Goal: Task Accomplishment & Management: Complete application form

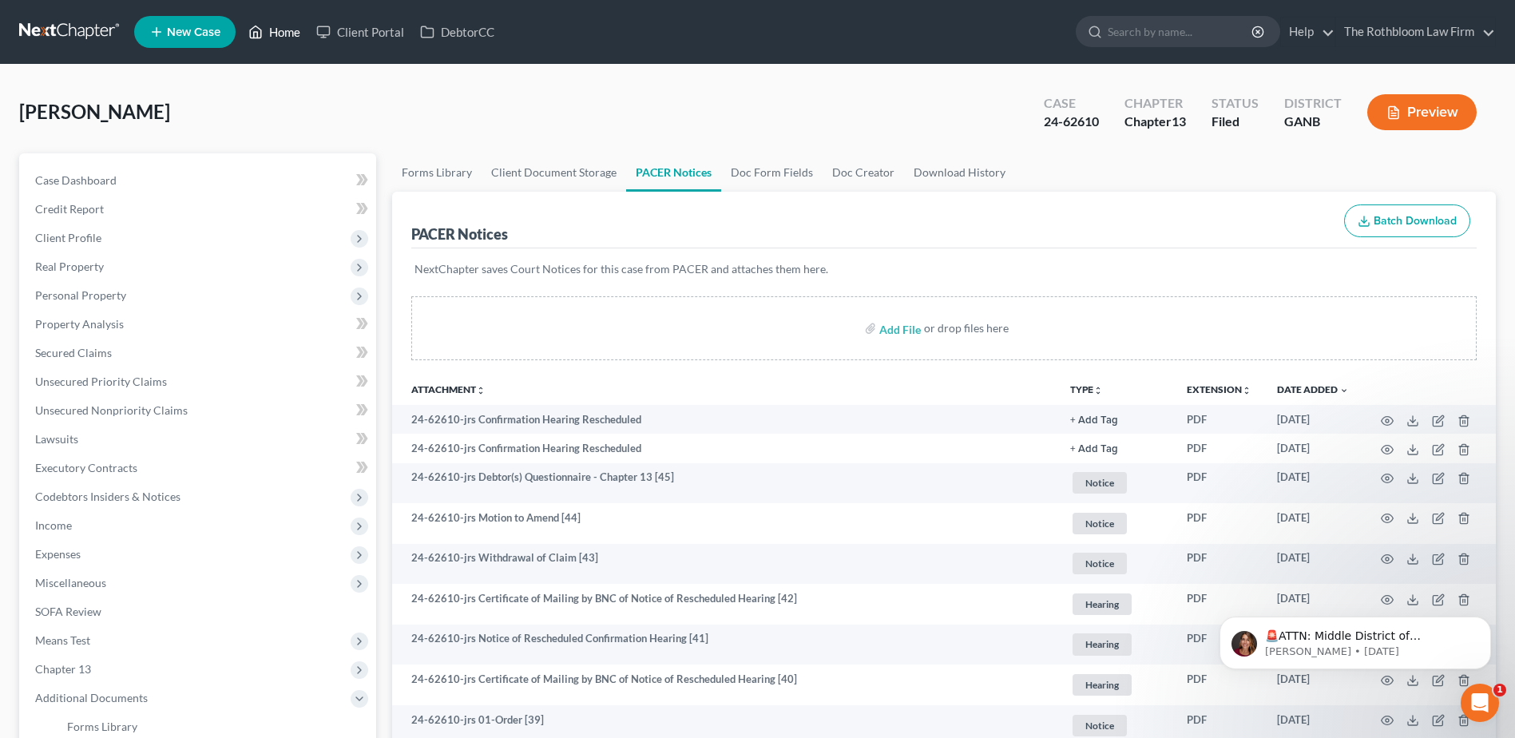
click at [288, 39] on link "Home" at bounding box center [274, 32] width 68 height 29
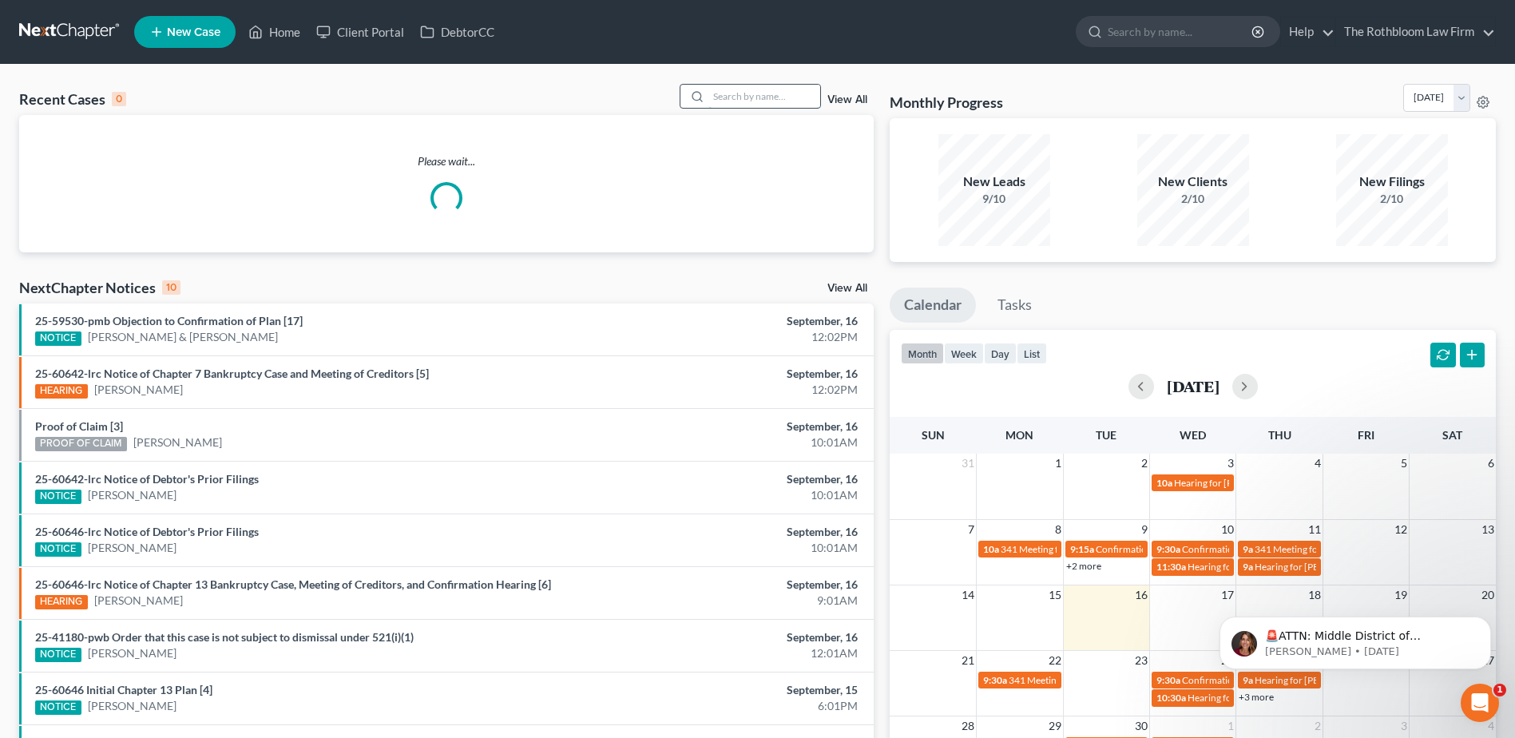
click at [737, 94] on input "search" at bounding box center [764, 96] width 112 height 23
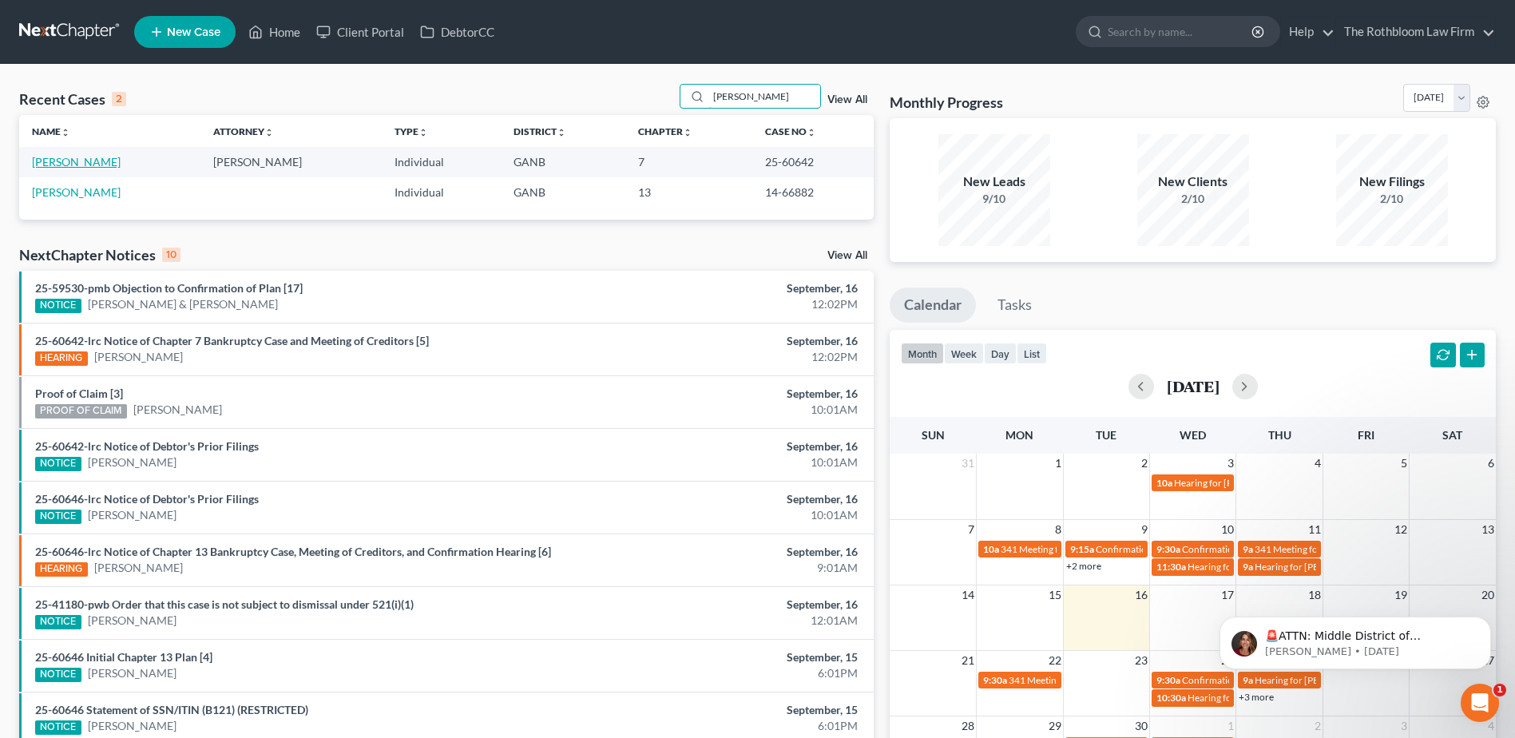
type input "[PERSON_NAME]"
click at [58, 164] on link "[PERSON_NAME]" at bounding box center [76, 162] width 89 height 14
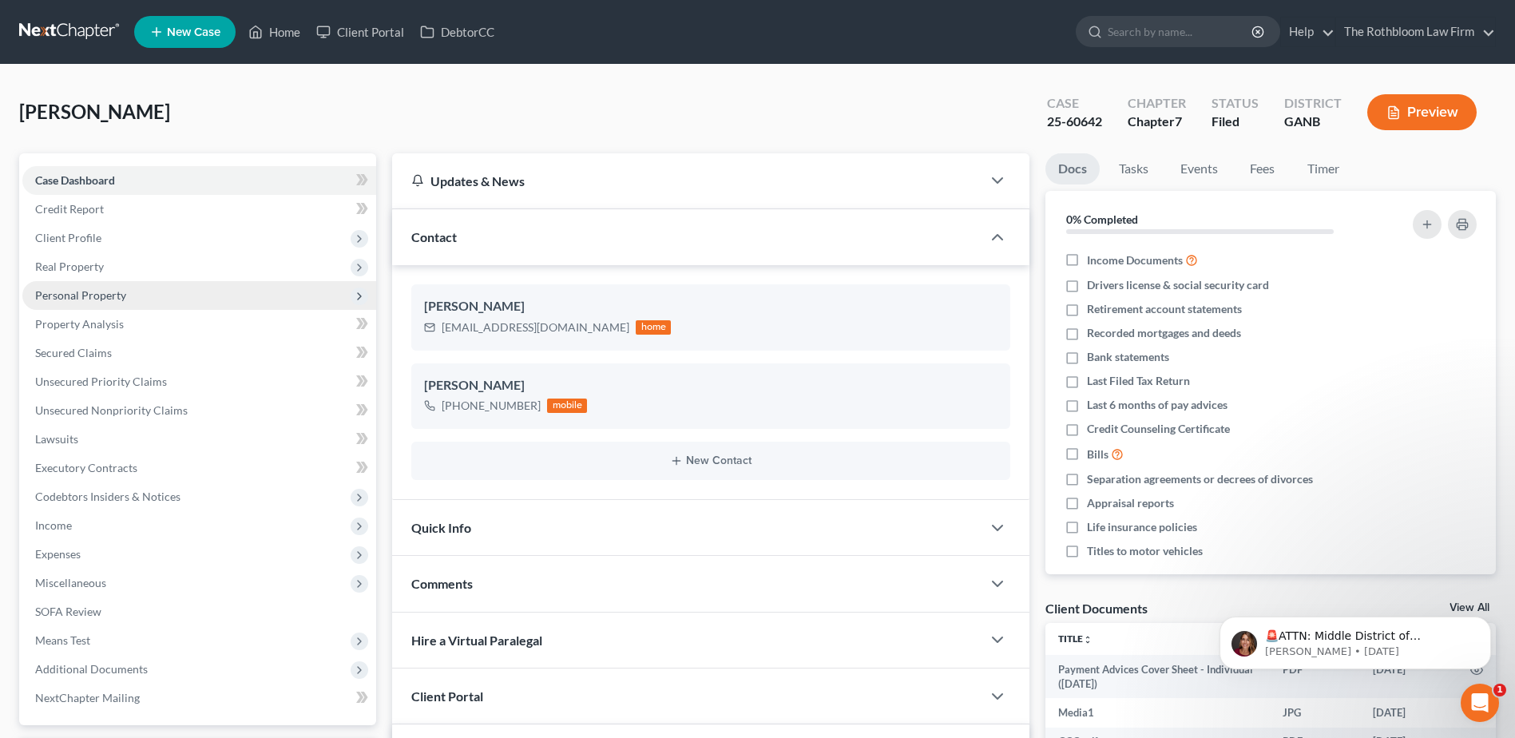
scroll to position [2420, 0]
click at [69, 295] on span "Personal Property" at bounding box center [80, 295] width 91 height 14
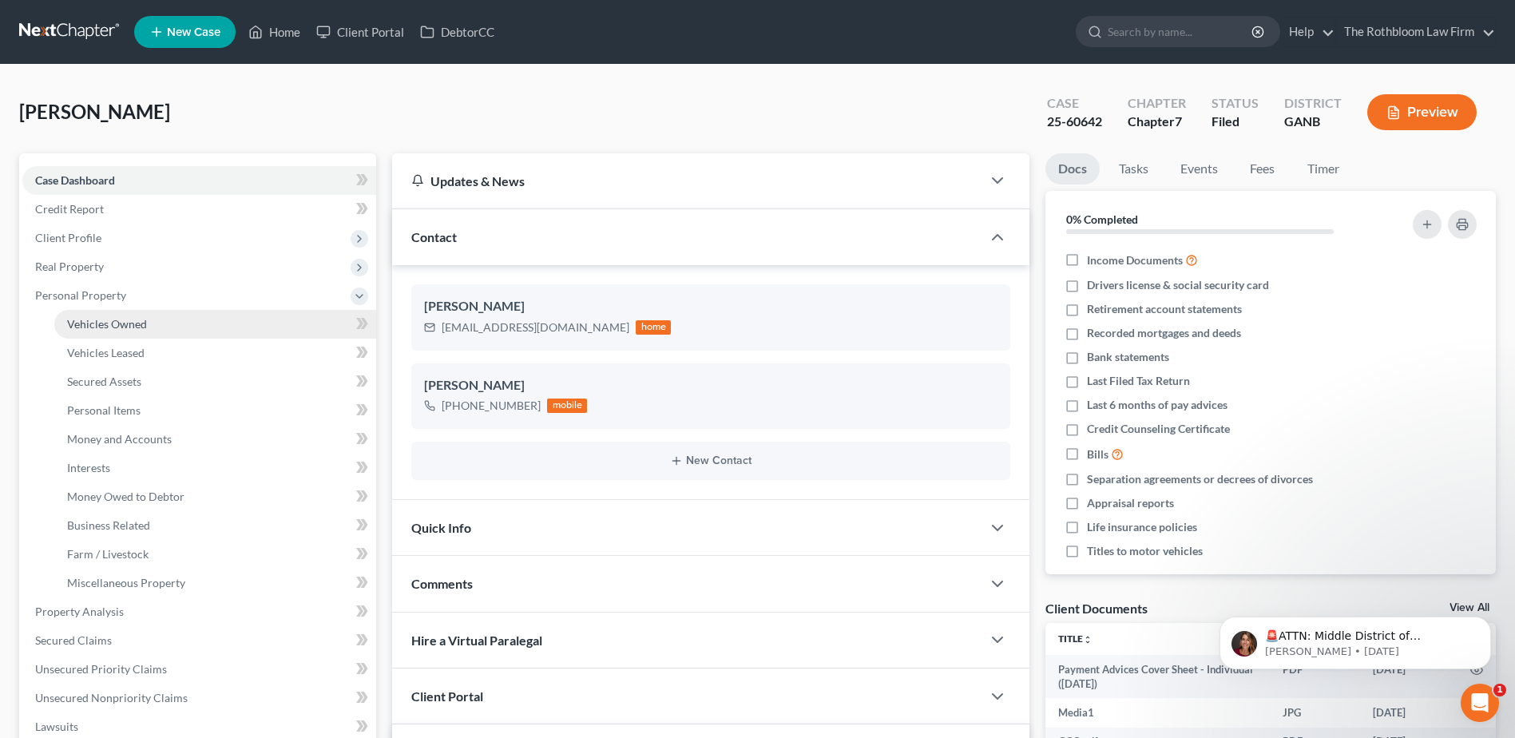
click at [72, 318] on span "Vehicles Owned" at bounding box center [107, 324] width 80 height 14
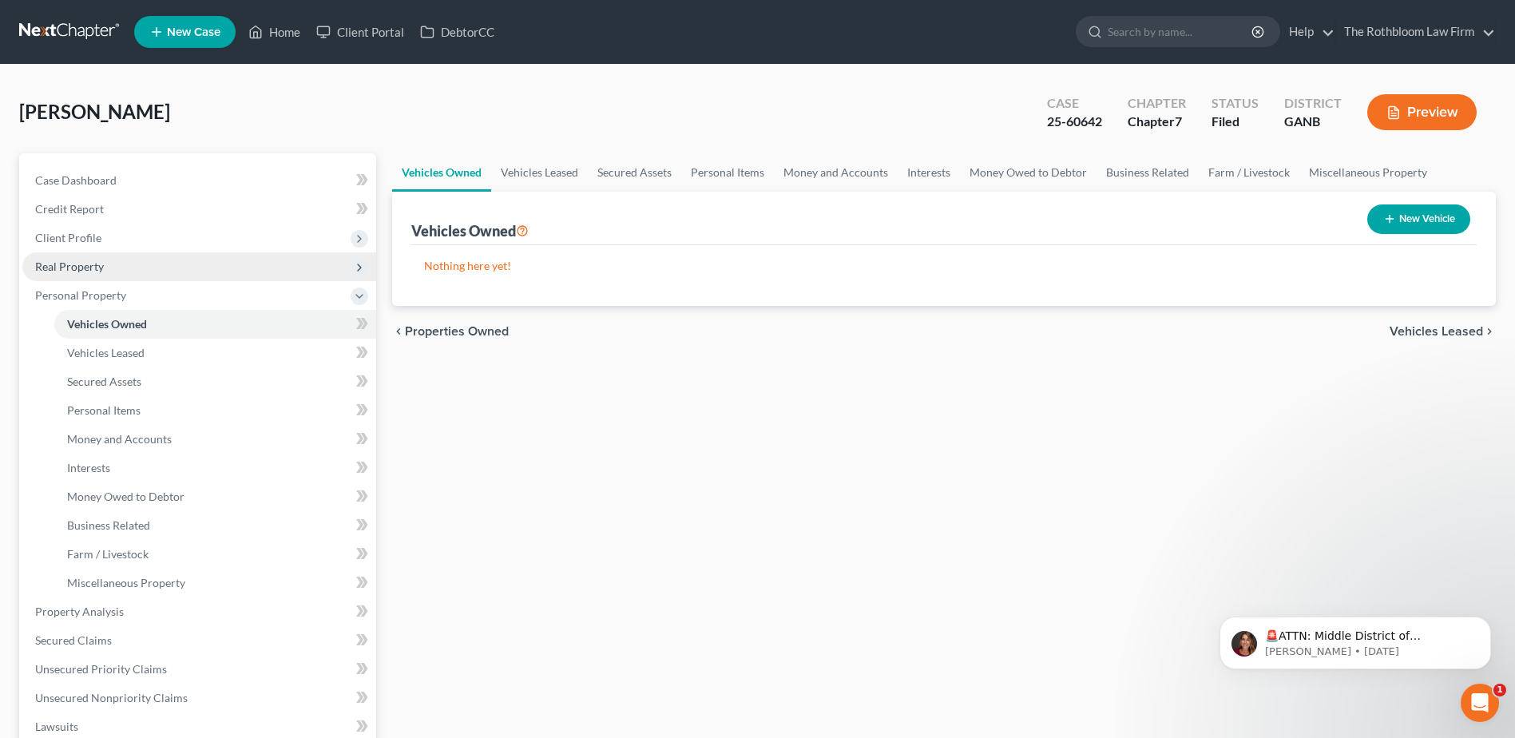
click at [72, 268] on span "Real Property" at bounding box center [69, 267] width 69 height 14
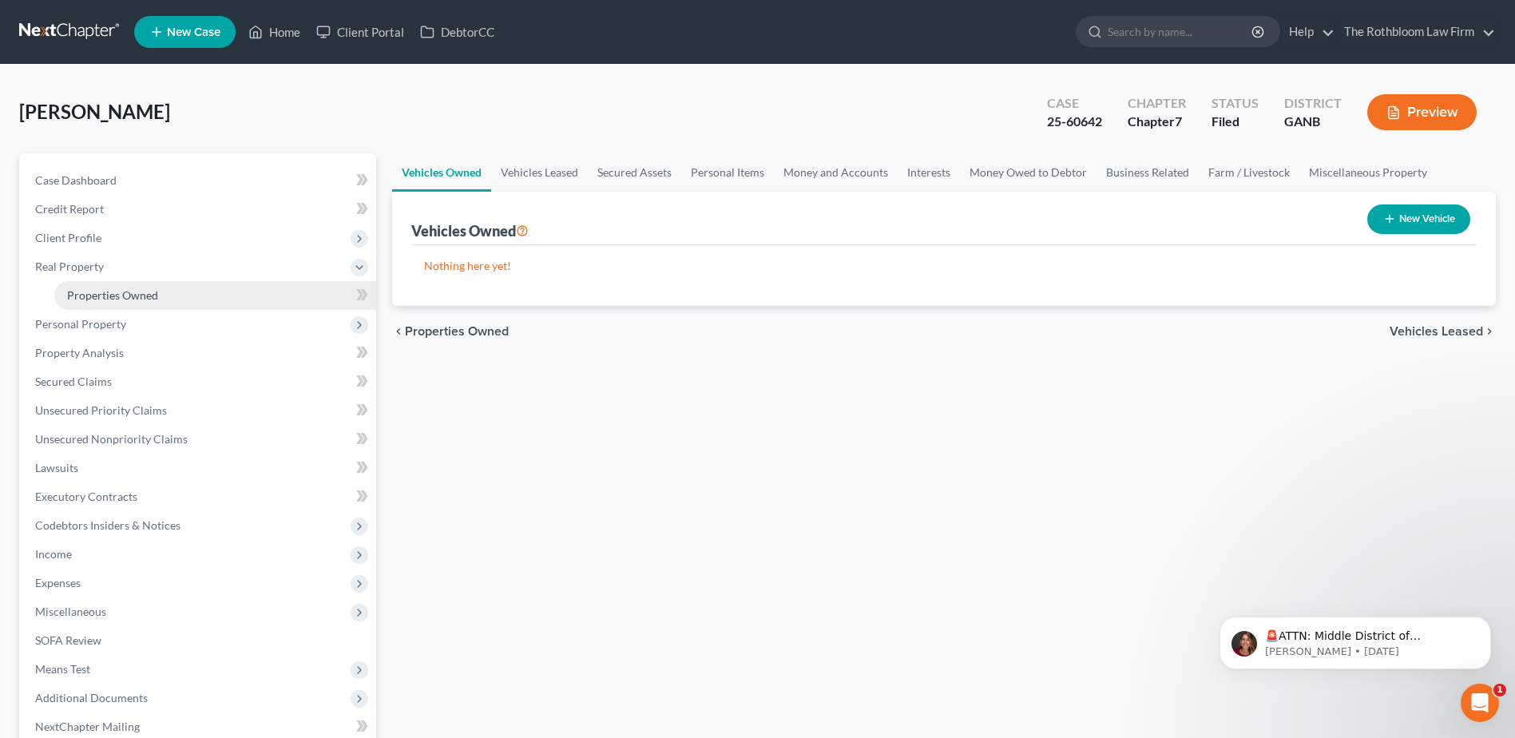
click at [93, 285] on link "Properties Owned" at bounding box center [215, 295] width 322 height 29
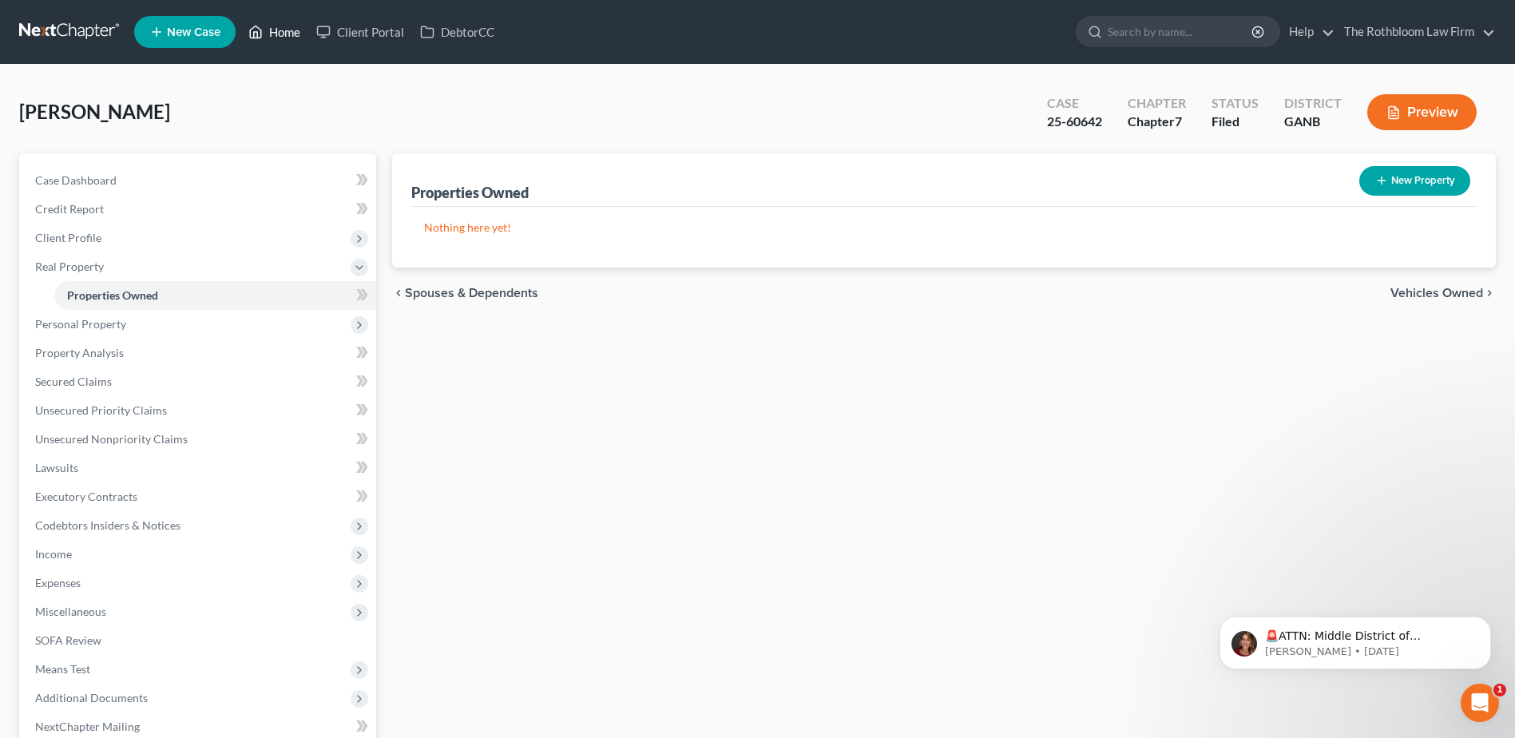
click at [280, 36] on link "Home" at bounding box center [274, 32] width 68 height 29
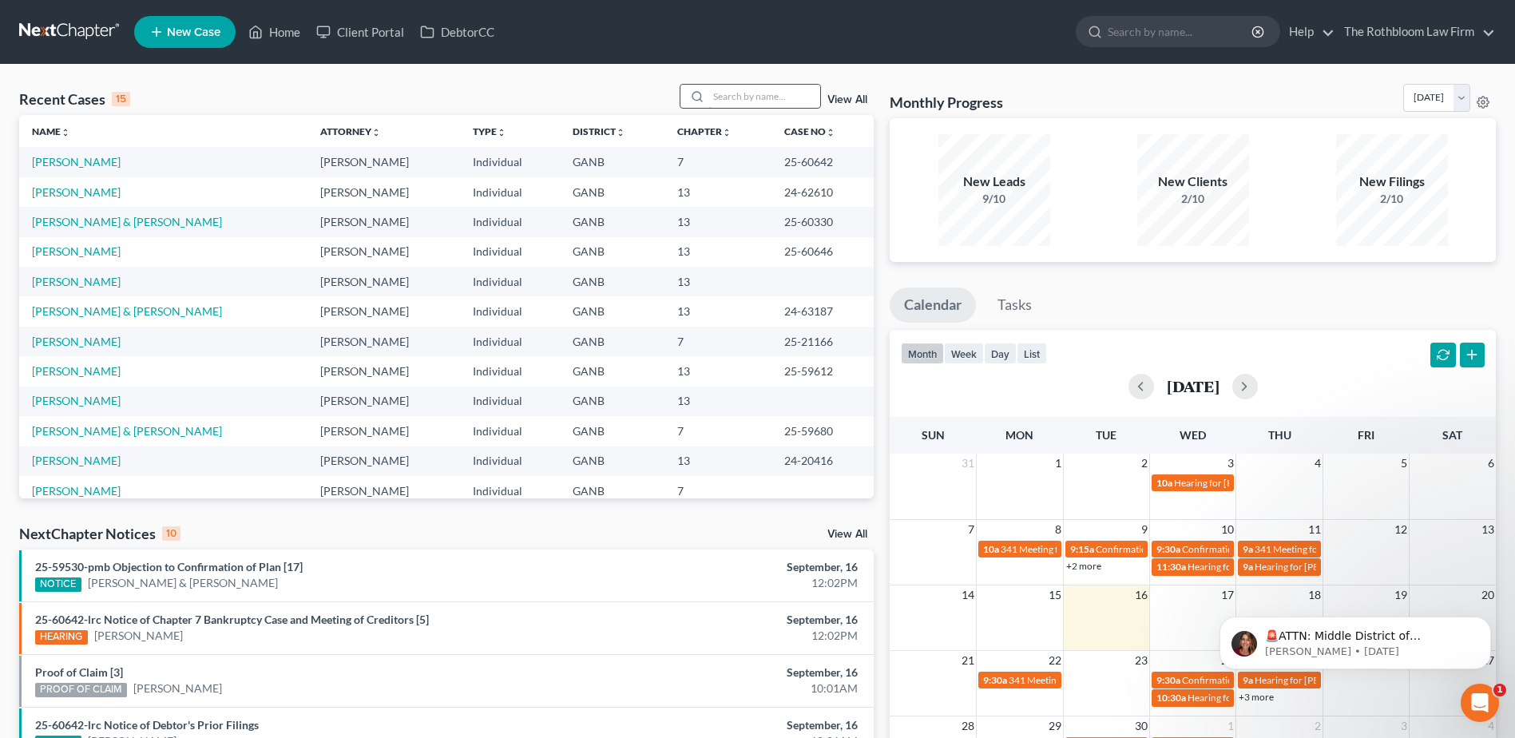
click at [748, 85] on input "search" at bounding box center [764, 96] width 112 height 23
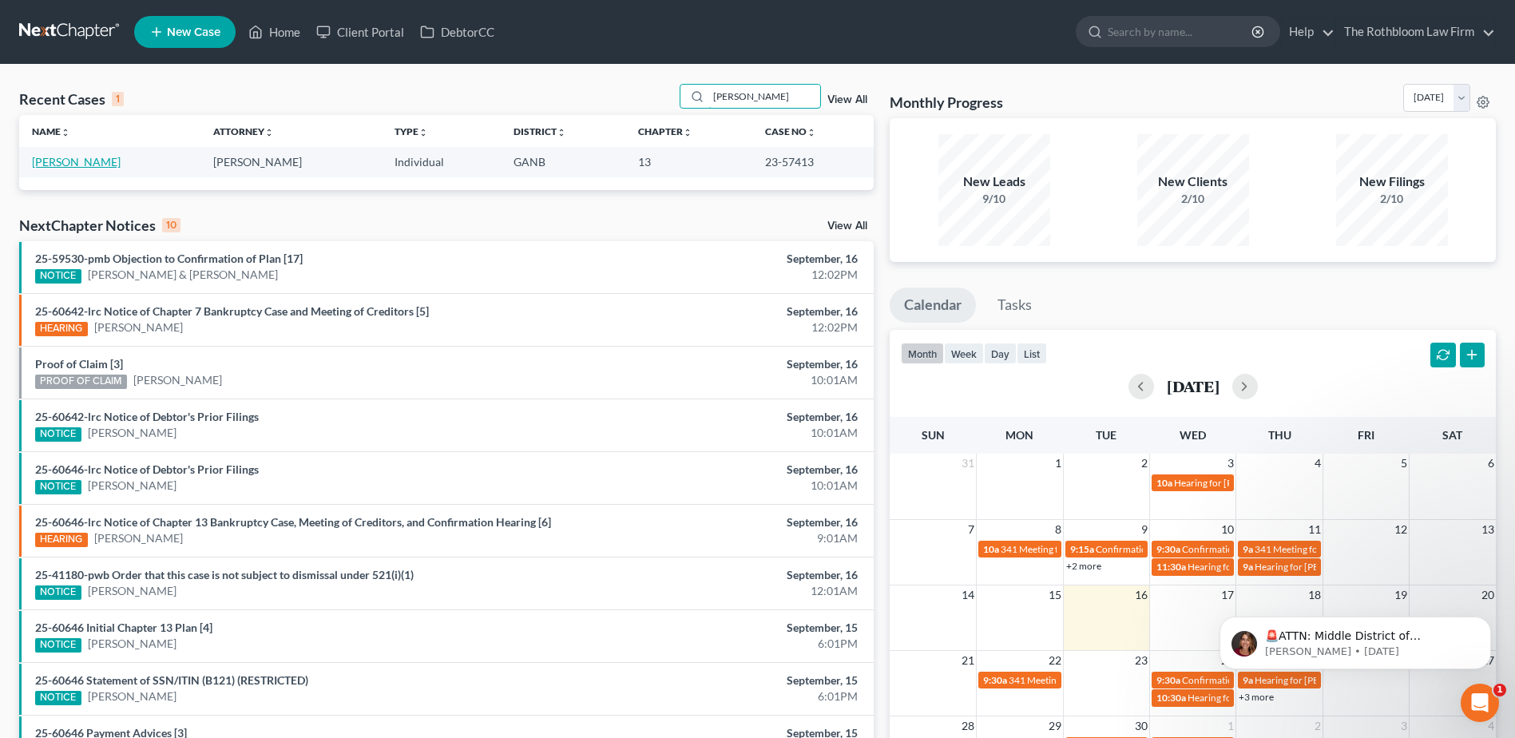
type input "[PERSON_NAME]"
click at [57, 161] on link "[PERSON_NAME]" at bounding box center [76, 162] width 89 height 14
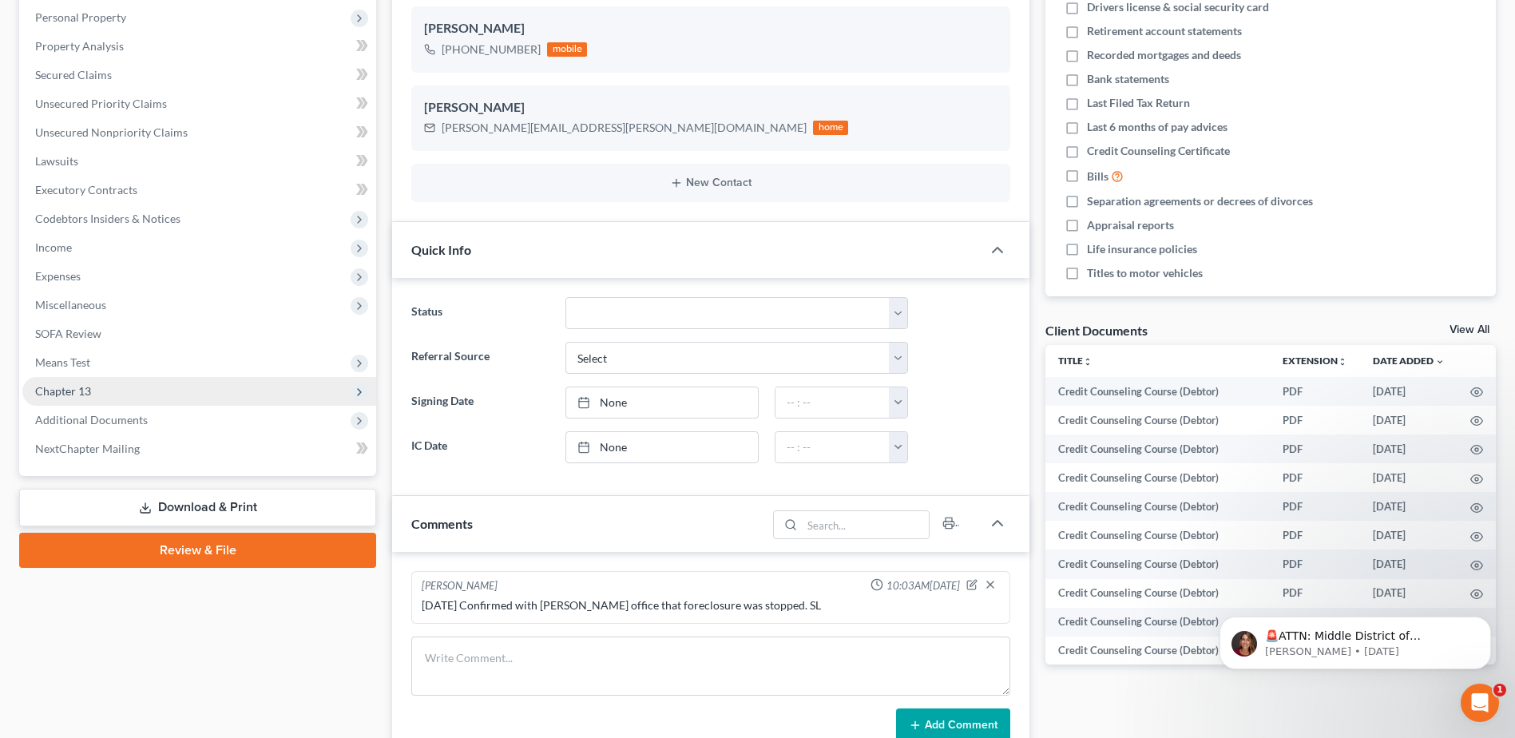
scroll to position [319, 0]
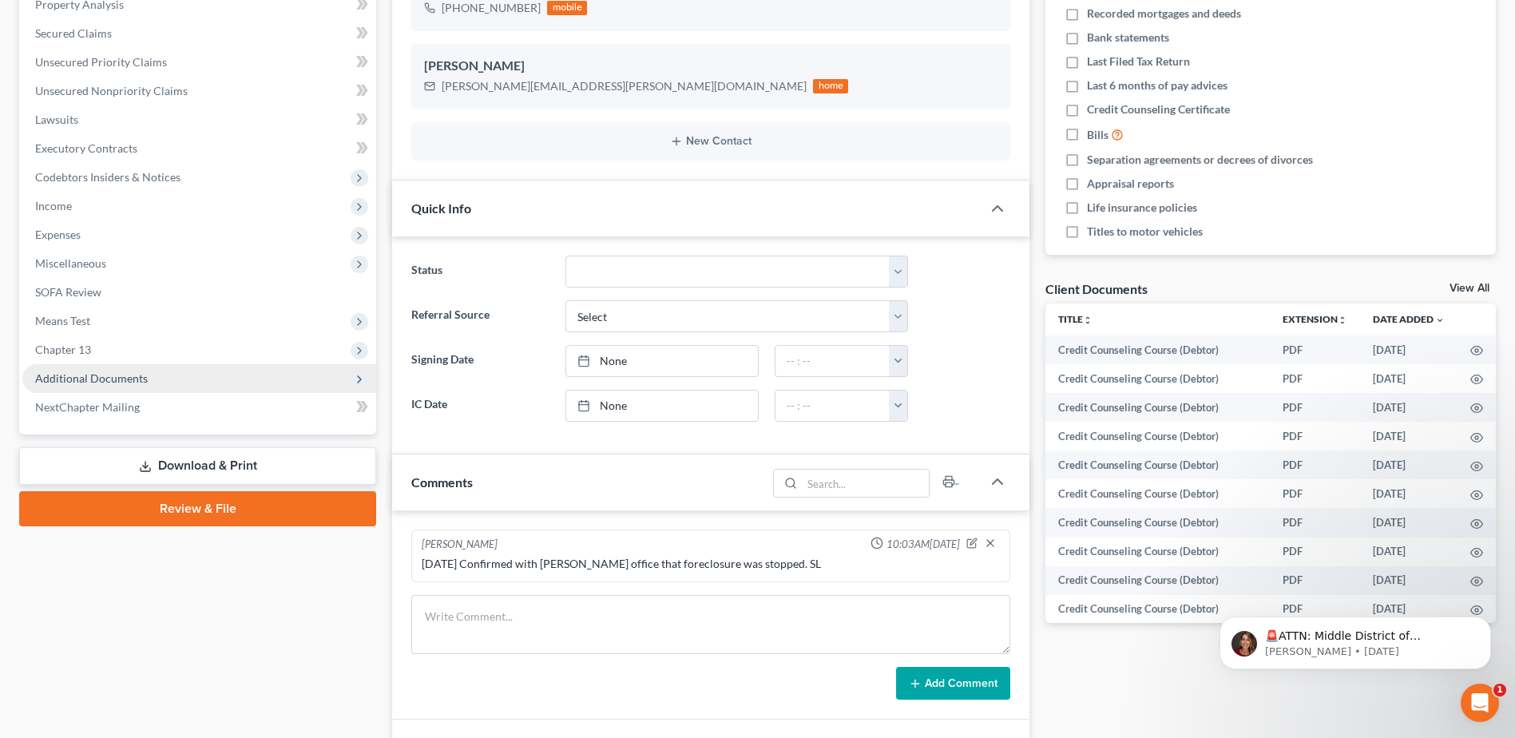
click at [123, 375] on span "Additional Documents" at bounding box center [91, 378] width 113 height 14
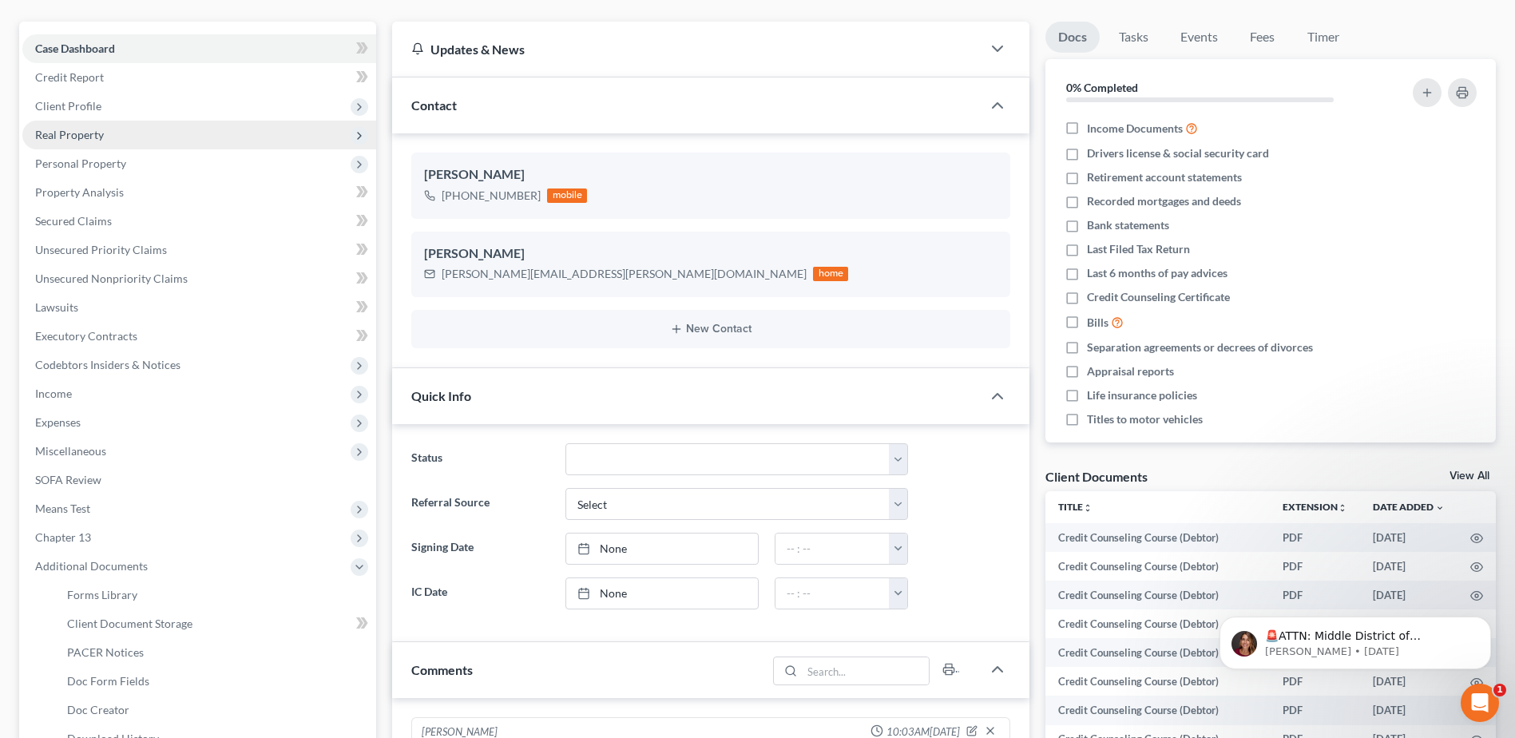
scroll to position [399, 0]
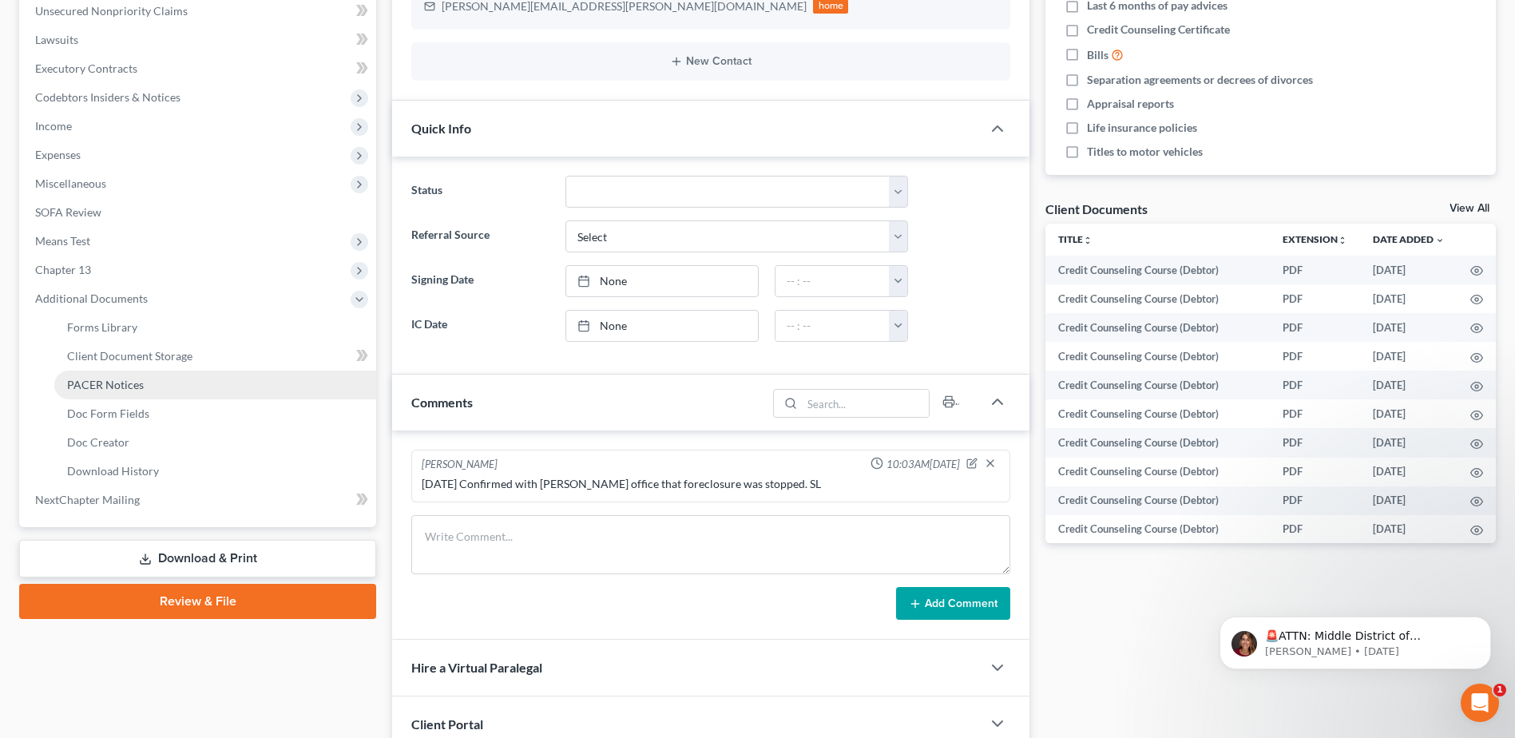
click at [117, 383] on span "PACER Notices" at bounding box center [105, 385] width 77 height 14
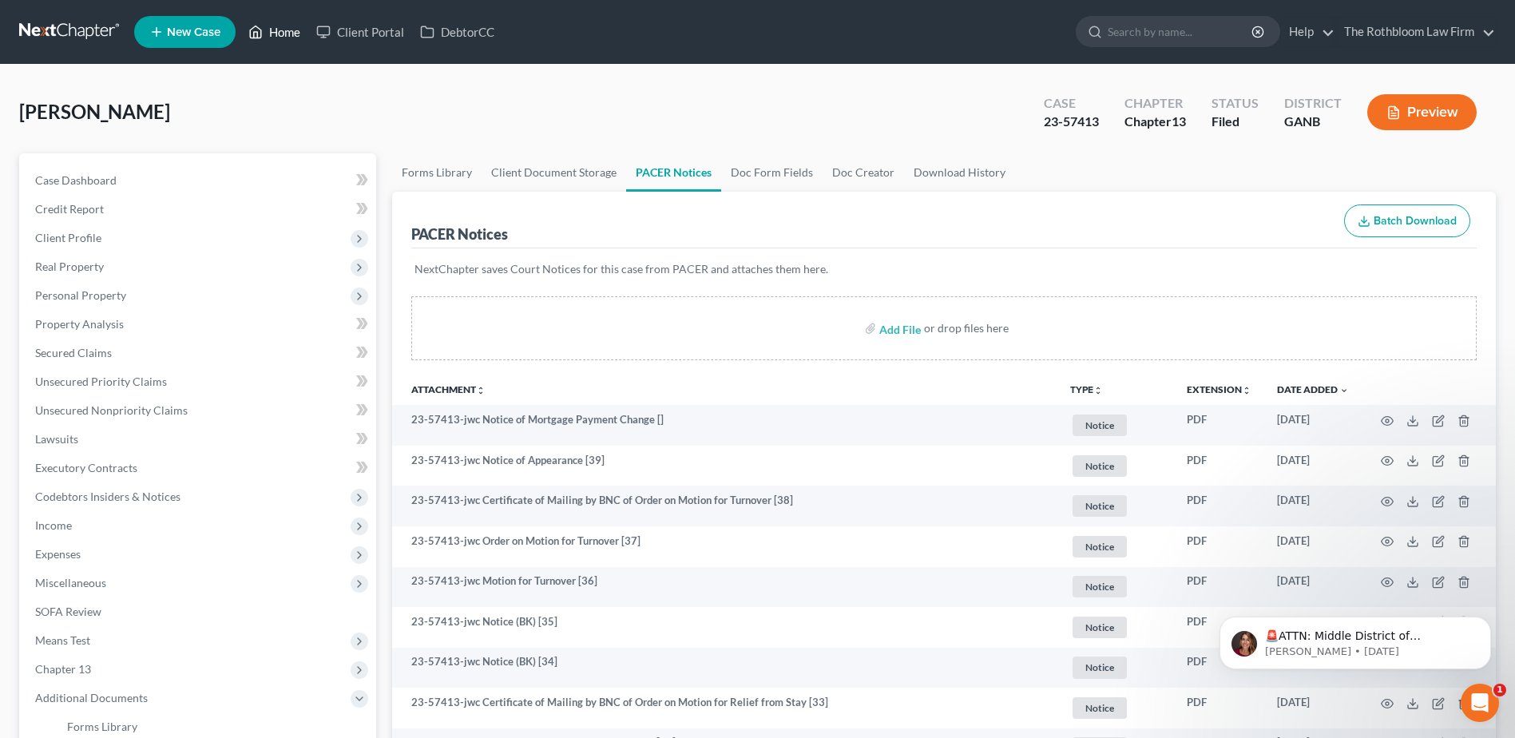
click at [292, 35] on link "Home" at bounding box center [274, 32] width 68 height 29
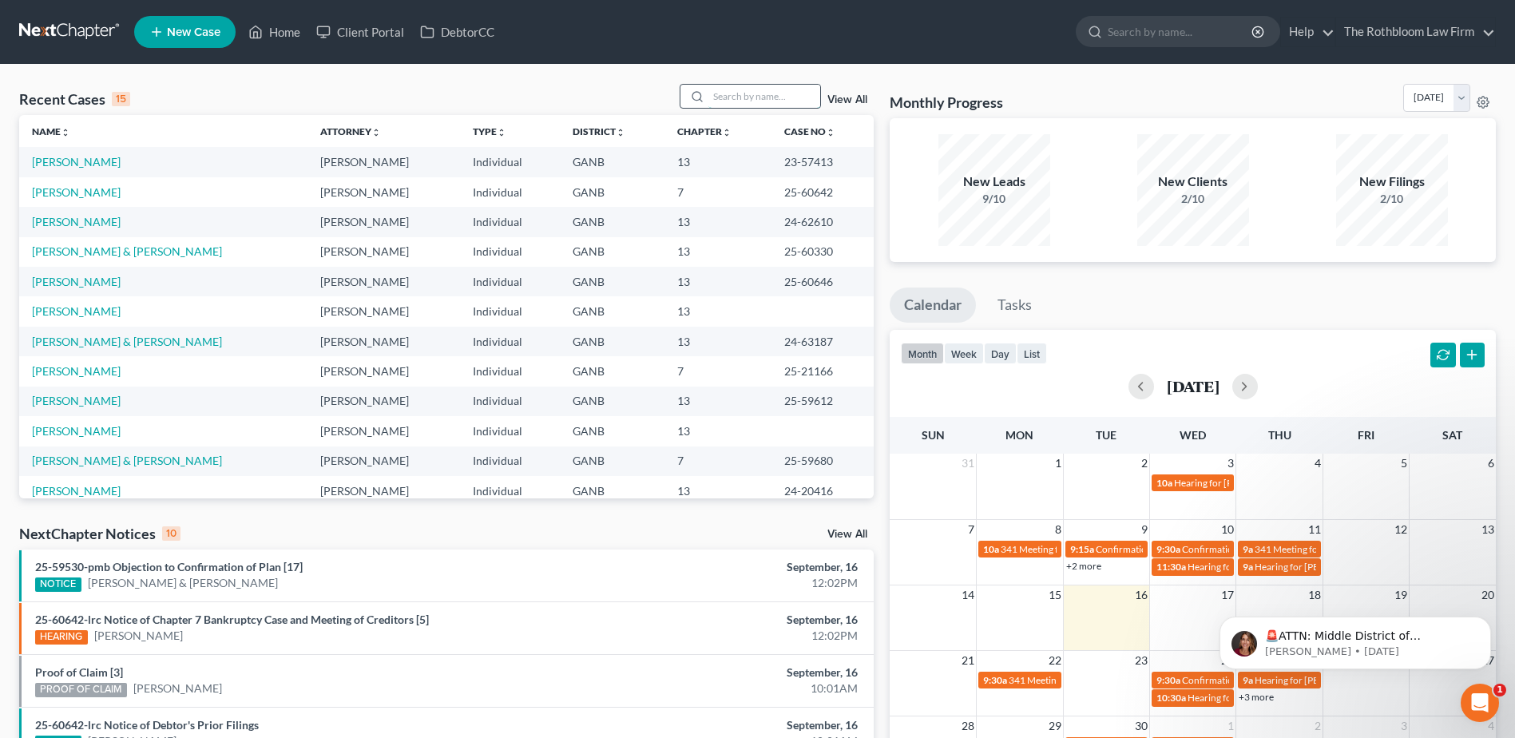
click at [728, 101] on input "search" at bounding box center [764, 96] width 112 height 23
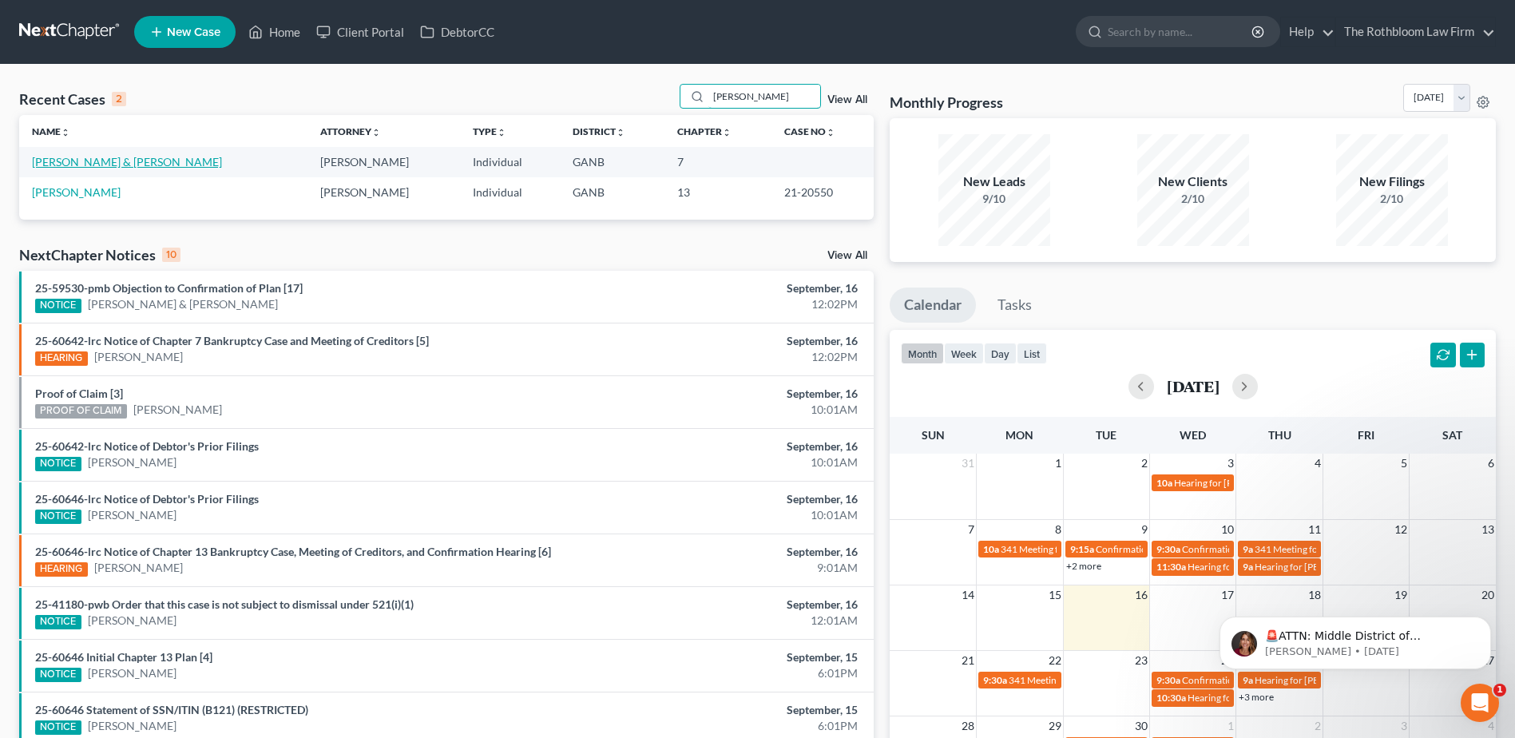
type input "[PERSON_NAME]"
click at [86, 162] on link "[PERSON_NAME] & [PERSON_NAME]" at bounding box center [127, 162] width 190 height 14
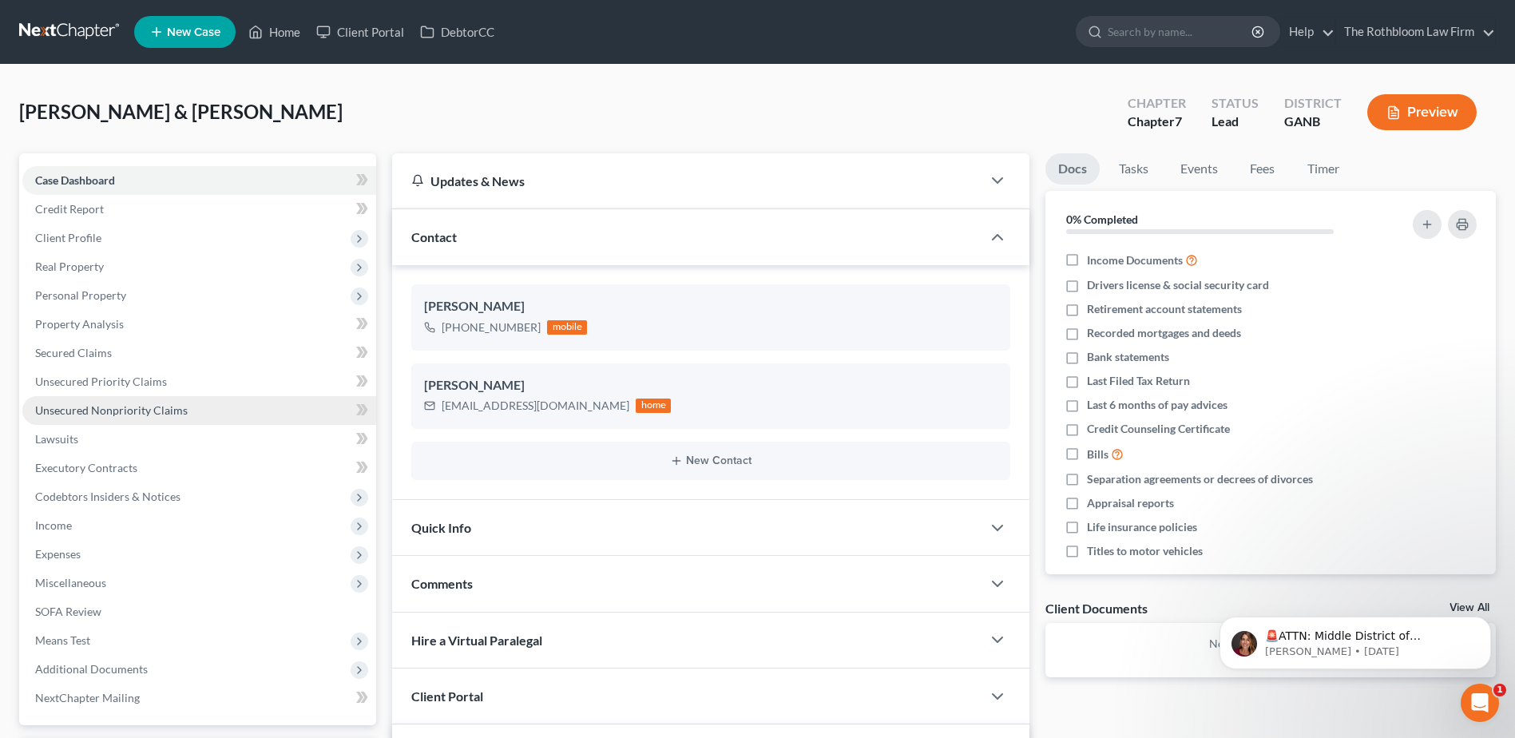
click at [116, 397] on link "Unsecured Nonpriority Claims" at bounding box center [199, 410] width 354 height 29
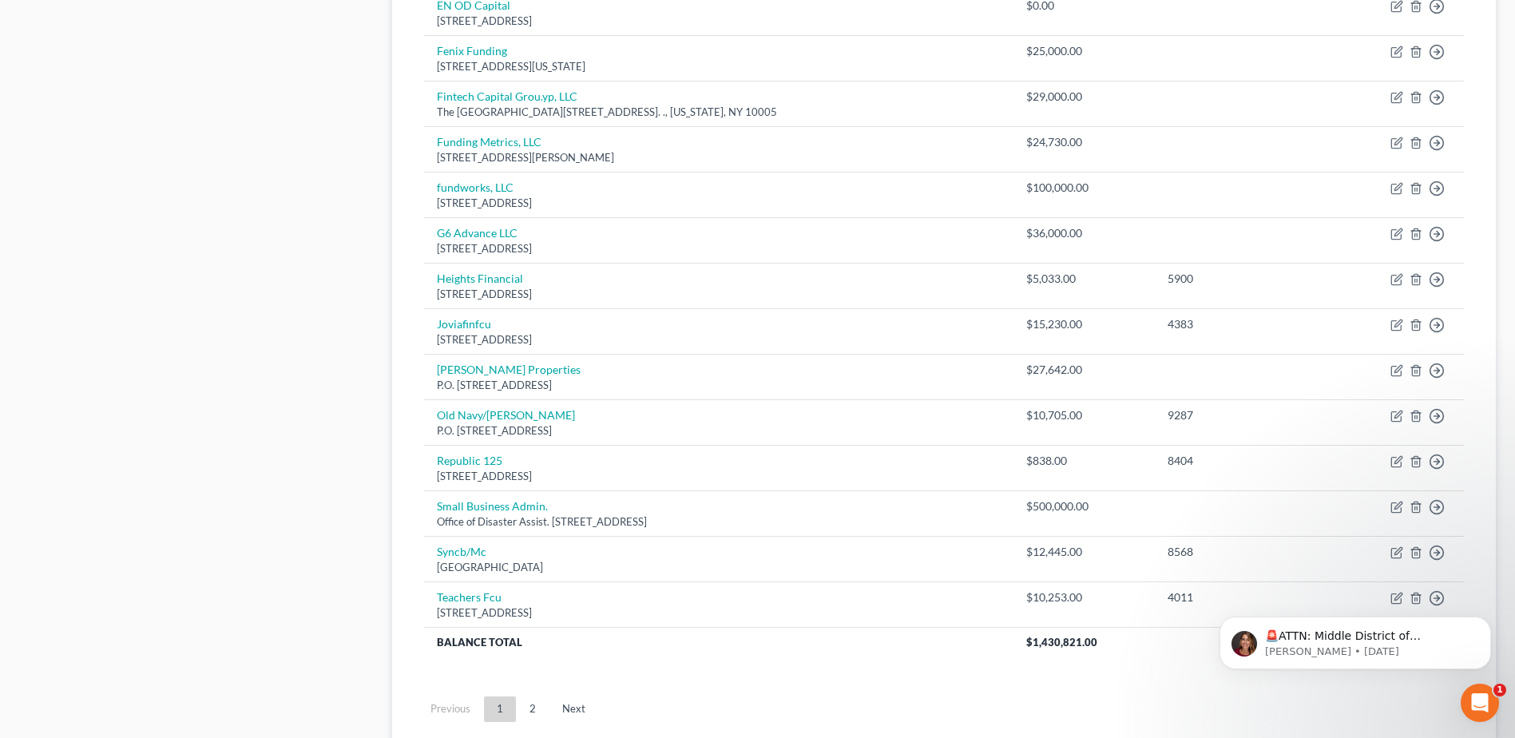
scroll to position [1106, 0]
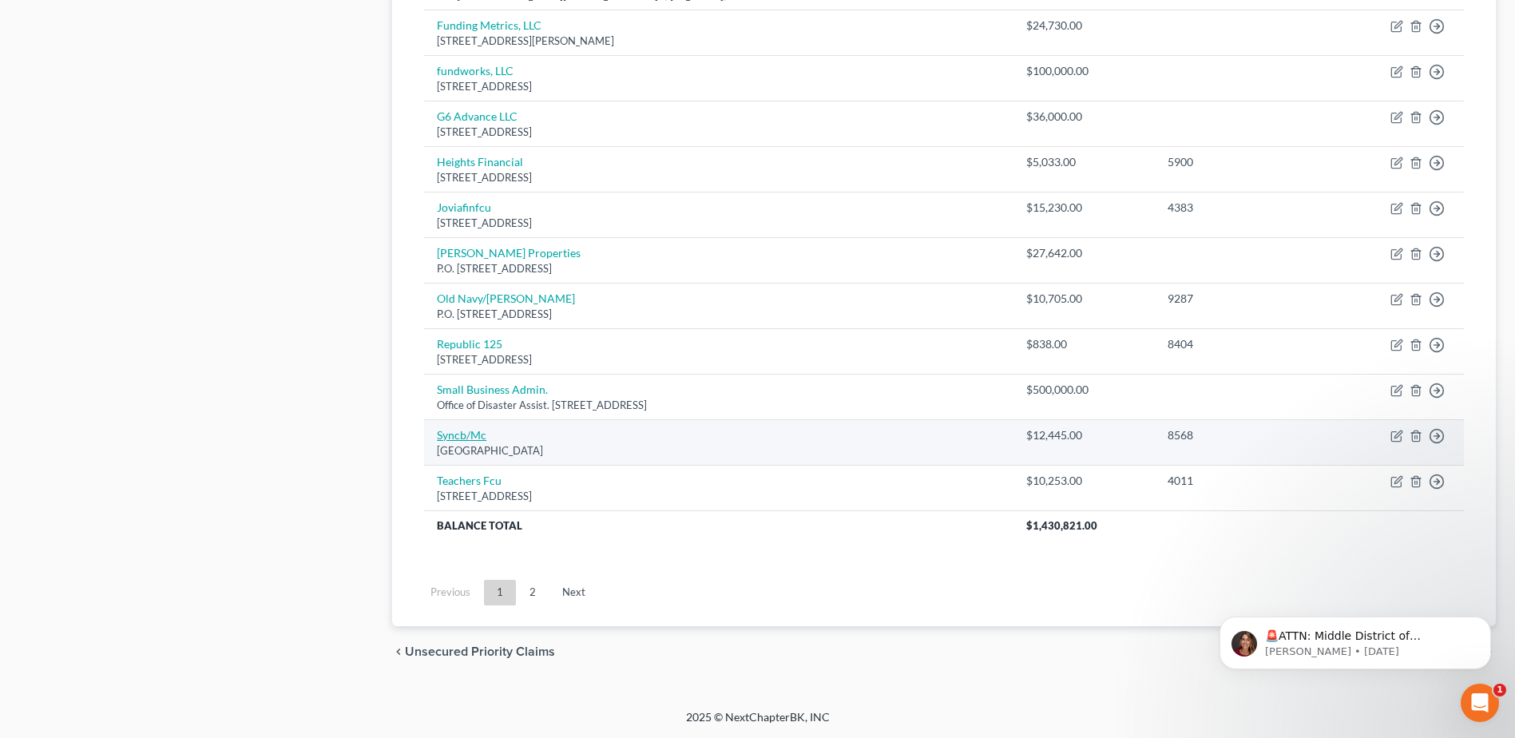
click at [458, 434] on link "Syncb/Mc" at bounding box center [462, 435] width 50 height 14
select select "39"
select select "2"
select select "1"
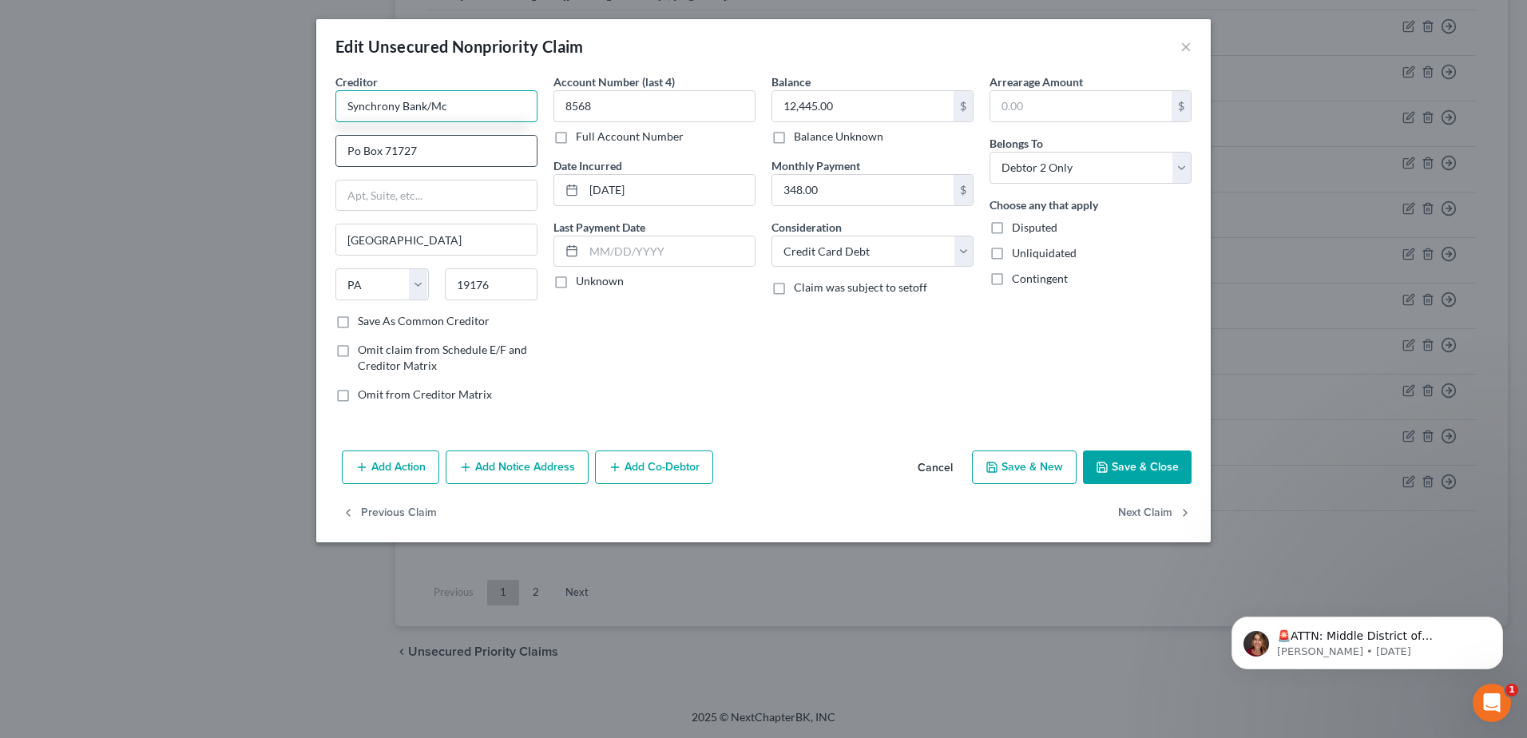
type input "Synchrony Bank/Mc"
click at [350, 155] on input "Po Box 71727" at bounding box center [436, 151] width 200 height 30
type input "P.O. Box 71727"
click at [1138, 467] on button "Save & Close" at bounding box center [1137, 467] width 109 height 34
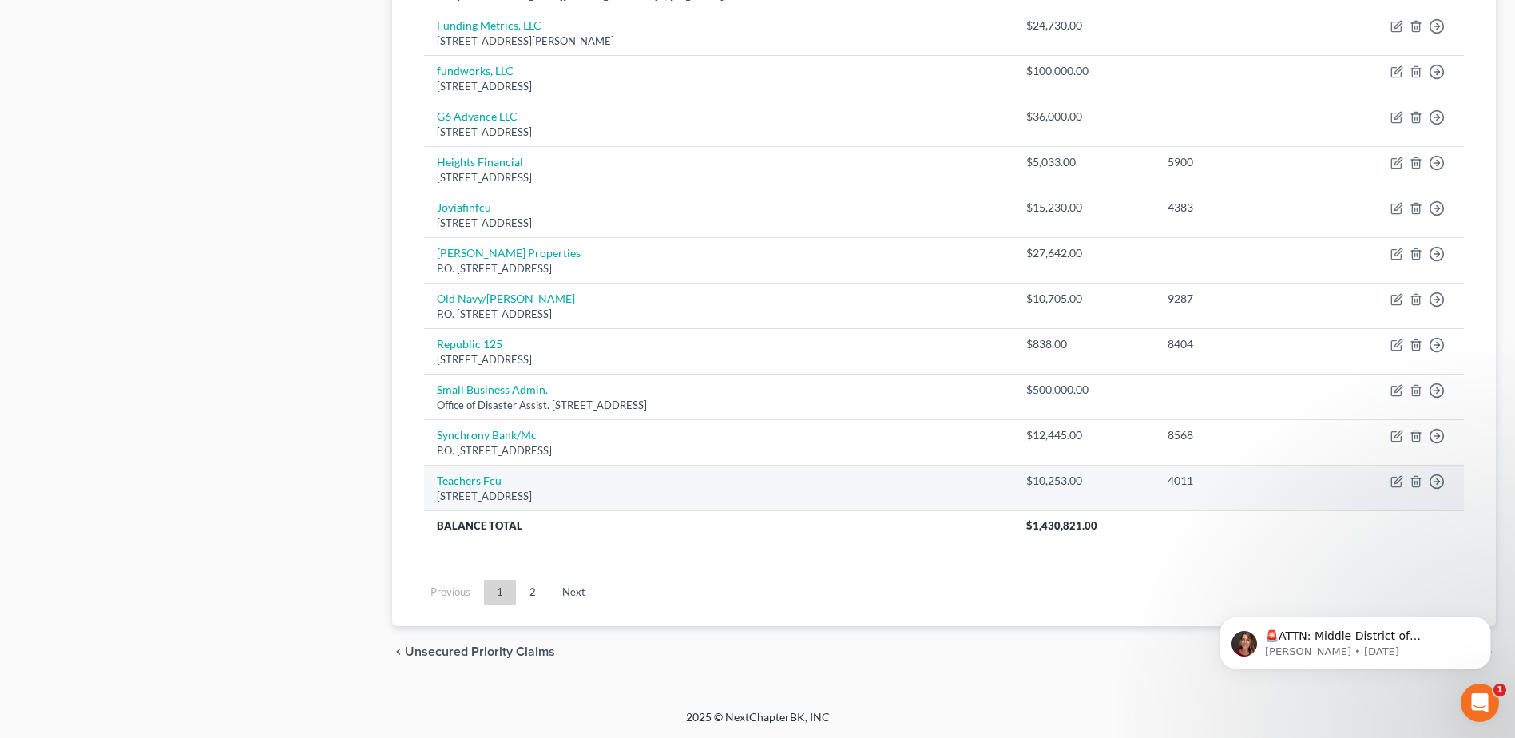
click at [462, 480] on link "Teachers Fcu" at bounding box center [469, 481] width 65 height 14
select select "35"
select select "2"
select select "0"
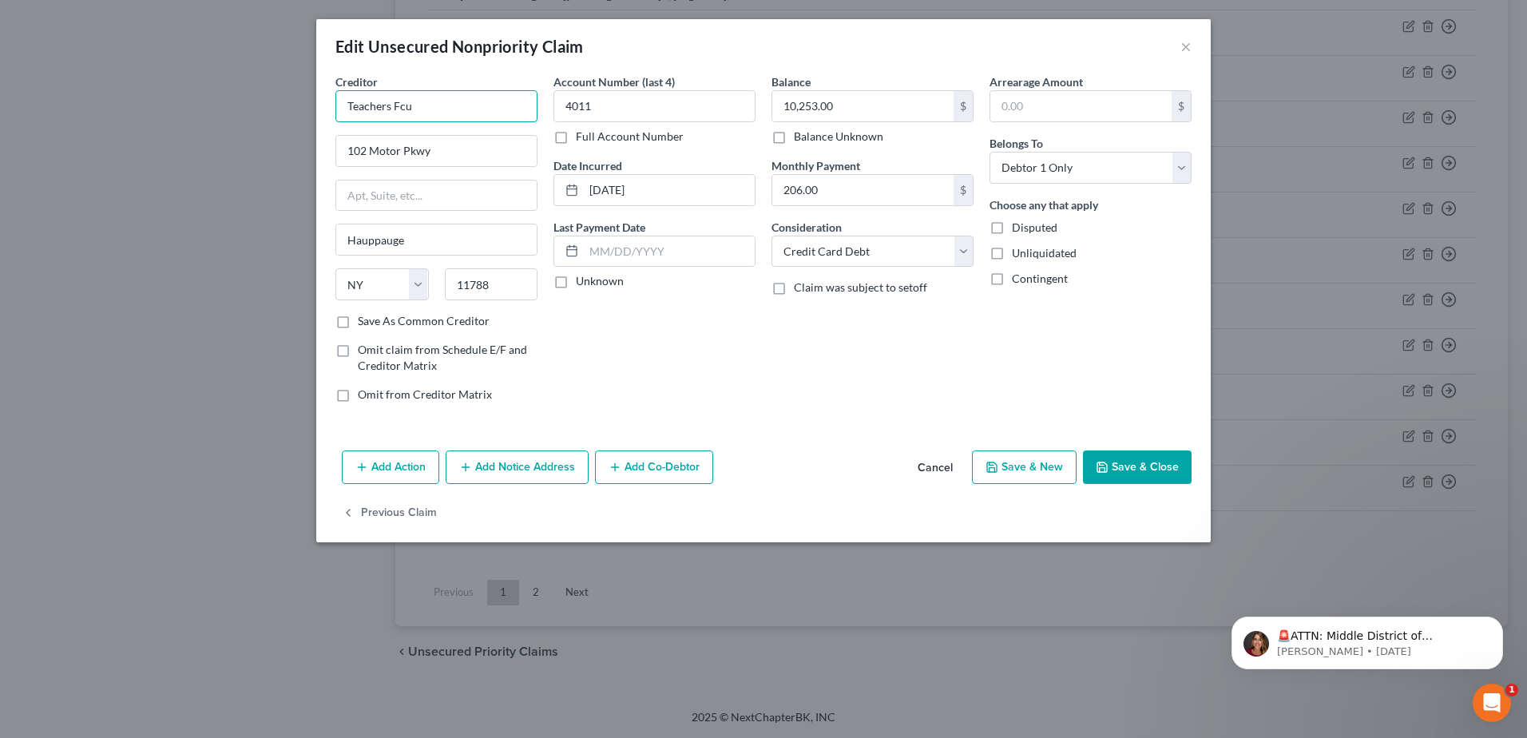
drag, startPoint x: 395, startPoint y: 107, endPoint x: 427, endPoint y: 103, distance: 32.2
click at [427, 103] on input "Teachers Fcu" at bounding box center [436, 106] width 202 height 32
type input "Teachers Federal CU"
click at [1134, 467] on button "Save & Close" at bounding box center [1137, 467] width 109 height 34
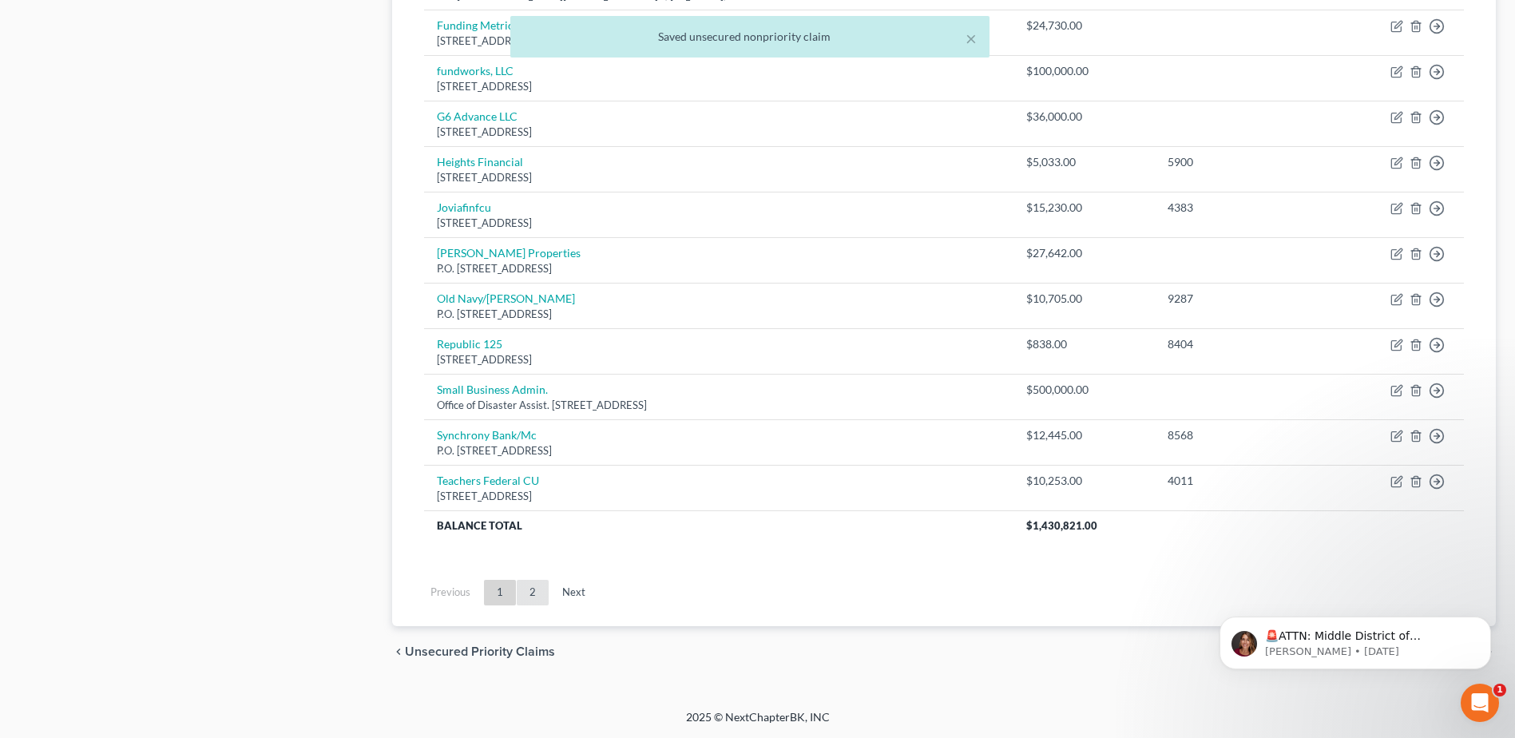
click at [531, 597] on link "2" at bounding box center [533, 593] width 32 height 26
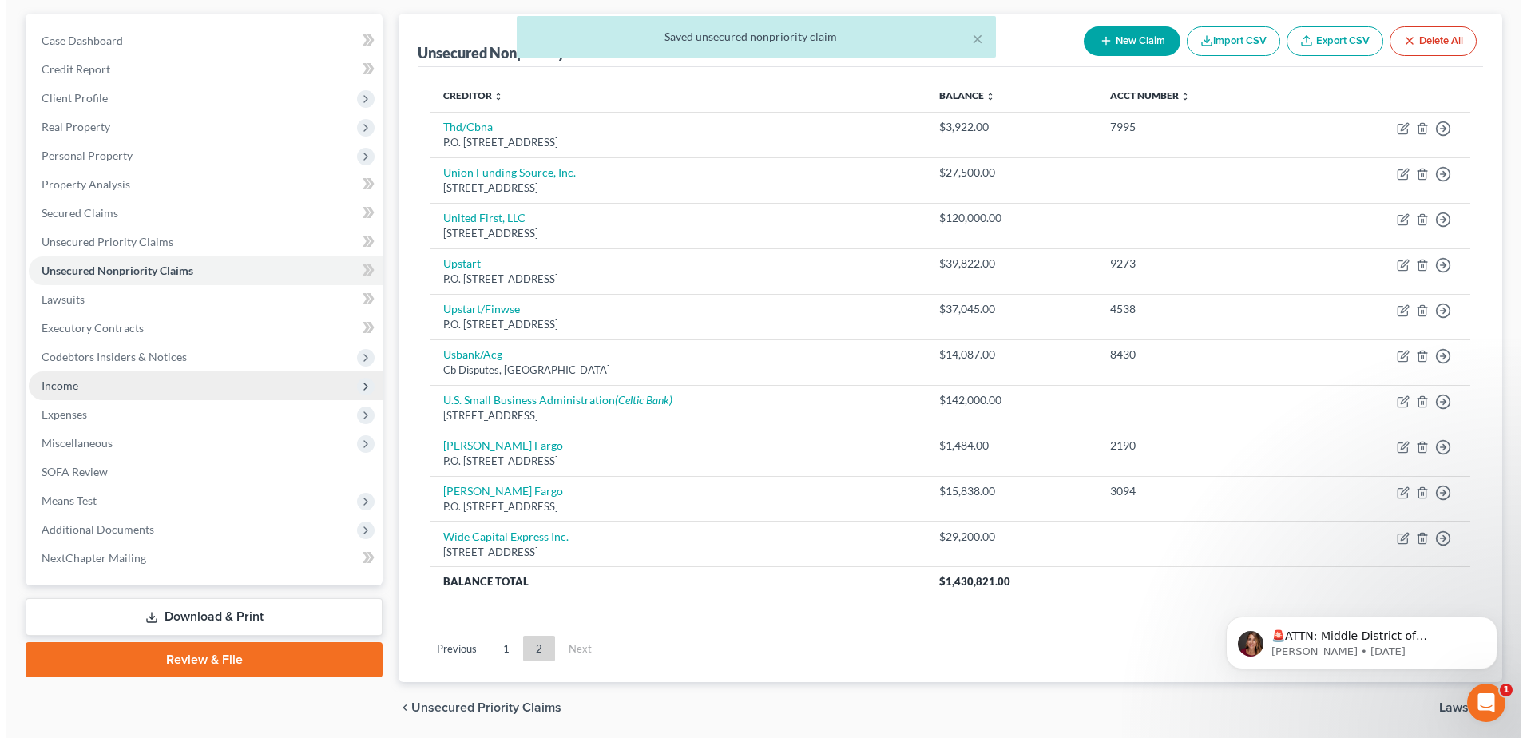
scroll to position [196, 0]
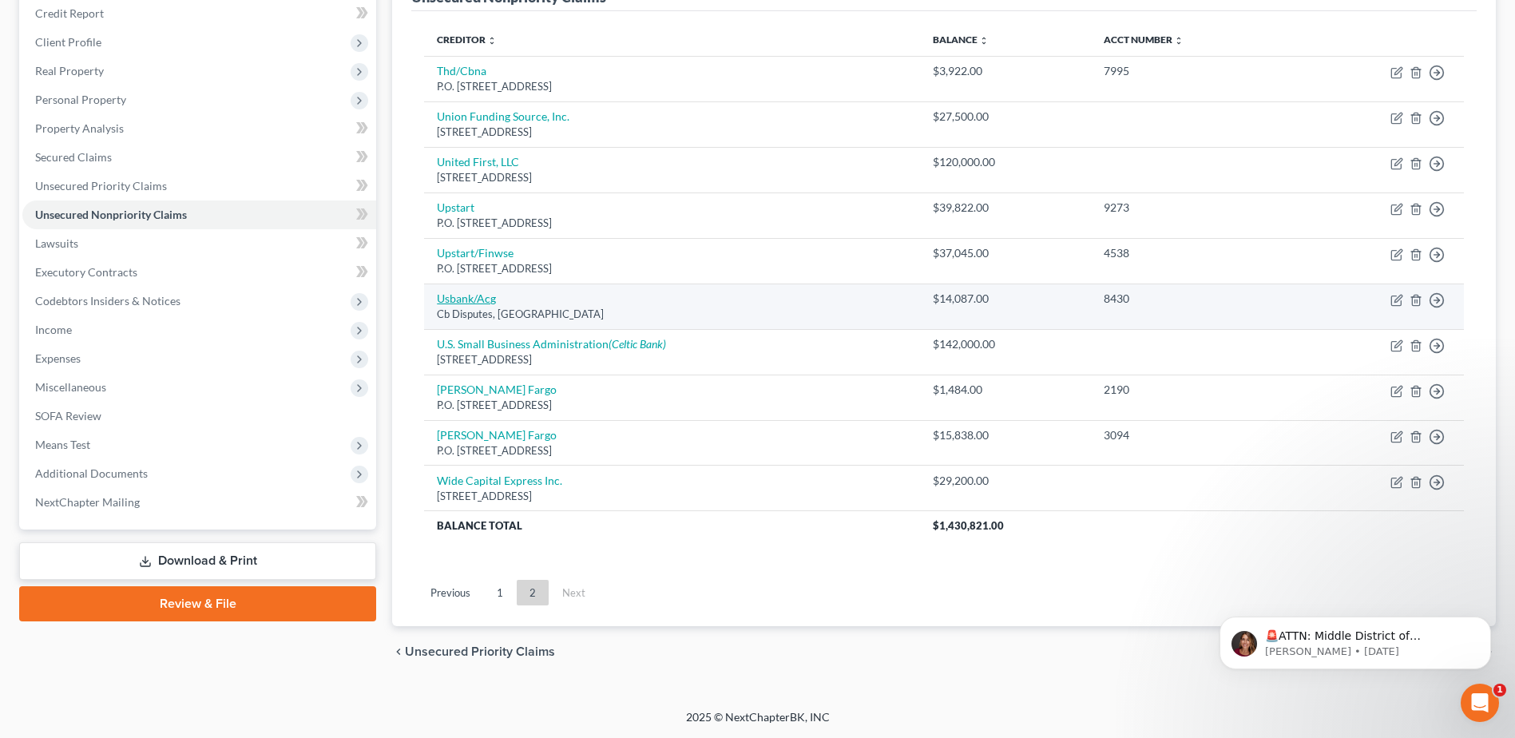
click at [458, 296] on link "Usbank/Acg" at bounding box center [466, 299] width 59 height 14
select select "26"
select select "2"
select select "1"
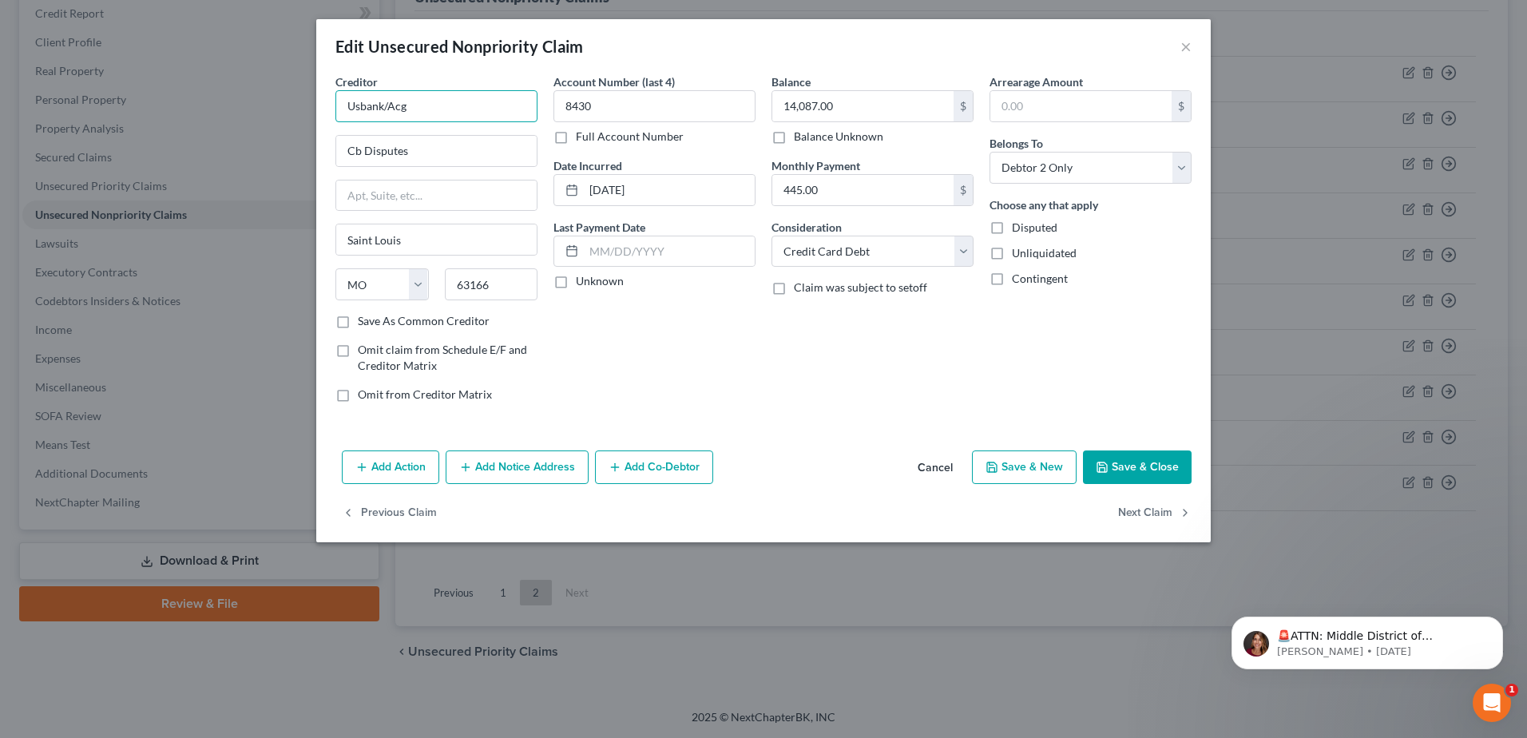
drag, startPoint x: 420, startPoint y: 111, endPoint x: 266, endPoint y: 113, distance: 154.2
click at [266, 113] on div "Edit Unsecured Nonpriority Claim × Creditor * Usbank/Acg Cb Disputes [GEOGRAPHI…" at bounding box center [763, 369] width 1527 height 738
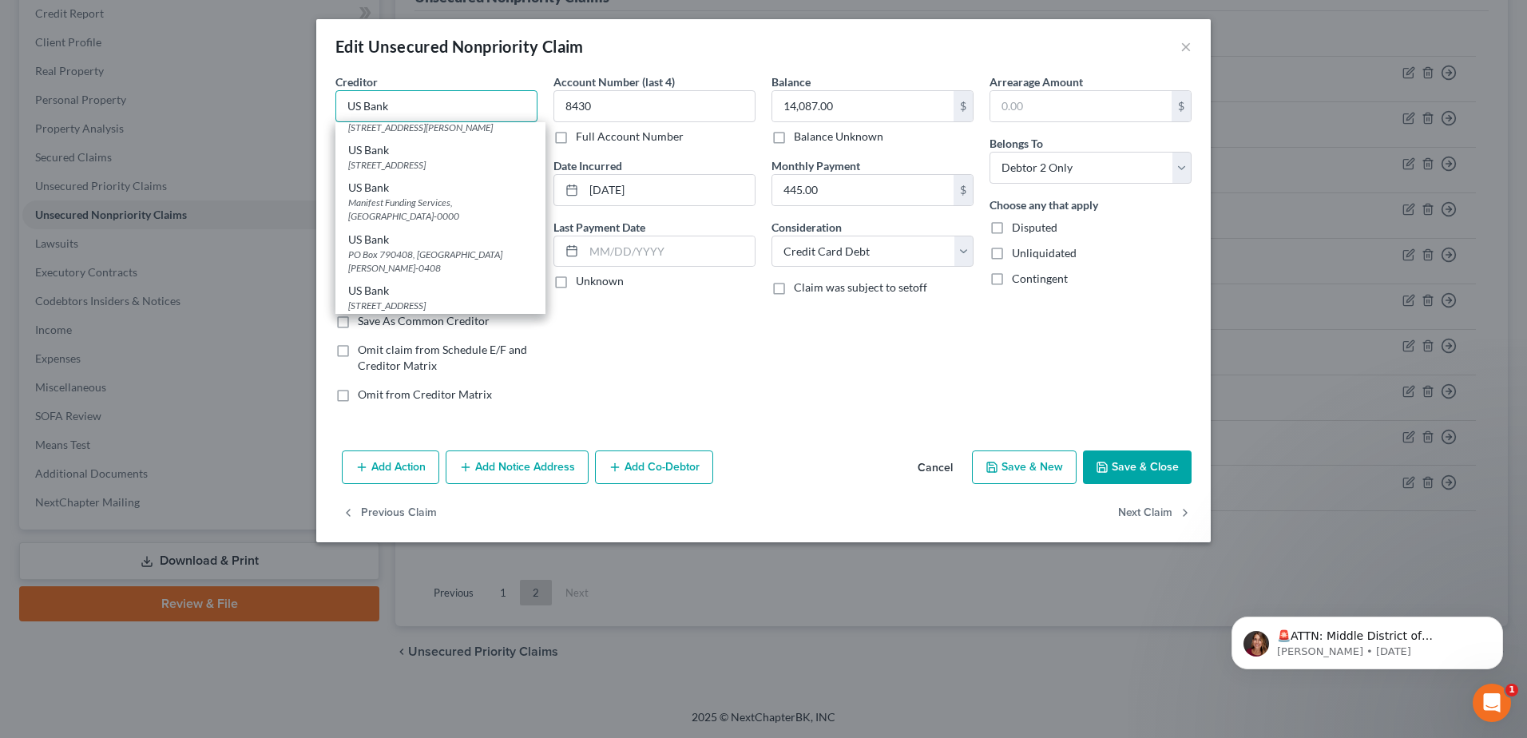
scroll to position [719, 0]
type input "US Bank"
click at [392, 145] on div "[STREET_ADDRESS]" at bounding box center [440, 139] width 185 height 14
type input "[STREET_ADDRESS]"
type input "[GEOGRAPHIC_DATA]"
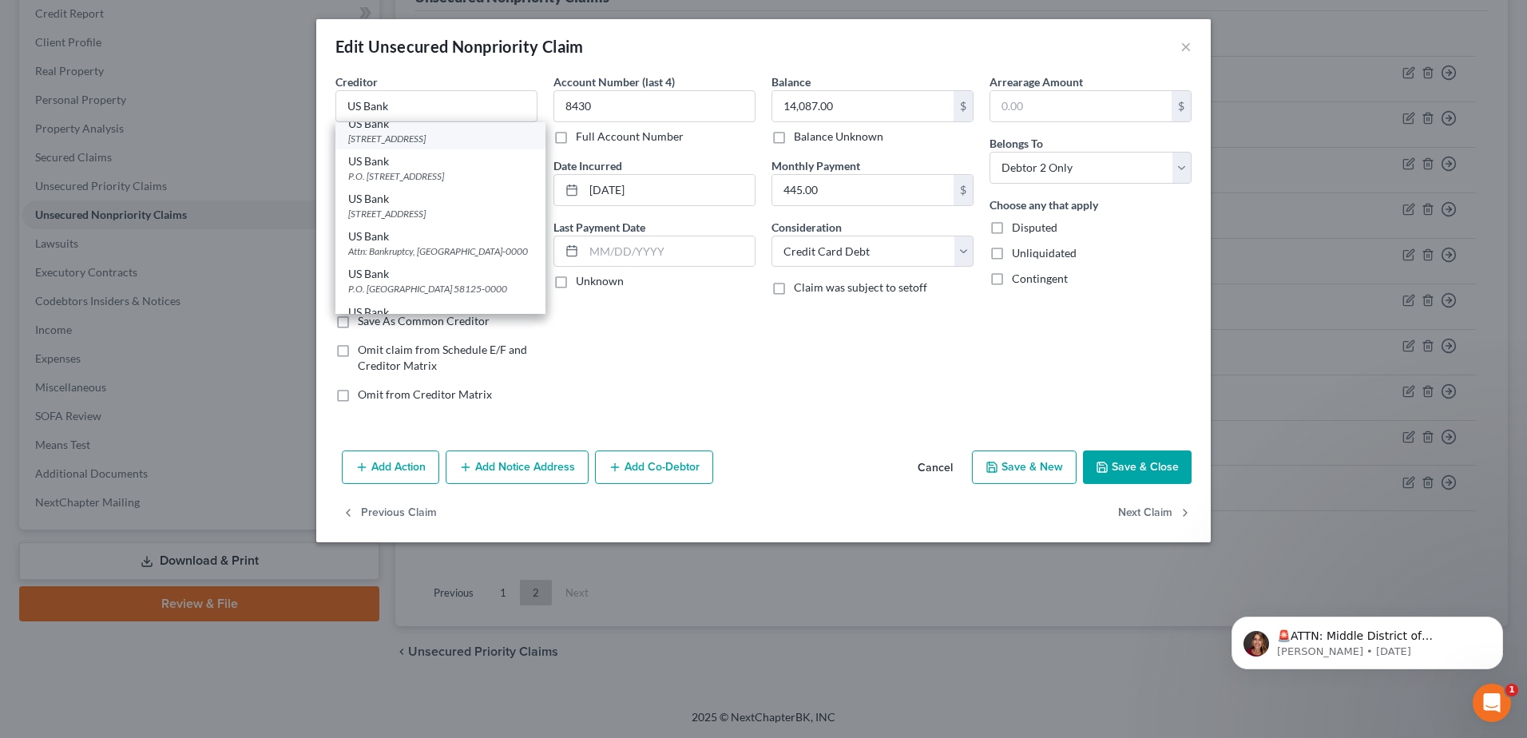
select select "18"
type input "42301-0000"
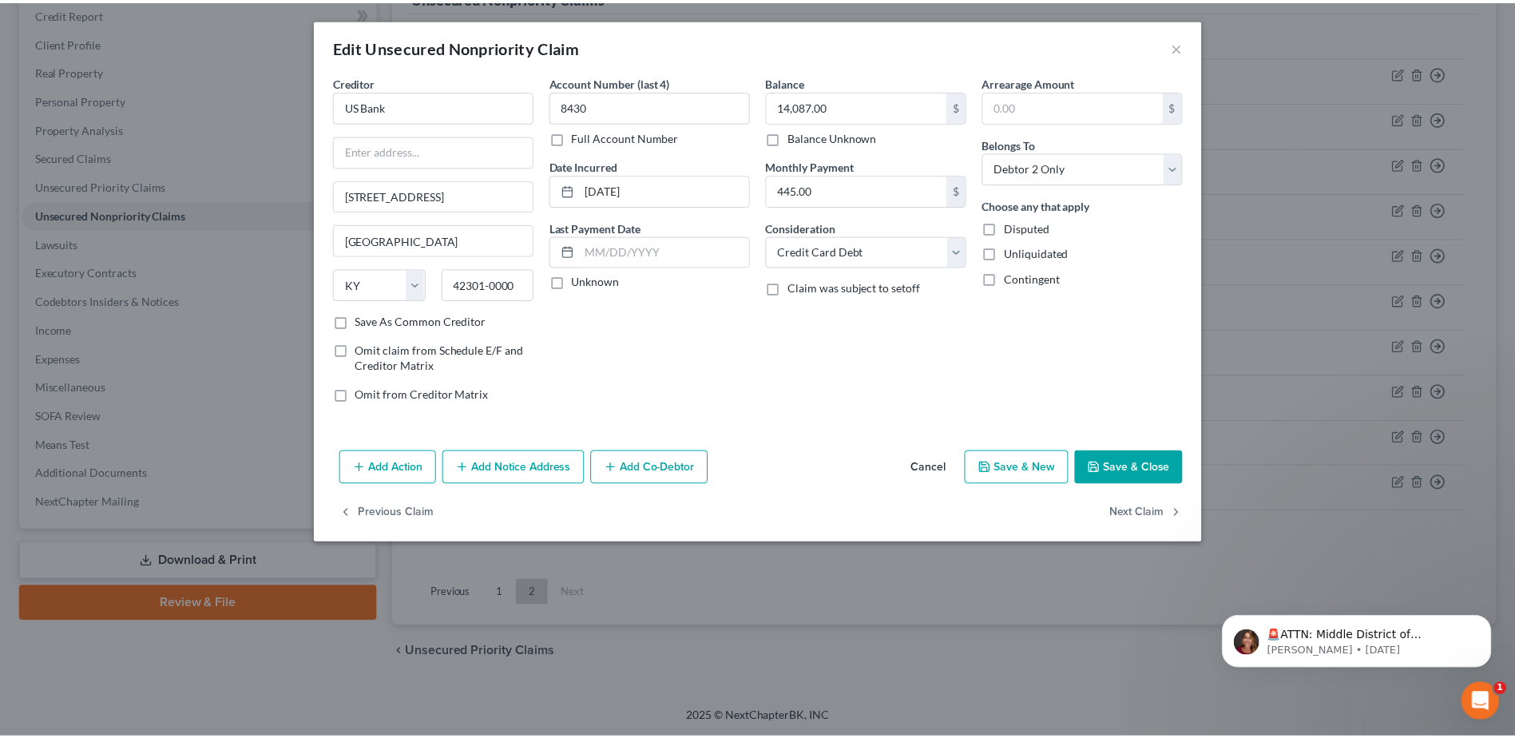
scroll to position [0, 0]
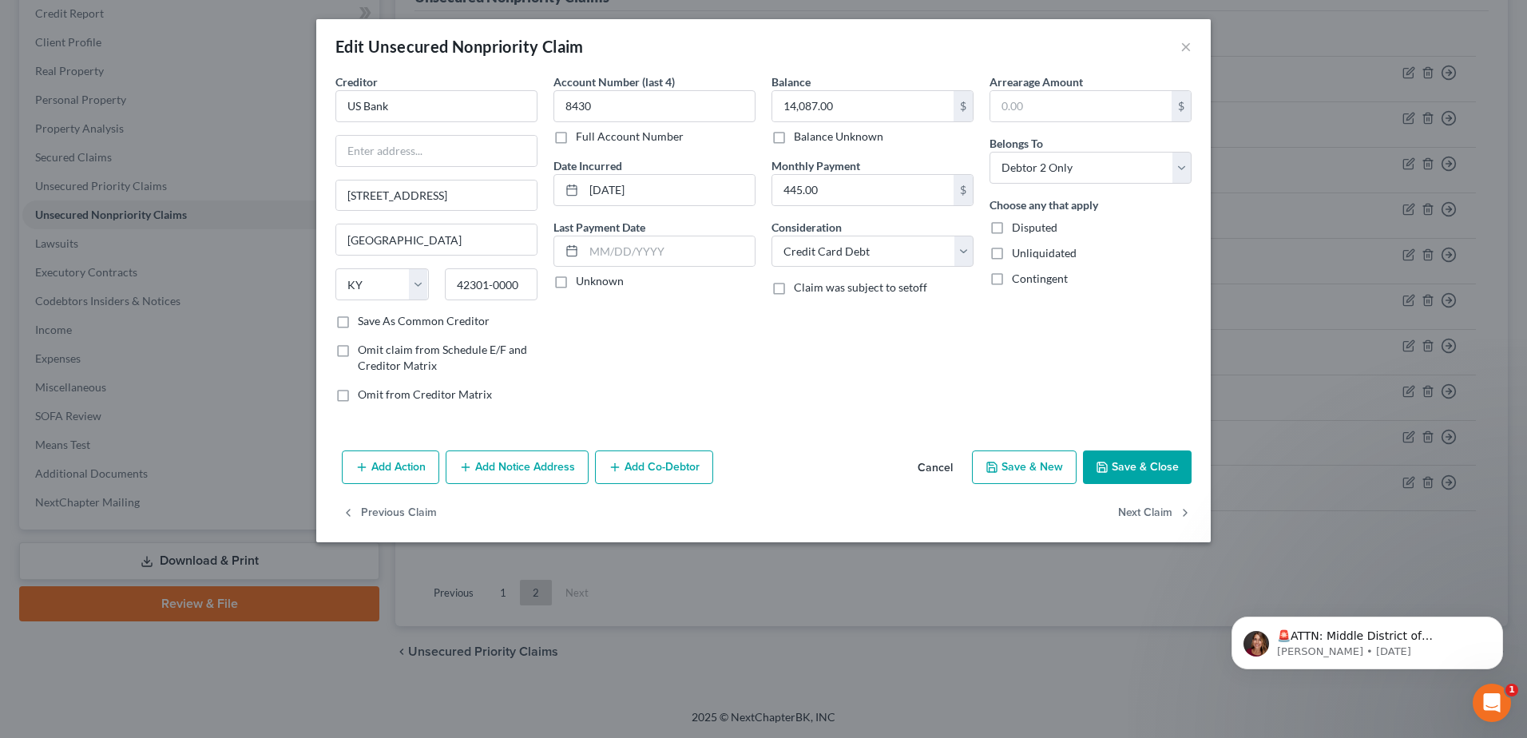
click at [1140, 462] on button "Save & Close" at bounding box center [1137, 467] width 109 height 34
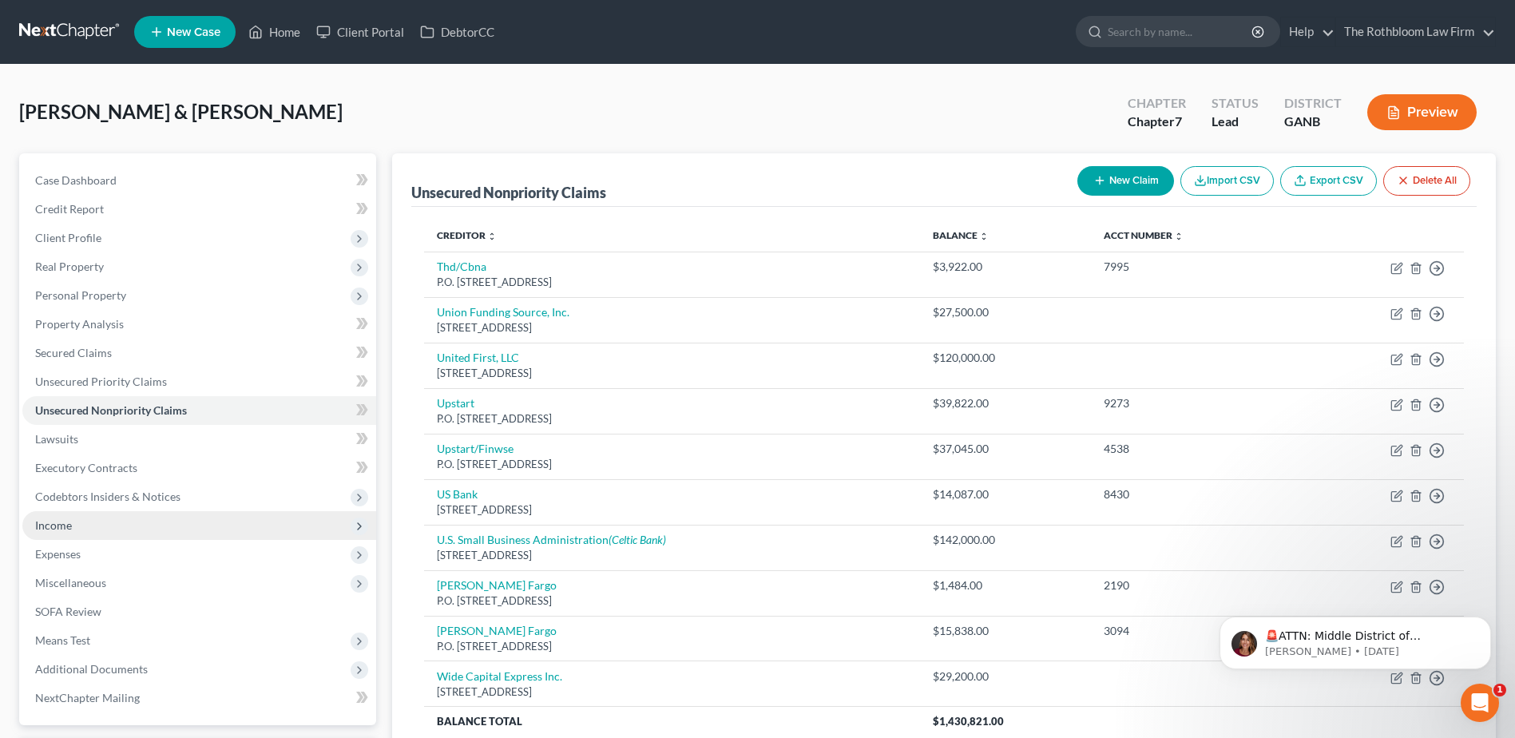
click at [38, 518] on span "Income" at bounding box center [53, 525] width 37 height 14
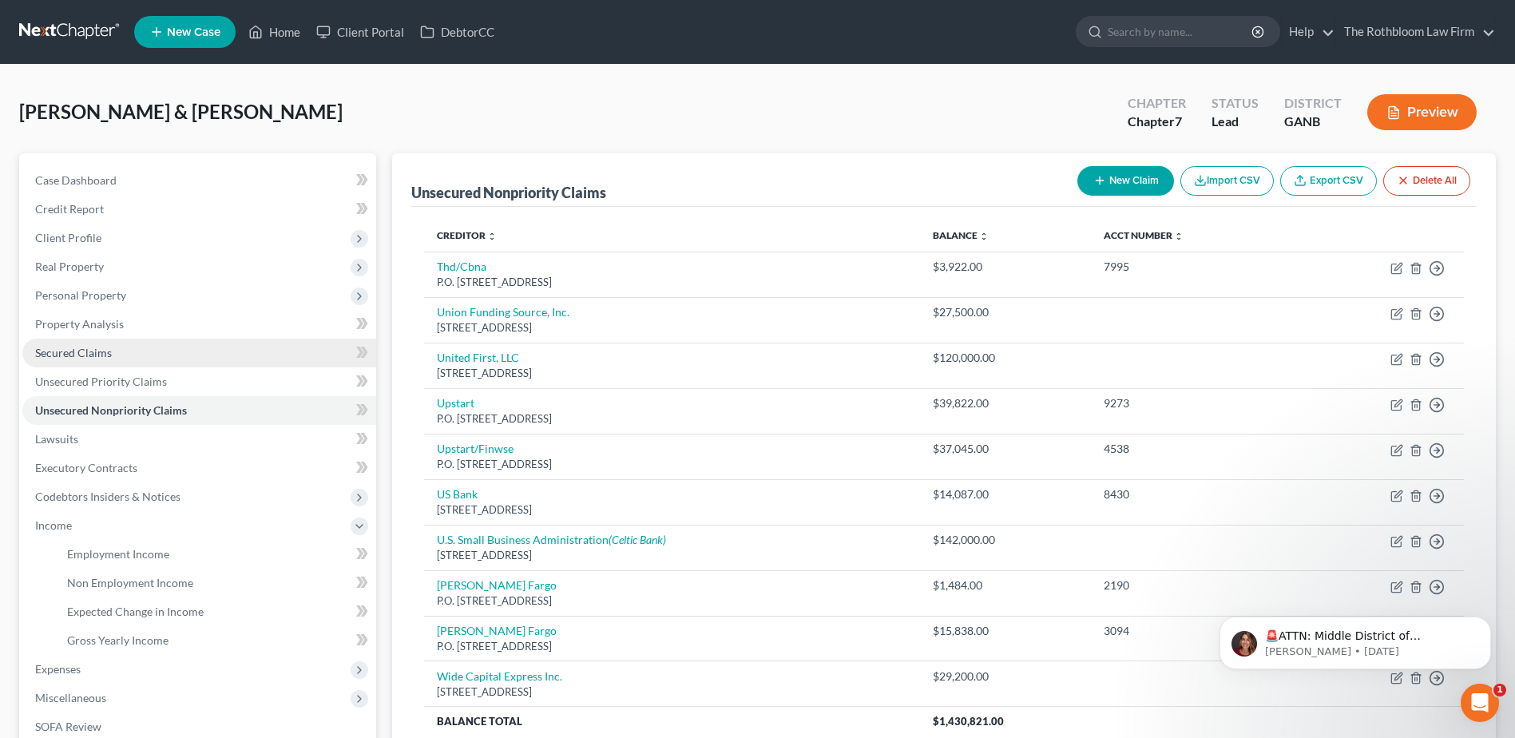
click at [78, 348] on span "Secured Claims" at bounding box center [73, 353] width 77 height 14
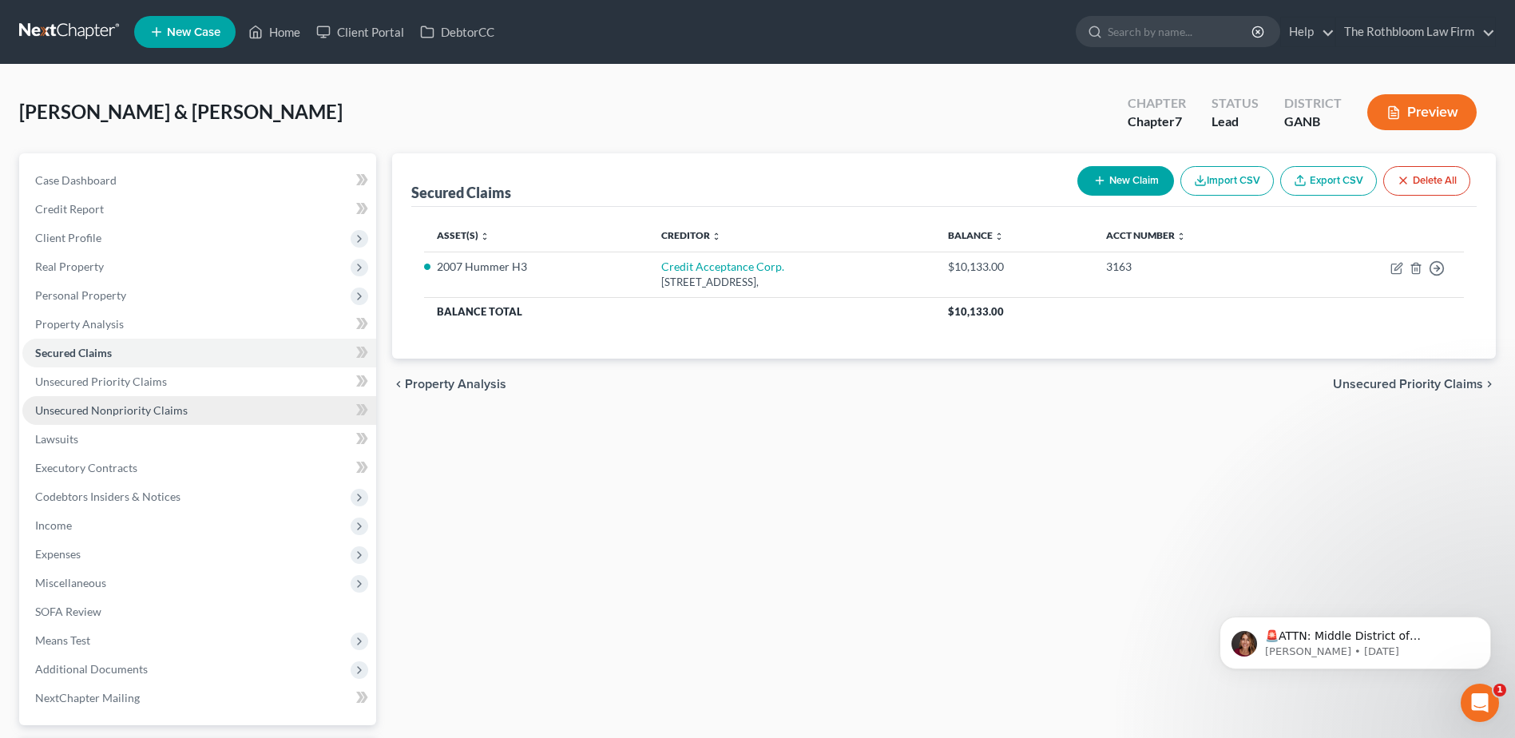
click at [130, 408] on span "Unsecured Nonpriority Claims" at bounding box center [111, 410] width 153 height 14
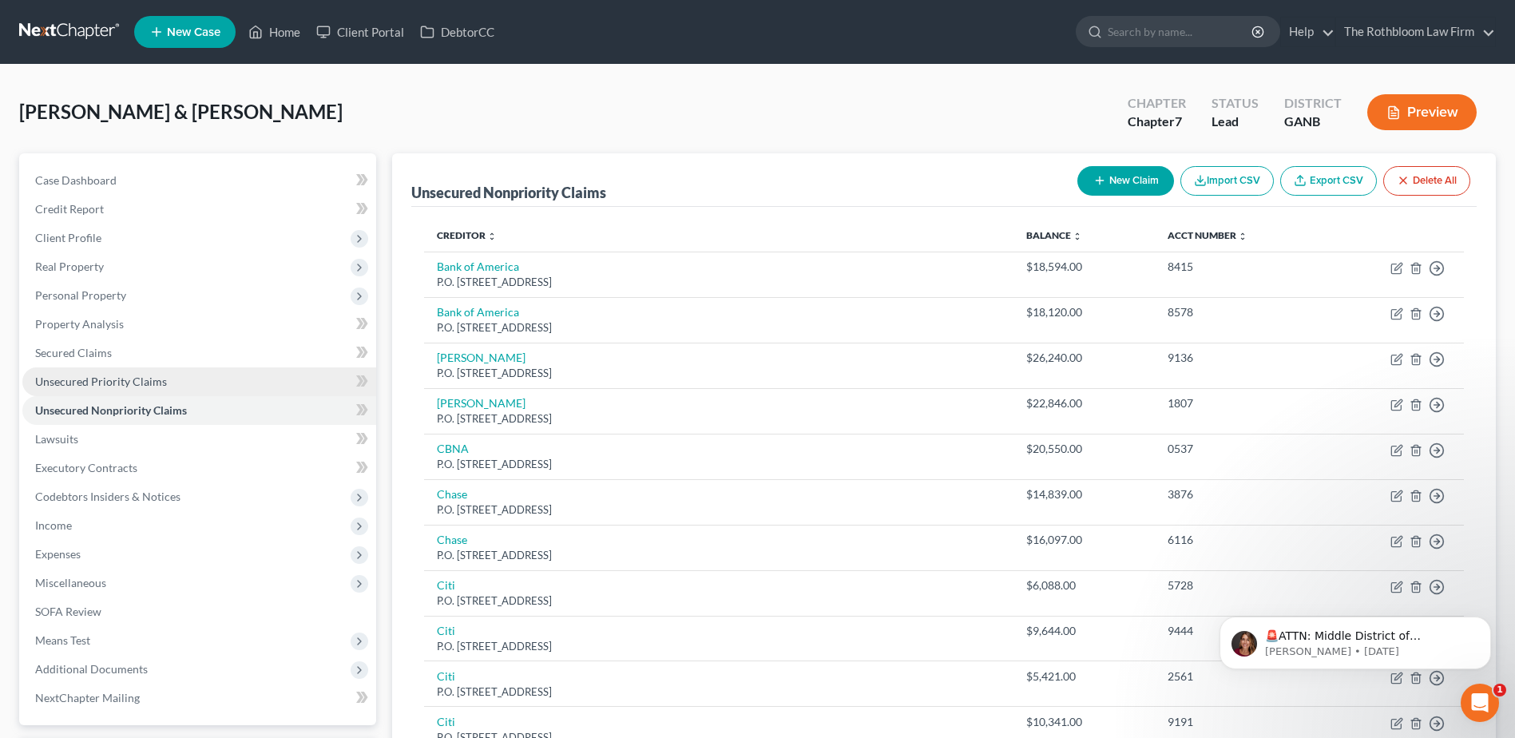
click at [112, 383] on span "Unsecured Priority Claims" at bounding box center [101, 382] width 132 height 14
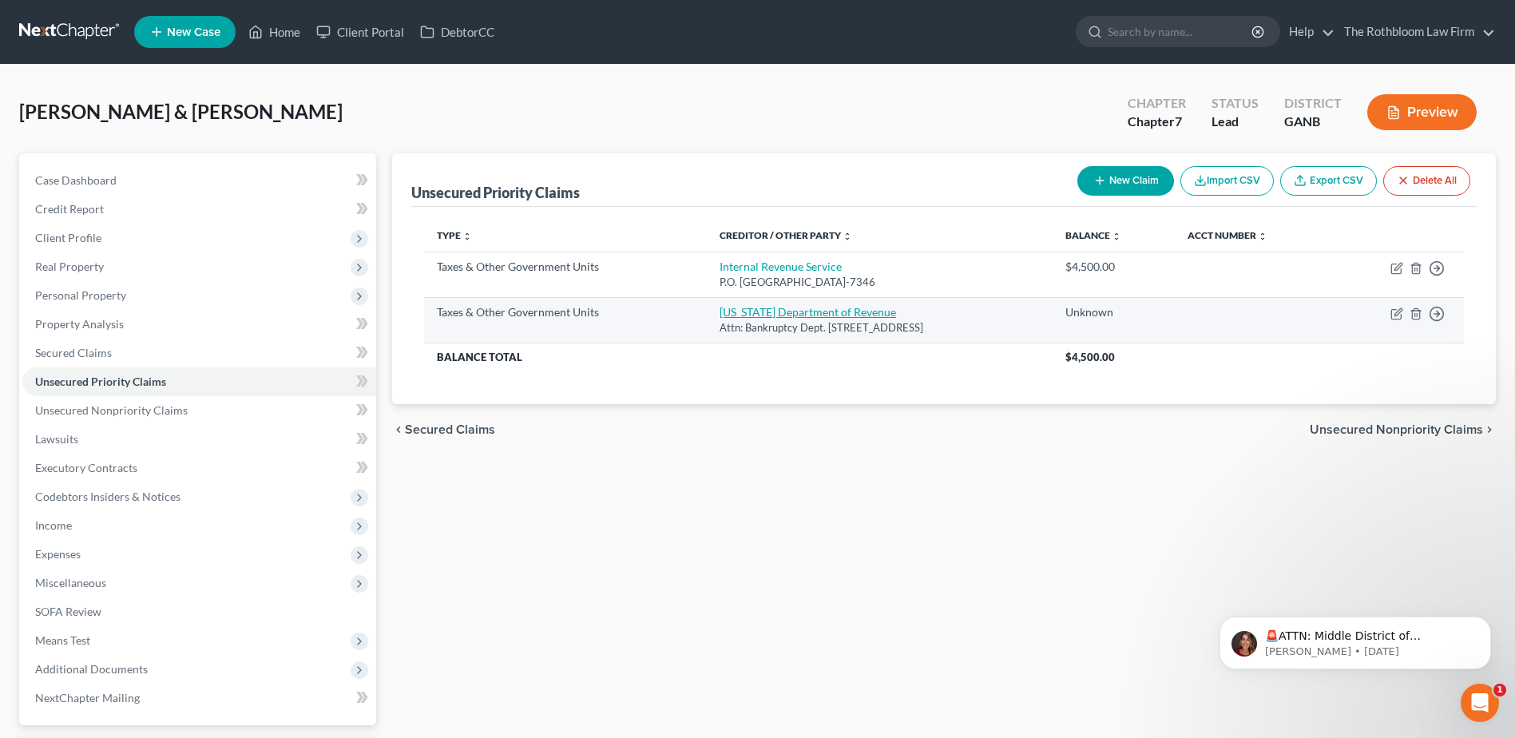
click at [727, 314] on link "[US_STATE] Department of Revenue" at bounding box center [808, 312] width 177 height 14
select select "2"
select select "10"
select select "2"
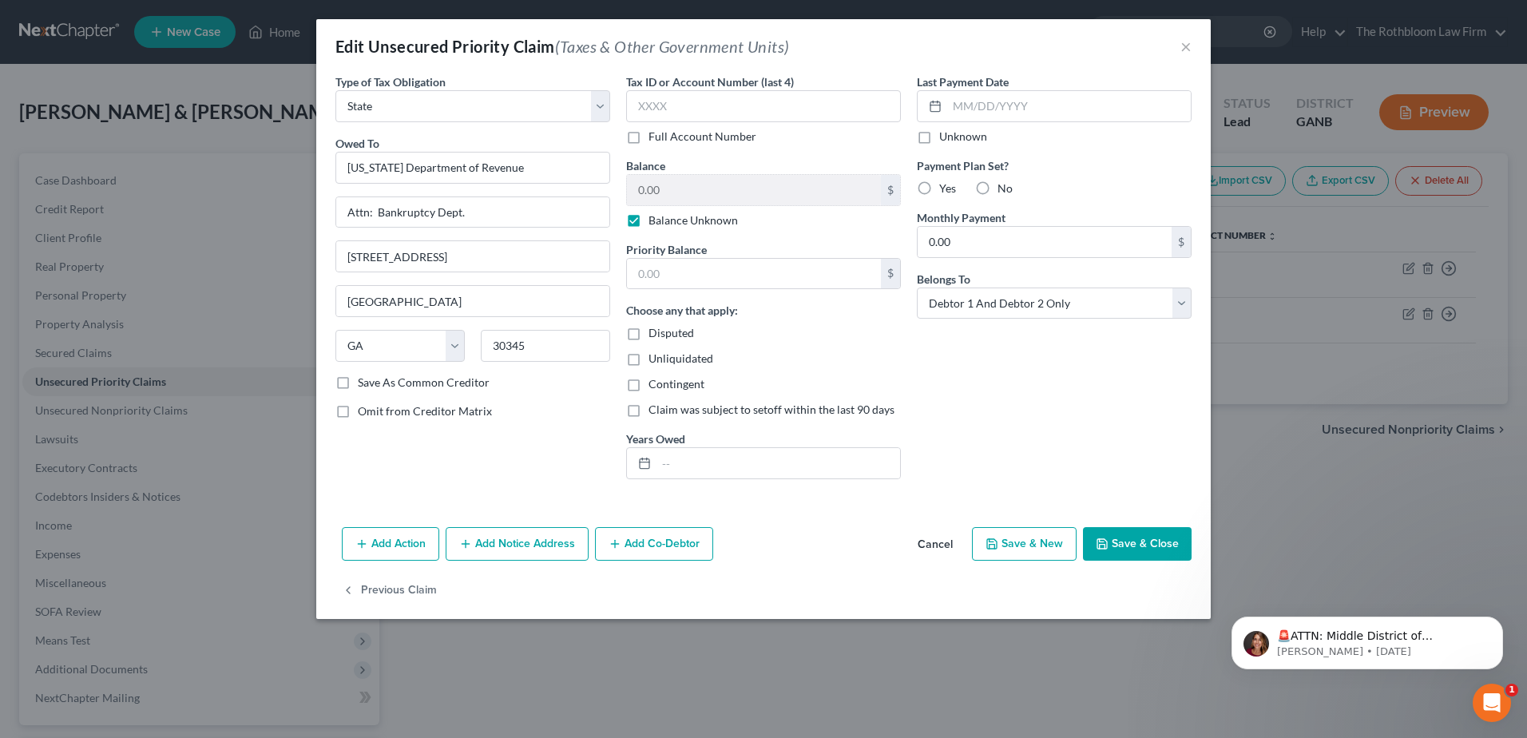
click at [649, 220] on label "Balance Unknown" at bounding box center [693, 220] width 89 height 16
click at [655, 220] on input "Balance Unknown" at bounding box center [660, 217] width 10 height 10
checkbox input "false"
click at [681, 194] on input "0.00" at bounding box center [754, 190] width 254 height 30
type input "27,000"
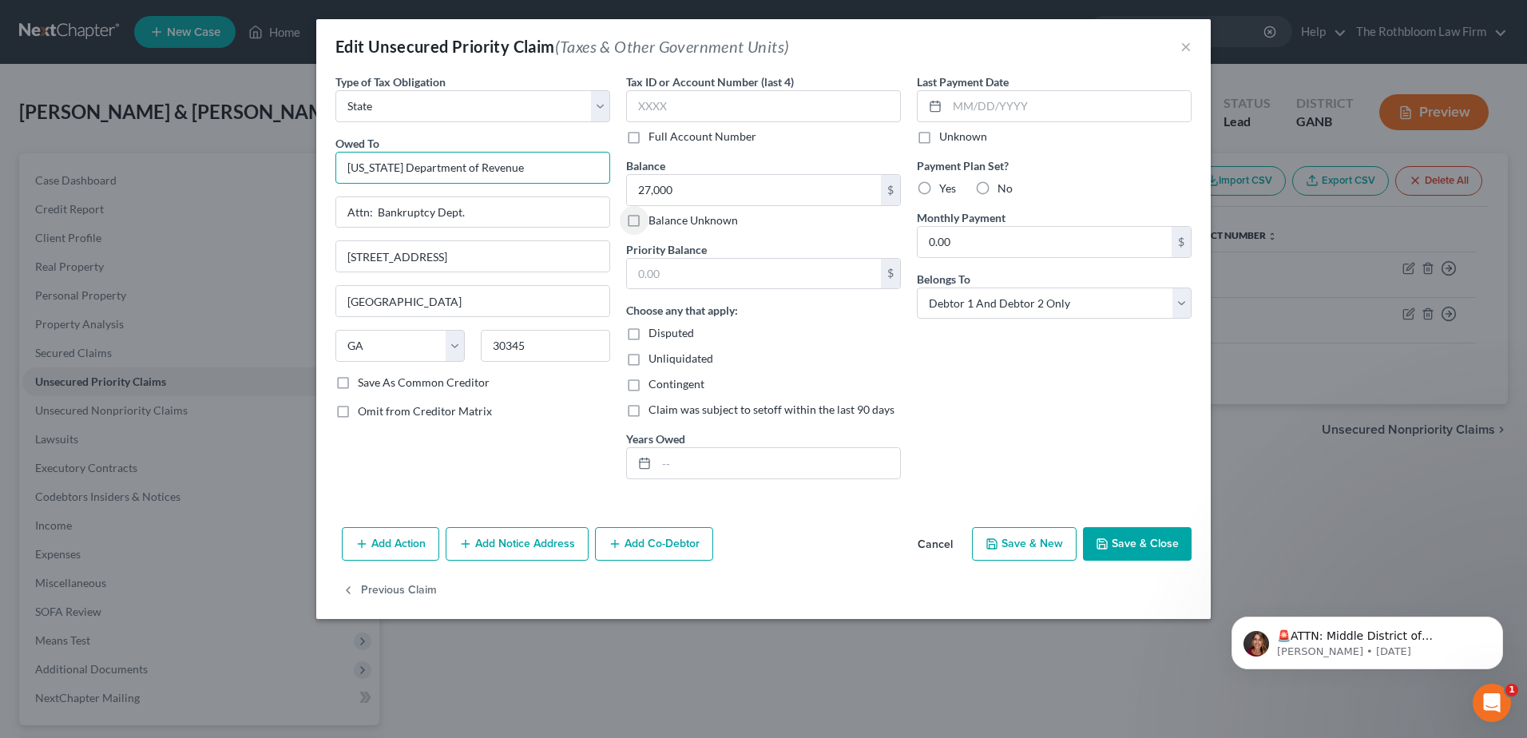
click at [513, 169] on input "[US_STATE] Department of Revenue" at bounding box center [472, 168] width 275 height 32
click at [424, 169] on input "[US_STATE] Department of Revenue" at bounding box center [472, 168] width 275 height 32
type input "[US_STATE] Dept of Revenue/Sales Tax"
click at [667, 544] on button "Add Co-Debtor" at bounding box center [654, 544] width 118 height 34
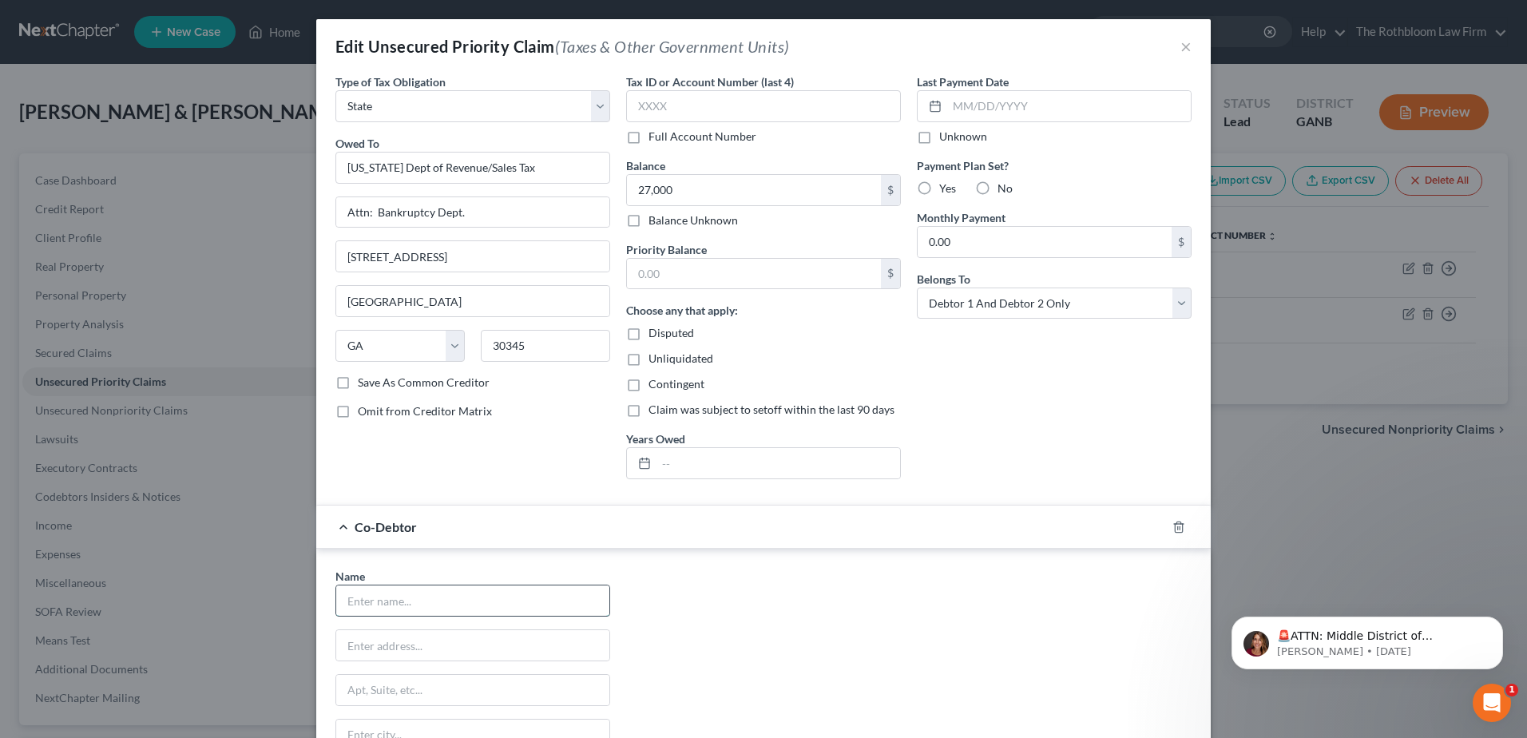
click at [387, 600] on input "text" at bounding box center [472, 600] width 273 height 30
type input "Dough Masters, LLC"
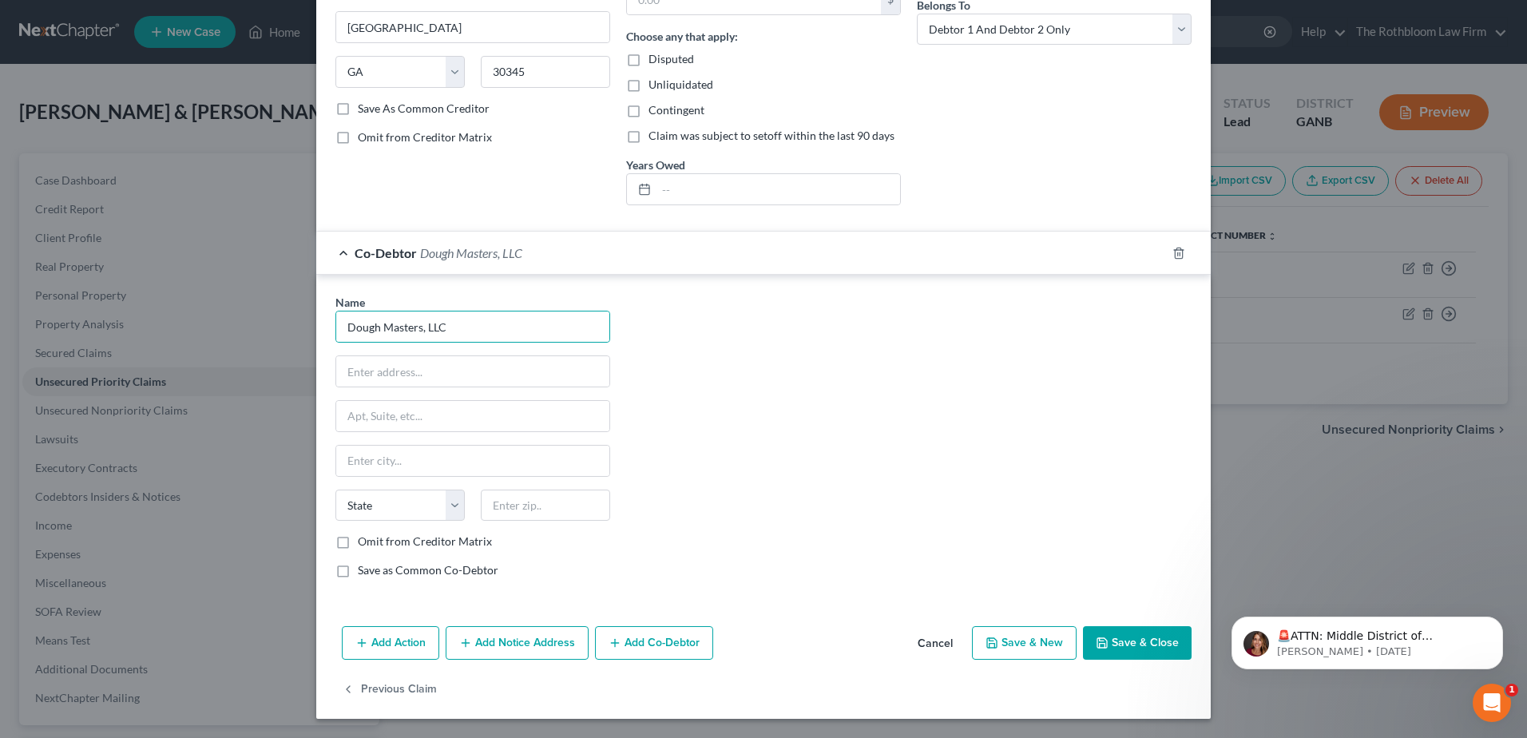
click at [358, 542] on label "Omit from Creditor Matrix" at bounding box center [425, 542] width 134 height 16
click at [364, 542] on input "Omit from Creditor Matrix" at bounding box center [369, 539] width 10 height 10
checkbox input "true"
click at [1131, 645] on button "Save & Close" at bounding box center [1137, 643] width 109 height 34
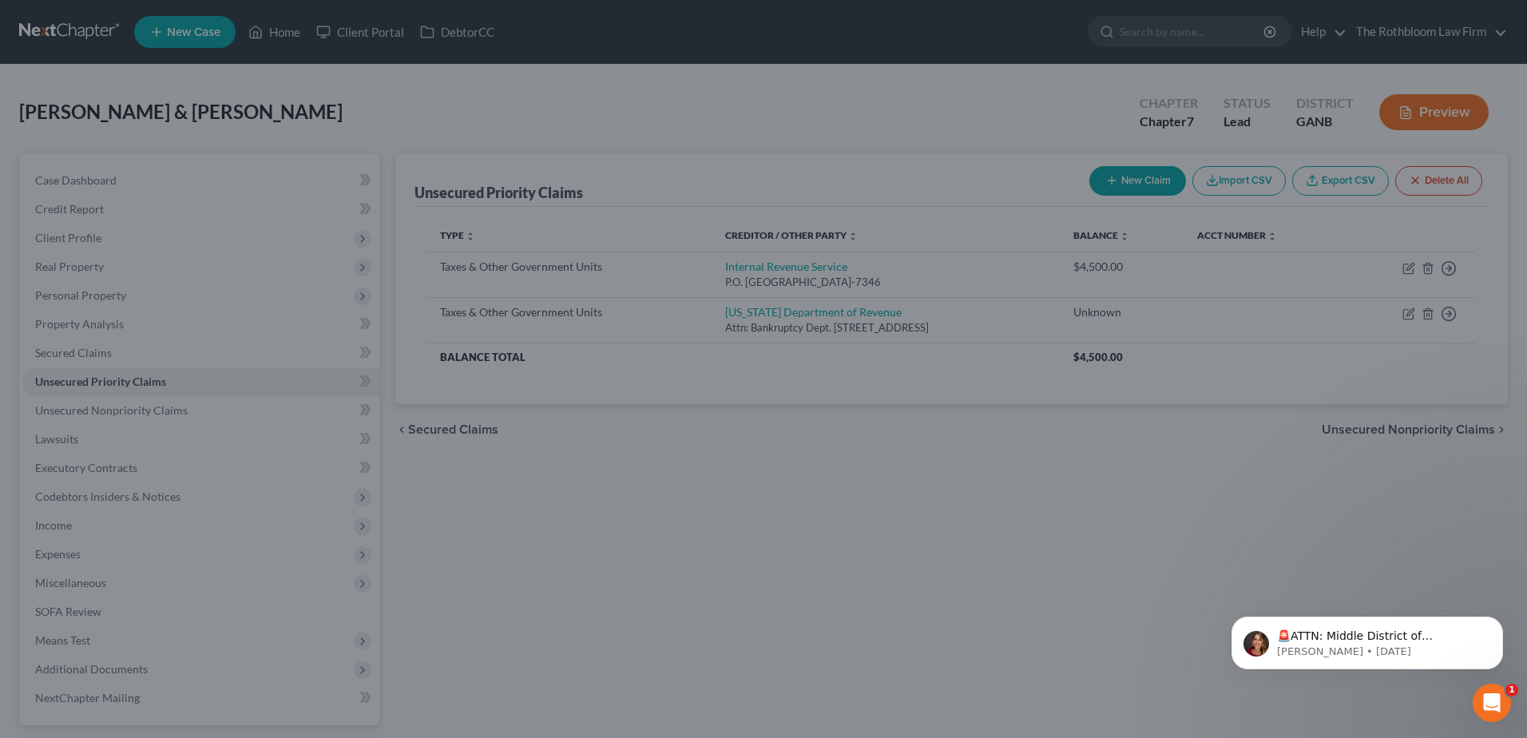
type input "27,000.00"
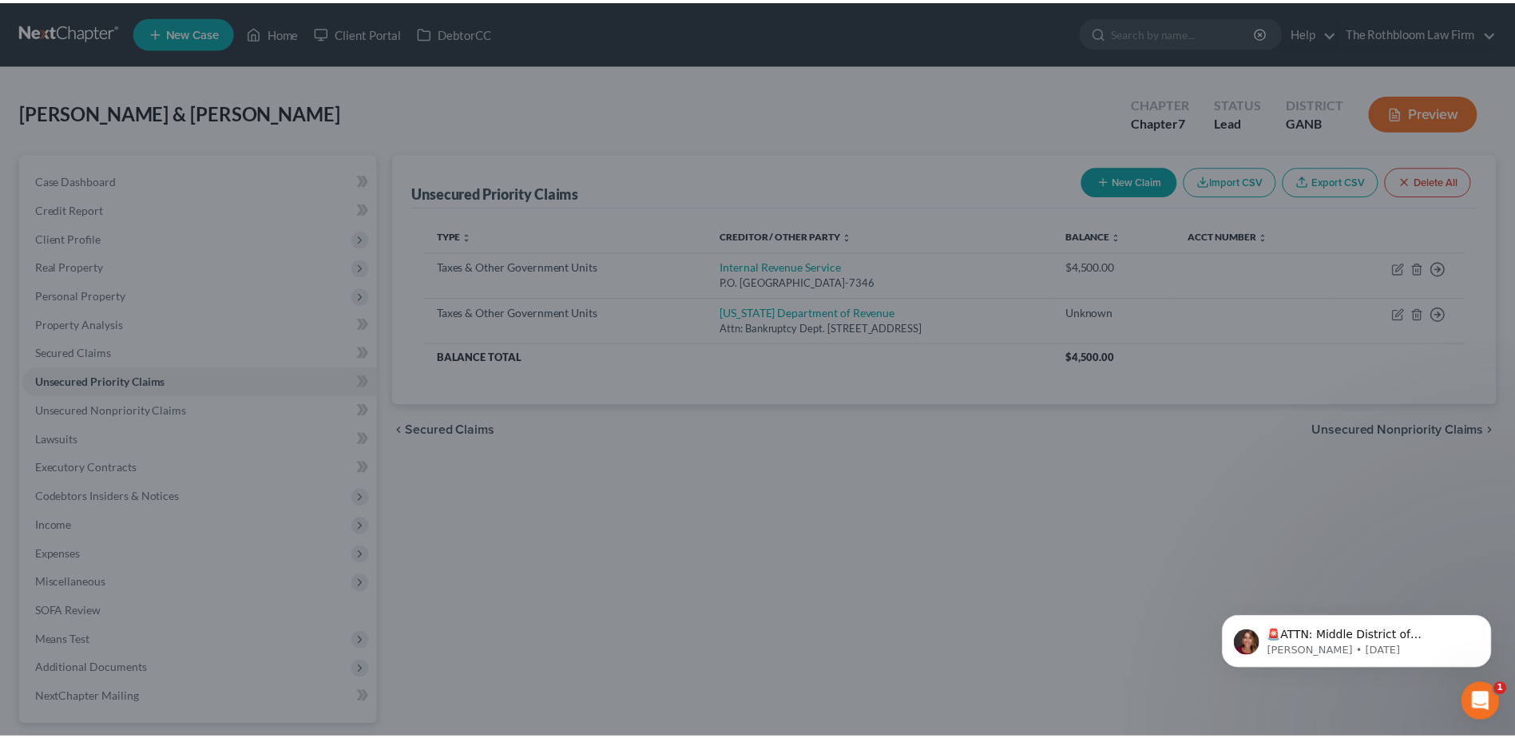
scroll to position [0, 0]
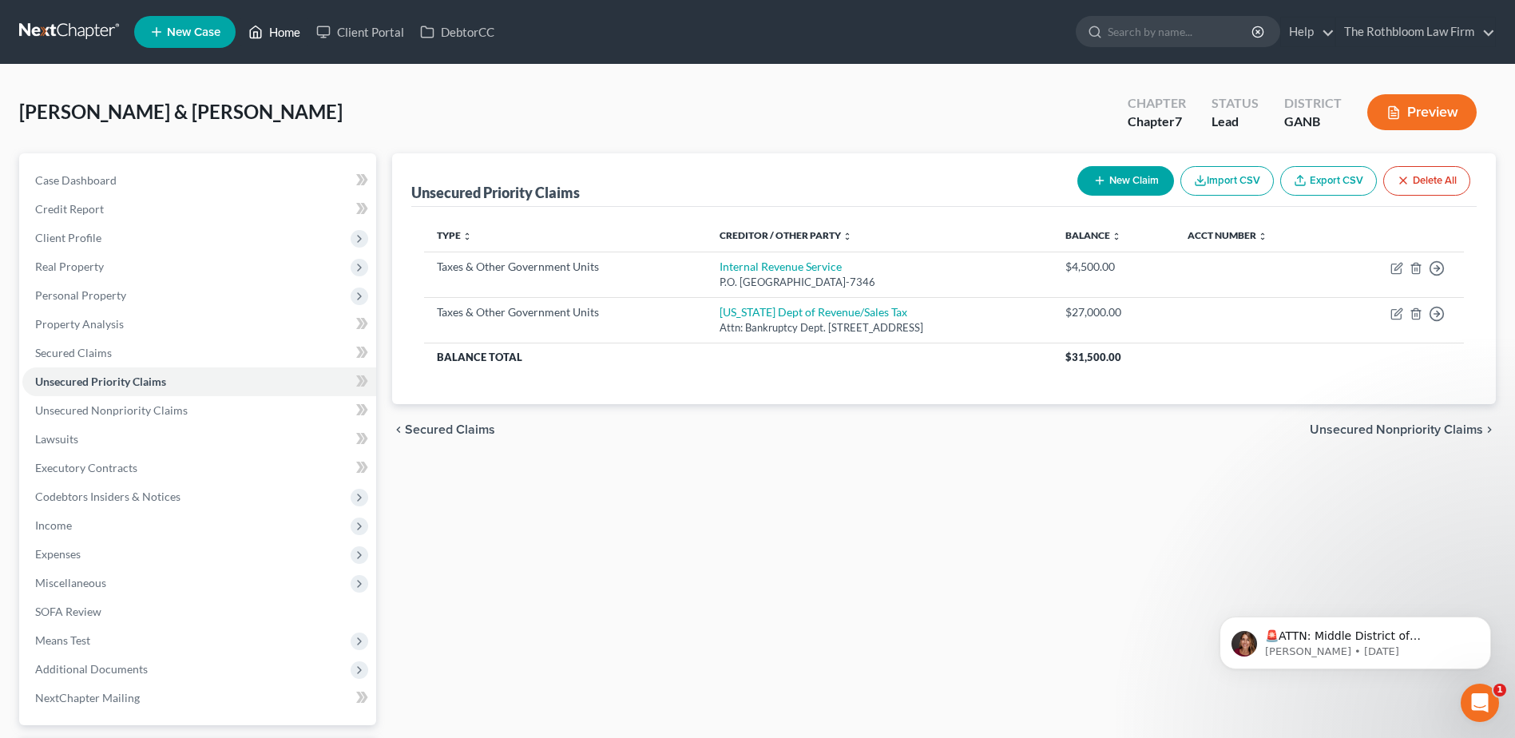
click at [272, 32] on link "Home" at bounding box center [274, 32] width 68 height 29
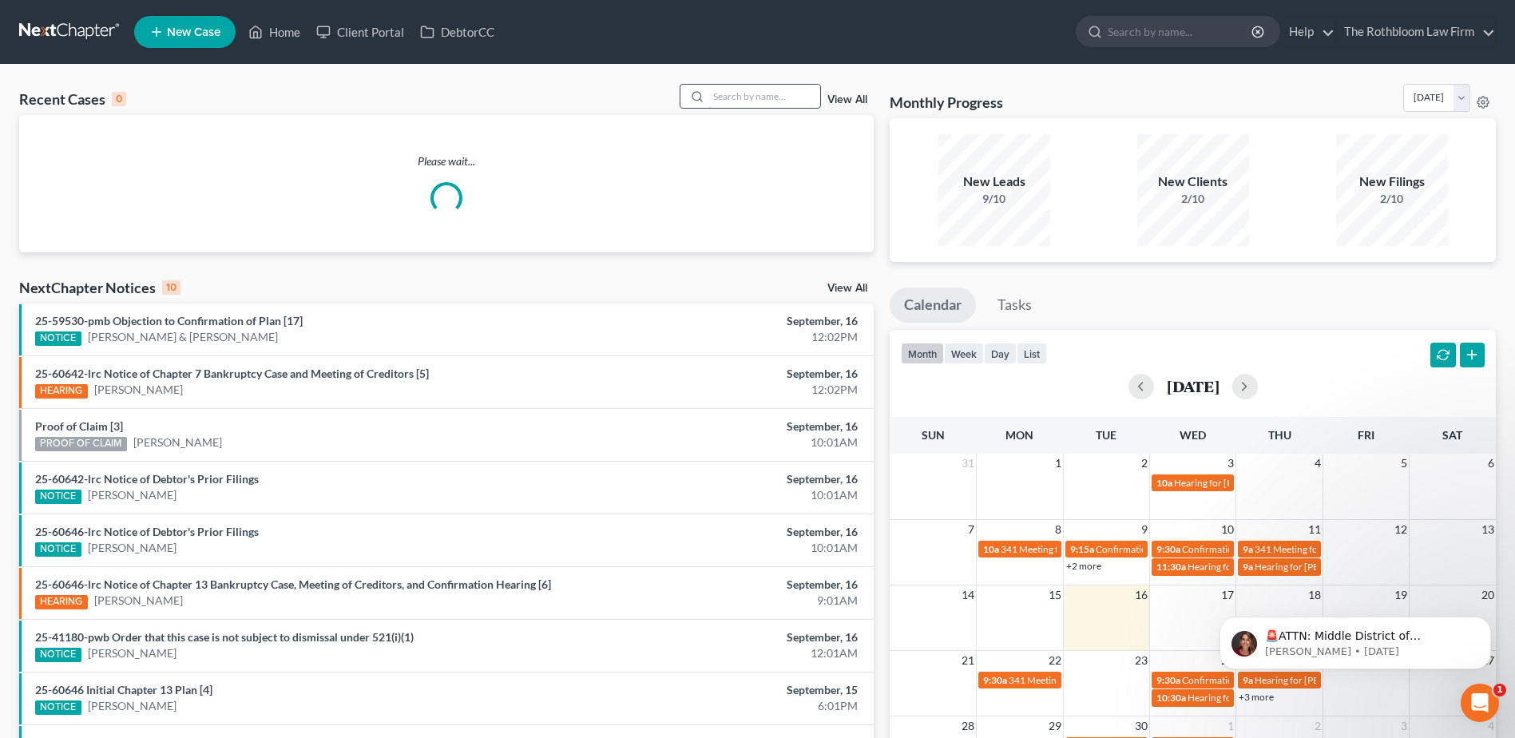
click at [765, 98] on input "search" at bounding box center [764, 96] width 112 height 23
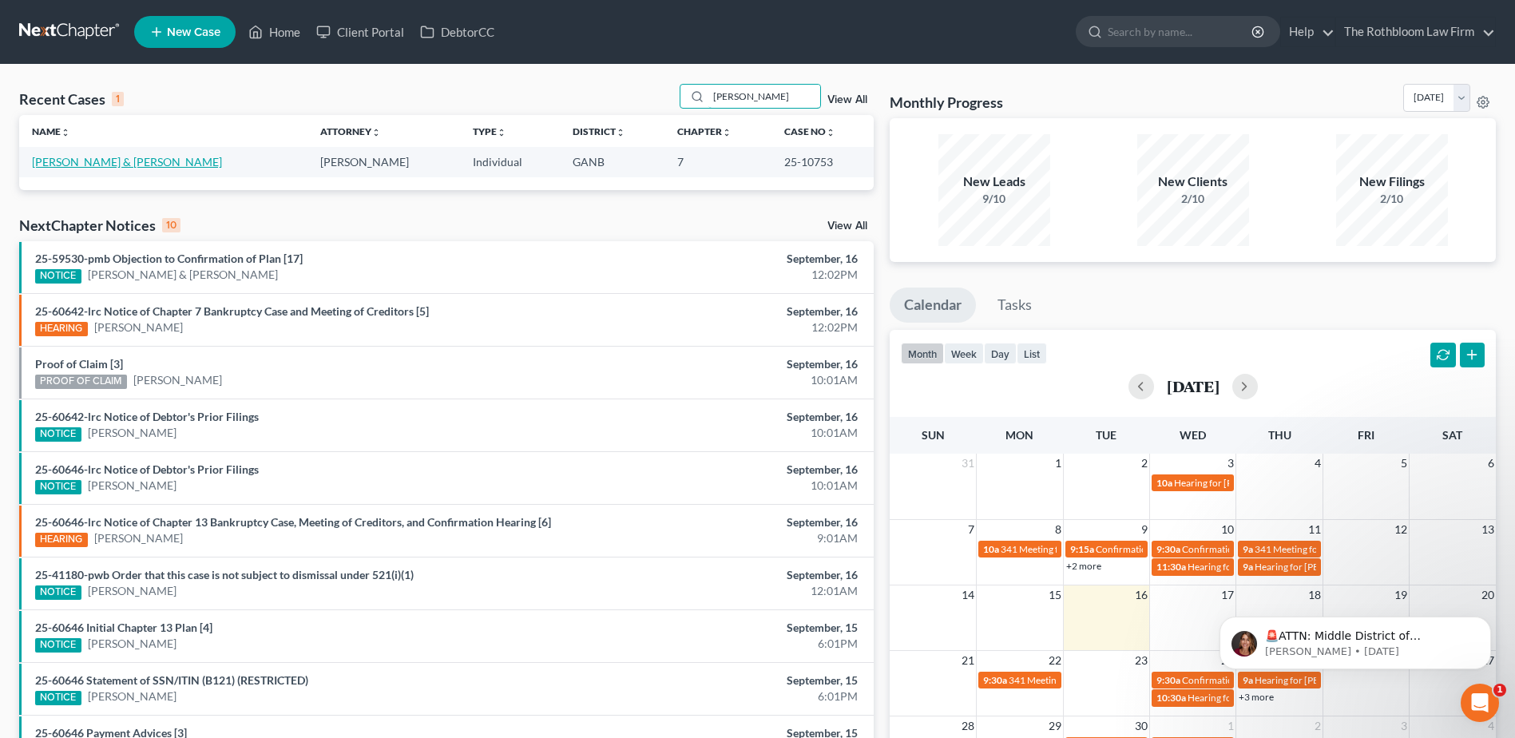
type input "[PERSON_NAME]"
click at [81, 161] on link "[PERSON_NAME] & [PERSON_NAME]" at bounding box center [127, 162] width 190 height 14
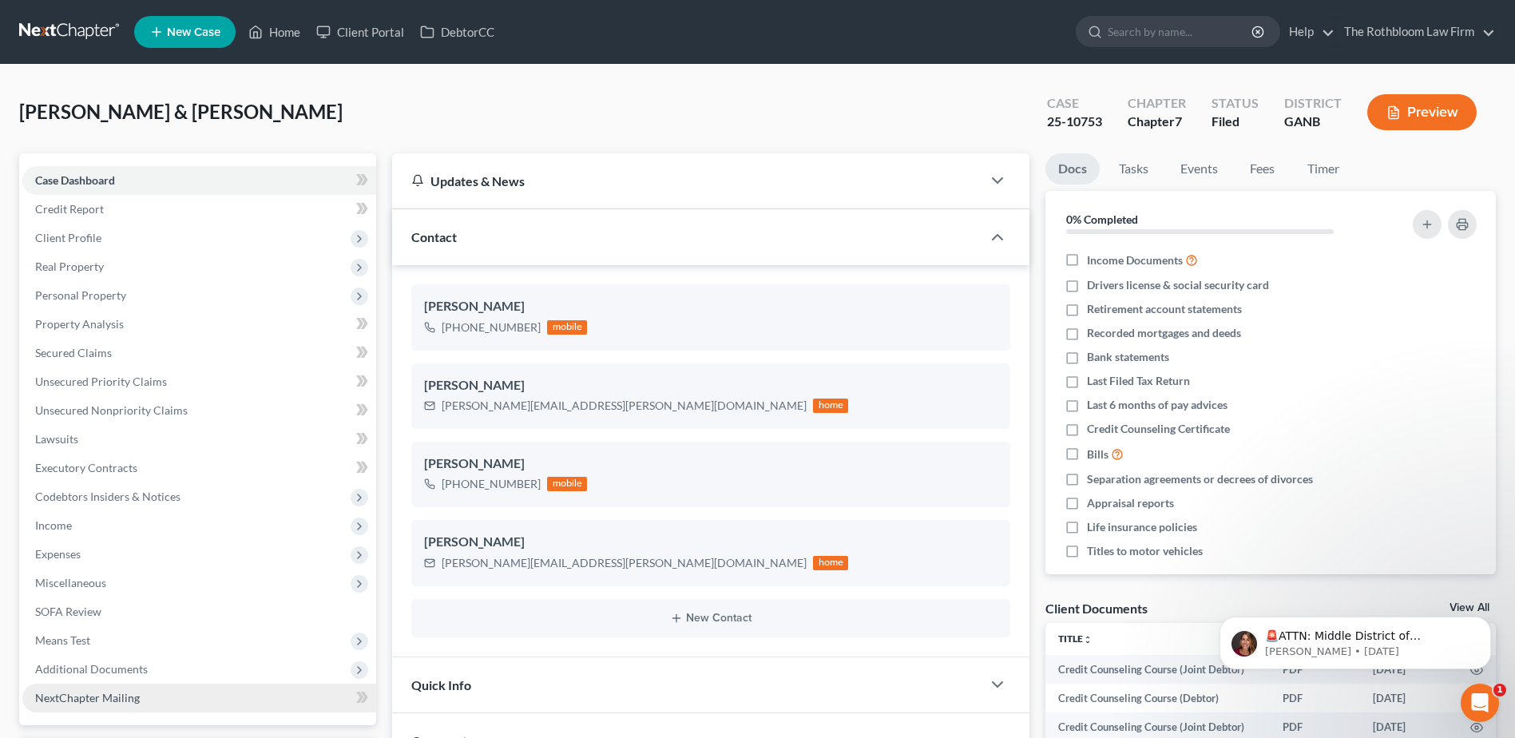
scroll to position [319, 0]
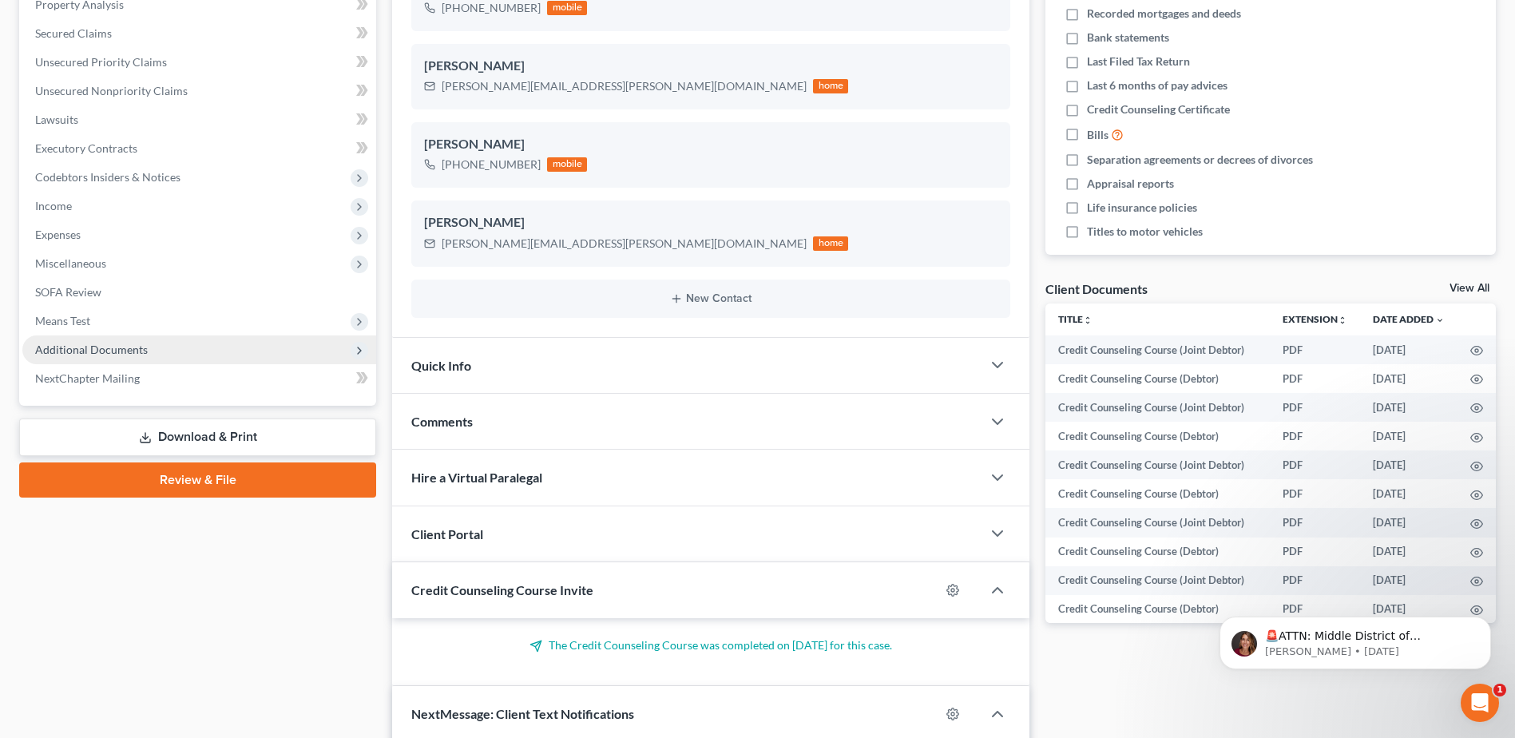
click at [102, 351] on span "Additional Documents" at bounding box center [91, 350] width 113 height 14
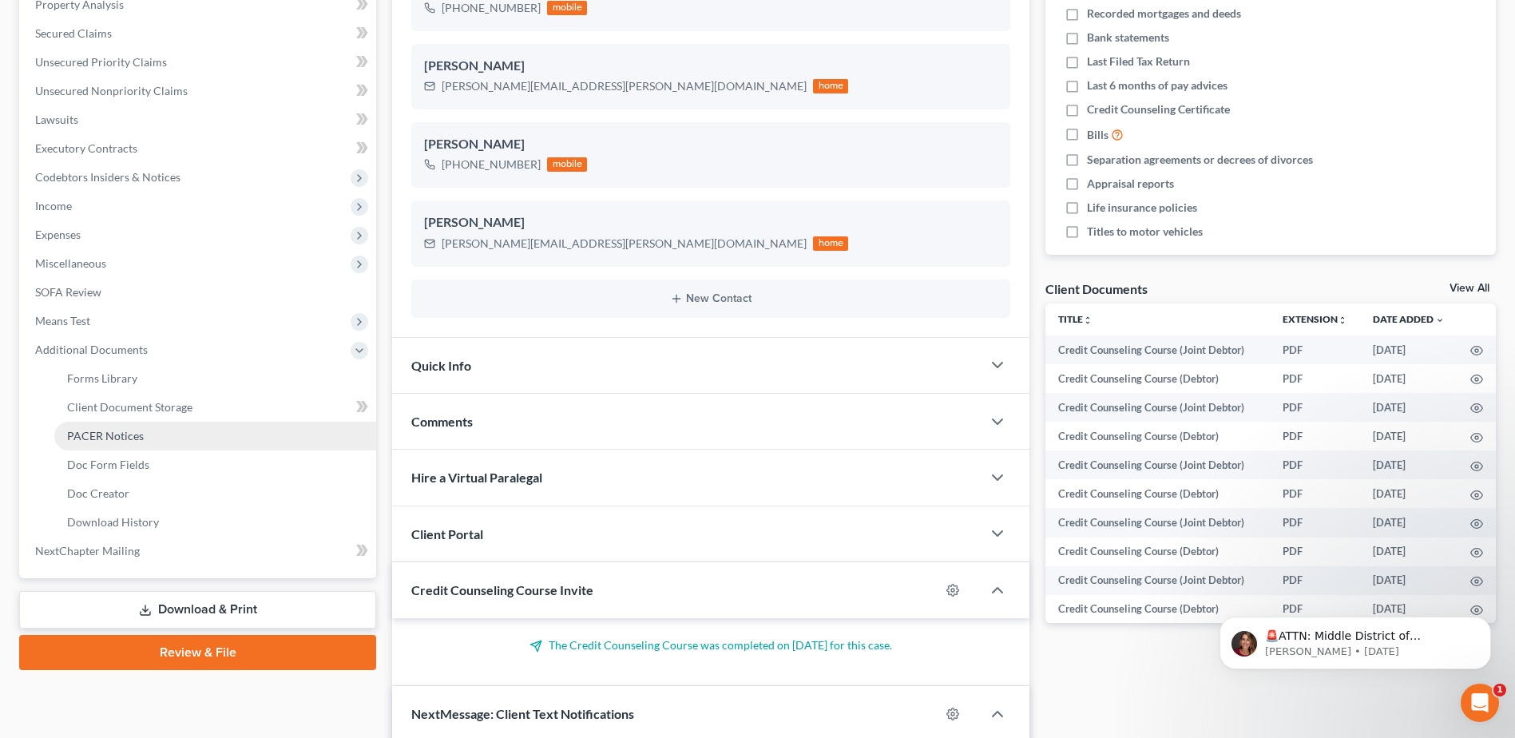
click at [84, 432] on span "PACER Notices" at bounding box center [105, 436] width 77 height 14
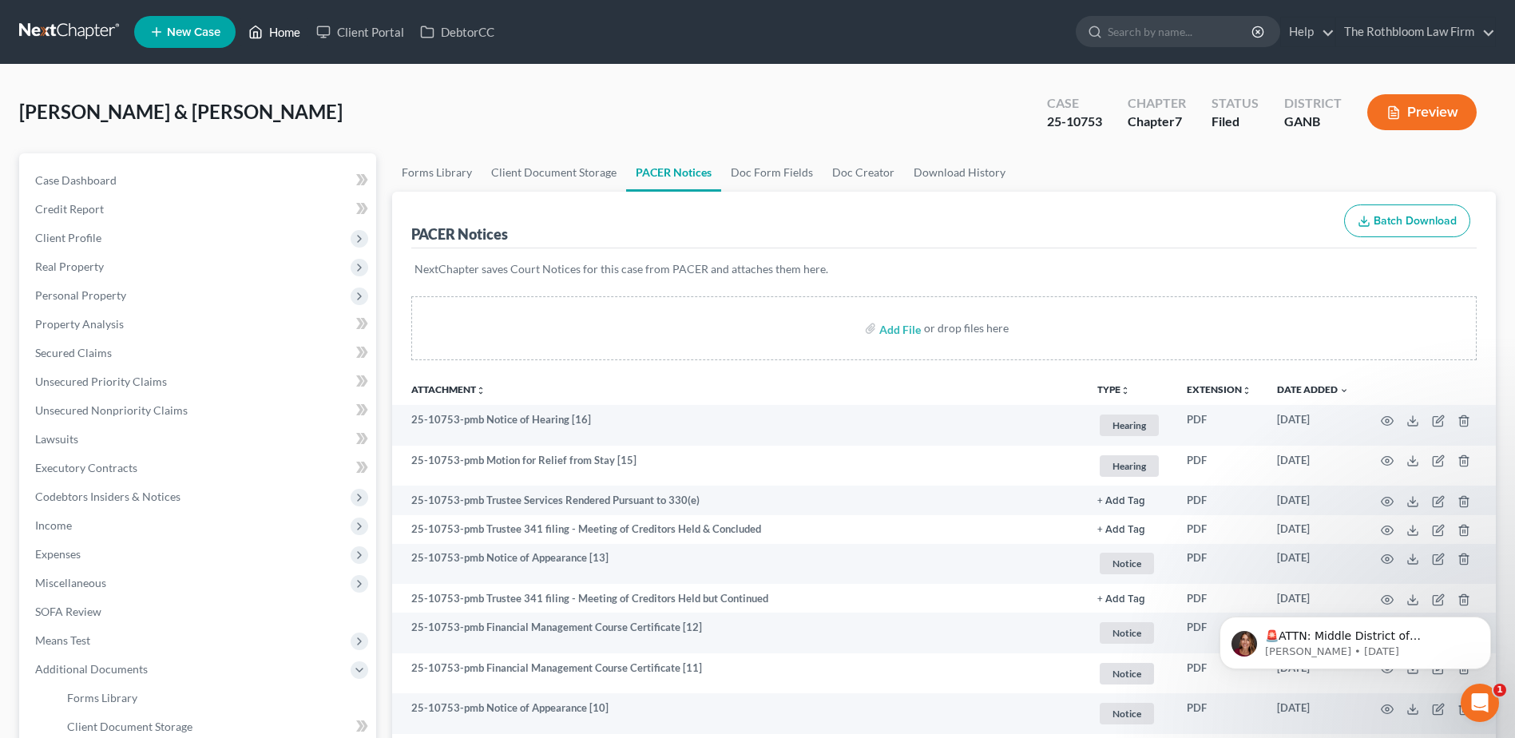
click at [274, 34] on link "Home" at bounding box center [274, 32] width 68 height 29
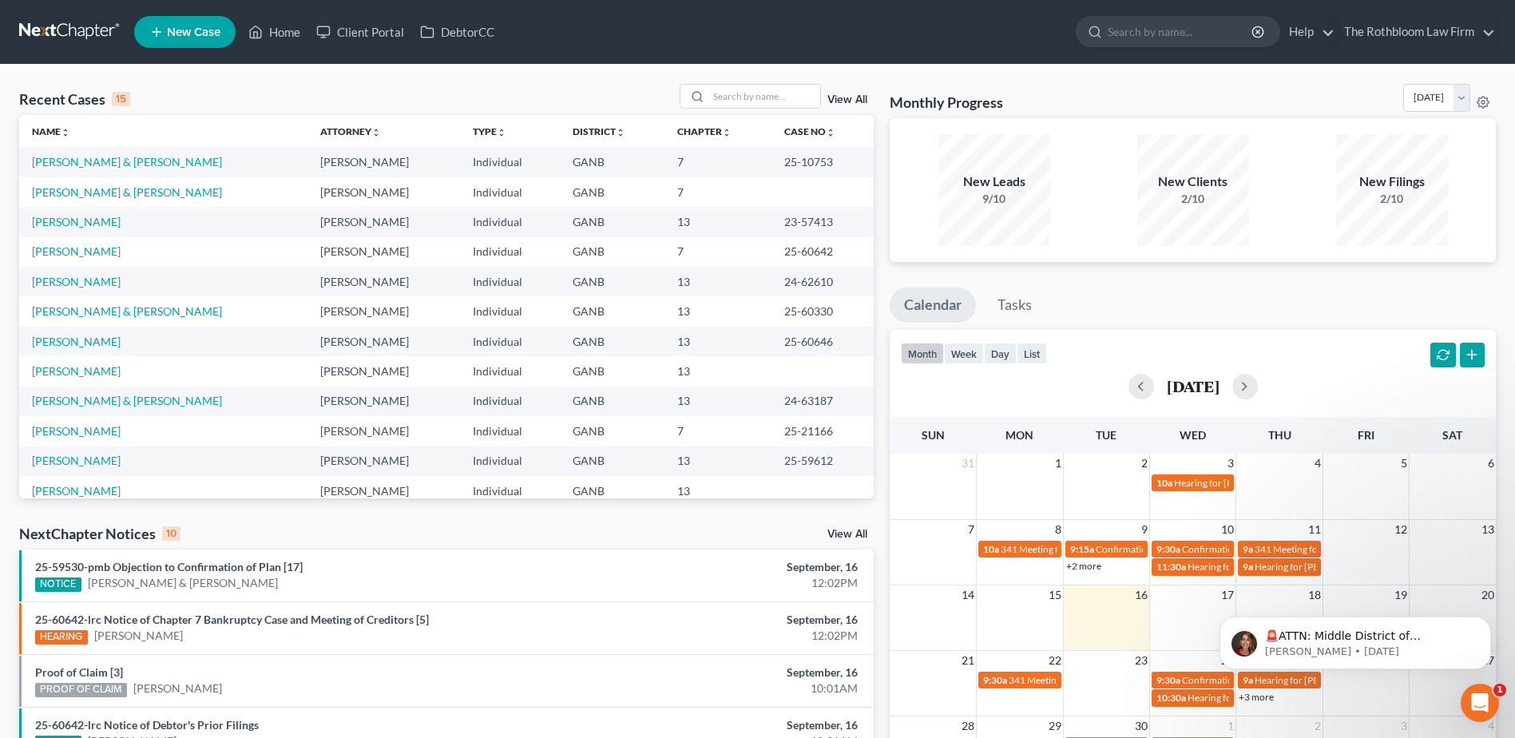
click at [91, 199] on td "[PERSON_NAME] & [PERSON_NAME]" at bounding box center [163, 192] width 288 height 30
click at [53, 191] on link "[PERSON_NAME] & [PERSON_NAME]" at bounding box center [127, 192] width 190 height 14
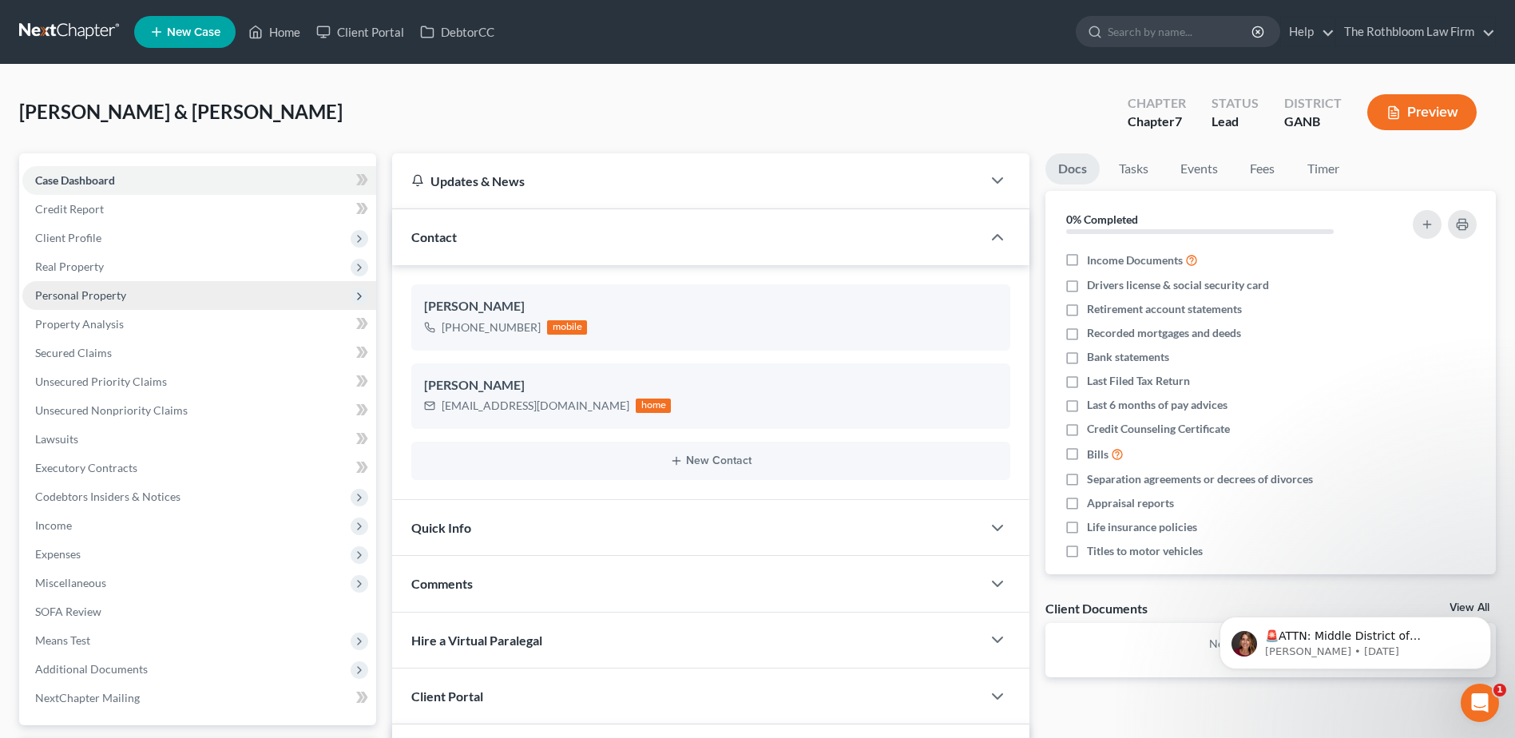
click at [87, 299] on span "Personal Property" at bounding box center [80, 295] width 91 height 14
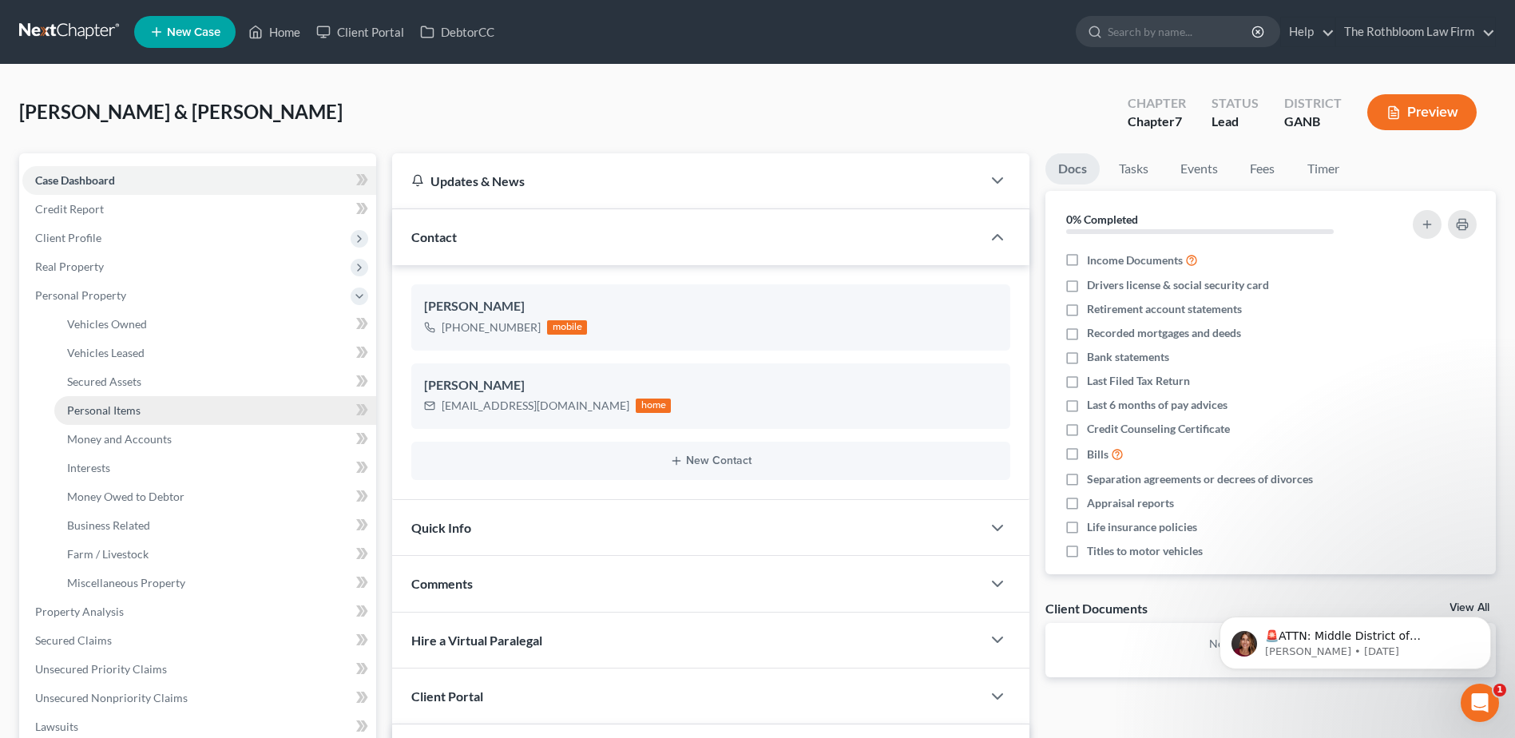
click at [120, 410] on span "Personal Items" at bounding box center [103, 410] width 73 height 14
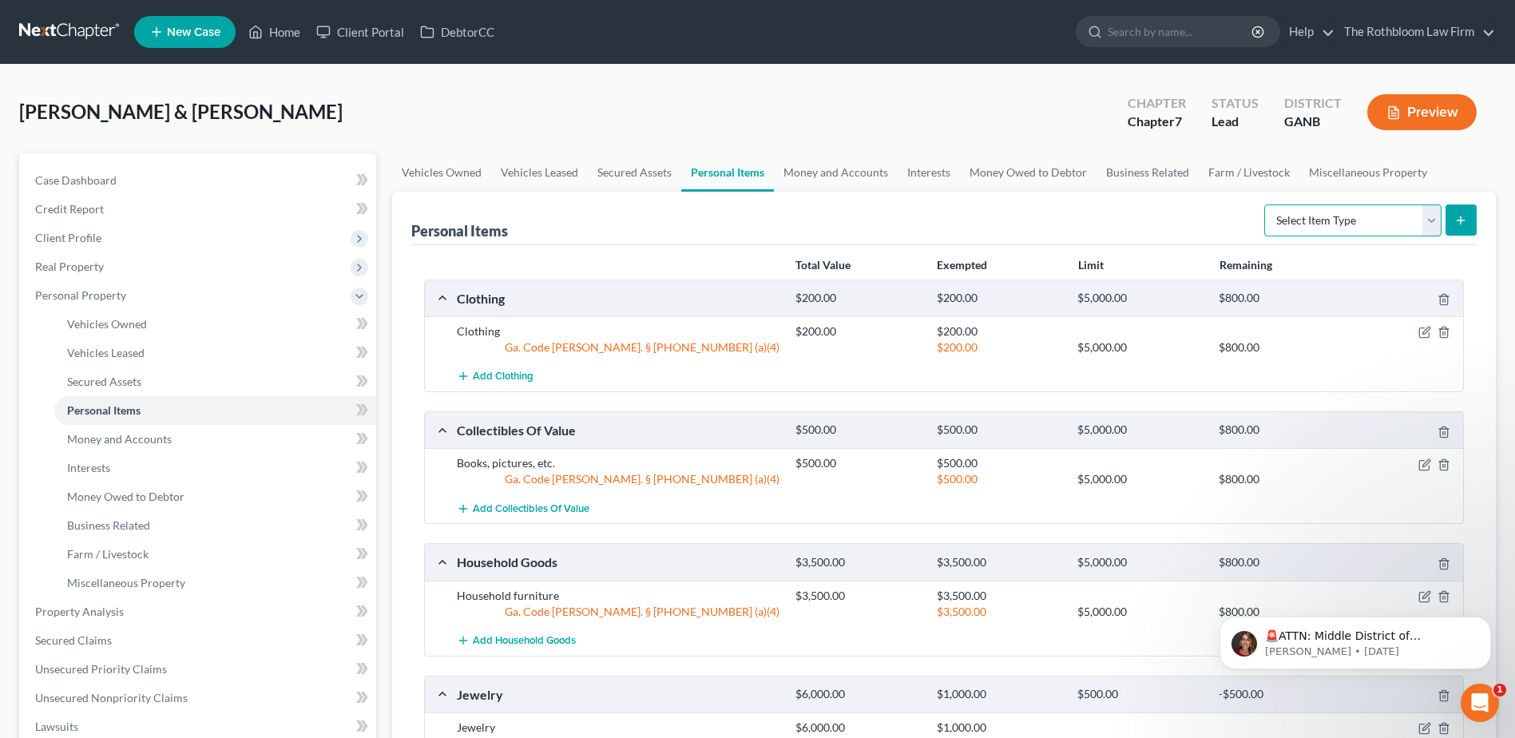
click at [1432, 211] on select "Select Item Type Clothing Collectibles Of Value Electronics Firearms Household …" at bounding box center [1352, 220] width 177 height 32
select select "electronics"
click at [1266, 204] on select "Select Item Type Clothing Collectibles Of Value Electronics Firearms Household …" at bounding box center [1352, 220] width 177 height 32
click at [1459, 218] on icon "submit" at bounding box center [1460, 220] width 13 height 13
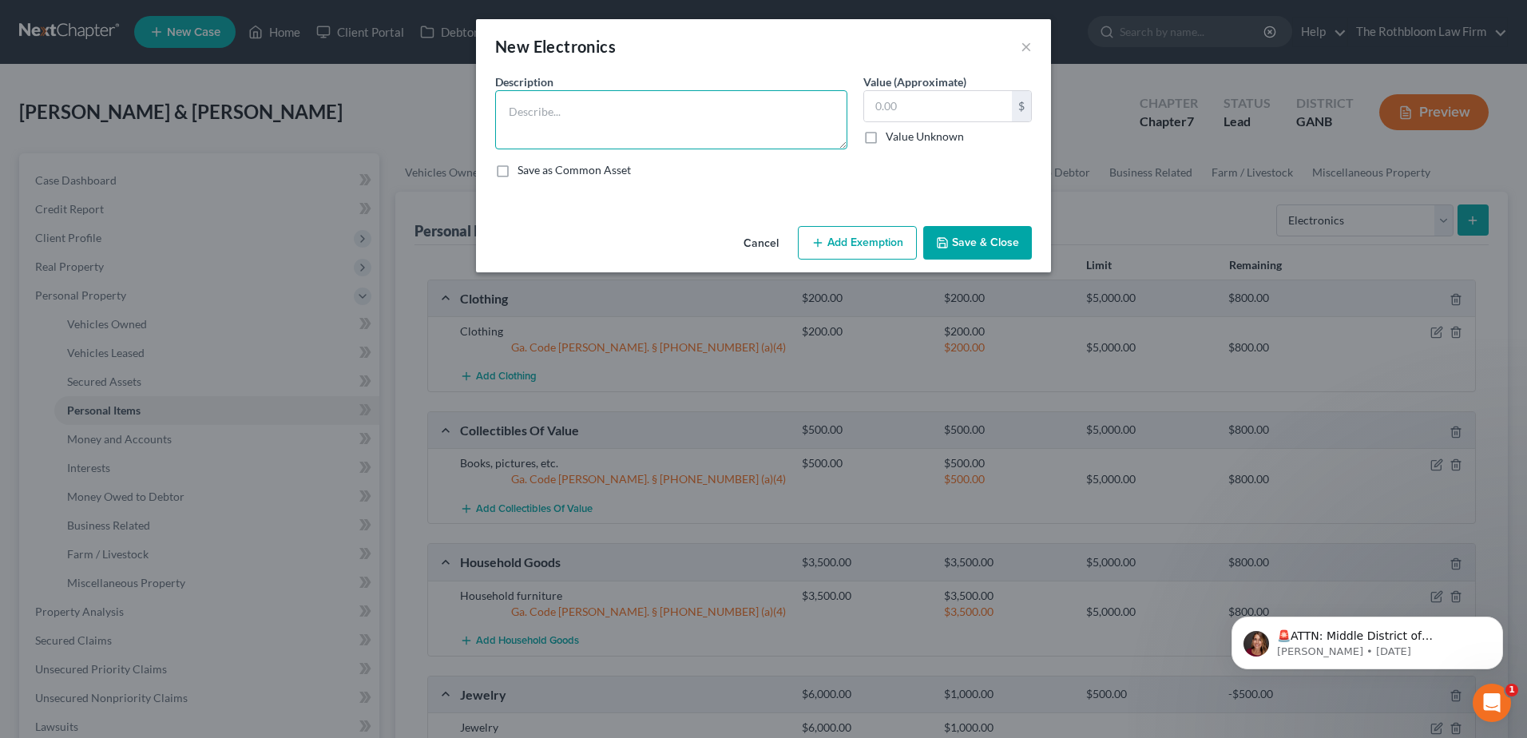
click at [550, 115] on textarea at bounding box center [671, 119] width 352 height 59
type textarea "Electronics"
click at [911, 105] on input "text" at bounding box center [938, 106] width 148 height 30
type input "1,500"
click at [880, 236] on button "Add Exemption" at bounding box center [857, 243] width 119 height 34
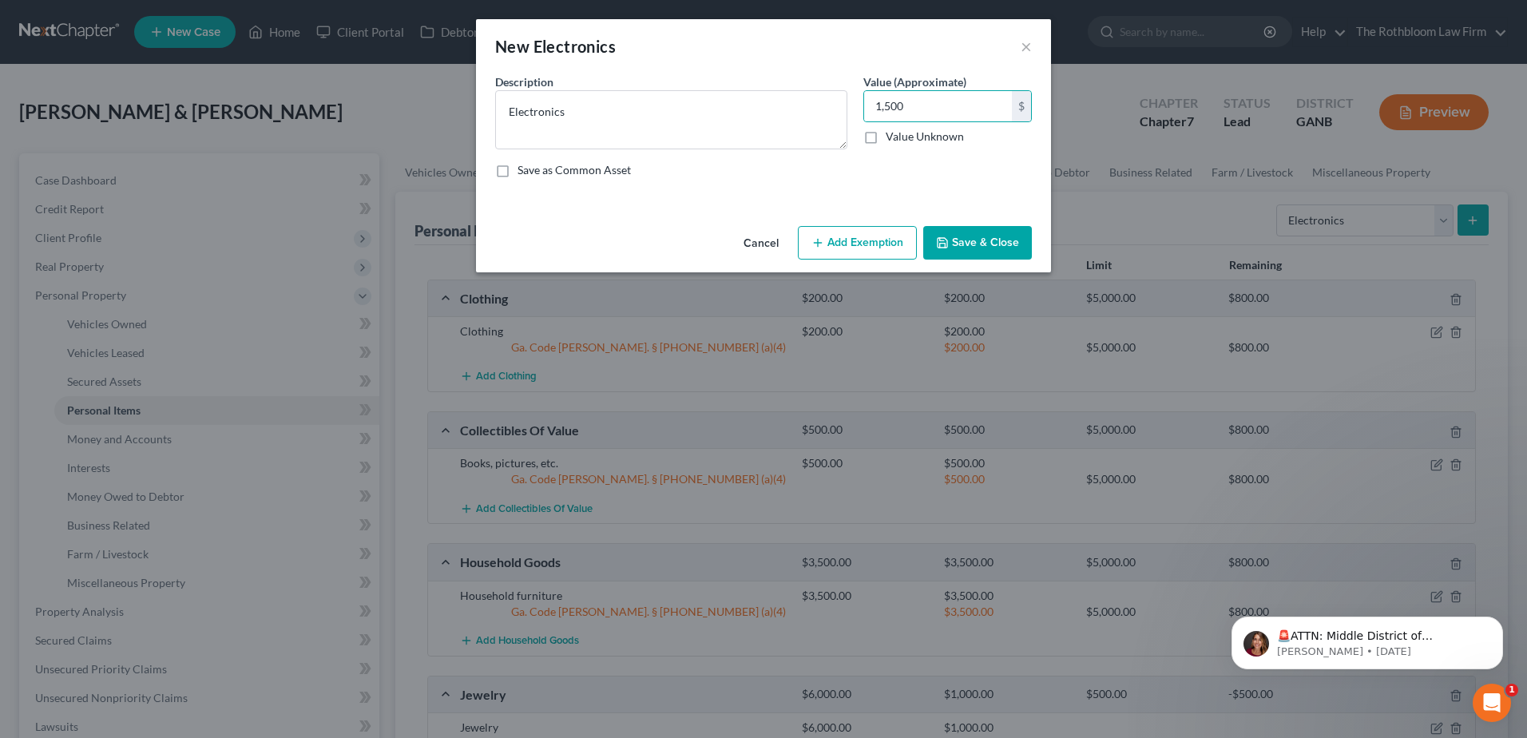
select select "2"
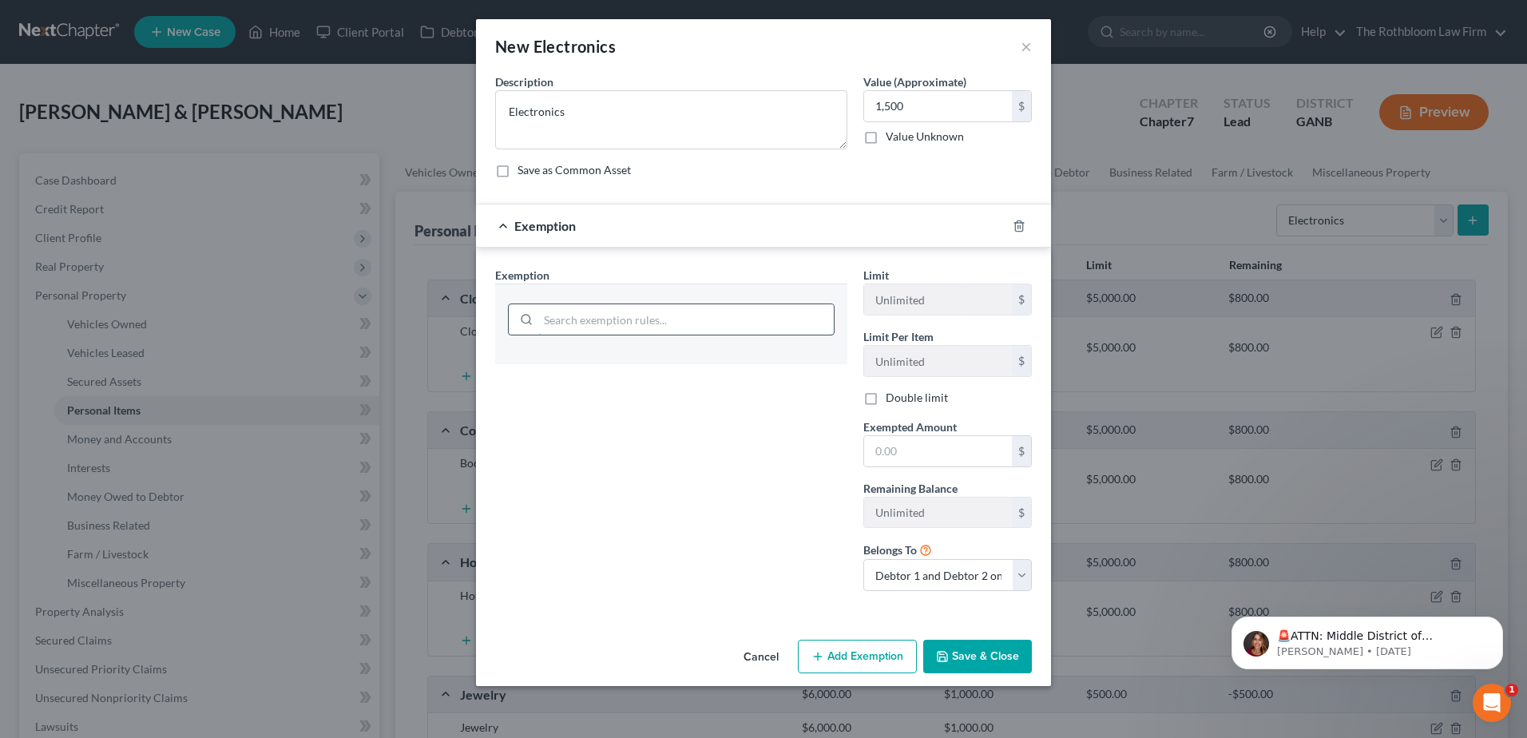
click at [623, 320] on input "search" at bounding box center [686, 319] width 296 height 30
click at [958, 656] on button "Save & Close" at bounding box center [977, 657] width 109 height 34
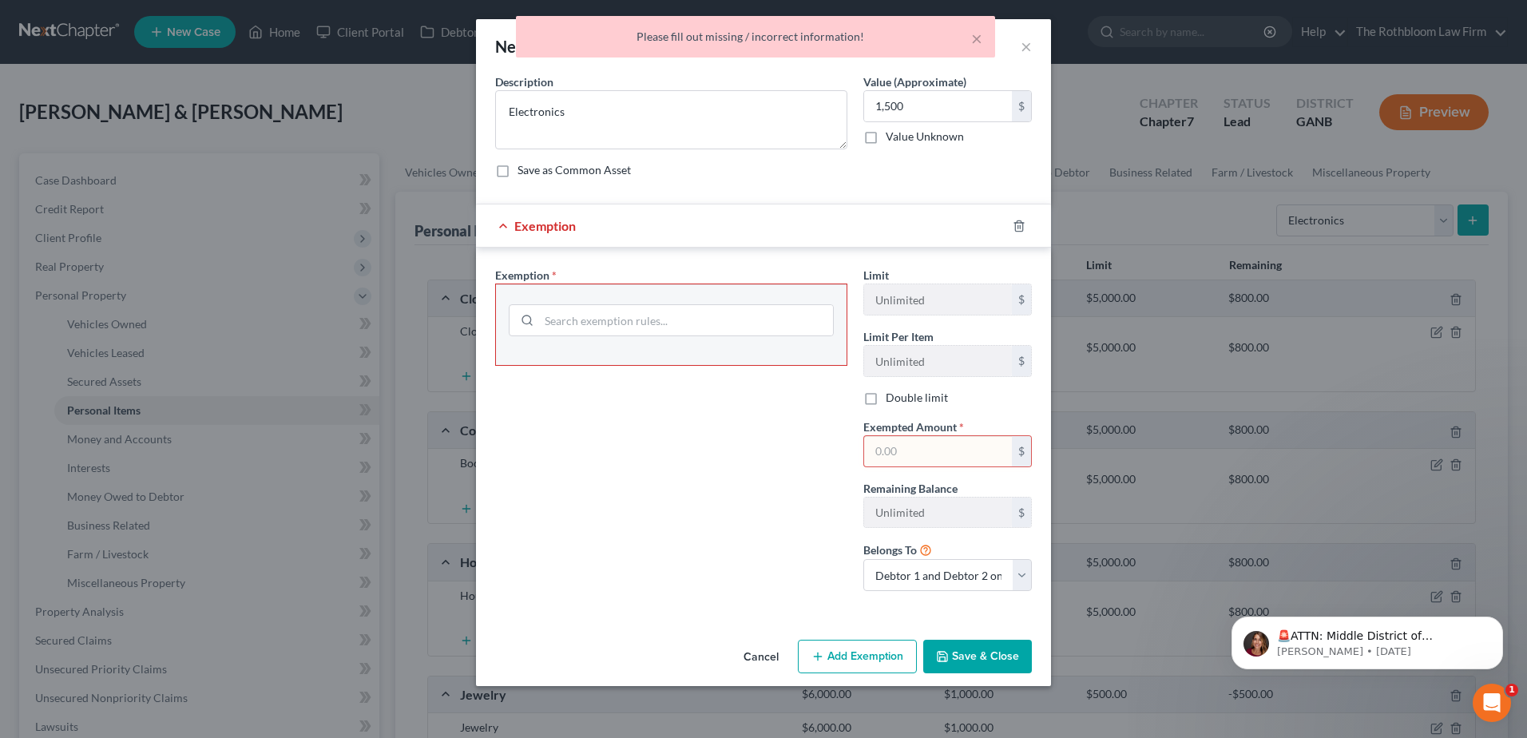
click at [613, 555] on div "Exemption Set must be selected for CA. Exemption *" at bounding box center [671, 435] width 368 height 337
click at [605, 150] on div "Description * Electronics Value (Approximate) 1,500.00 $ Value Unknown Balance …" at bounding box center [763, 131] width 553 height 117
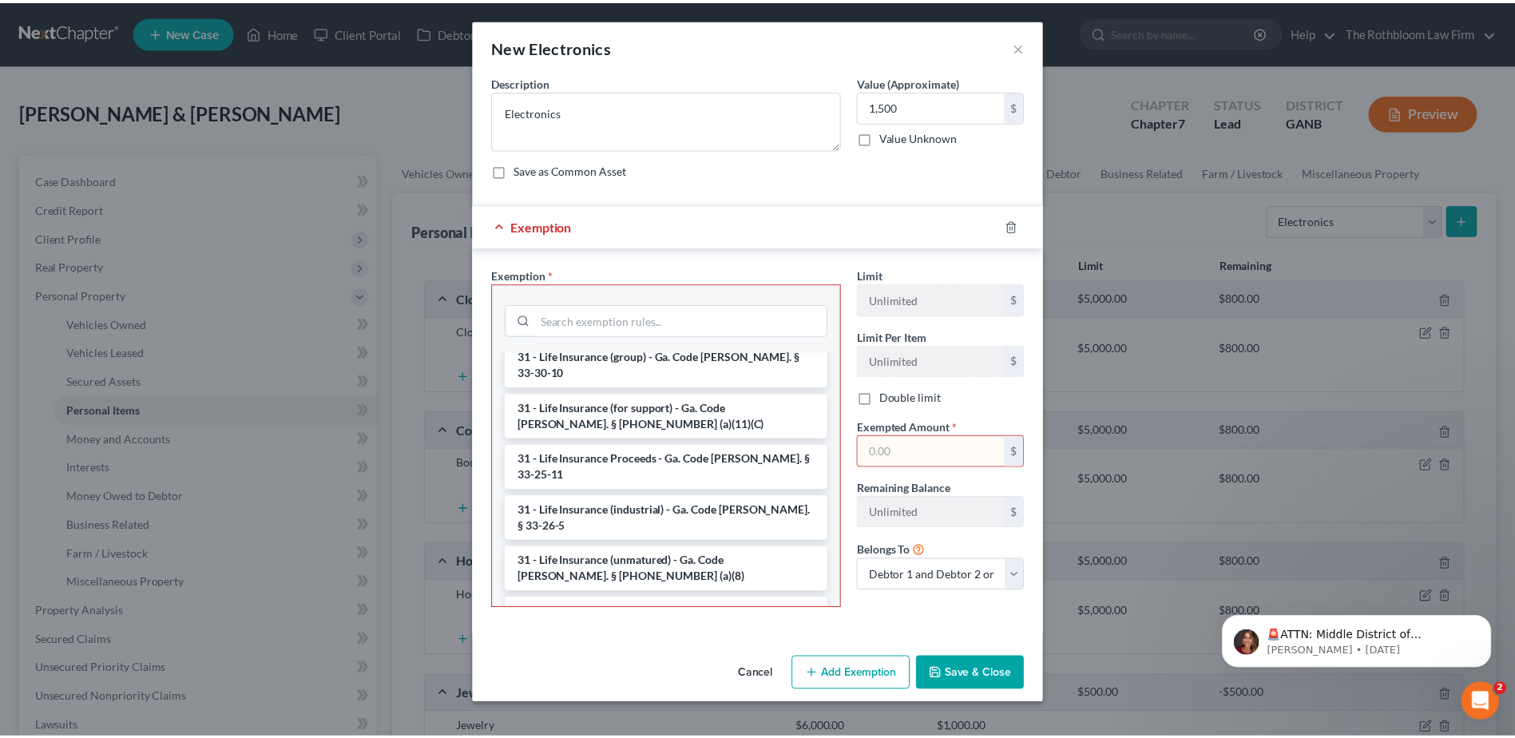
scroll to position [2236, 0]
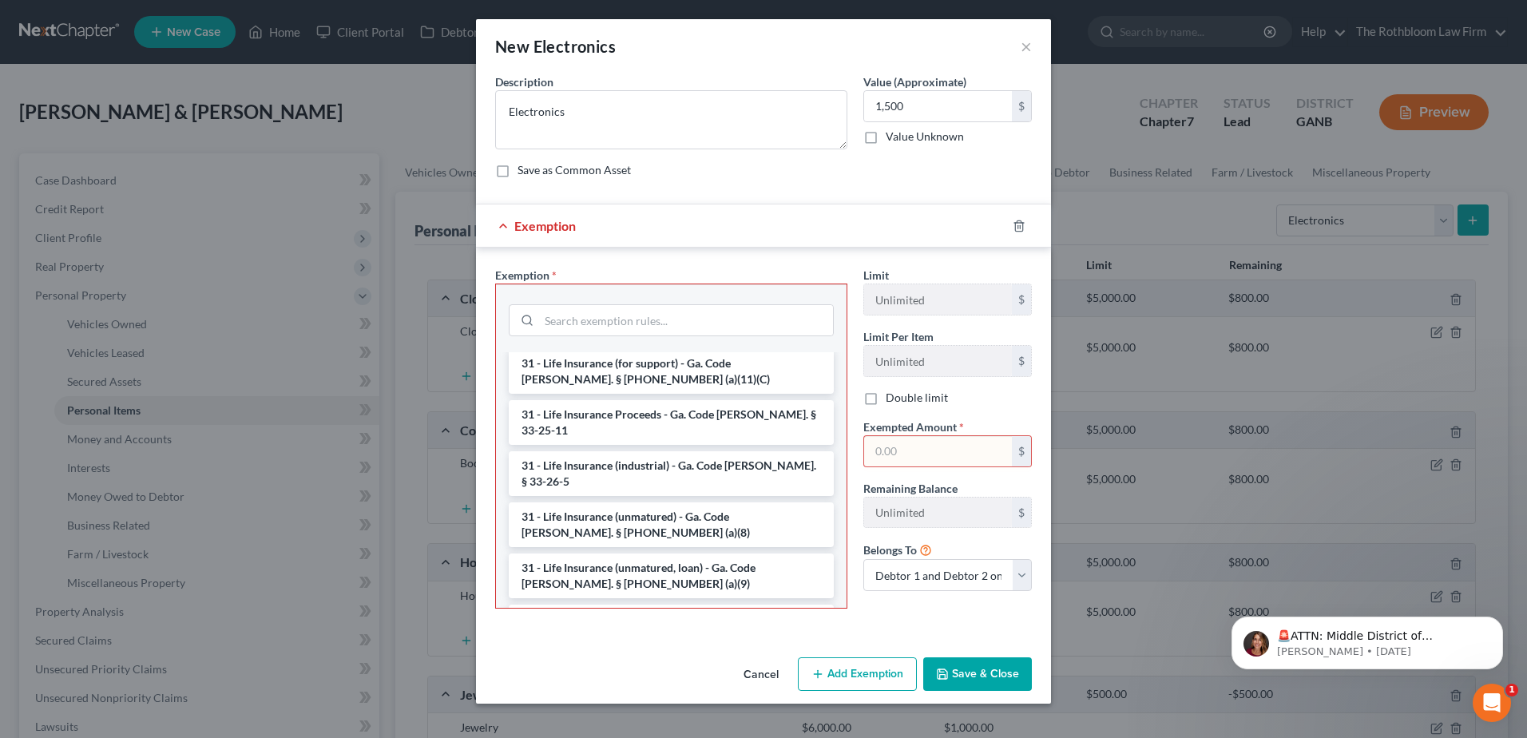
click at [613, 707] on li "6 - Household Goods and Furnishings - Ga. Code [PERSON_NAME]. § [PHONE_NUMBER] …" at bounding box center [671, 729] width 325 height 45
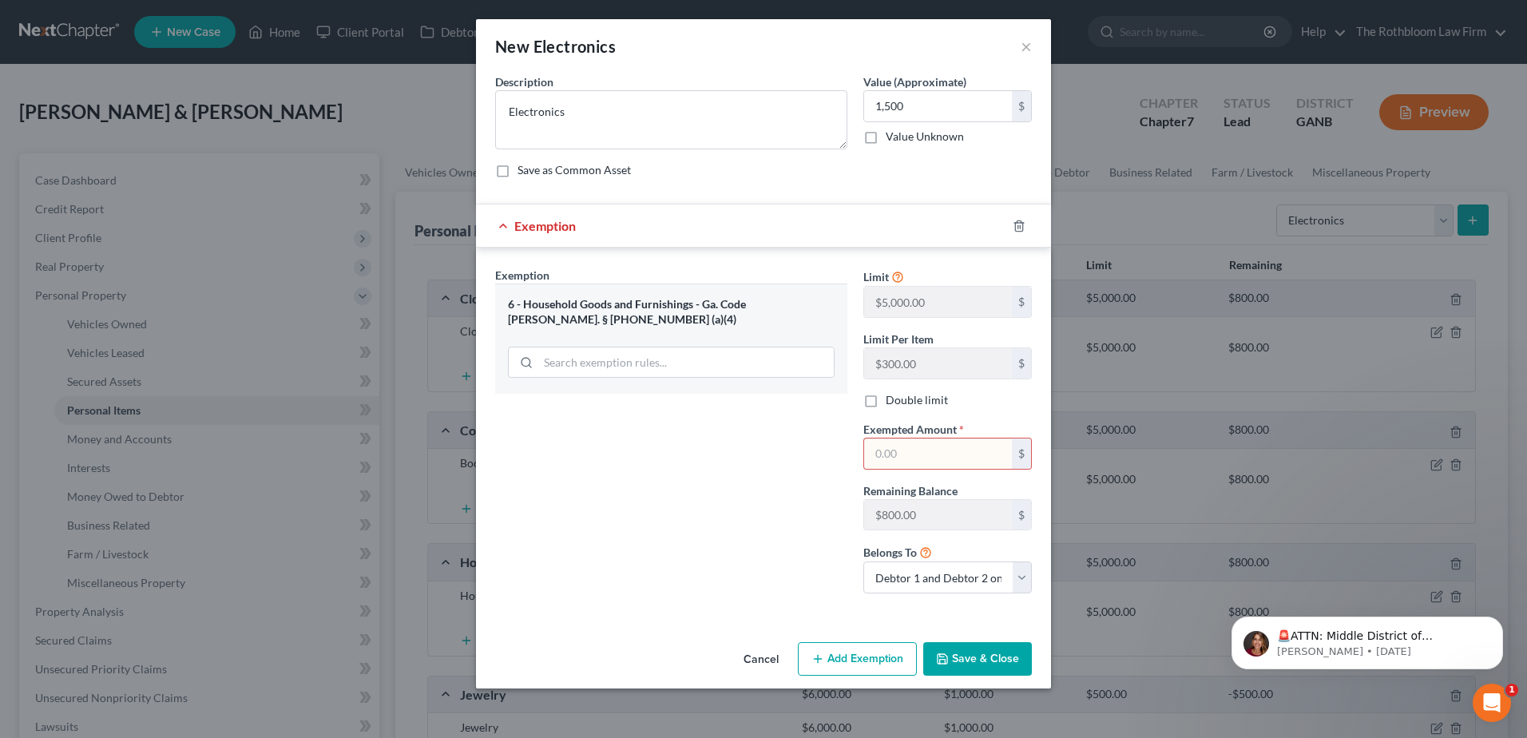
click at [910, 454] on input "text" at bounding box center [938, 453] width 148 height 30
type input "1,500"
click at [995, 649] on button "Save & Close" at bounding box center [977, 659] width 109 height 34
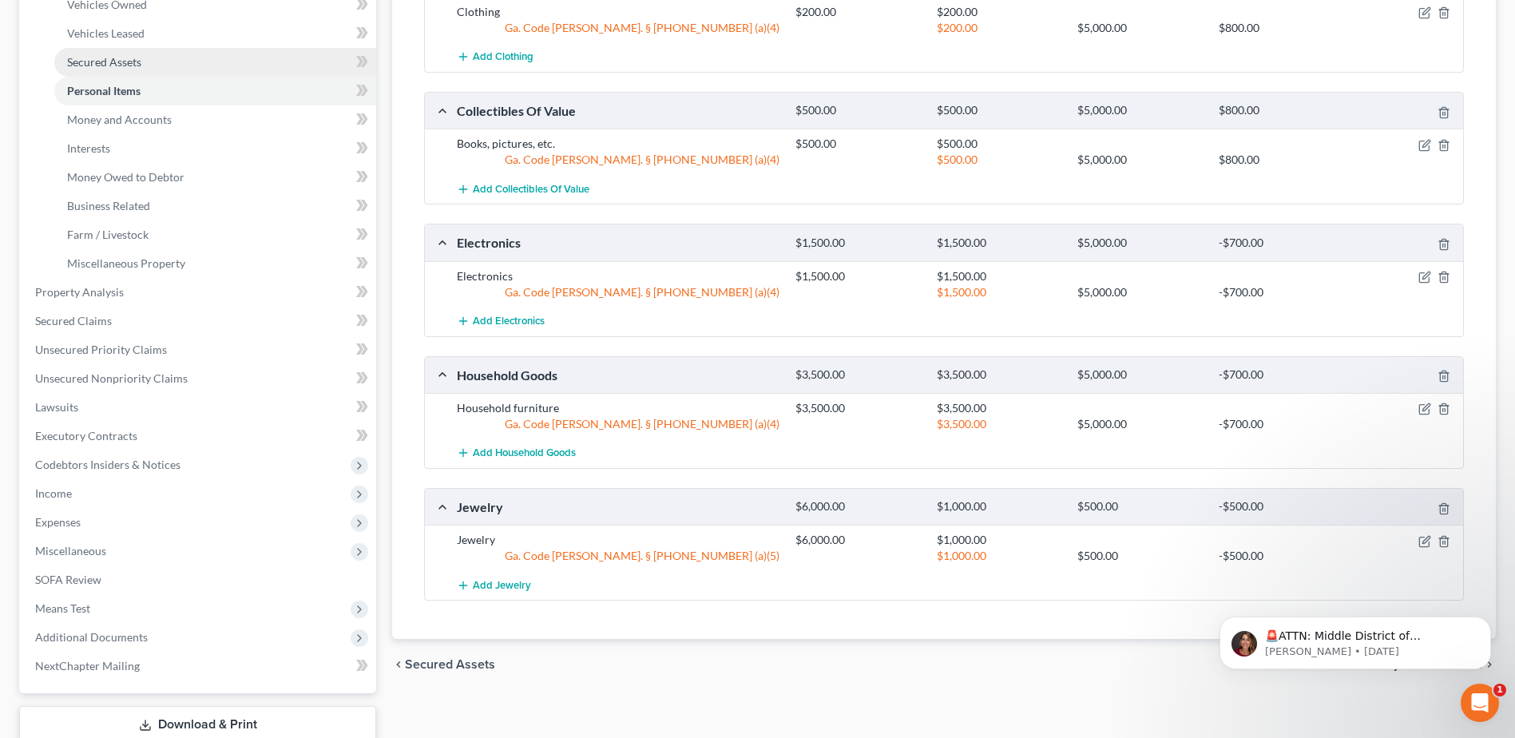
scroll to position [399, 0]
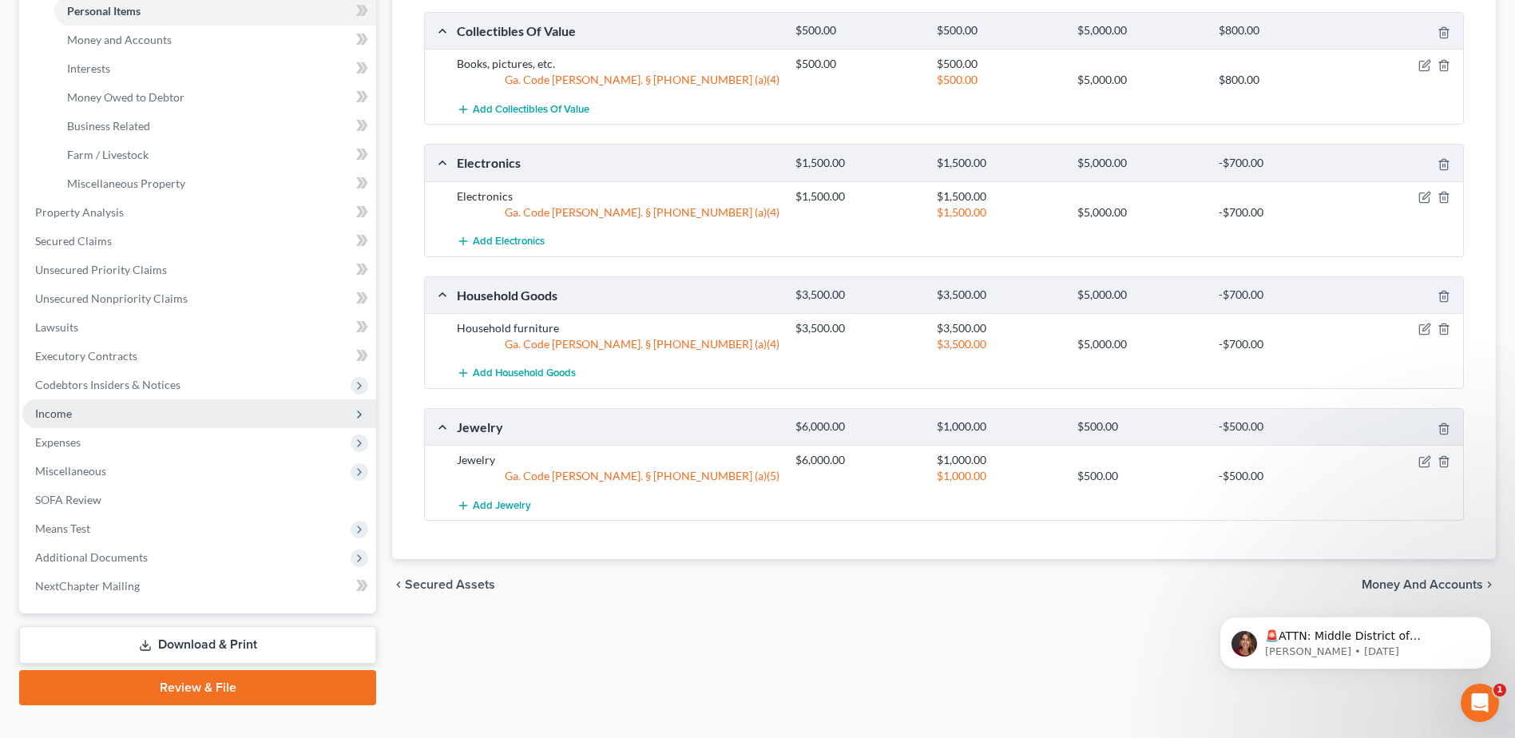
click at [57, 425] on span "Income" at bounding box center [199, 413] width 354 height 29
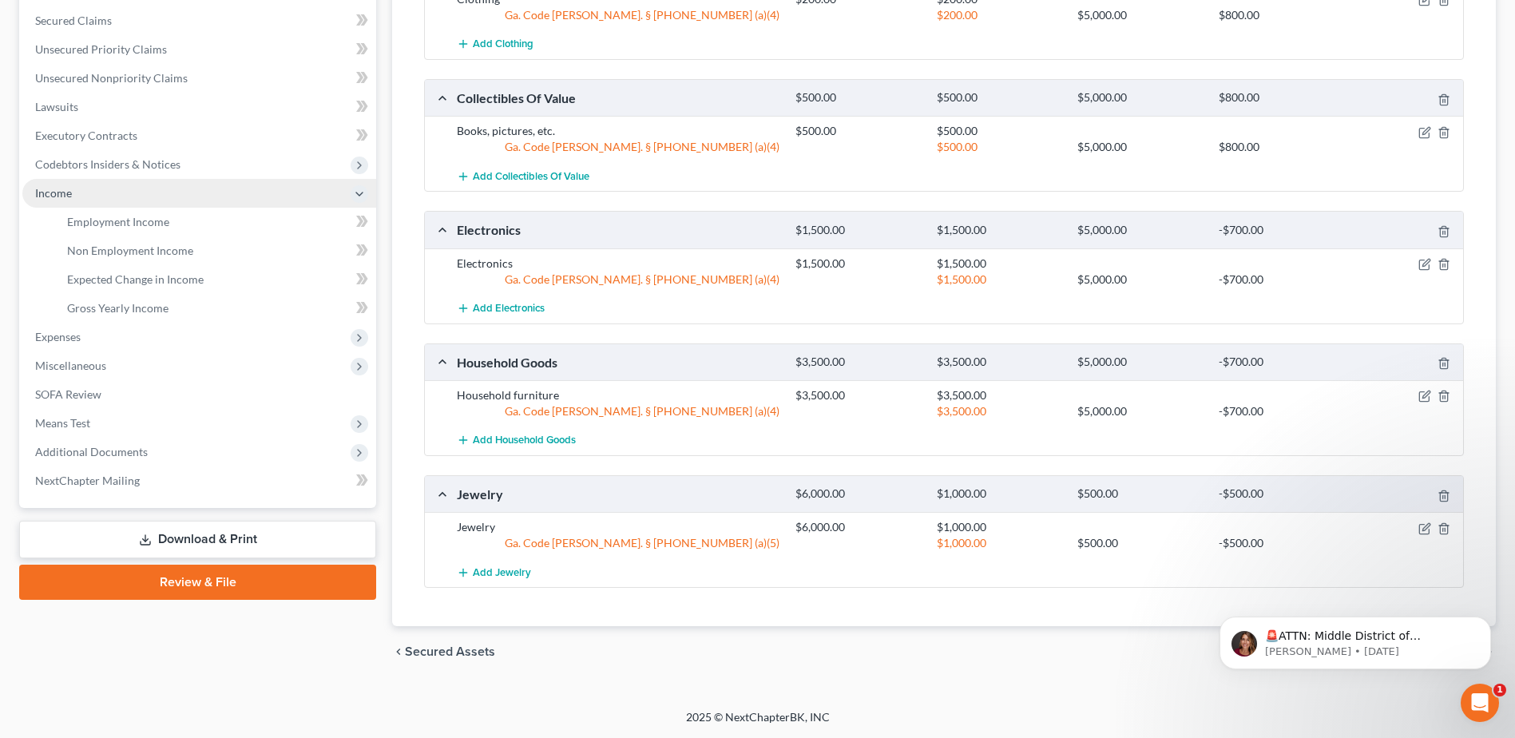
scroll to position [332, 0]
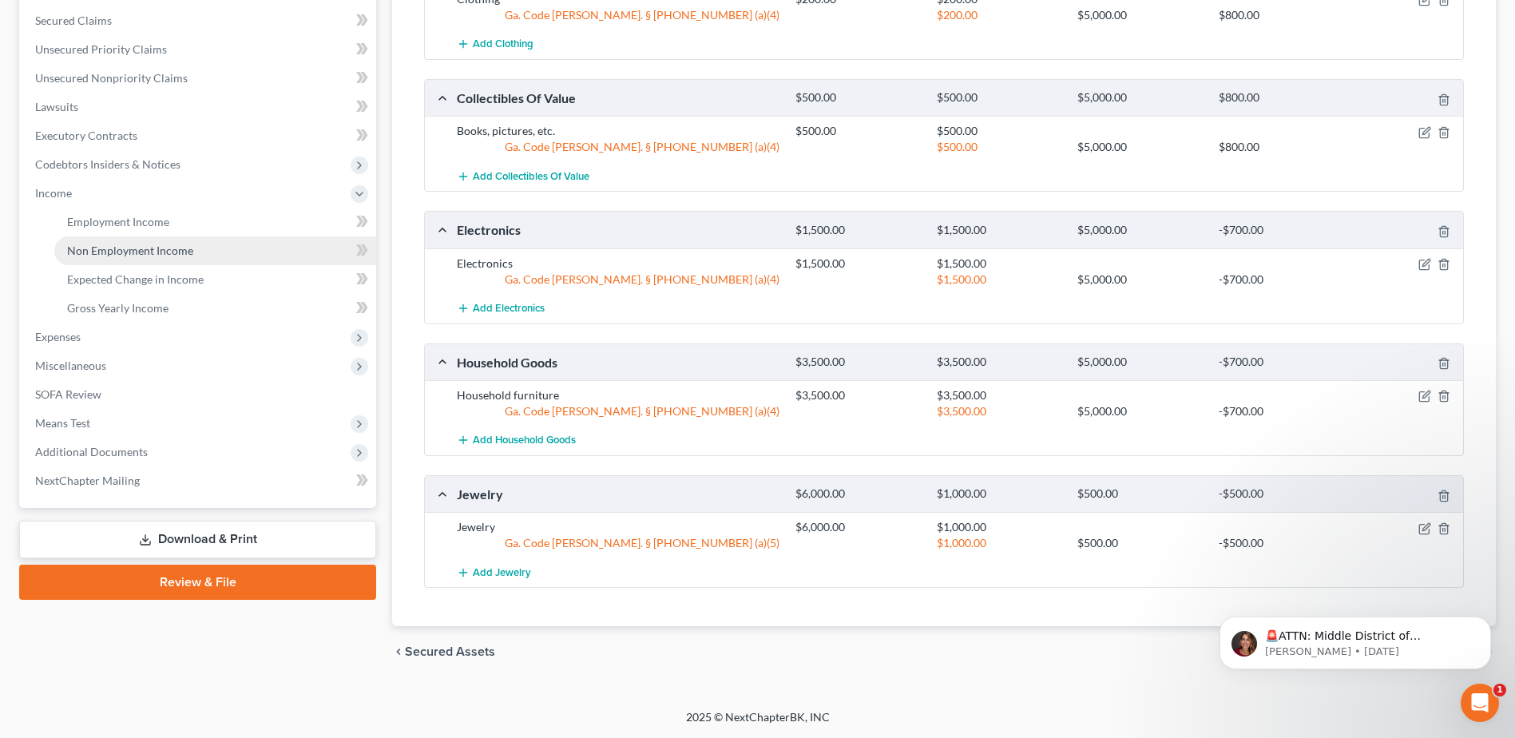
click at [125, 256] on span "Non Employment Income" at bounding box center [130, 251] width 126 height 14
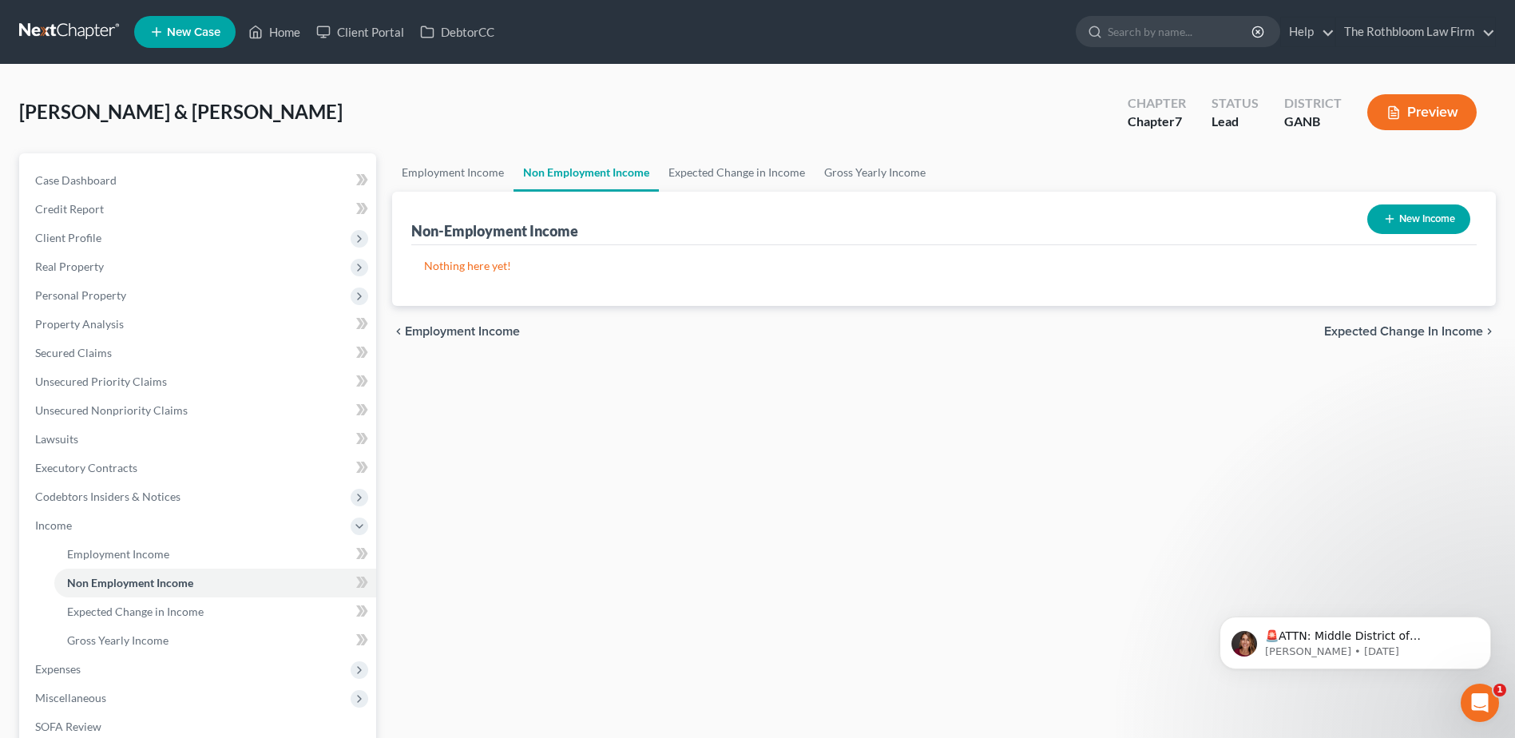
click at [1416, 224] on button "New Income" at bounding box center [1418, 219] width 103 height 30
select select "0"
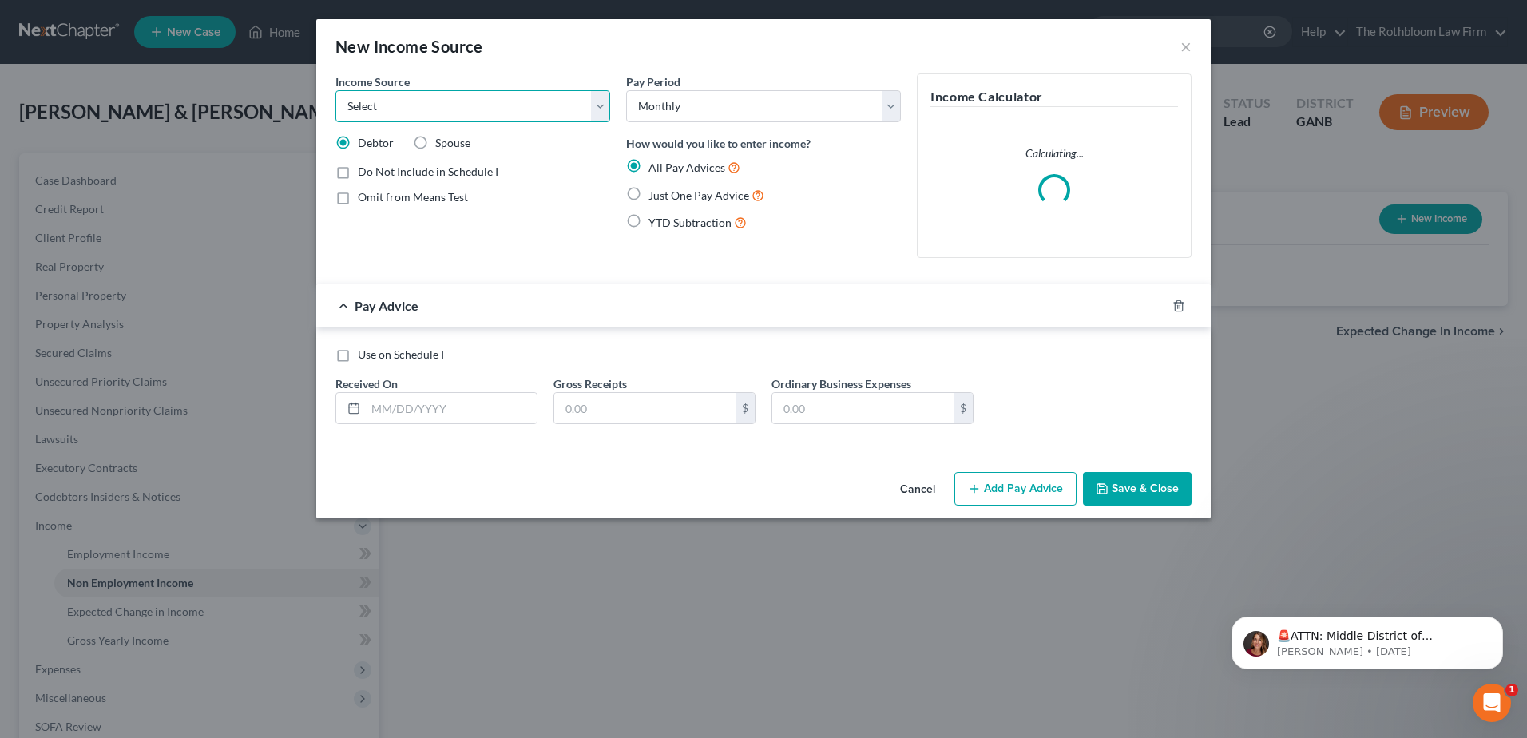
click at [446, 105] on select "Select Unemployment Disability (from employer) Pension Retirement Social Securi…" at bounding box center [472, 106] width 275 height 32
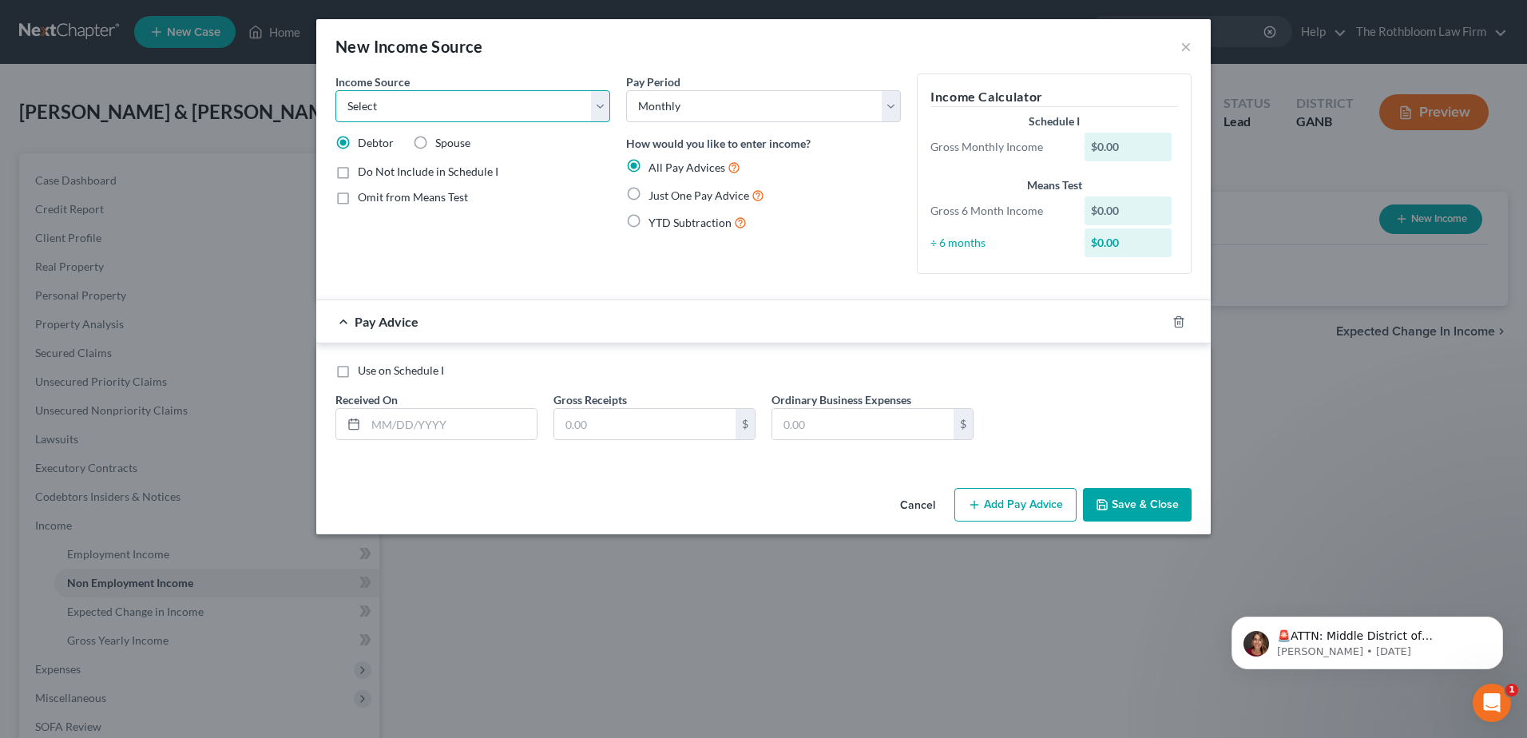
select select "4"
click at [335, 90] on select "Select Unemployment Disability (from employer) Pension Retirement Social Securi…" at bounding box center [472, 106] width 275 height 32
click at [435, 140] on label "Spouse" at bounding box center [452, 143] width 35 height 16
click at [442, 140] on input "Spouse" at bounding box center [447, 140] width 10 height 10
radio input "true"
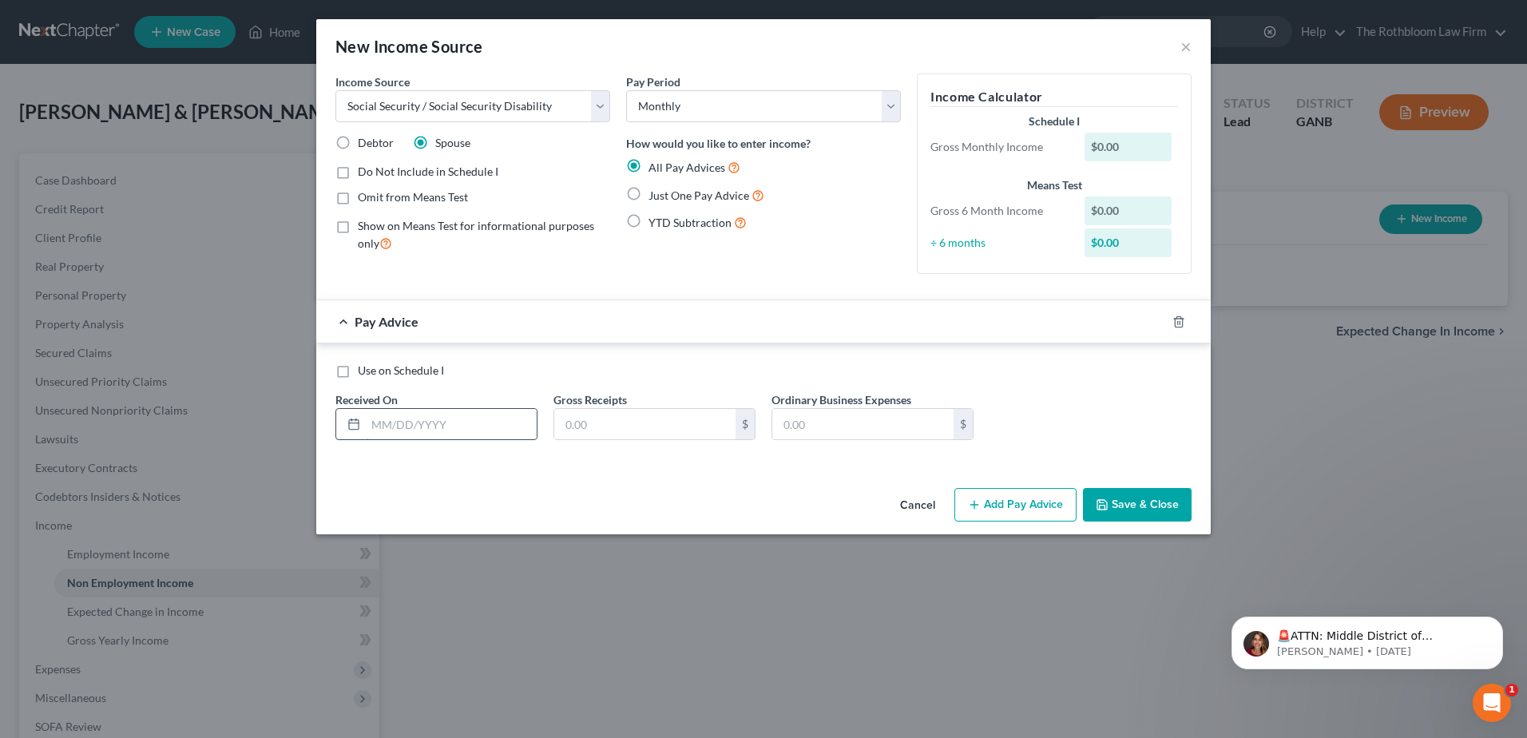
click at [395, 418] on input "text" at bounding box center [451, 424] width 171 height 30
type input "-"
type input "[DATE]"
type input "795"
click at [649, 192] on label "Just One Pay Advice" at bounding box center [707, 195] width 116 height 18
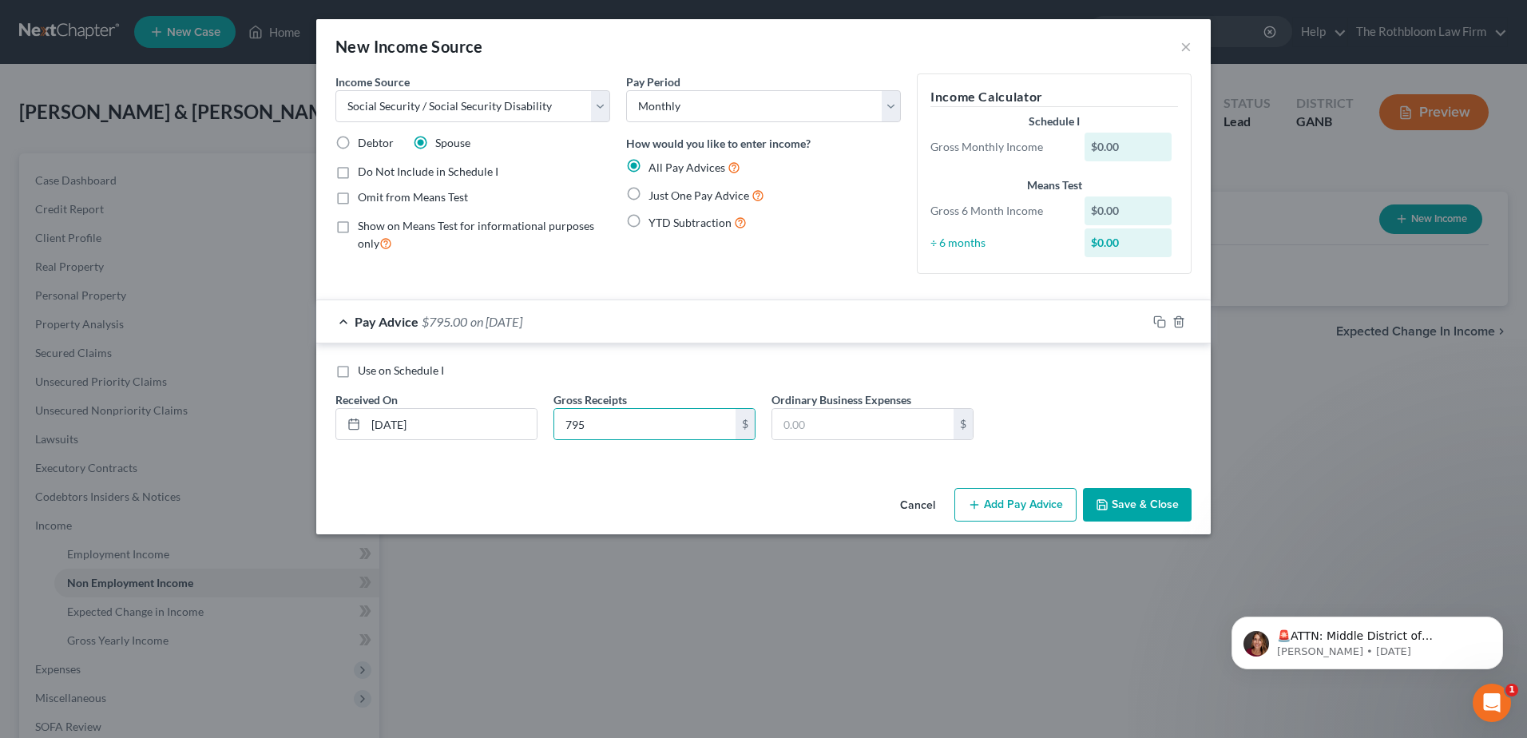
click at [655, 192] on input "Just One Pay Advice" at bounding box center [660, 191] width 10 height 10
radio input "true"
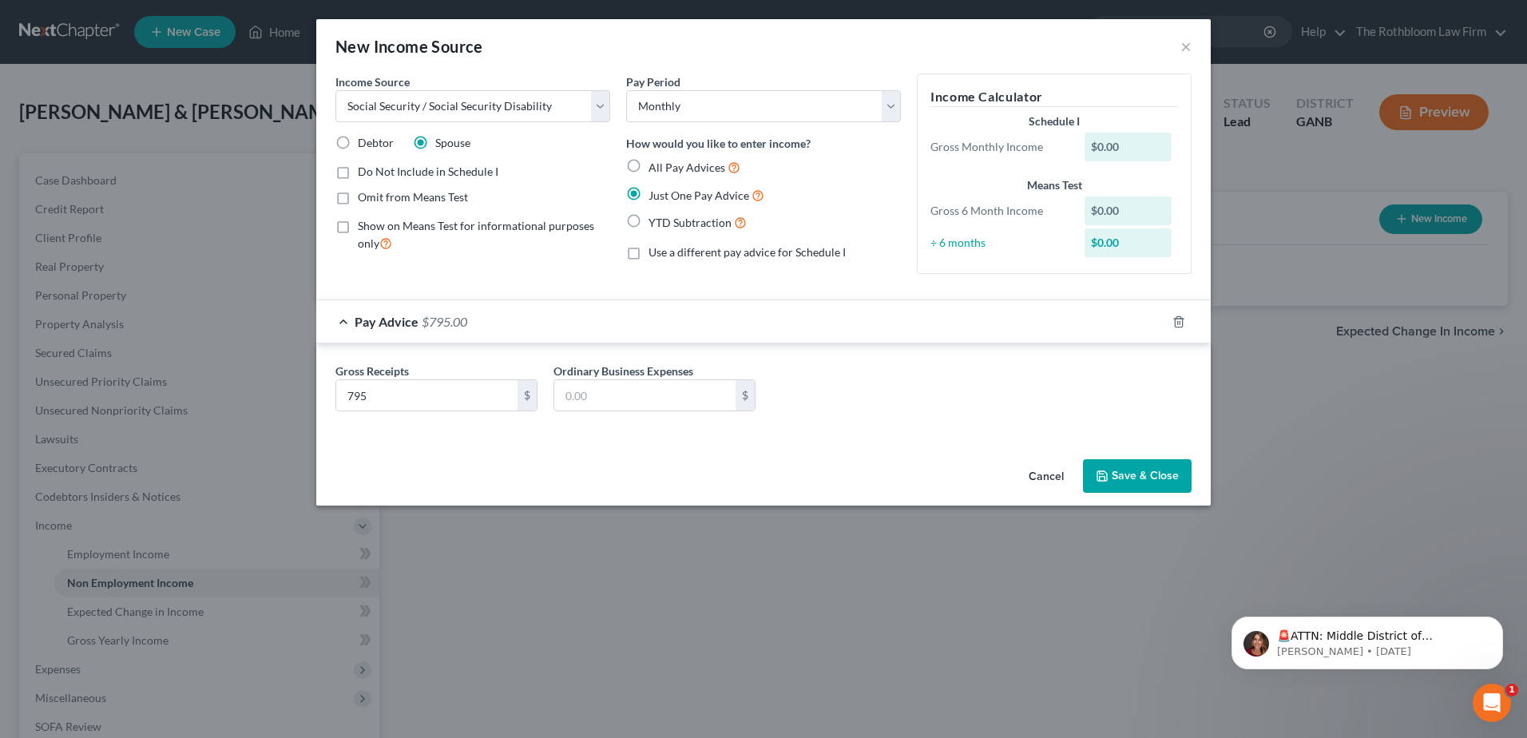
click at [1129, 483] on button "Save & Close" at bounding box center [1137, 476] width 109 height 34
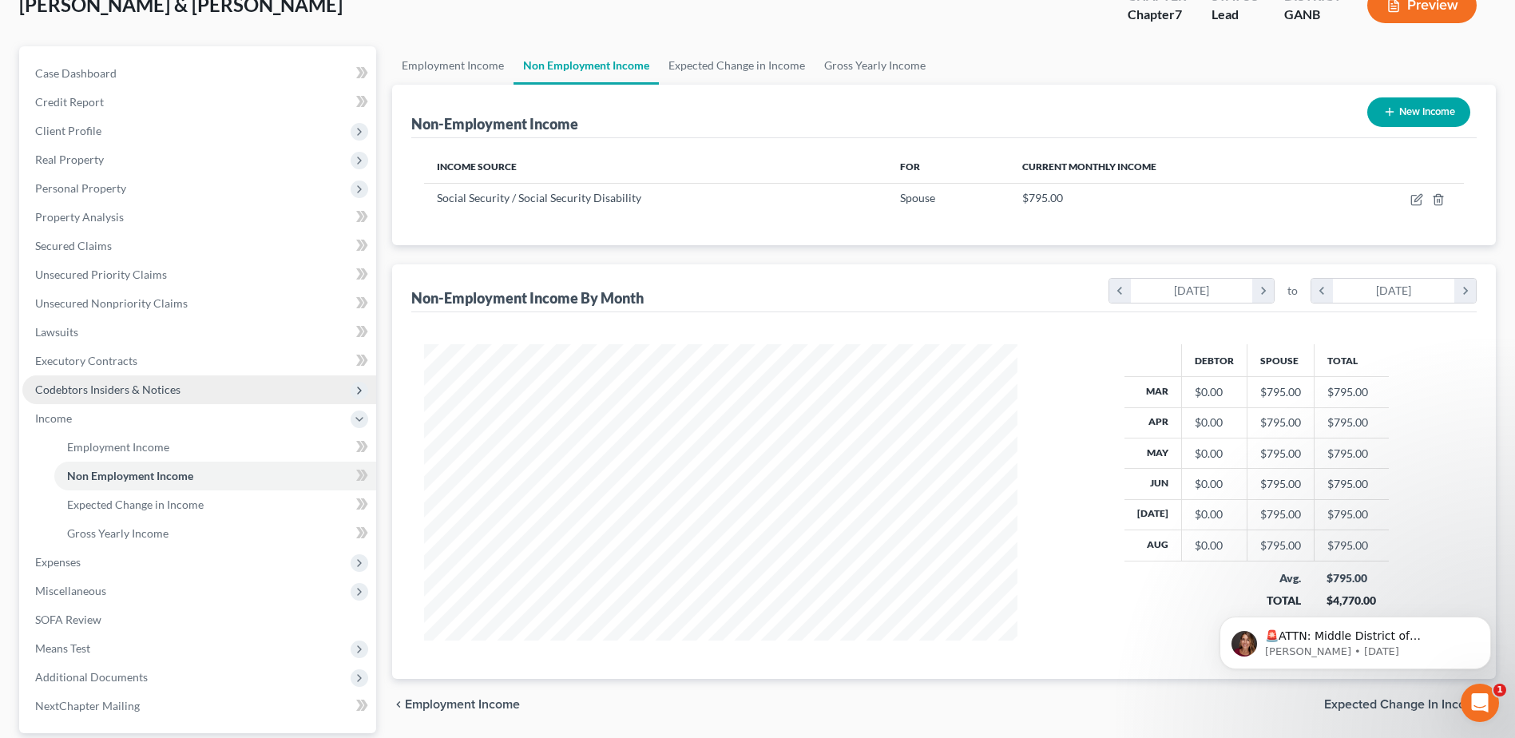
scroll to position [240, 0]
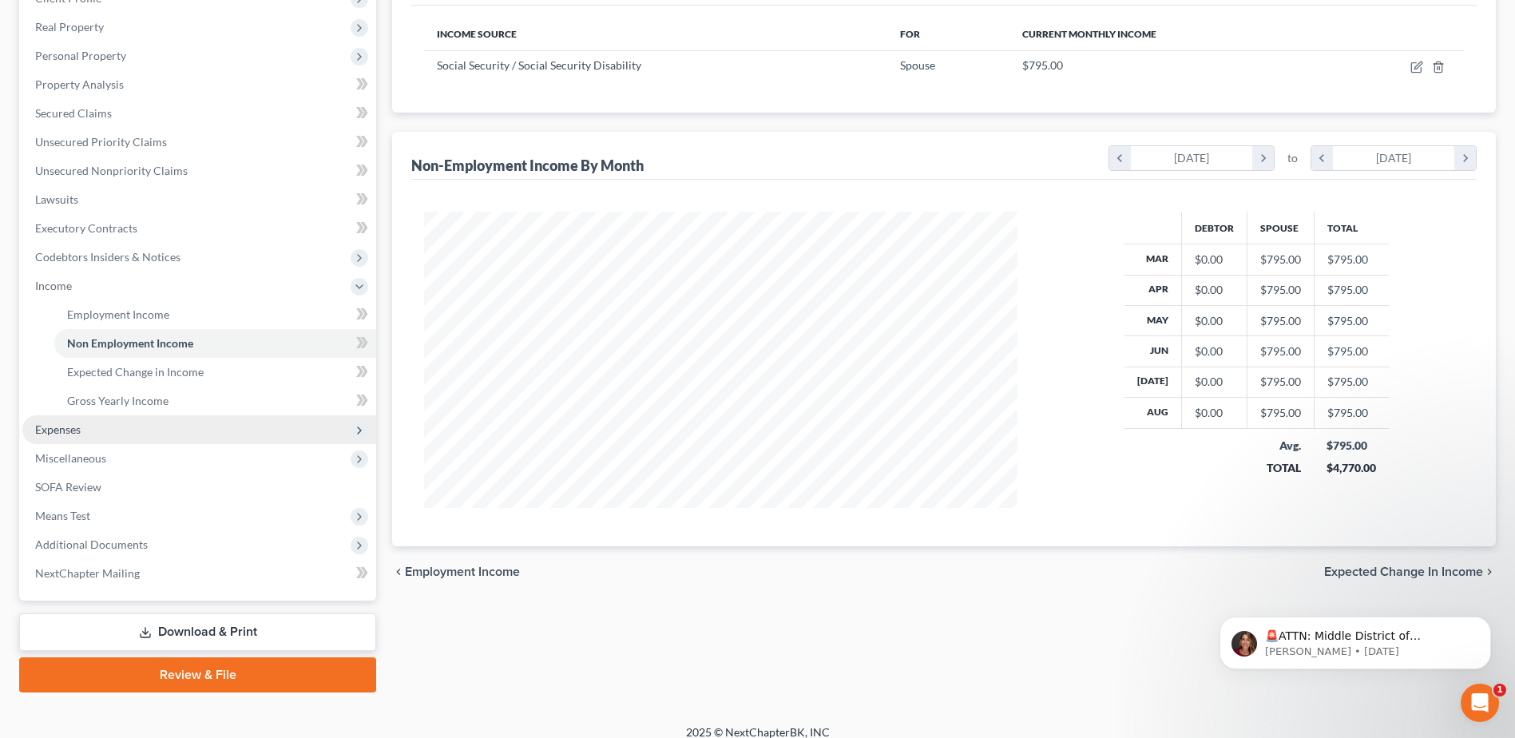
click at [61, 431] on span "Expenses" at bounding box center [58, 430] width 46 height 14
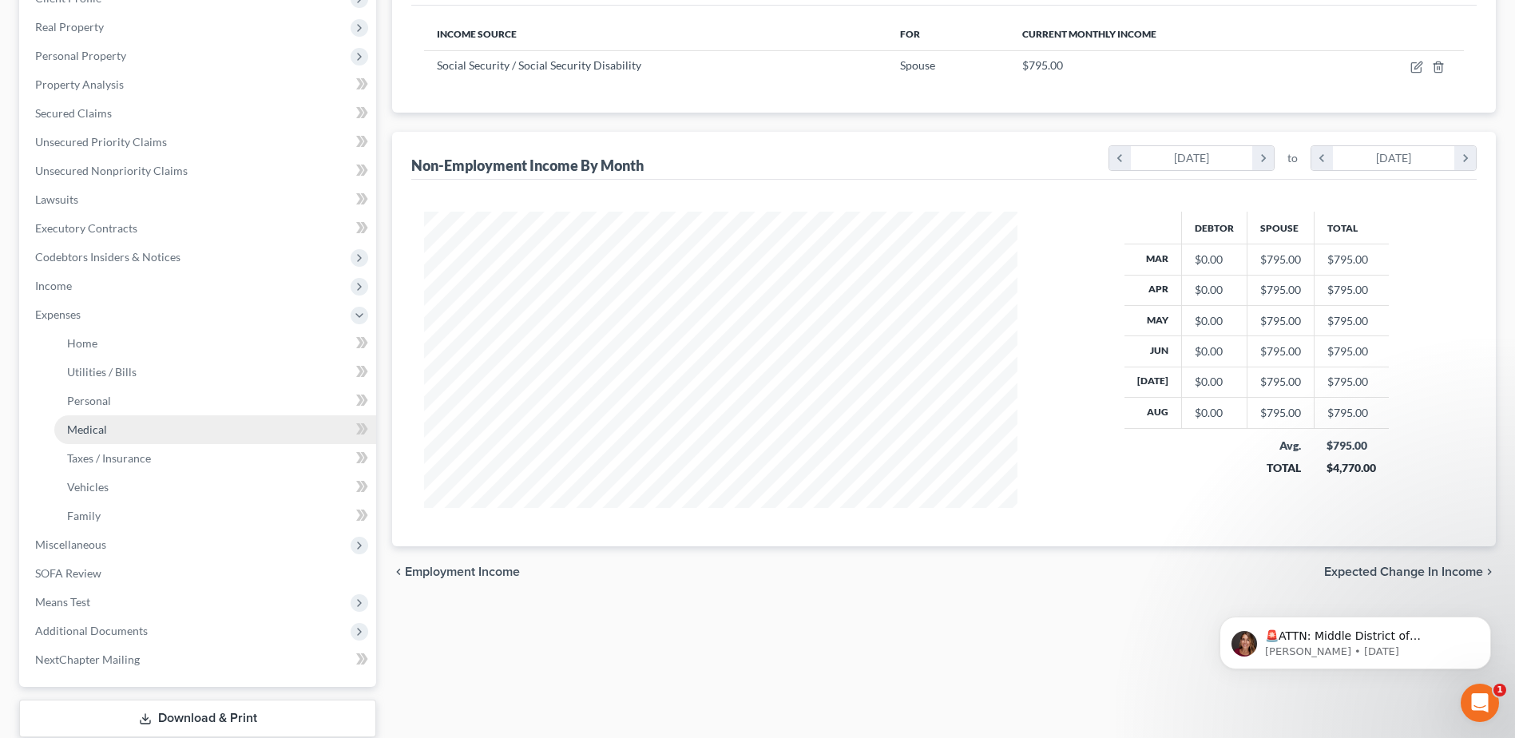
click at [81, 423] on span "Medical" at bounding box center [87, 430] width 40 height 14
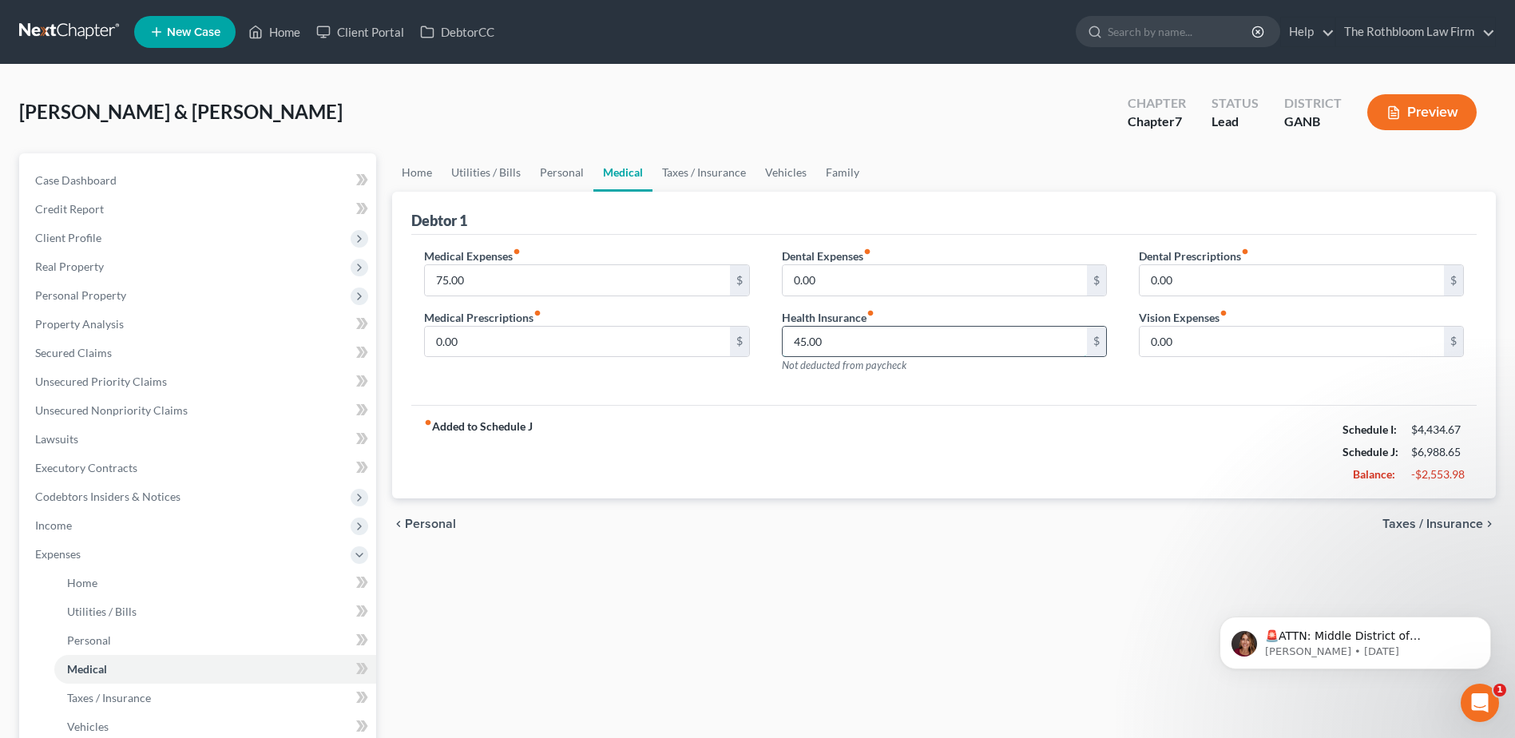
click at [845, 335] on input "45.00" at bounding box center [935, 342] width 304 height 30
type input "336.76"
click at [85, 530] on span "Income" at bounding box center [199, 525] width 354 height 29
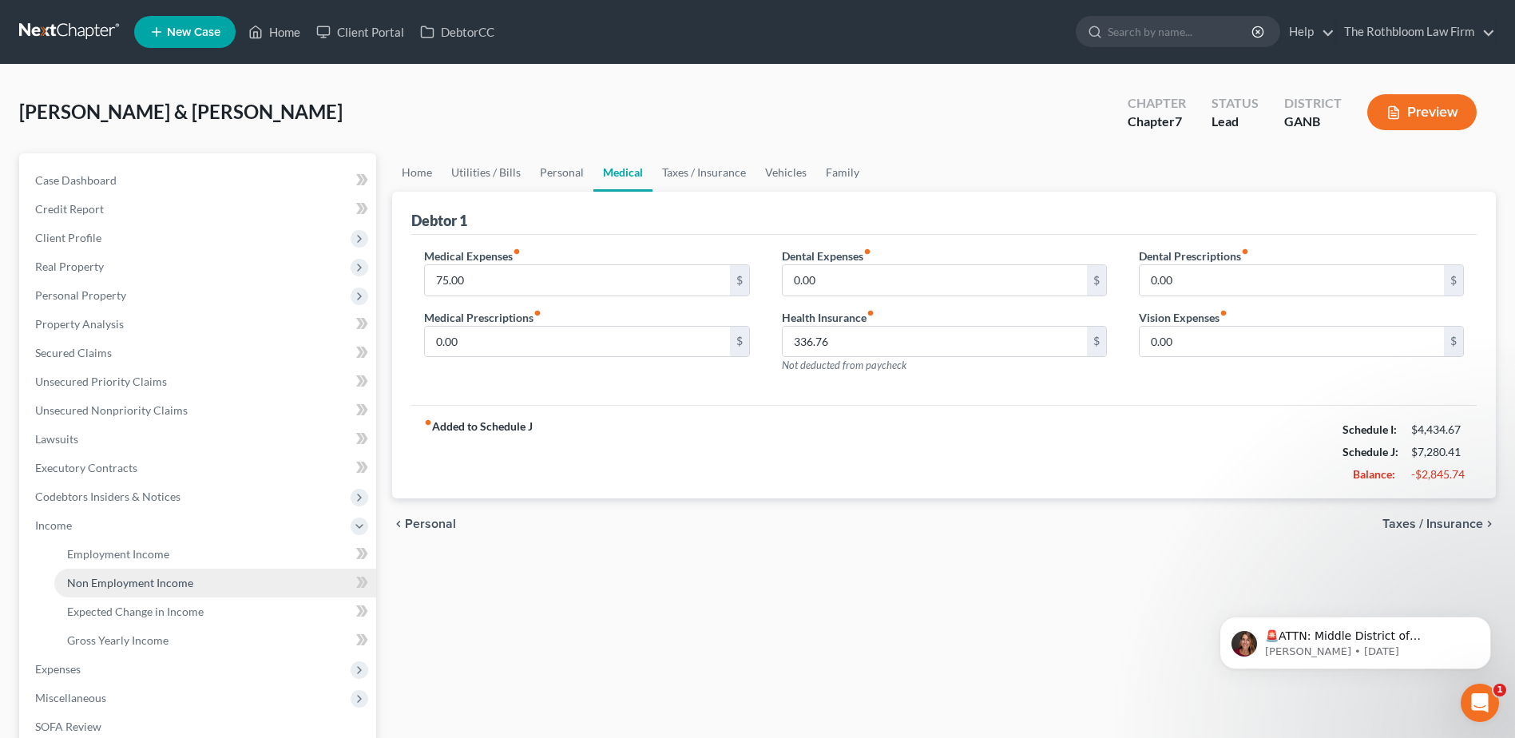
click at [112, 581] on span "Non Employment Income" at bounding box center [130, 583] width 126 height 14
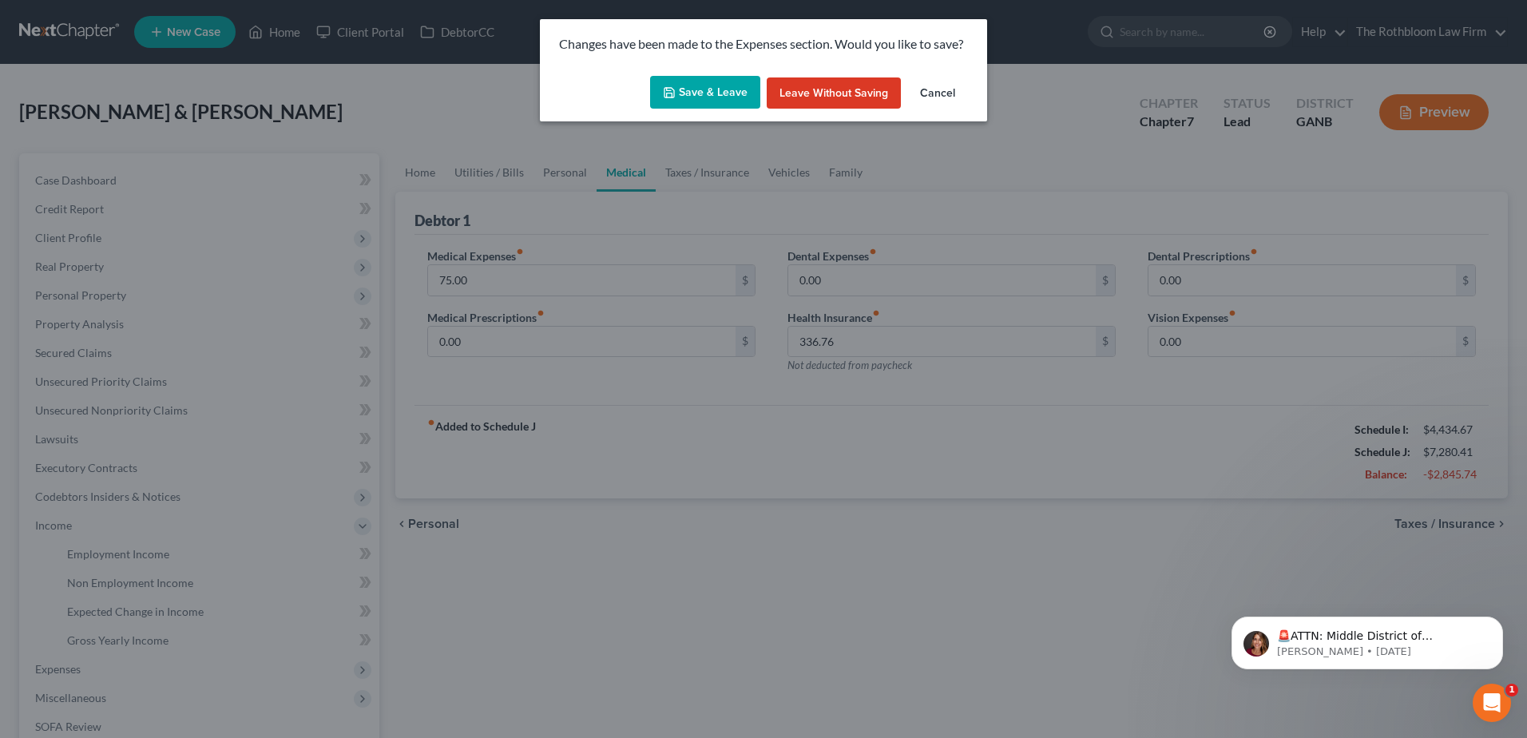
click at [713, 101] on button "Save & Leave" at bounding box center [705, 93] width 110 height 34
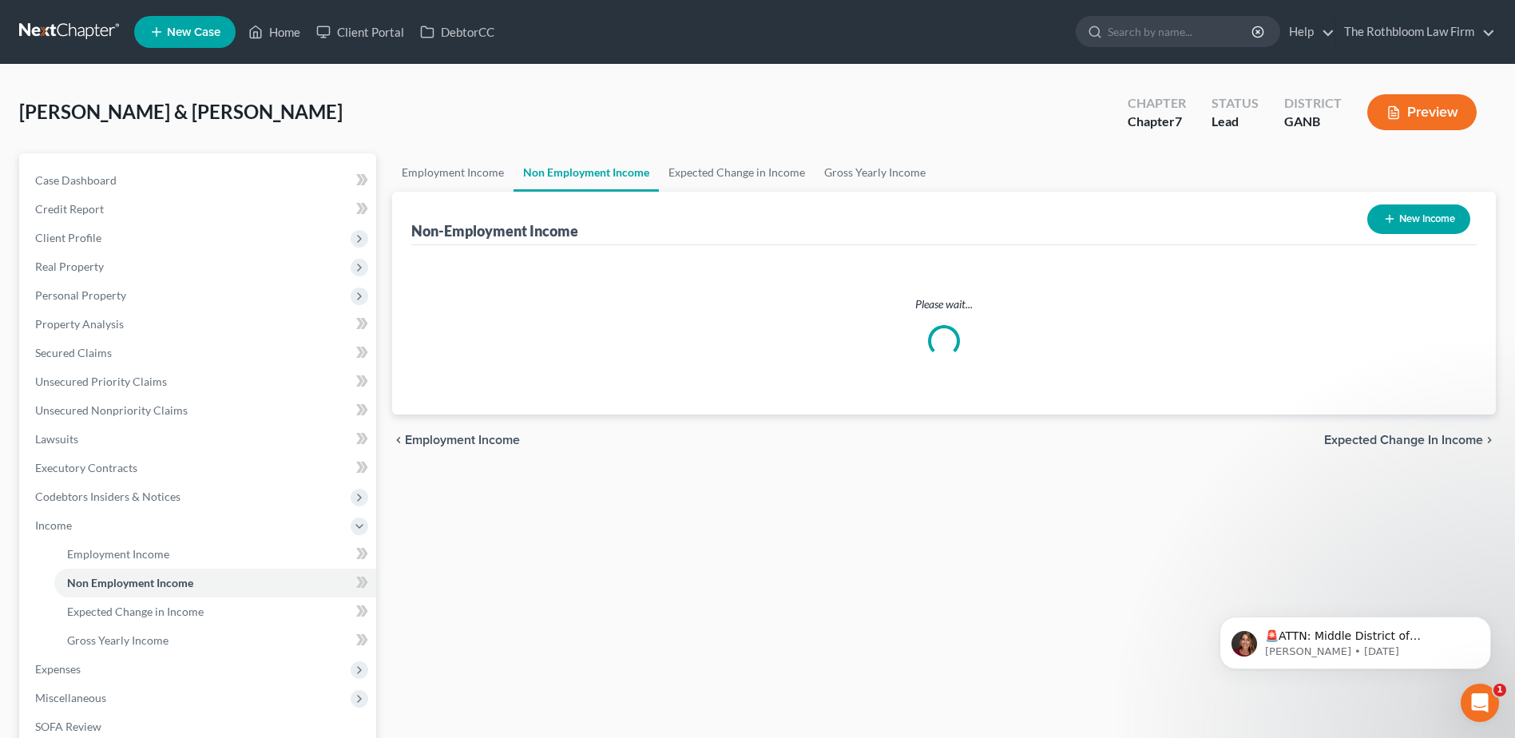
click at [102, 581] on span "Non Employment Income" at bounding box center [130, 583] width 126 height 14
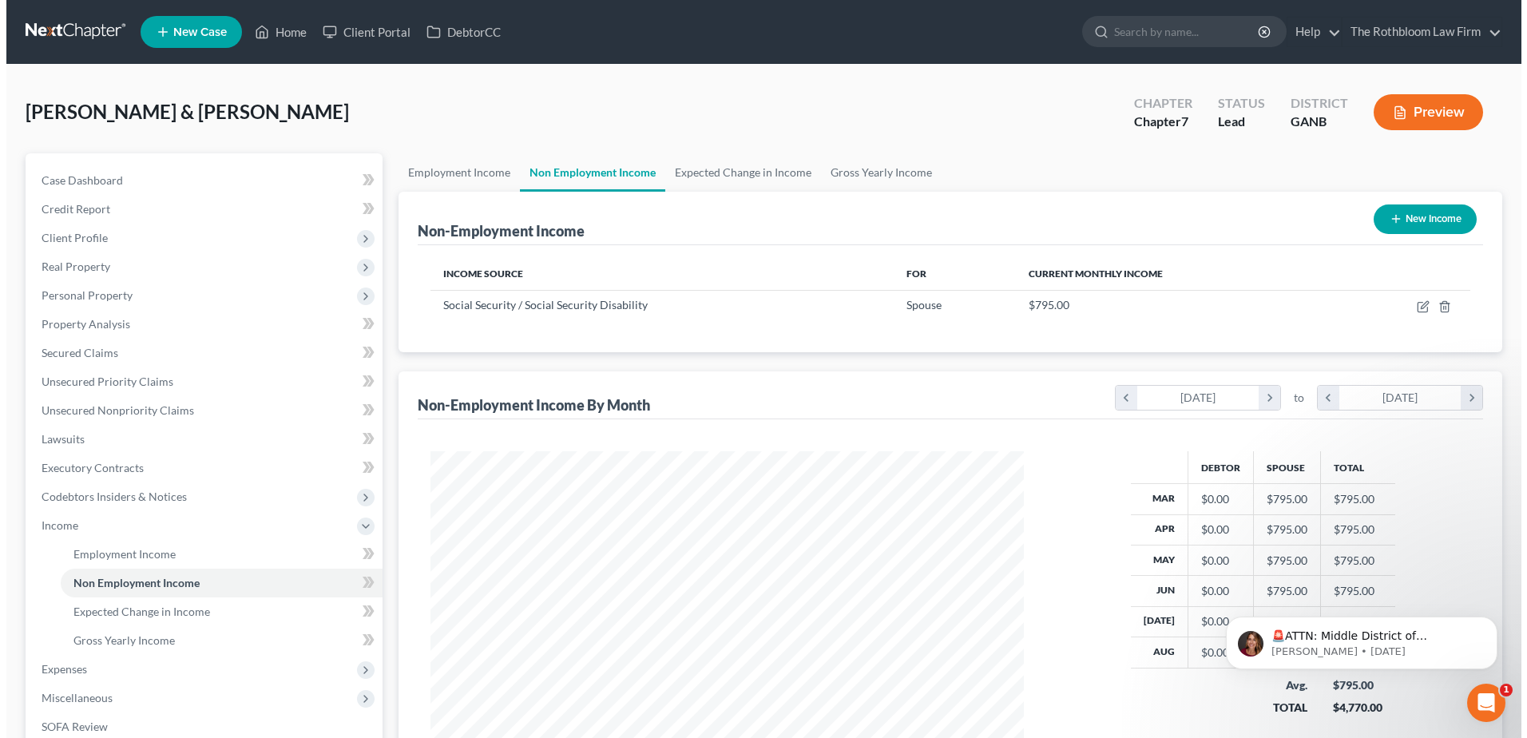
scroll to position [296, 625]
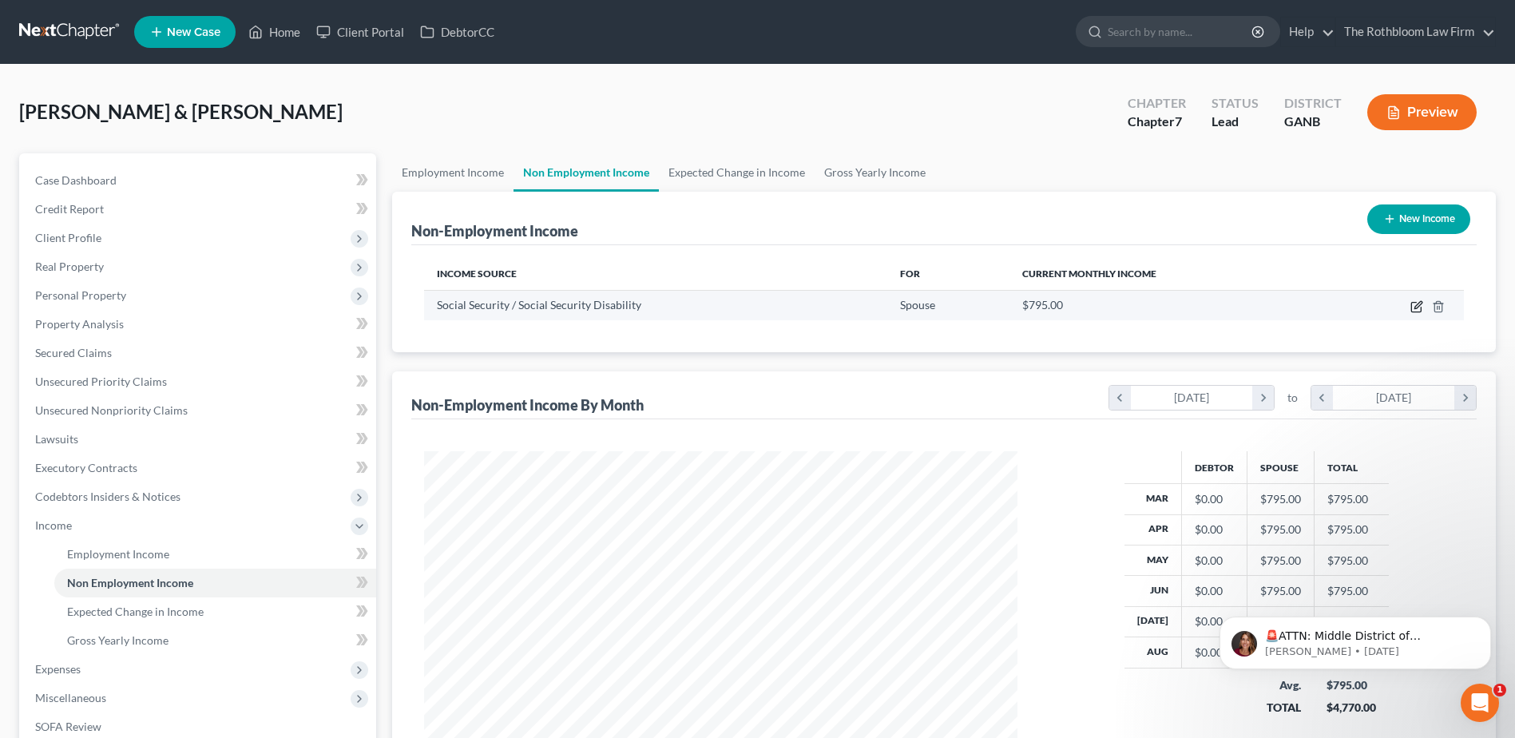
click at [1421, 312] on icon "button" at bounding box center [1416, 308] width 10 height 10
select select "4"
select select "0"
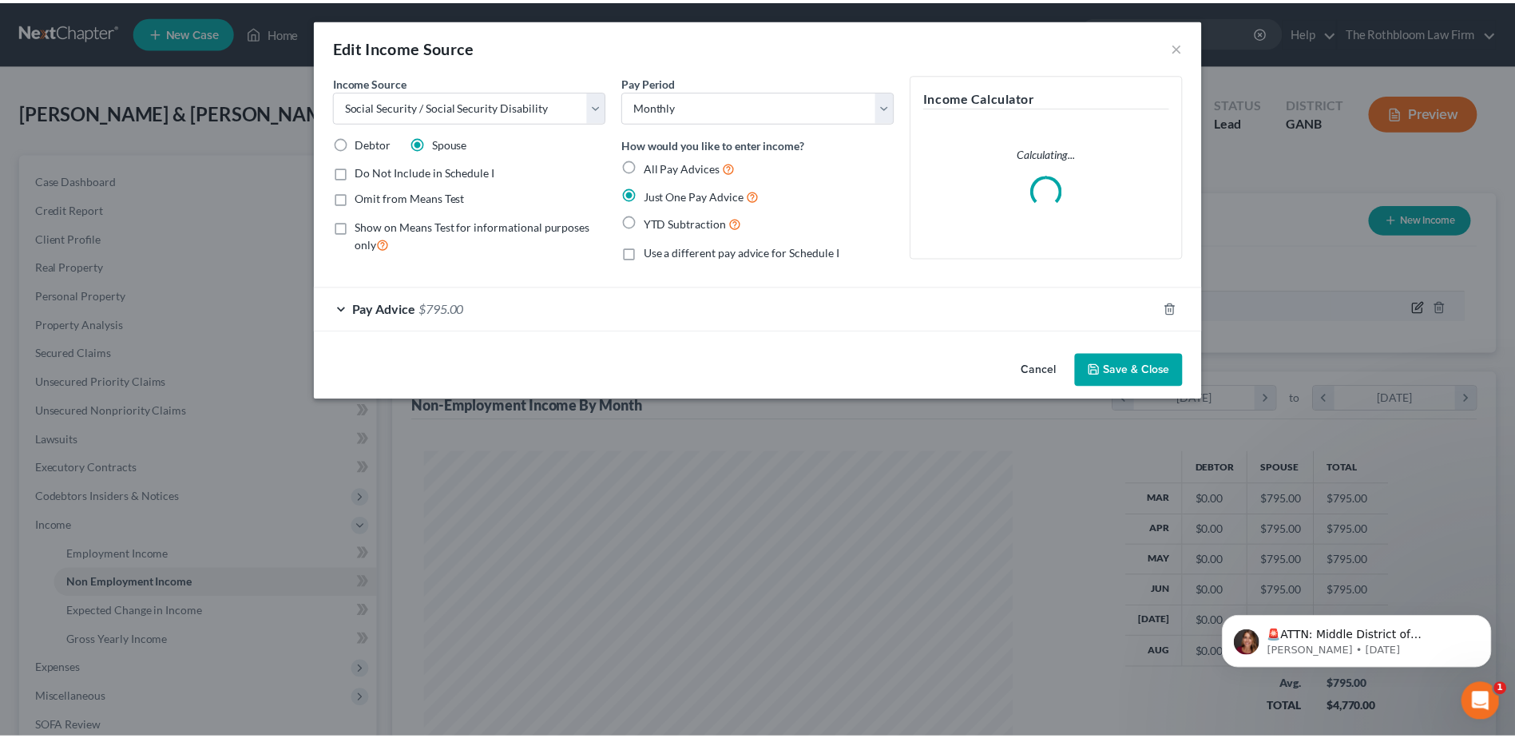
scroll to position [299, 631]
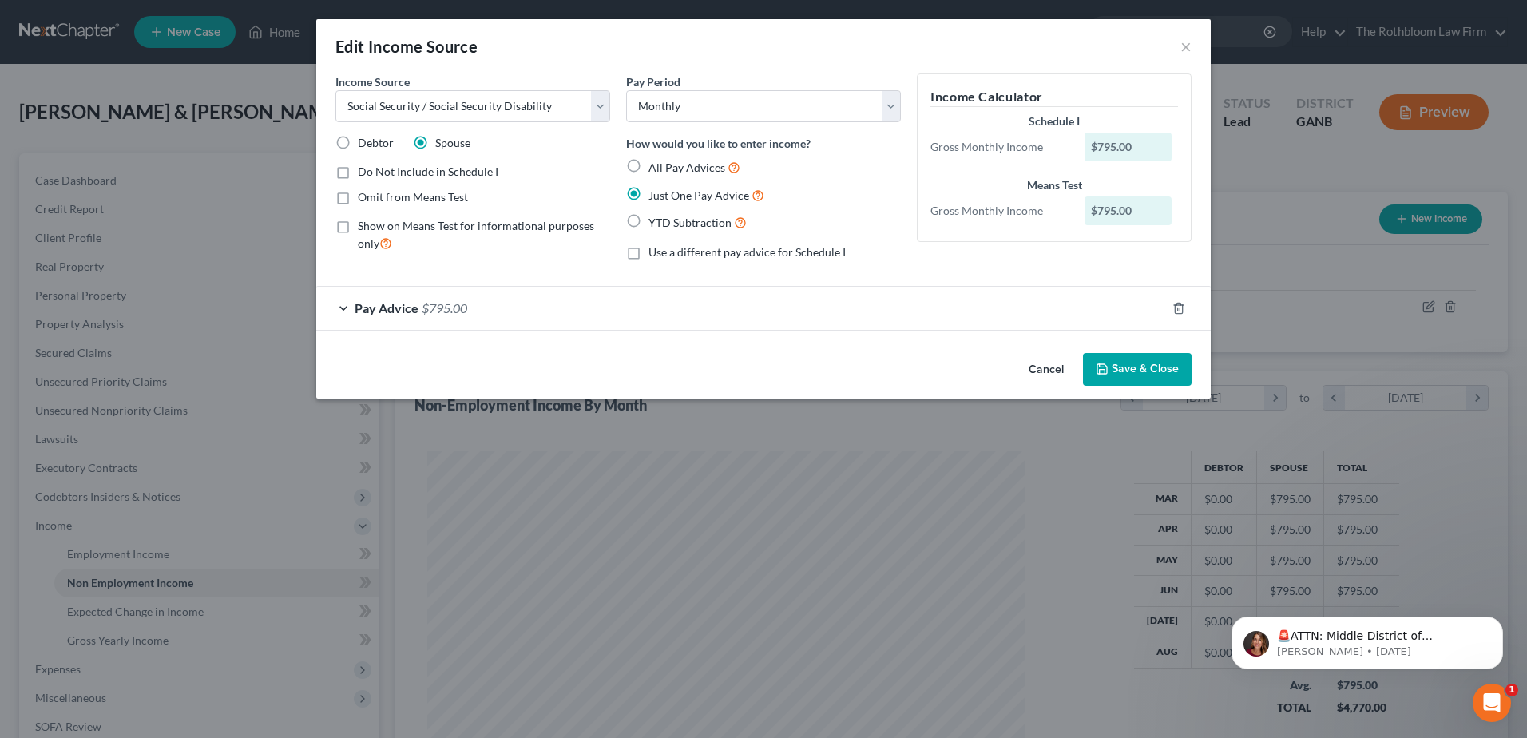
click at [470, 315] on div "Pay Advice $795.00" at bounding box center [741, 308] width 850 height 42
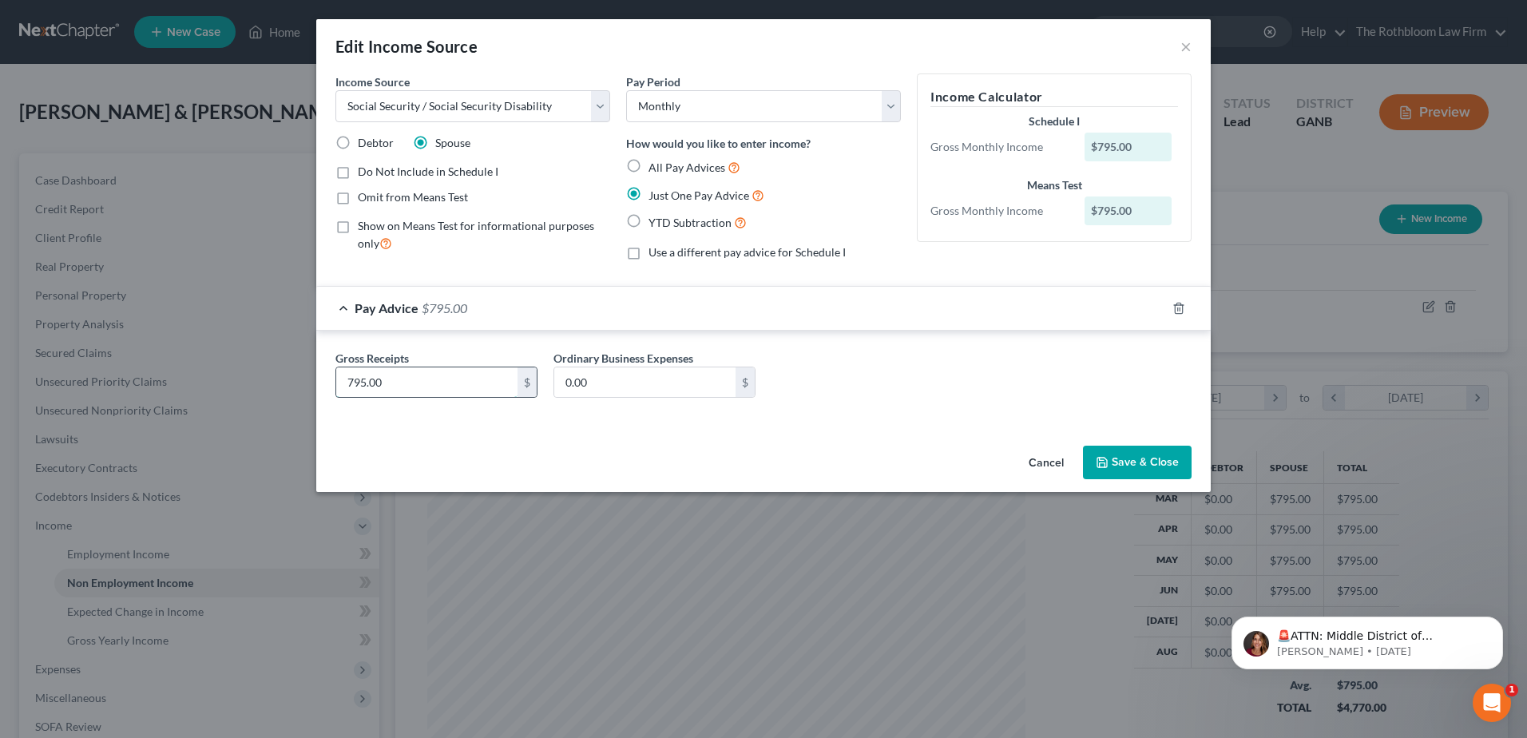
click at [394, 377] on input "795.00" at bounding box center [426, 382] width 181 height 30
type input "1,131.76"
click at [1153, 465] on button "Save & Close" at bounding box center [1137, 463] width 109 height 34
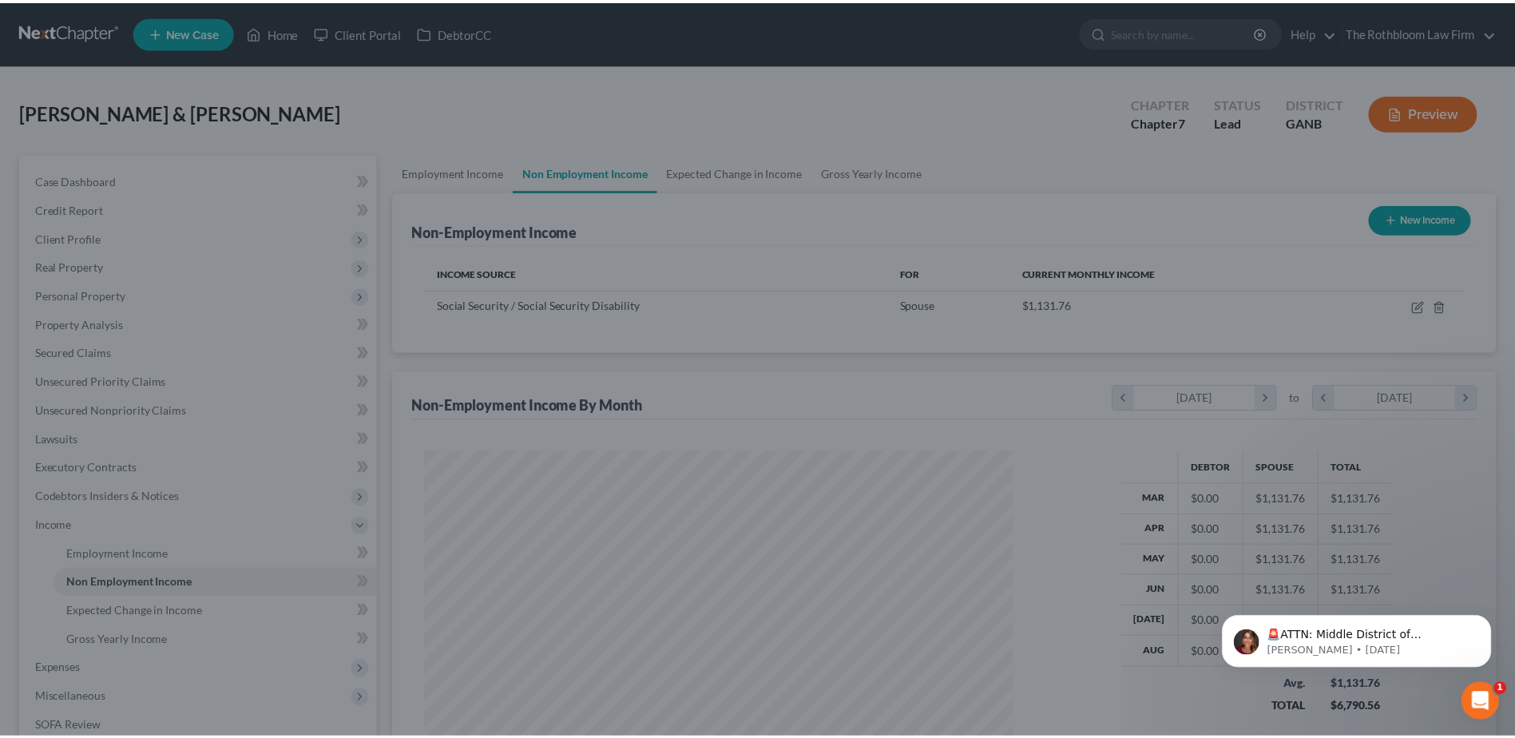
scroll to position [798407, 798078]
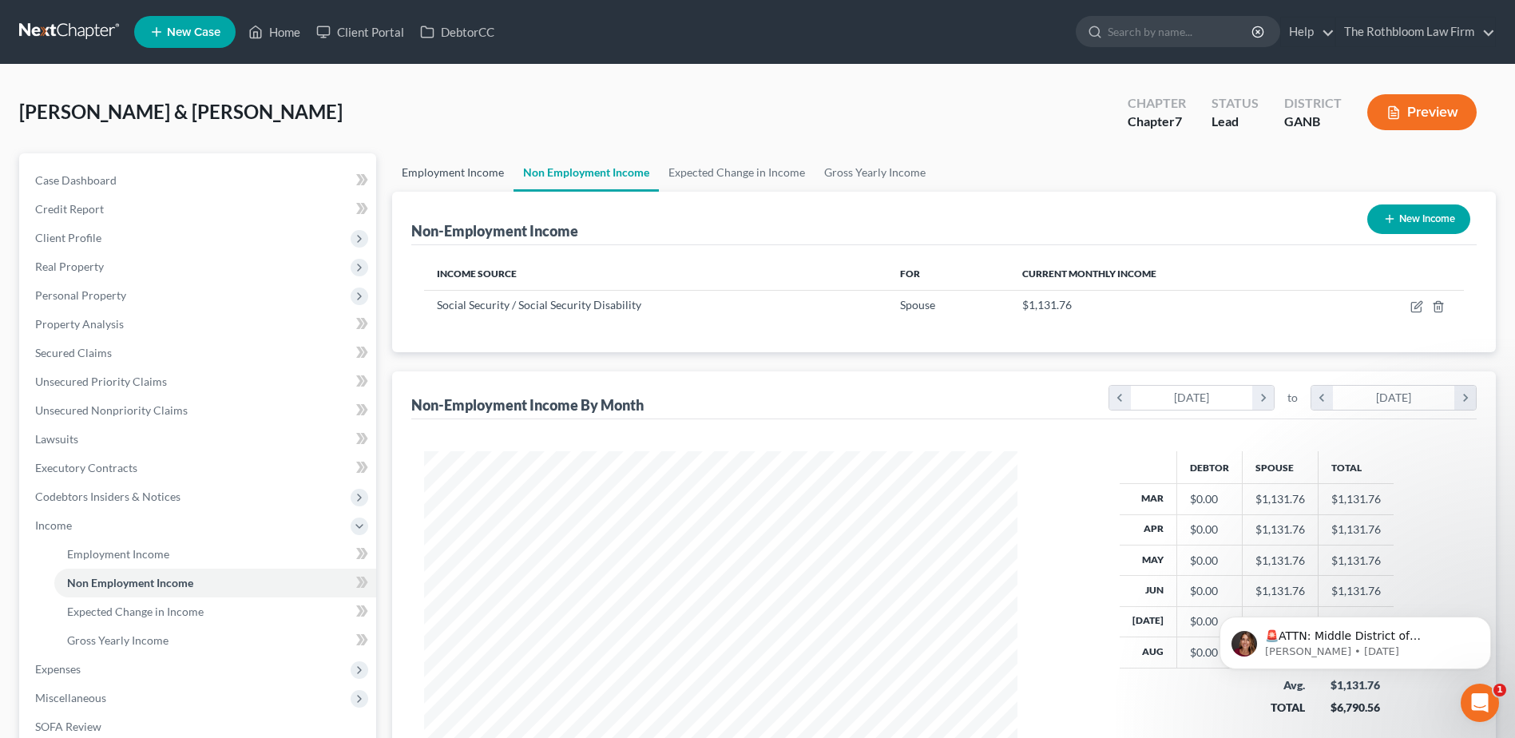
click at [432, 173] on link "Employment Income" at bounding box center [452, 172] width 121 height 38
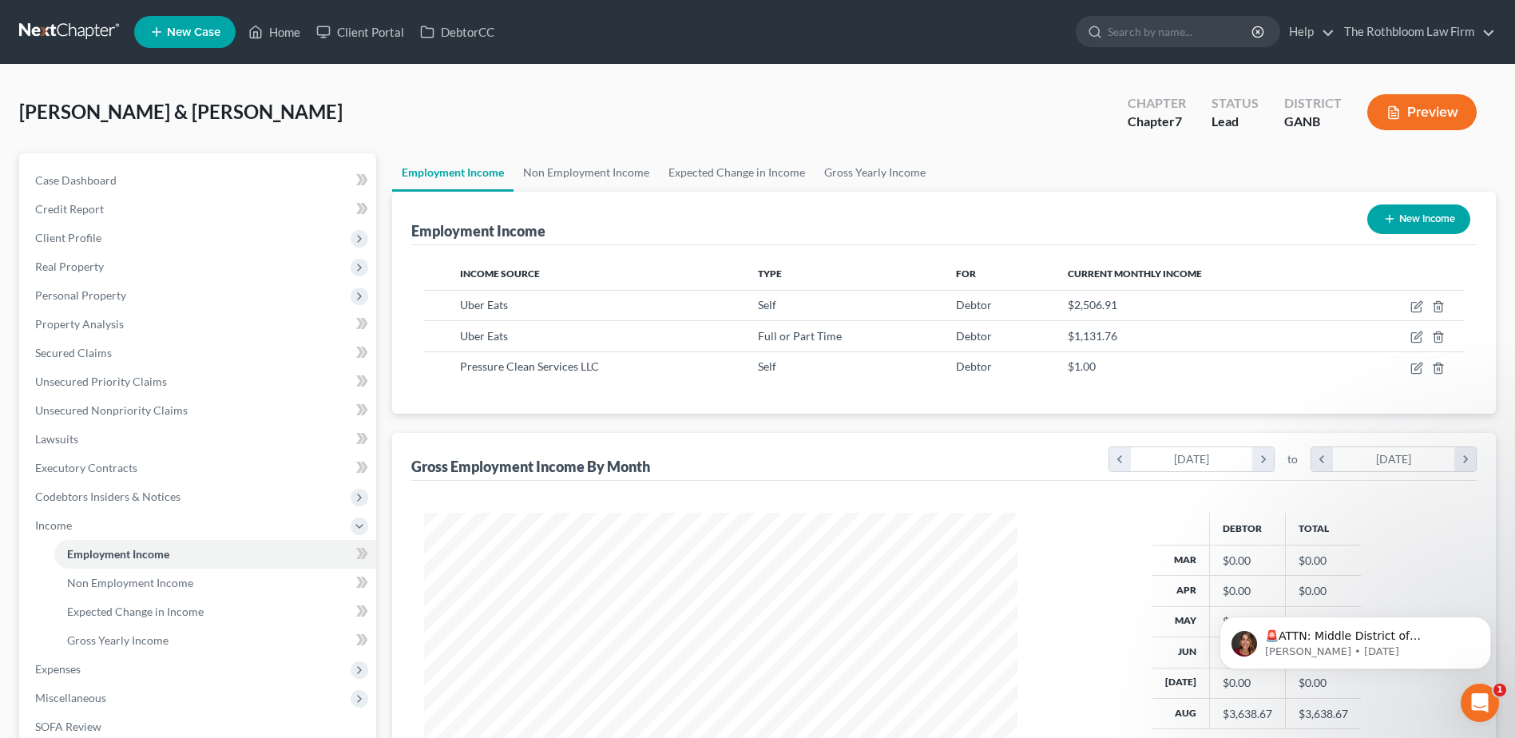
scroll to position [296, 625]
click at [1433, 337] on icon "button" at bounding box center [1438, 337] width 13 height 13
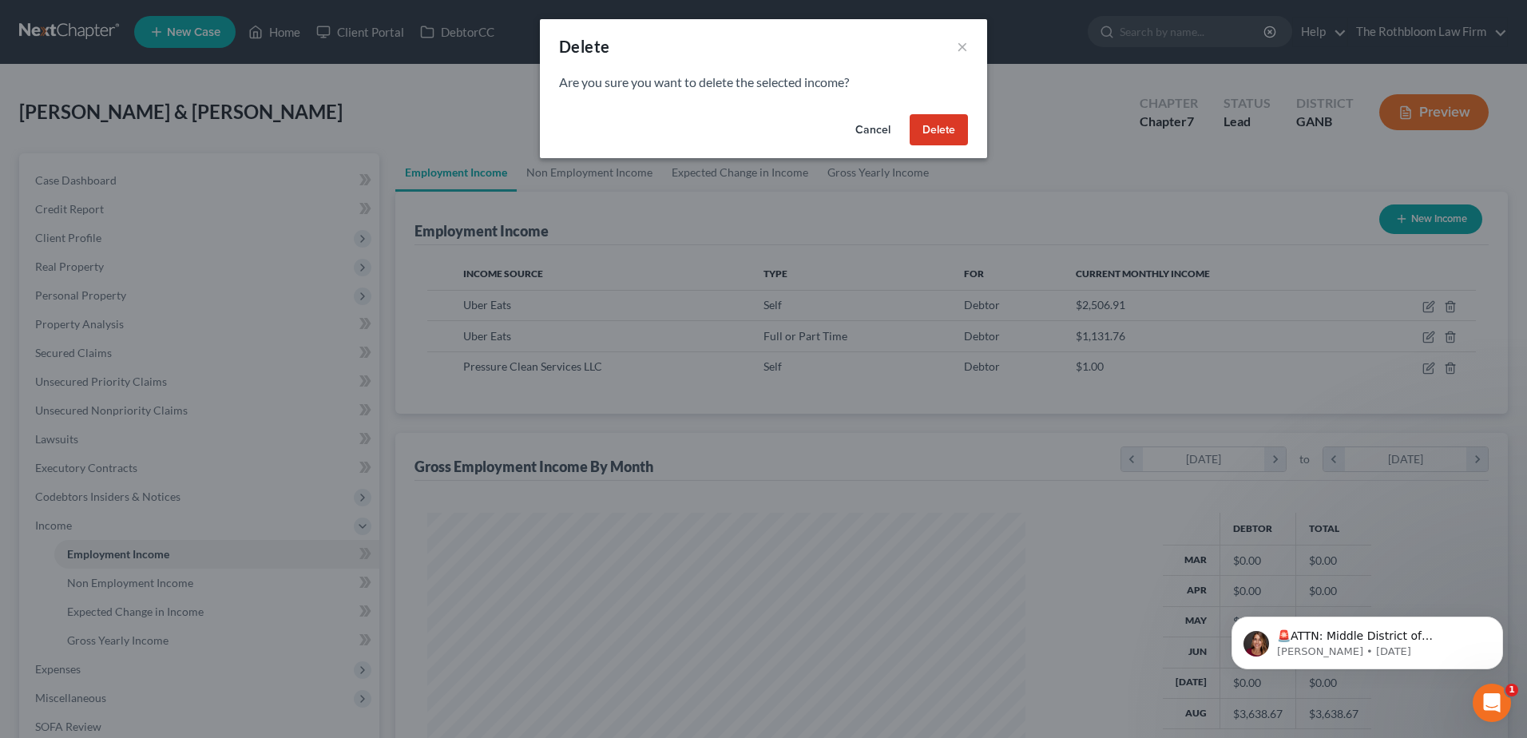
click at [959, 125] on button "Delete" at bounding box center [939, 130] width 58 height 32
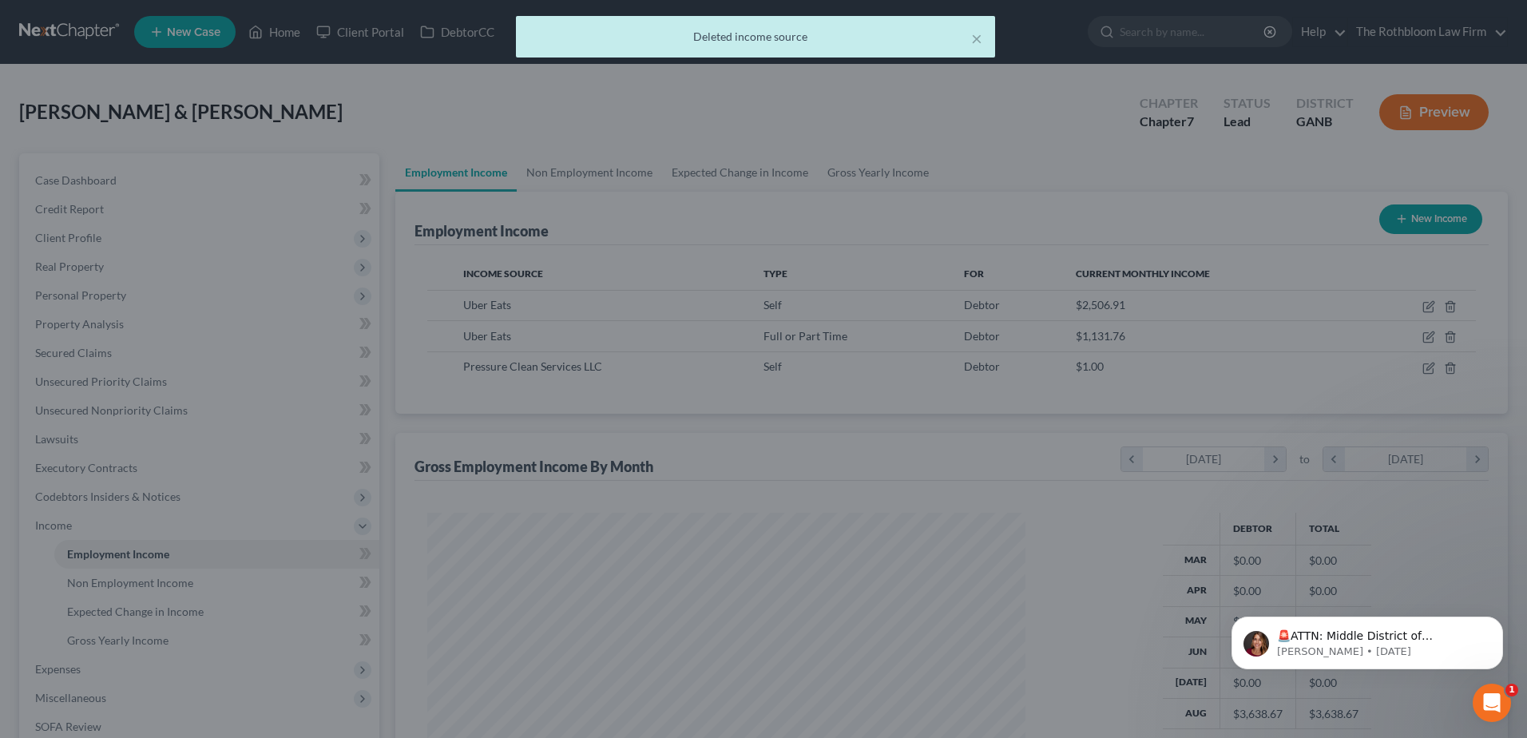
scroll to position [798407, 798078]
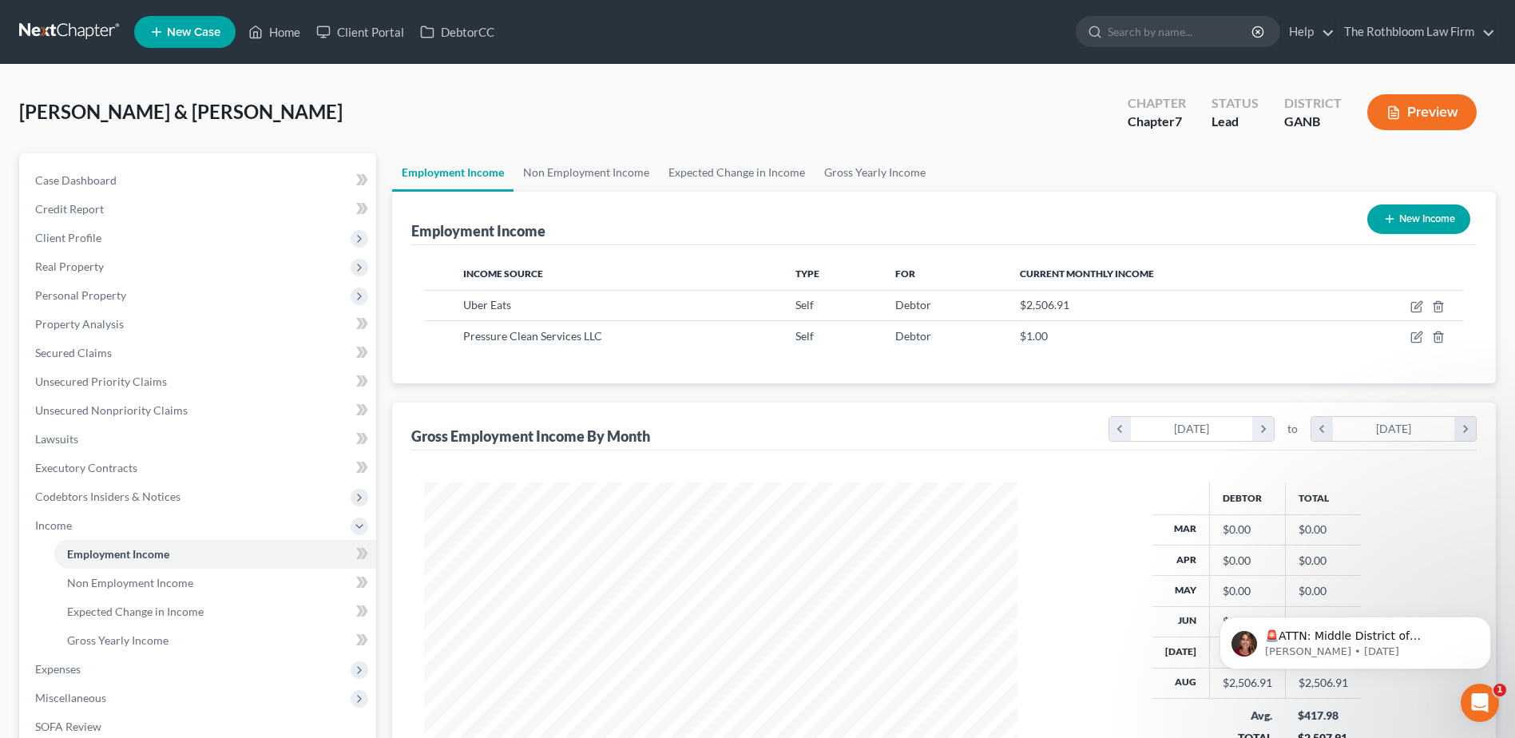
click at [1435, 214] on button "New Income" at bounding box center [1418, 219] width 103 height 30
select select "0"
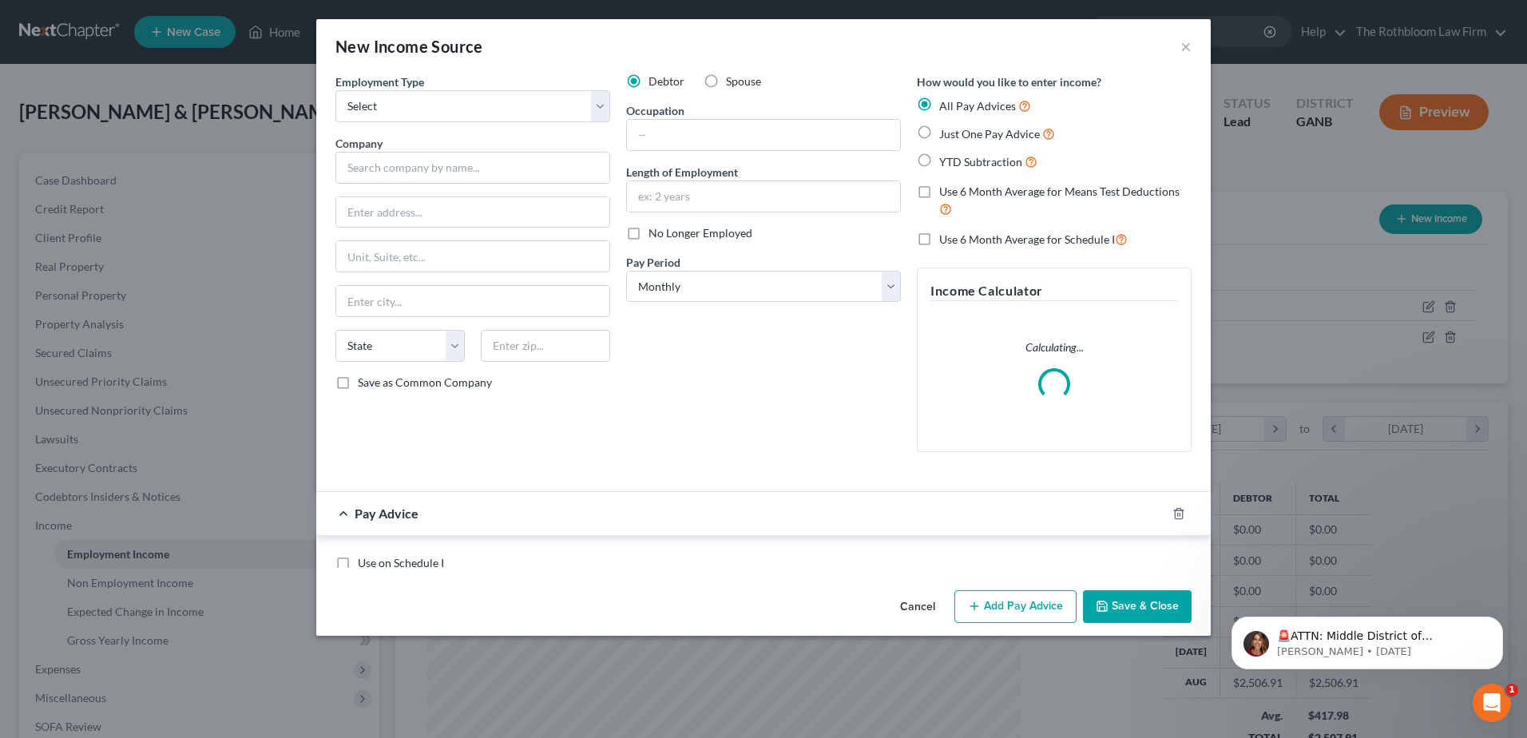
scroll to position [299, 631]
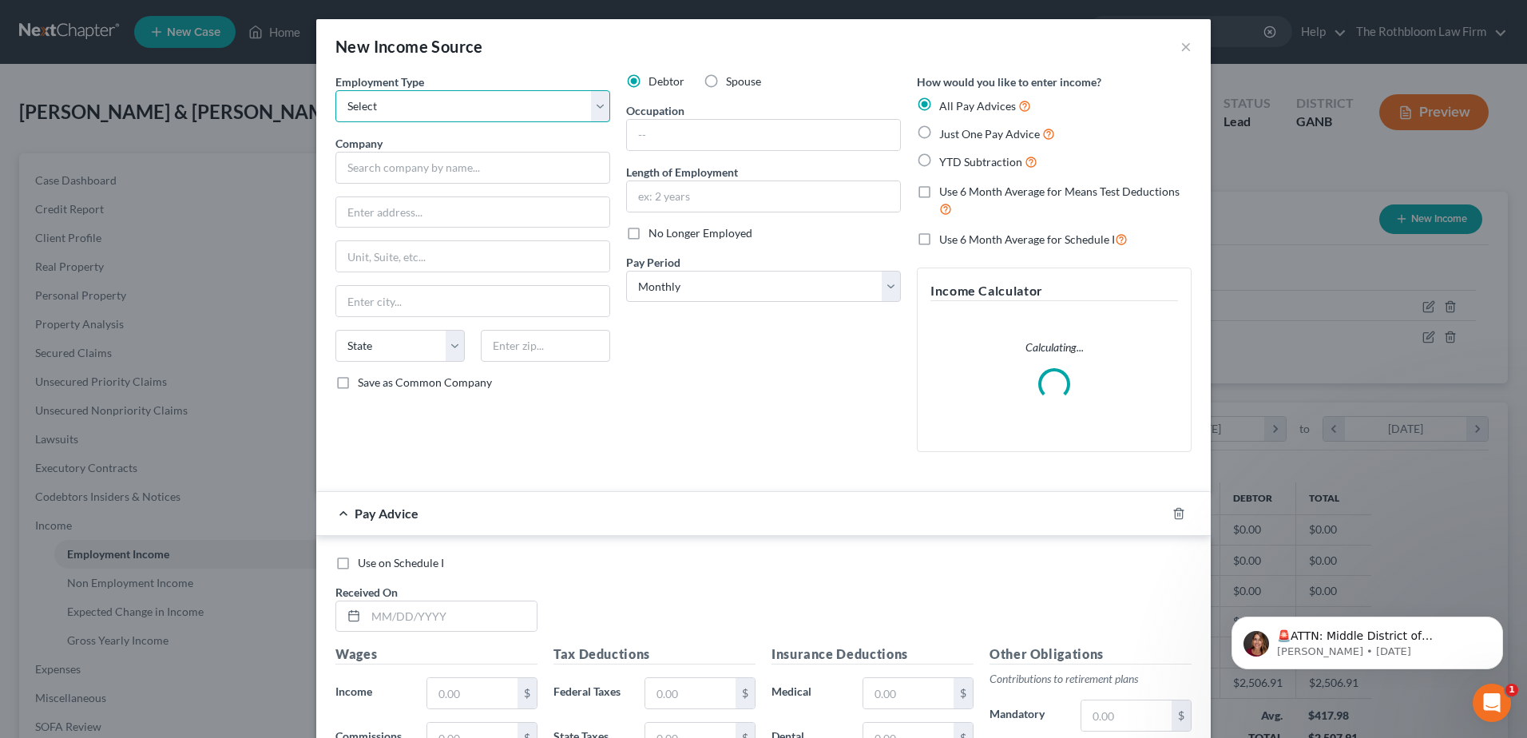
click at [390, 102] on select "Select Full or [DEMOGRAPHIC_DATA] Employment Self Employment" at bounding box center [472, 106] width 275 height 32
select select "1"
click at [335, 90] on select "Select Full or [DEMOGRAPHIC_DATA] Employment Self Employment" at bounding box center [472, 106] width 275 height 32
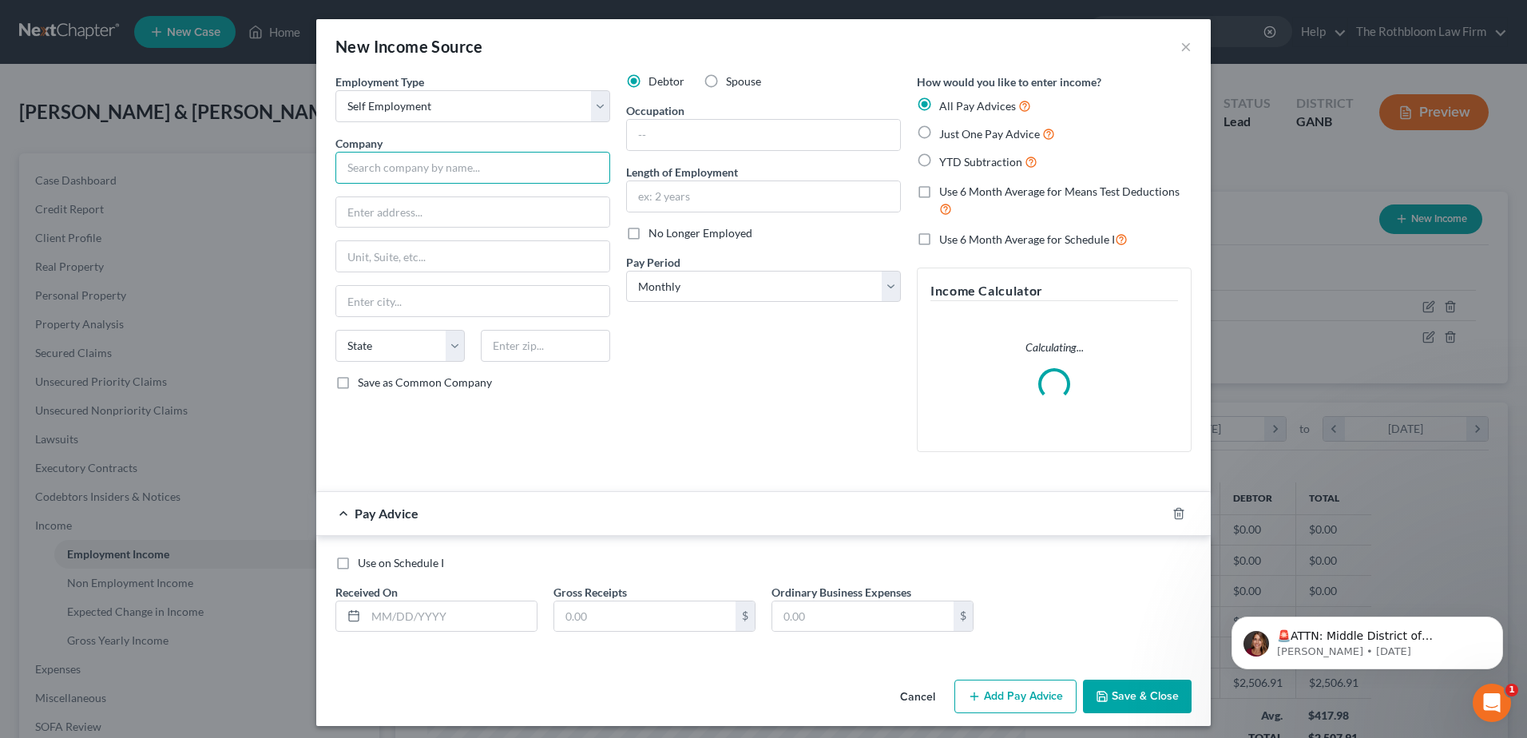
click at [377, 166] on input "text" at bounding box center [472, 168] width 275 height 32
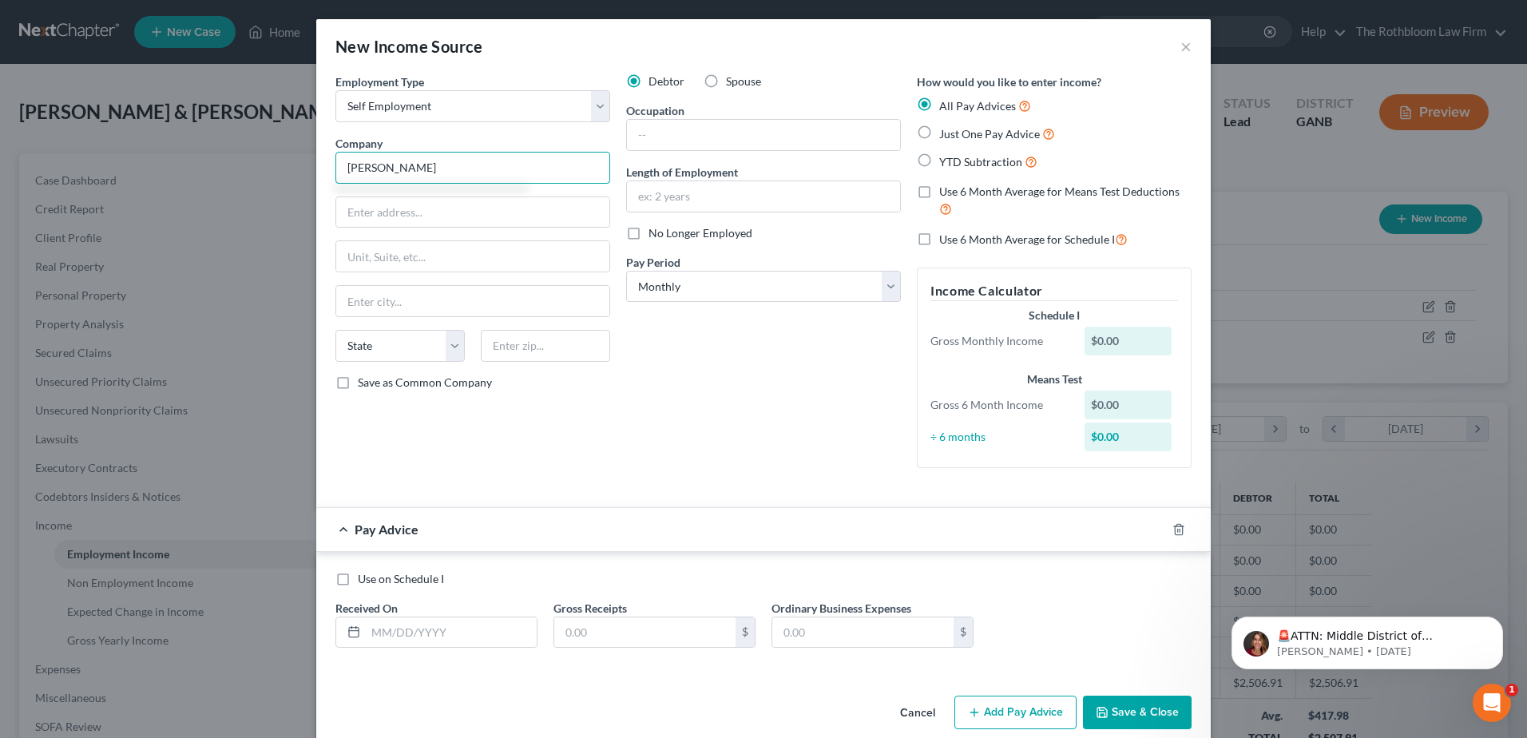
type input "Dough Masters, LLC"
type input "1566 Greyson Ridge"
type input "Marietta"
select select "10"
type input "30062"
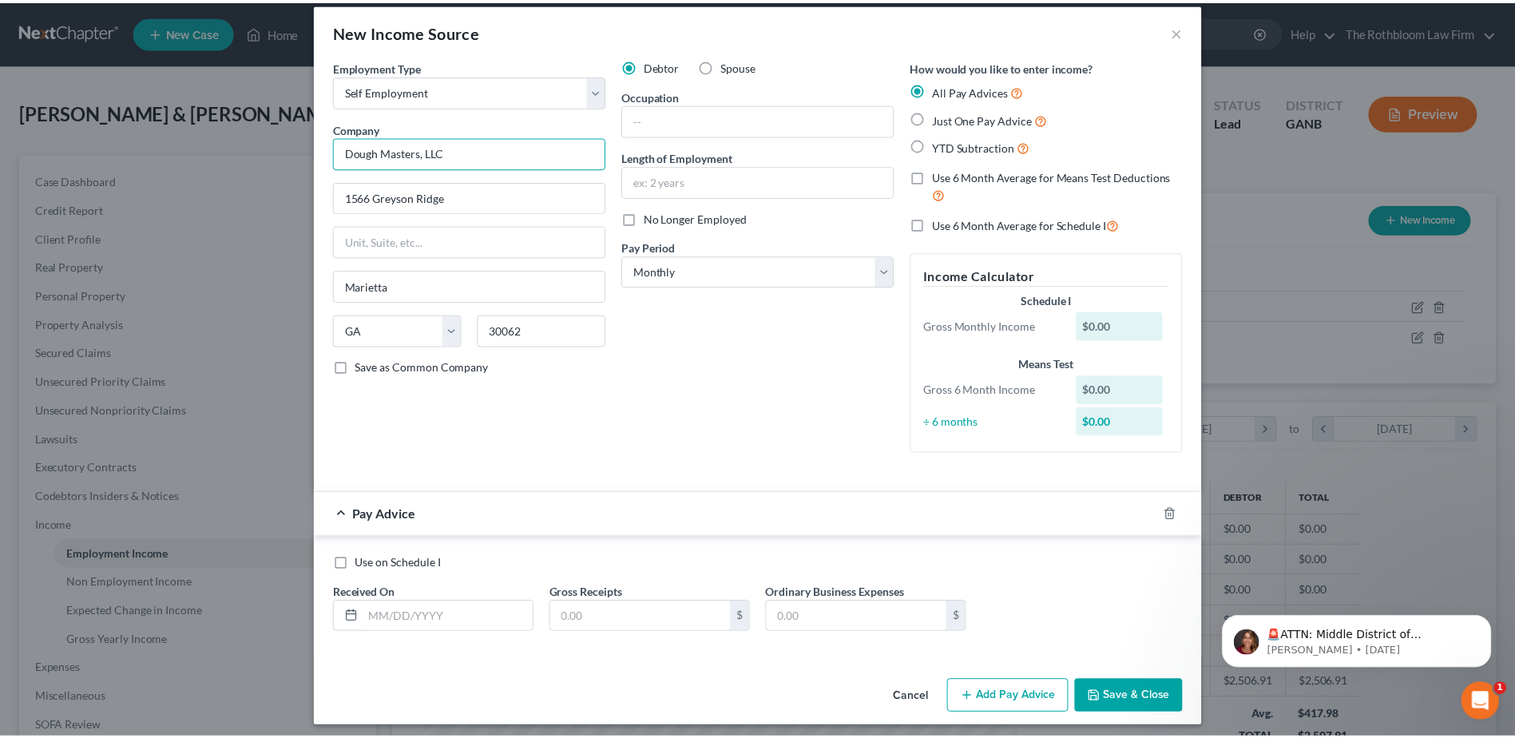
scroll to position [23, 0]
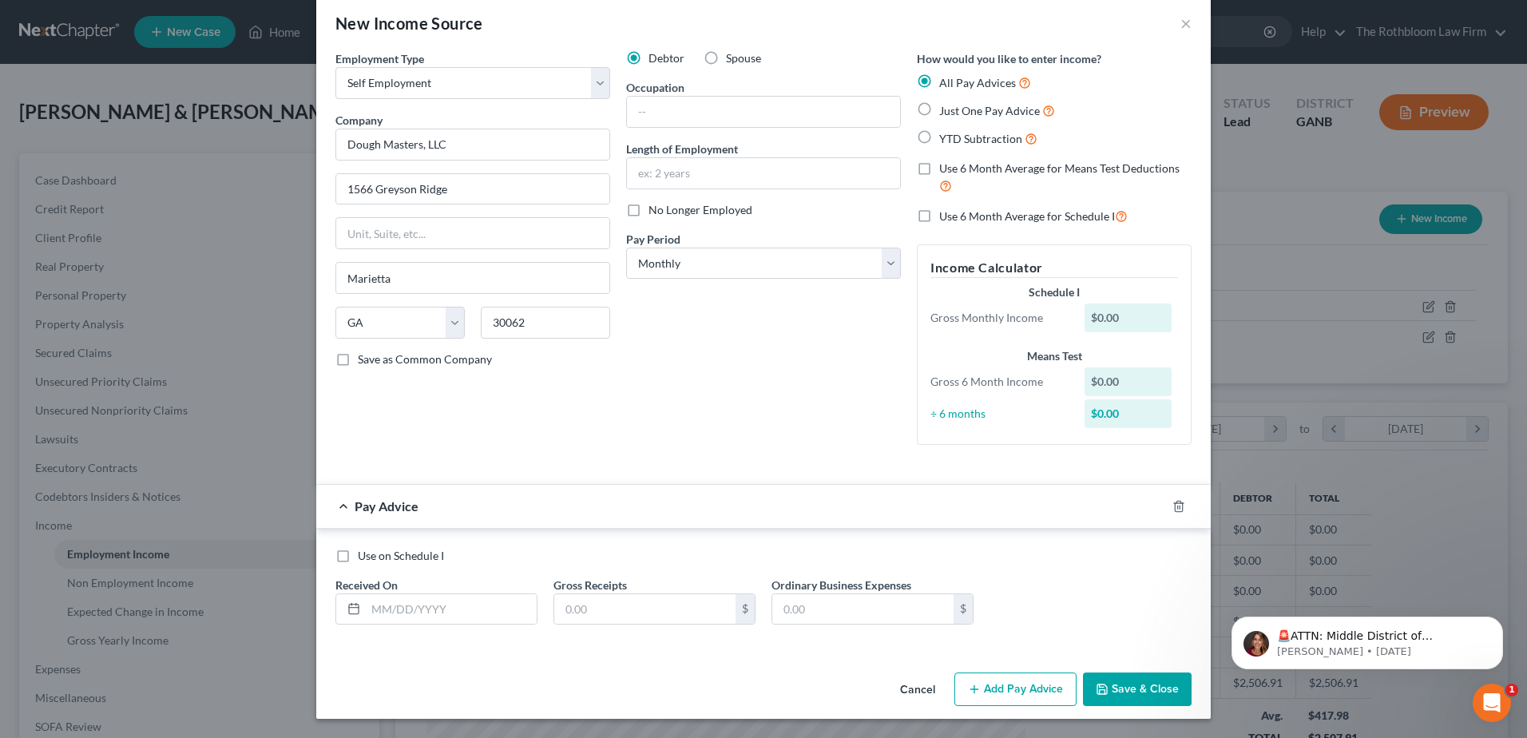
click at [1131, 693] on button "Save & Close" at bounding box center [1137, 690] width 109 height 34
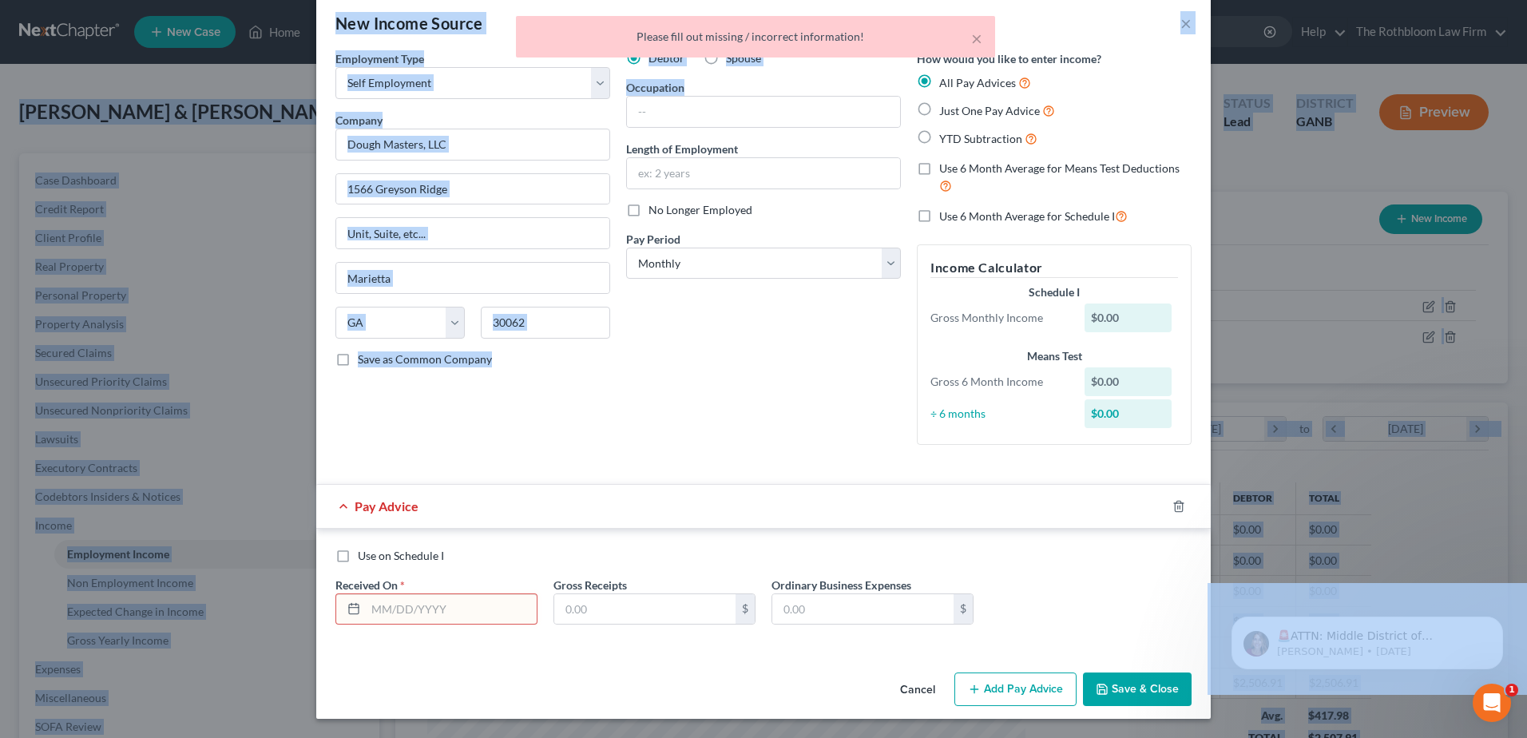
drag, startPoint x: 1067, startPoint y: 39, endPoint x: 819, endPoint y: 86, distance: 252.0
click at [819, 86] on body "Home New Case Client Portal DebtorCC The Rothbloom Law Firm [PERSON_NAME][EMAIL…" at bounding box center [763, 496] width 1527 height 993
click at [1185, 22] on div "× Please fill out missing / incorrect information!" at bounding box center [755, 41] width 1527 height 50
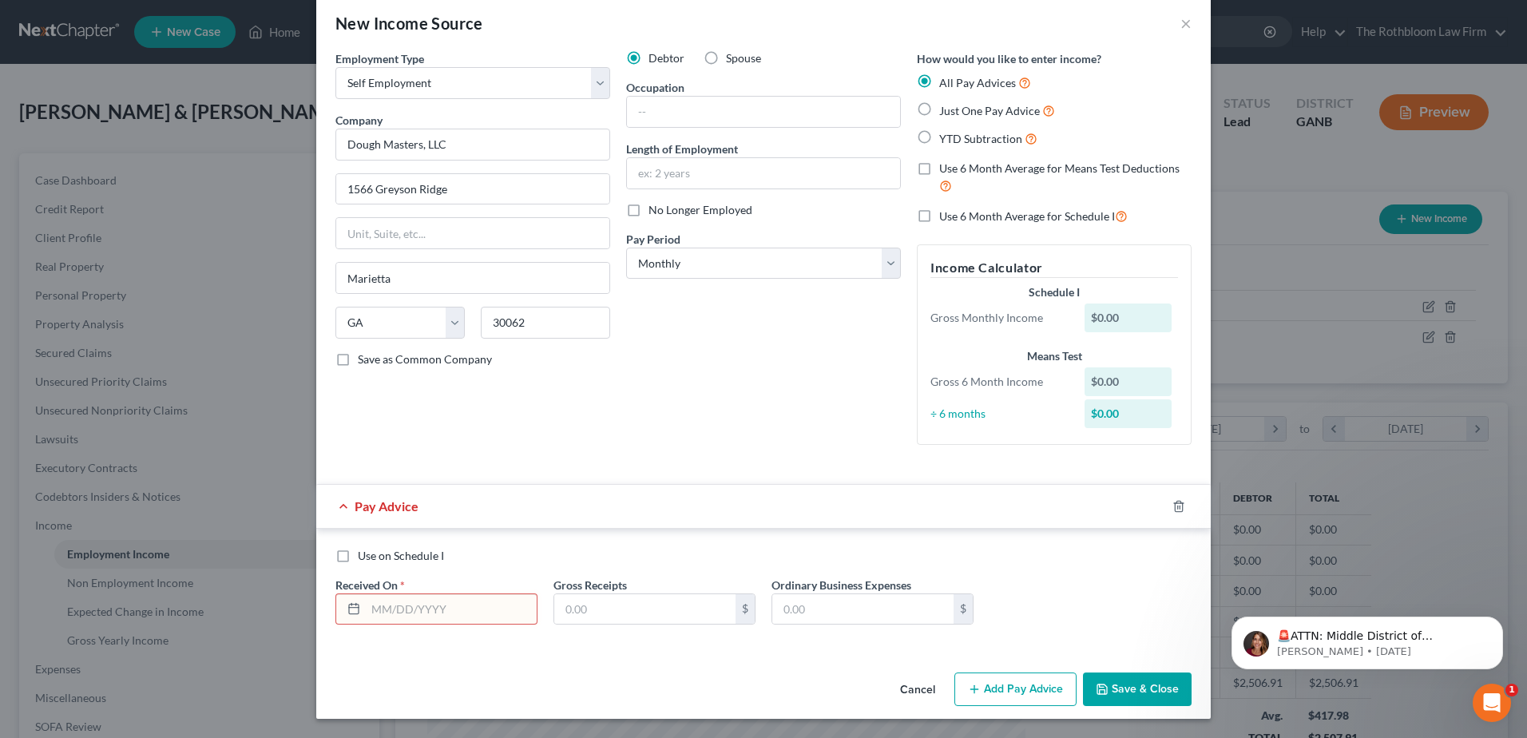
click at [351, 617] on div at bounding box center [351, 609] width 30 height 30
click at [392, 617] on input "text" at bounding box center [451, 609] width 171 height 30
type input "[DATE]"
click at [905, 696] on button "Cancel" at bounding box center [917, 690] width 61 height 32
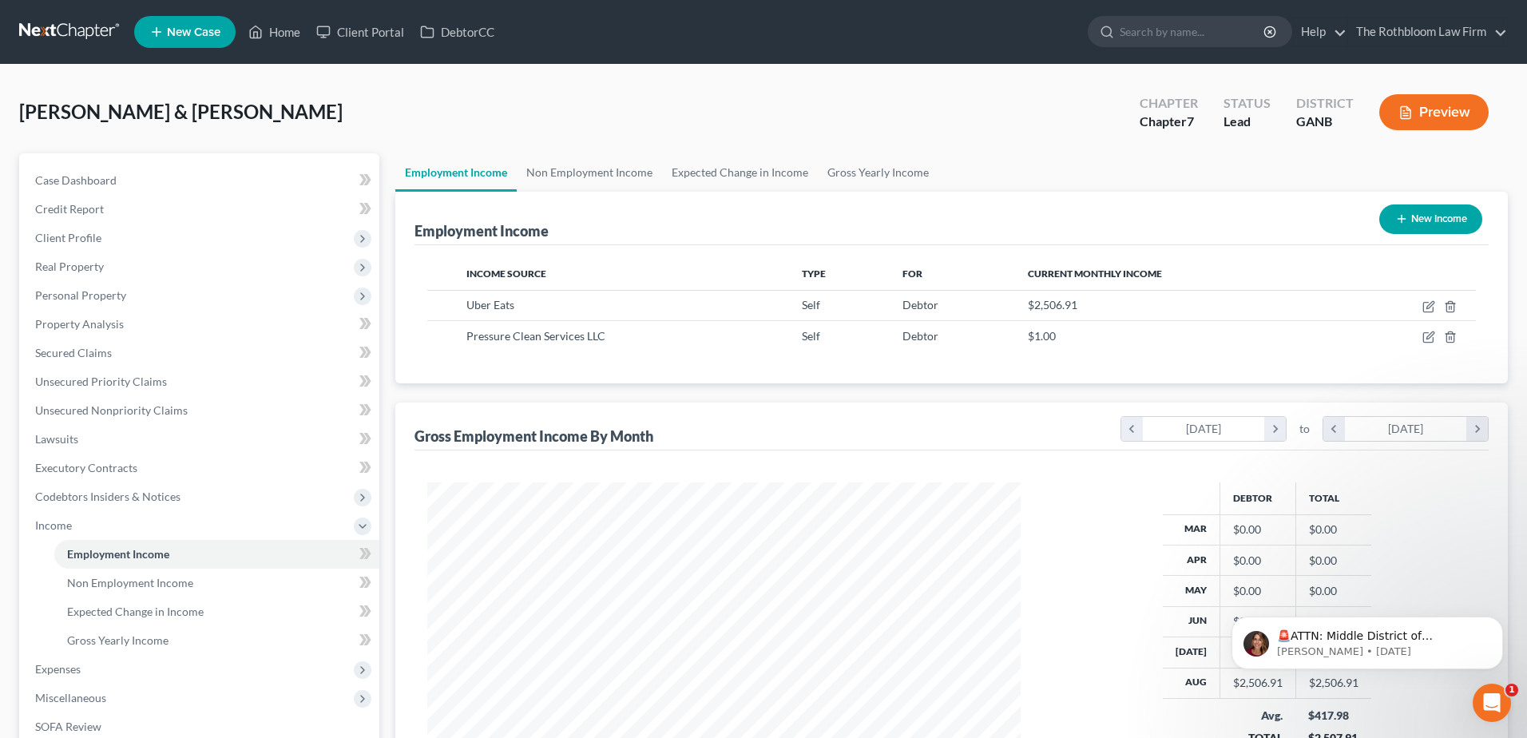
scroll to position [798407, 798078]
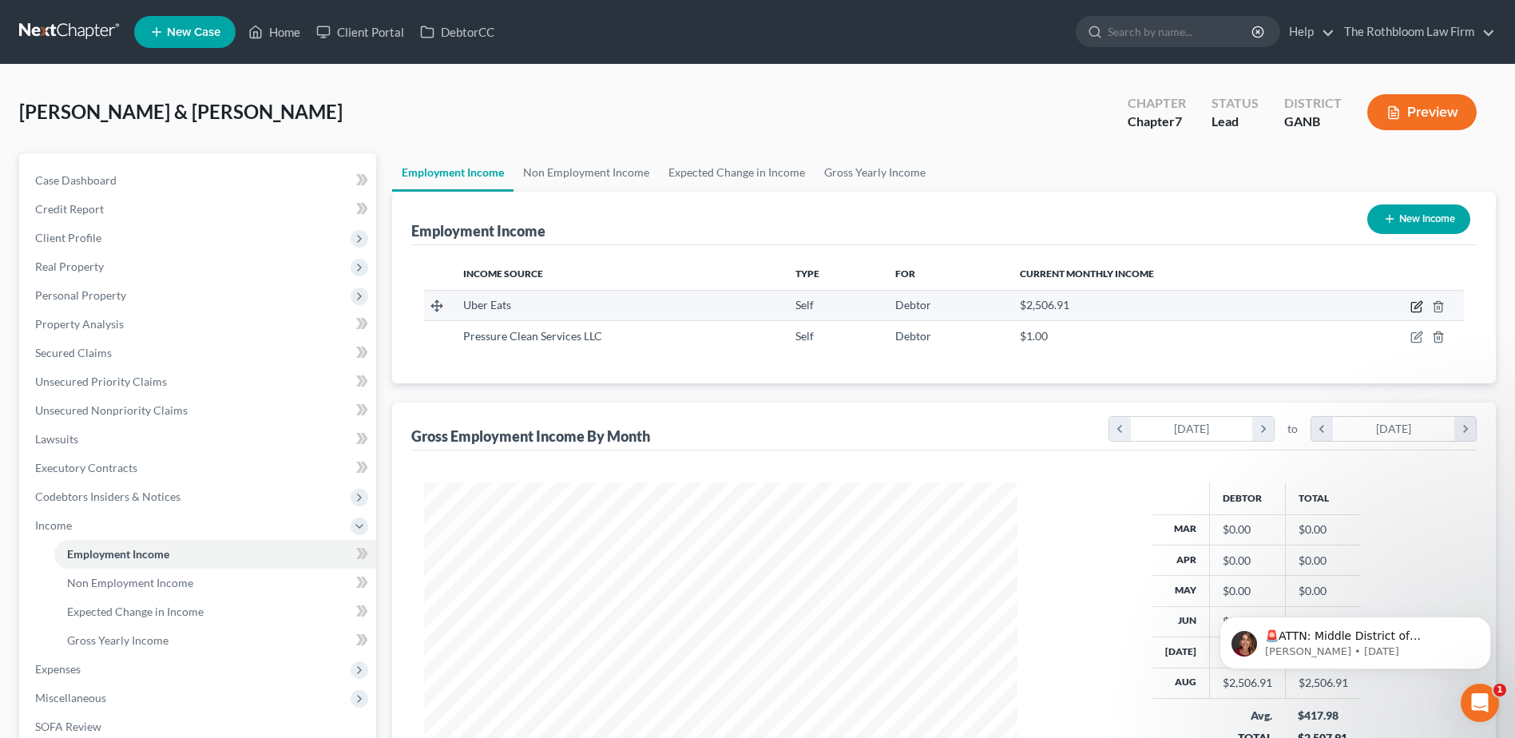
click at [1415, 309] on icon "button" at bounding box center [1417, 306] width 13 height 13
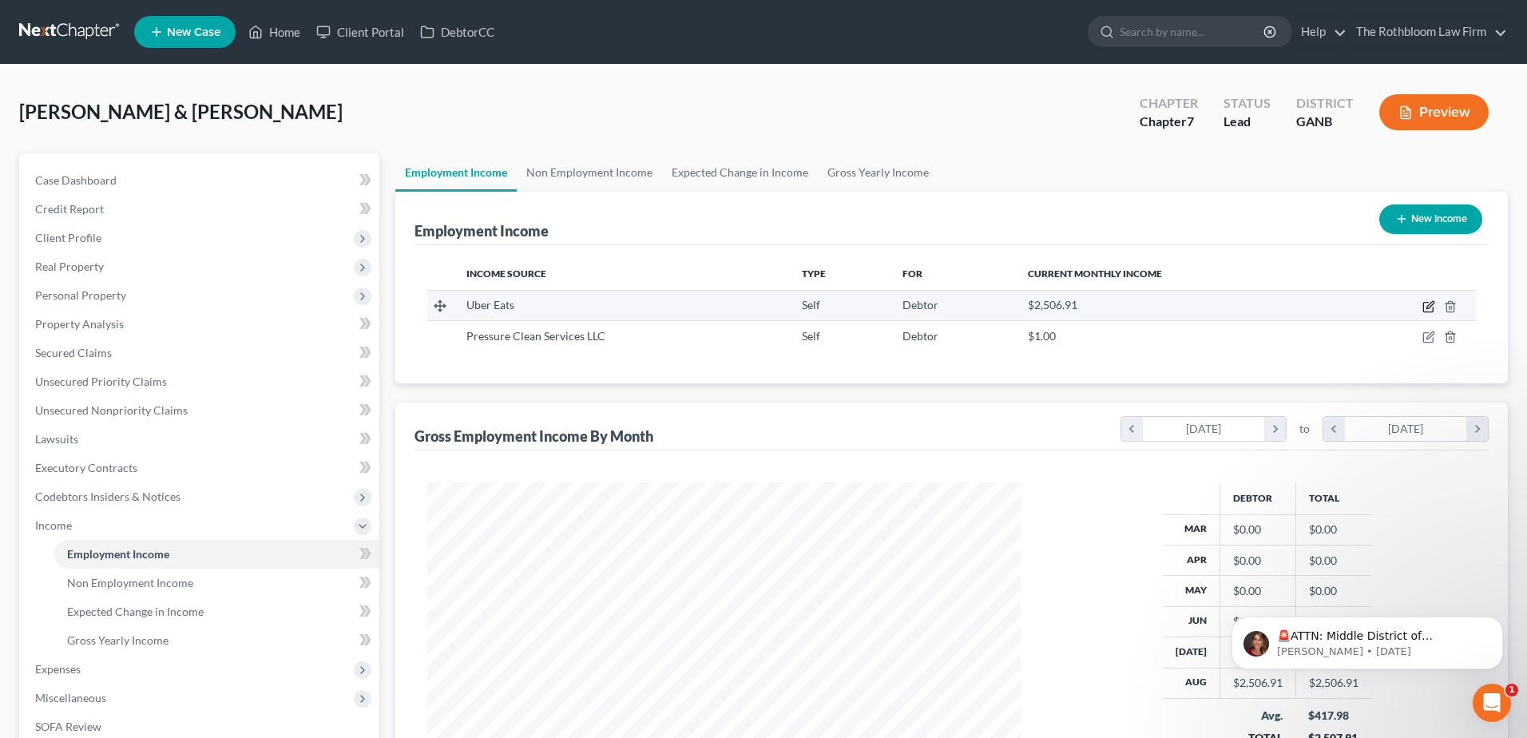
select select "1"
select select "4"
select select "0"
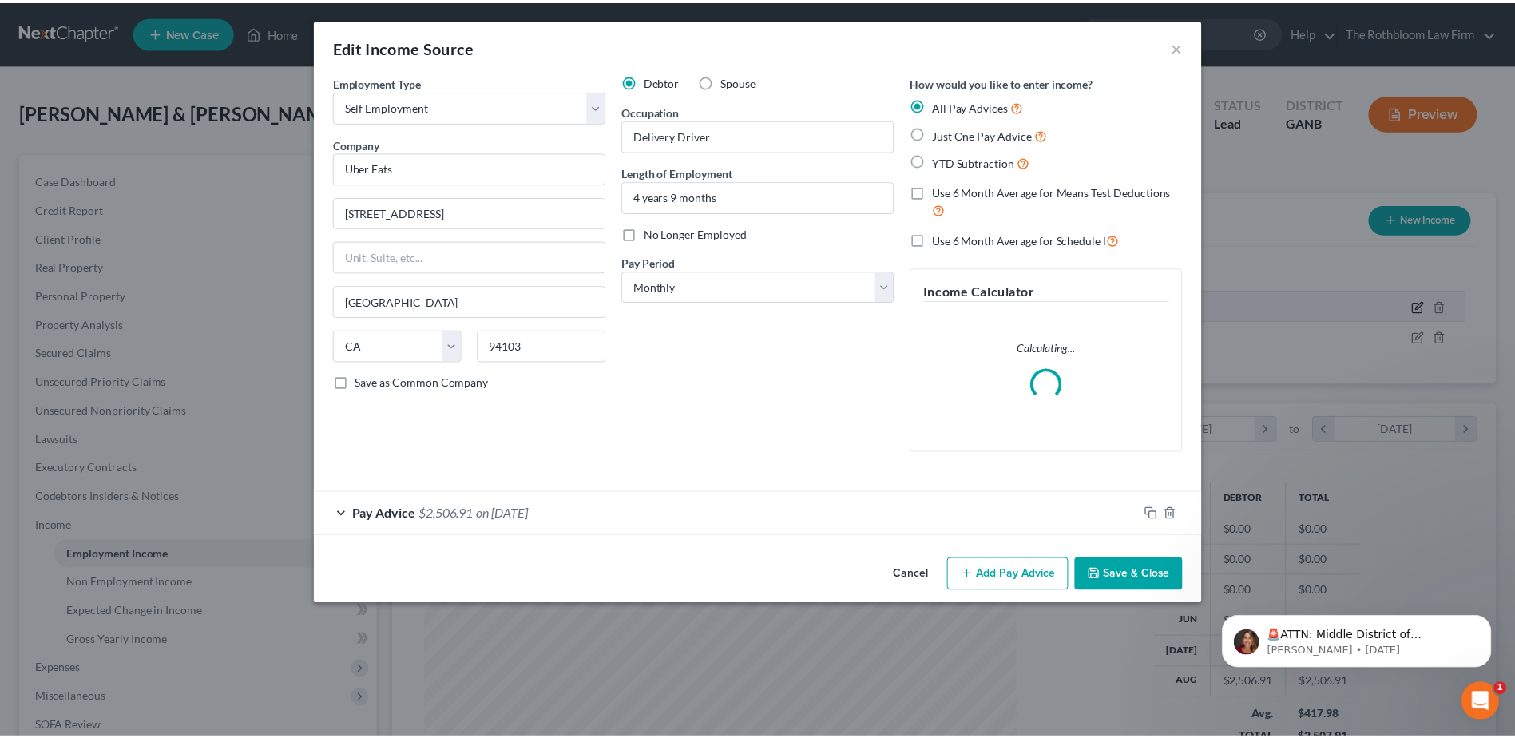
scroll to position [299, 631]
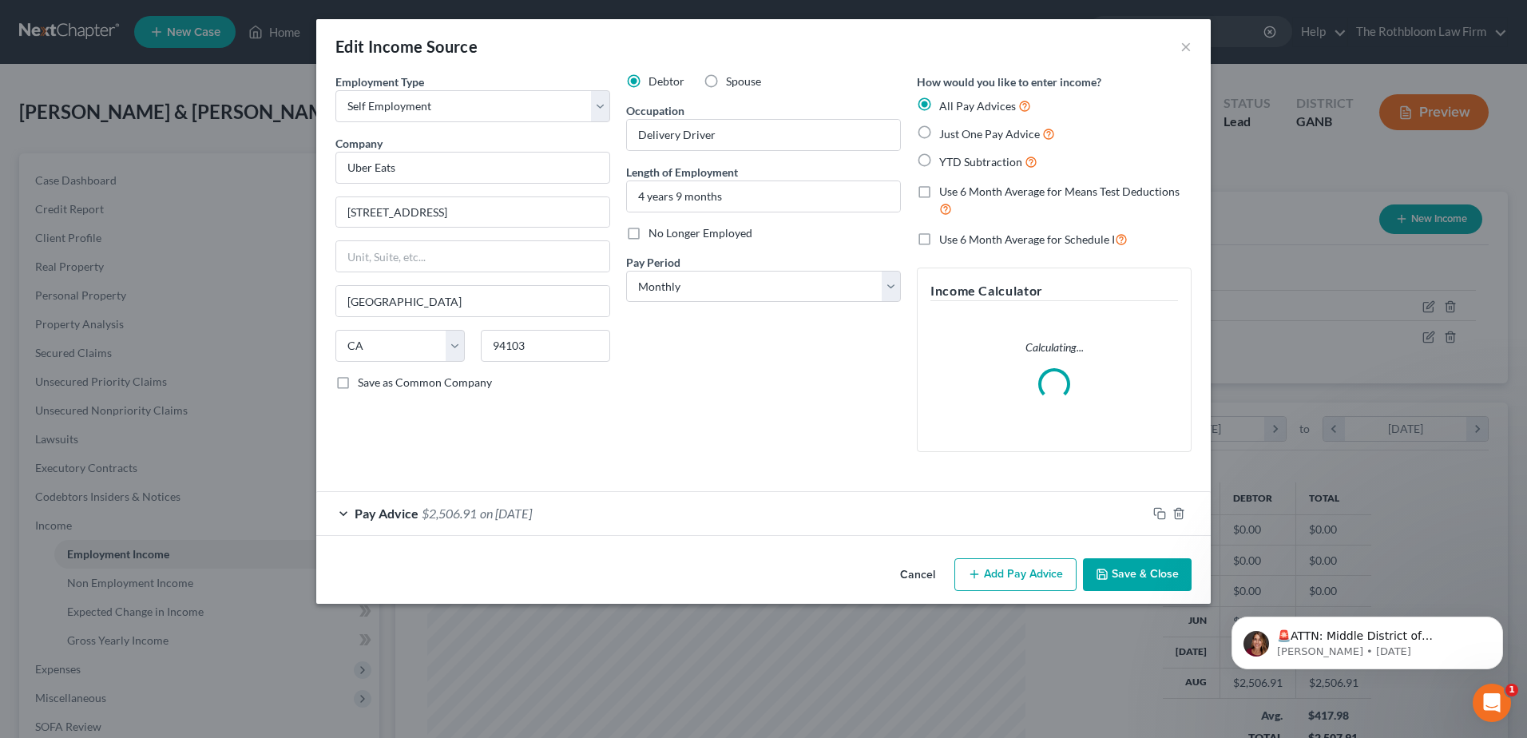
click at [452, 515] on span "$2,506.91" at bounding box center [449, 513] width 55 height 15
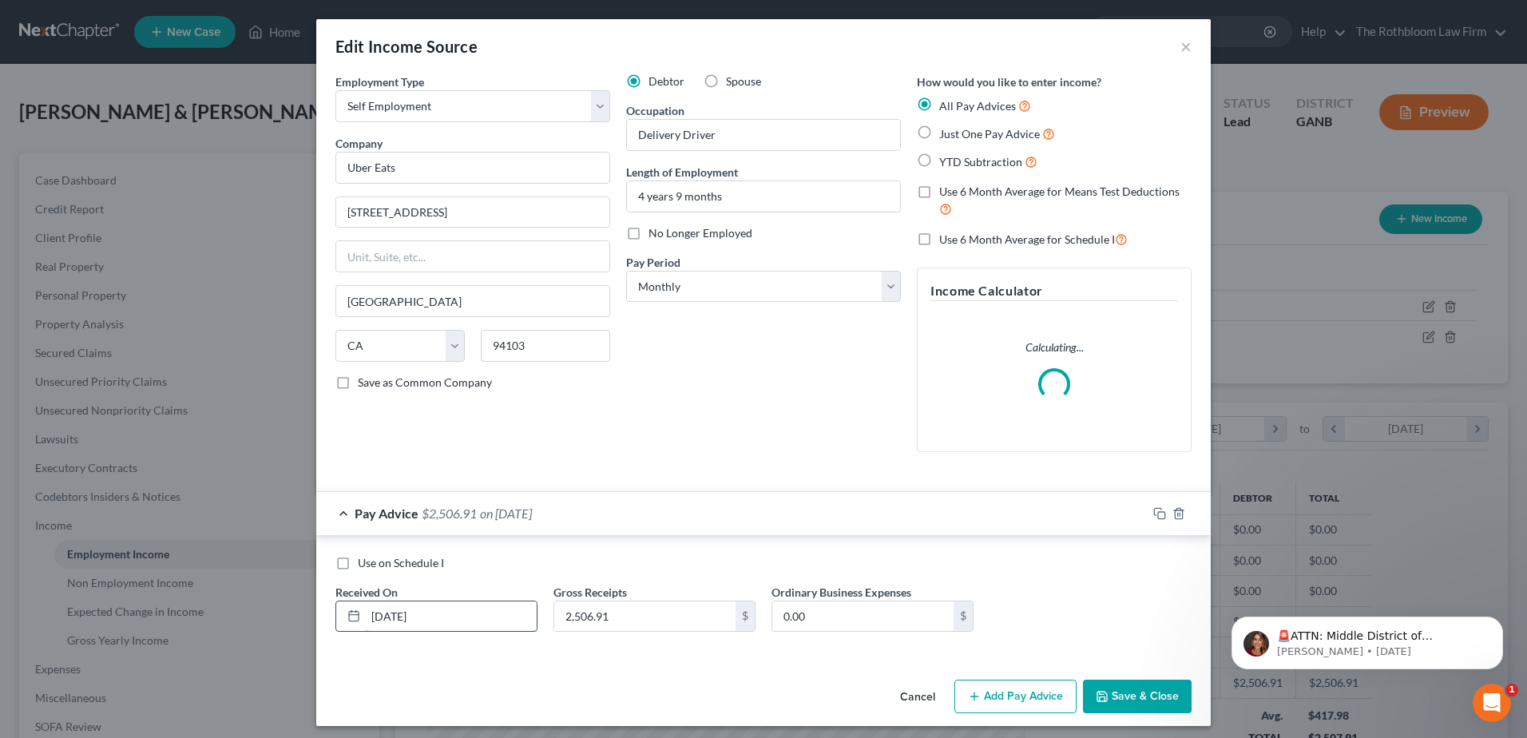
drag, startPoint x: 456, startPoint y: 612, endPoint x: 330, endPoint y: 621, distance: 126.5
click at [335, 621] on div "[DATE]" at bounding box center [436, 617] width 202 height 32
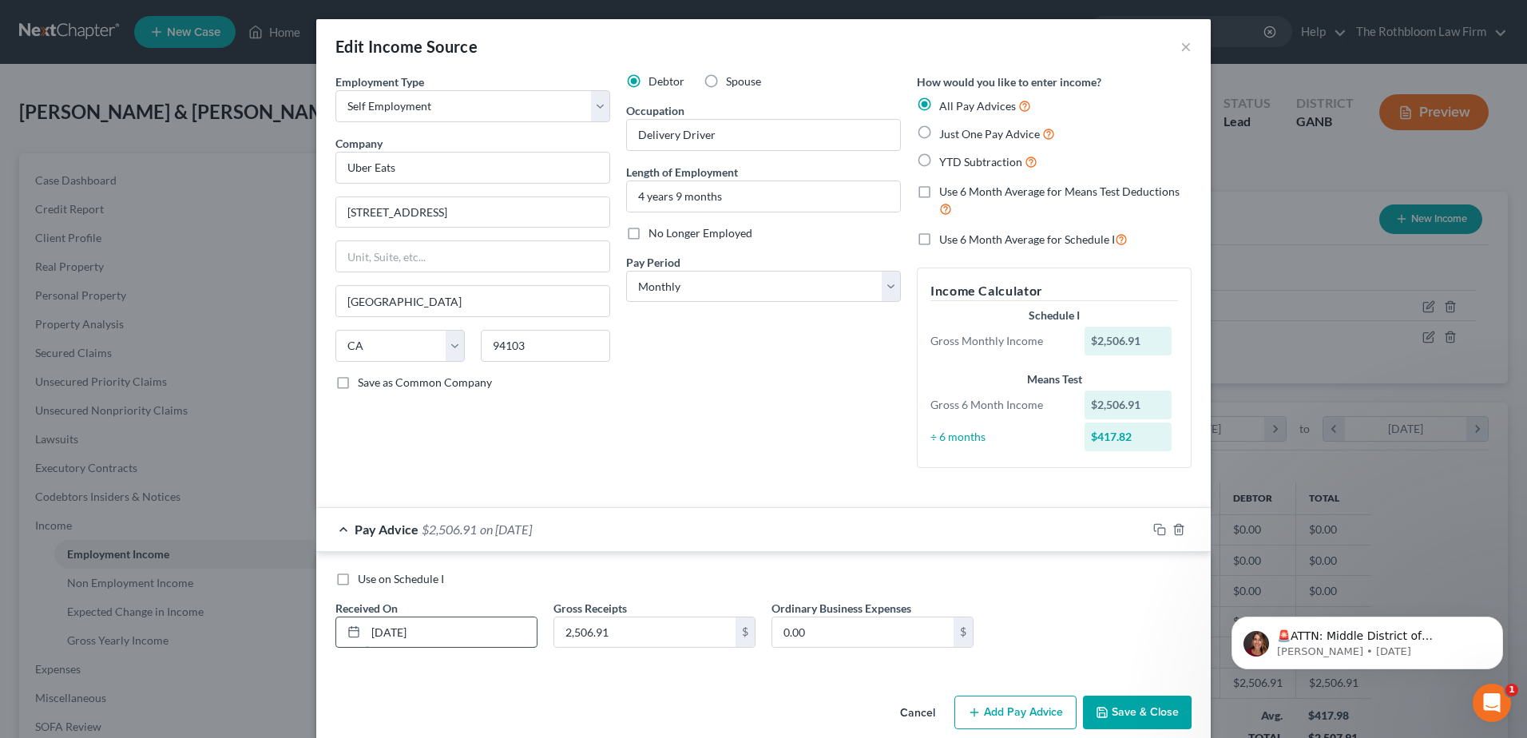
type input "[DATE]"
type input "1,450.19"
click at [802, 633] on input "0.00" at bounding box center [862, 632] width 181 height 30
type input "217.53"
click at [1147, 712] on button "Save & Close" at bounding box center [1137, 713] width 109 height 34
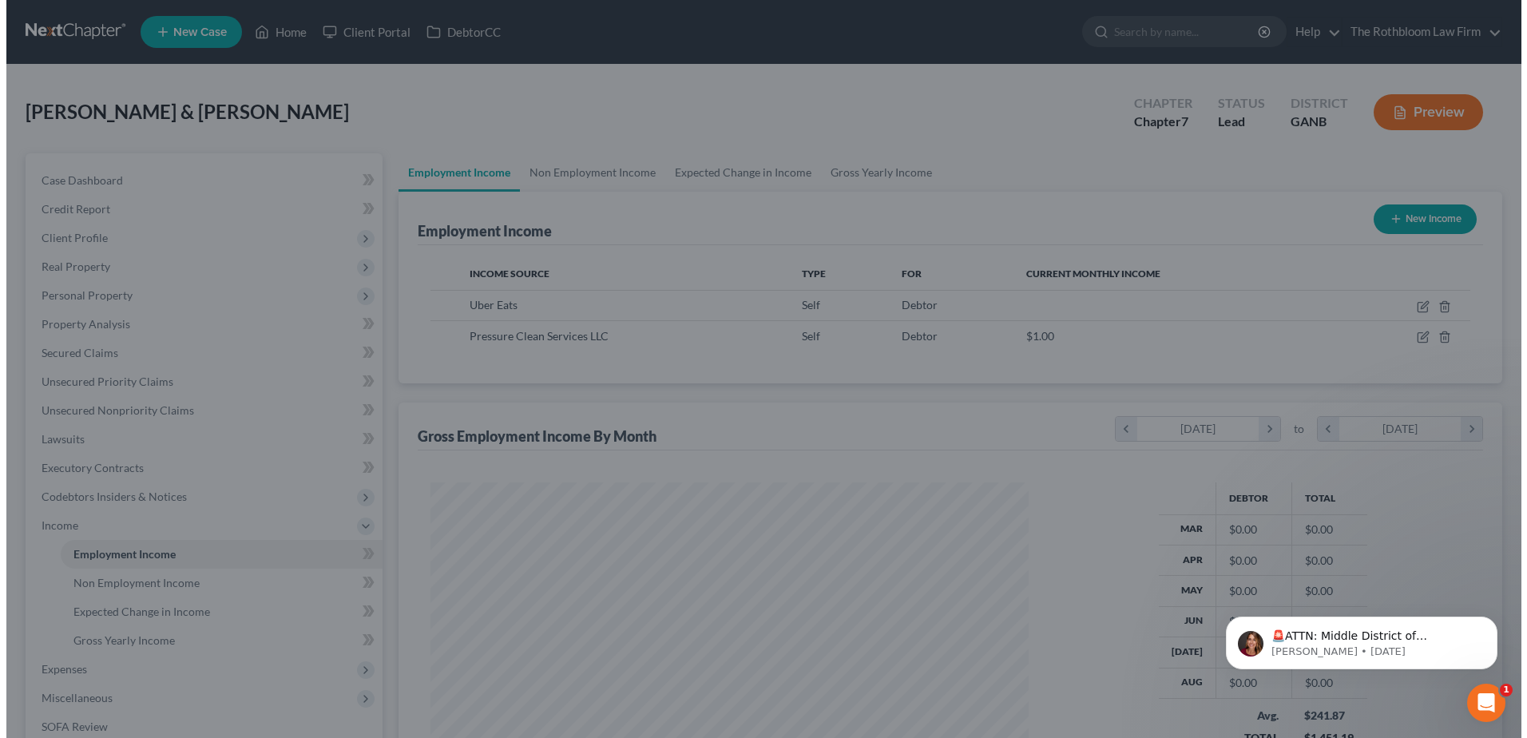
scroll to position [798407, 798078]
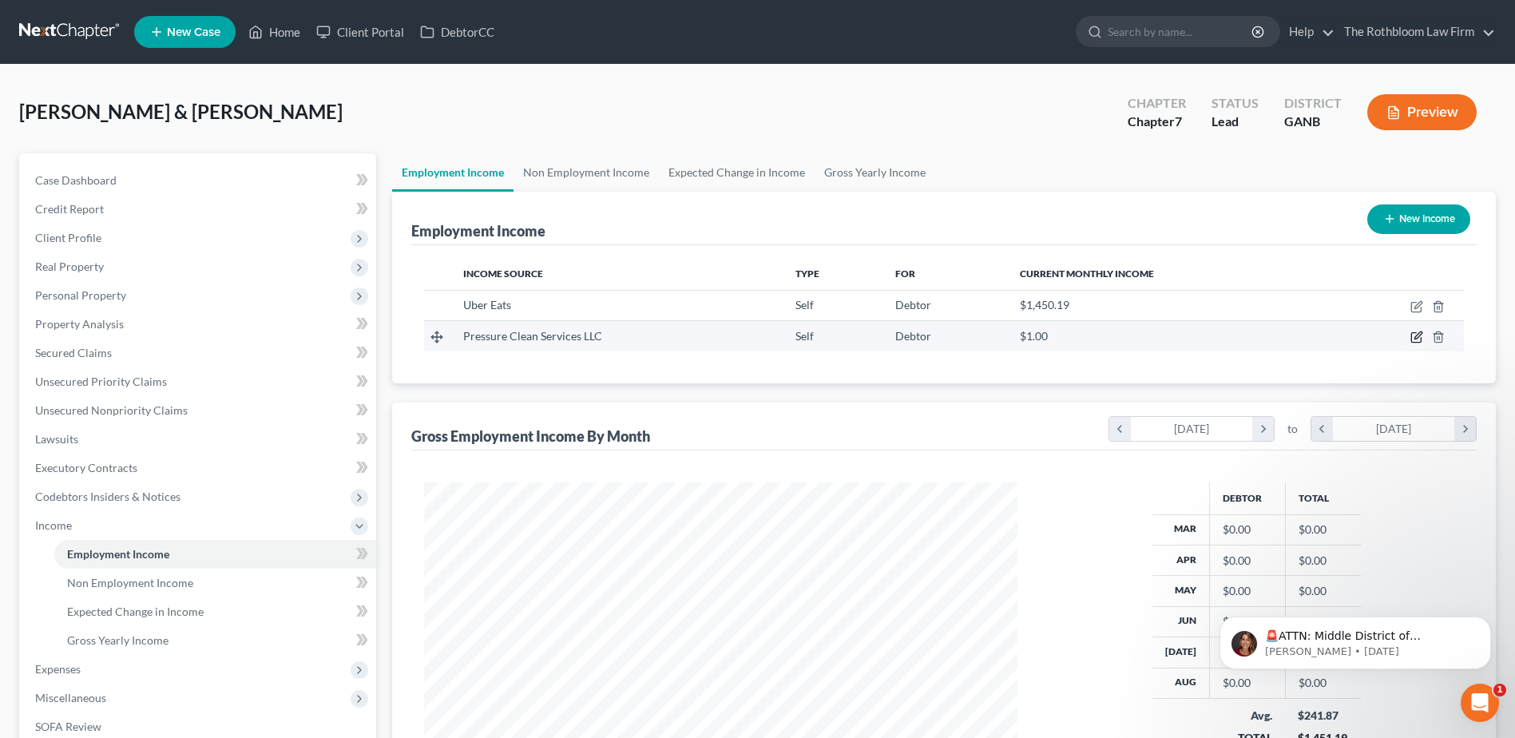
click at [1417, 339] on icon "button" at bounding box center [1418, 335] width 7 height 7
select select "1"
select select "10"
select select "0"
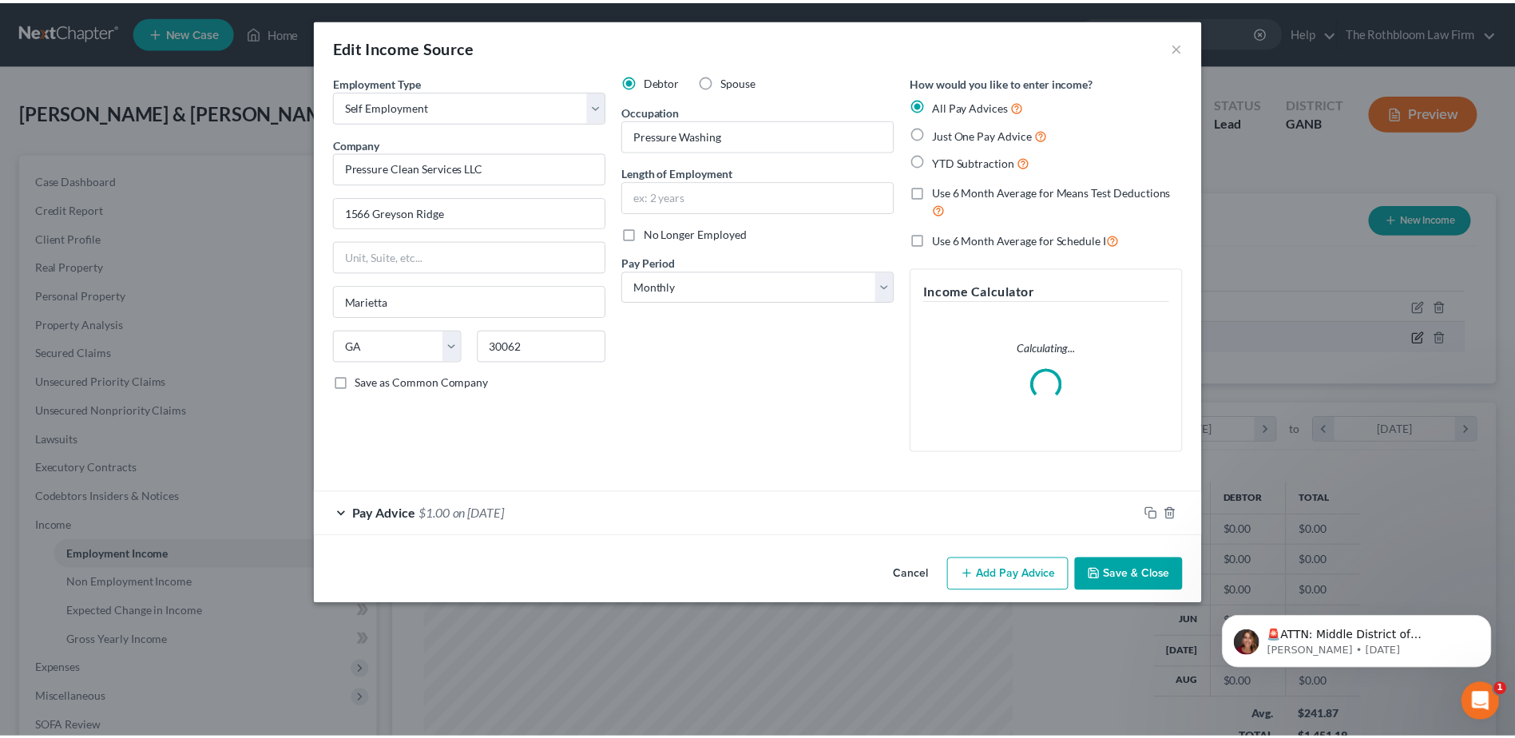
scroll to position [299, 631]
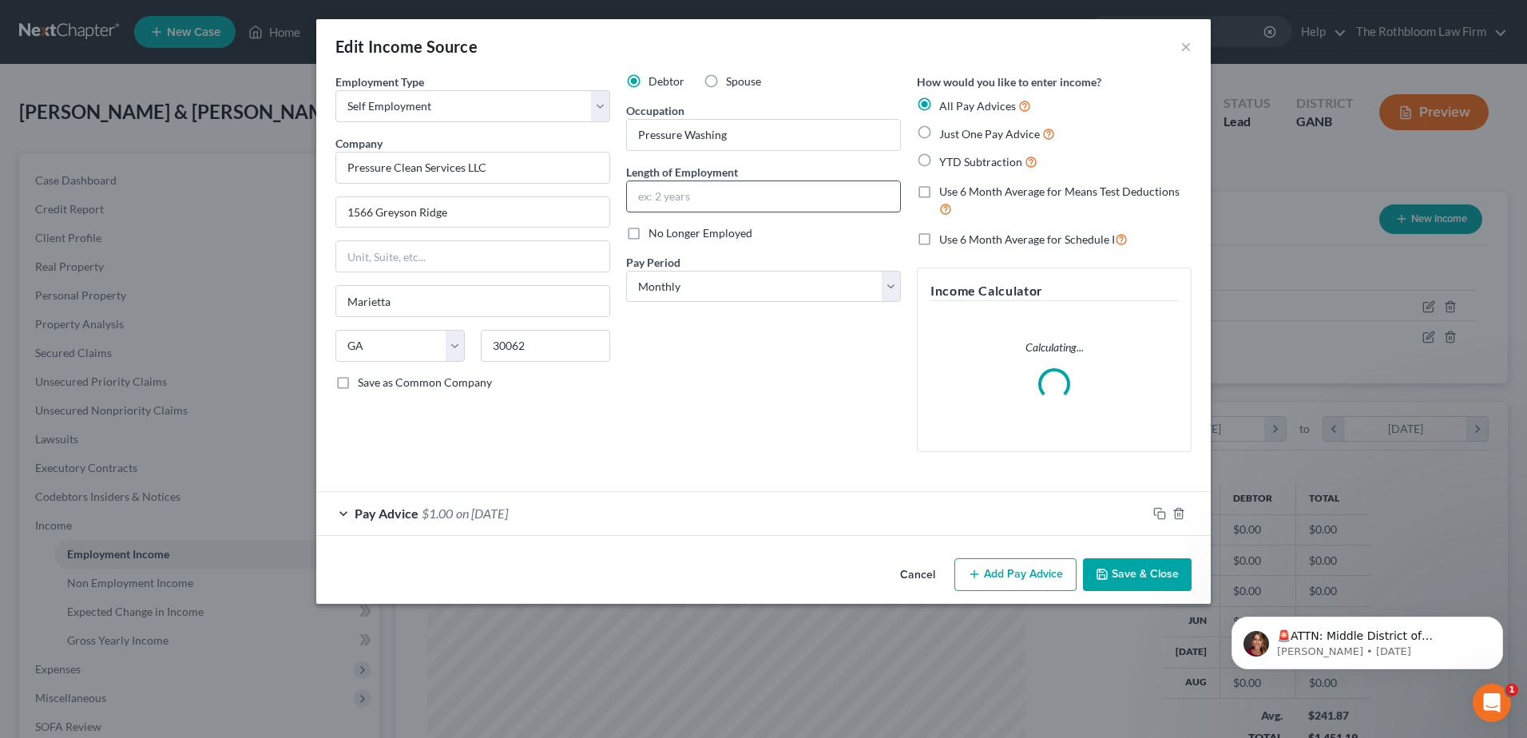
click at [659, 189] on input "text" at bounding box center [763, 196] width 273 height 30
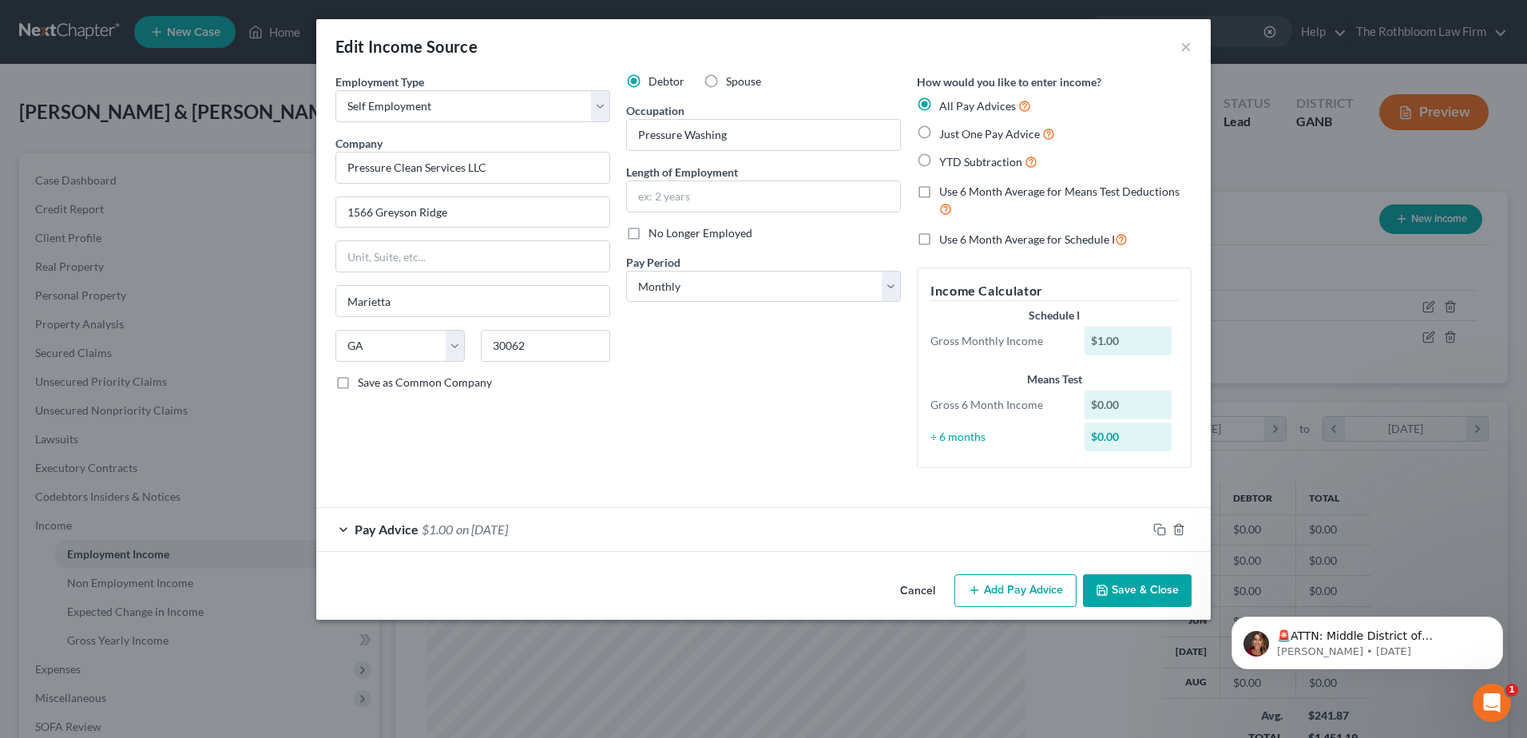
click at [599, 449] on div "Employment Type * Select Full or [DEMOGRAPHIC_DATA] Employment Self Employment …" at bounding box center [472, 276] width 291 height 407
click at [498, 529] on span "on [DATE]" at bounding box center [482, 529] width 52 height 15
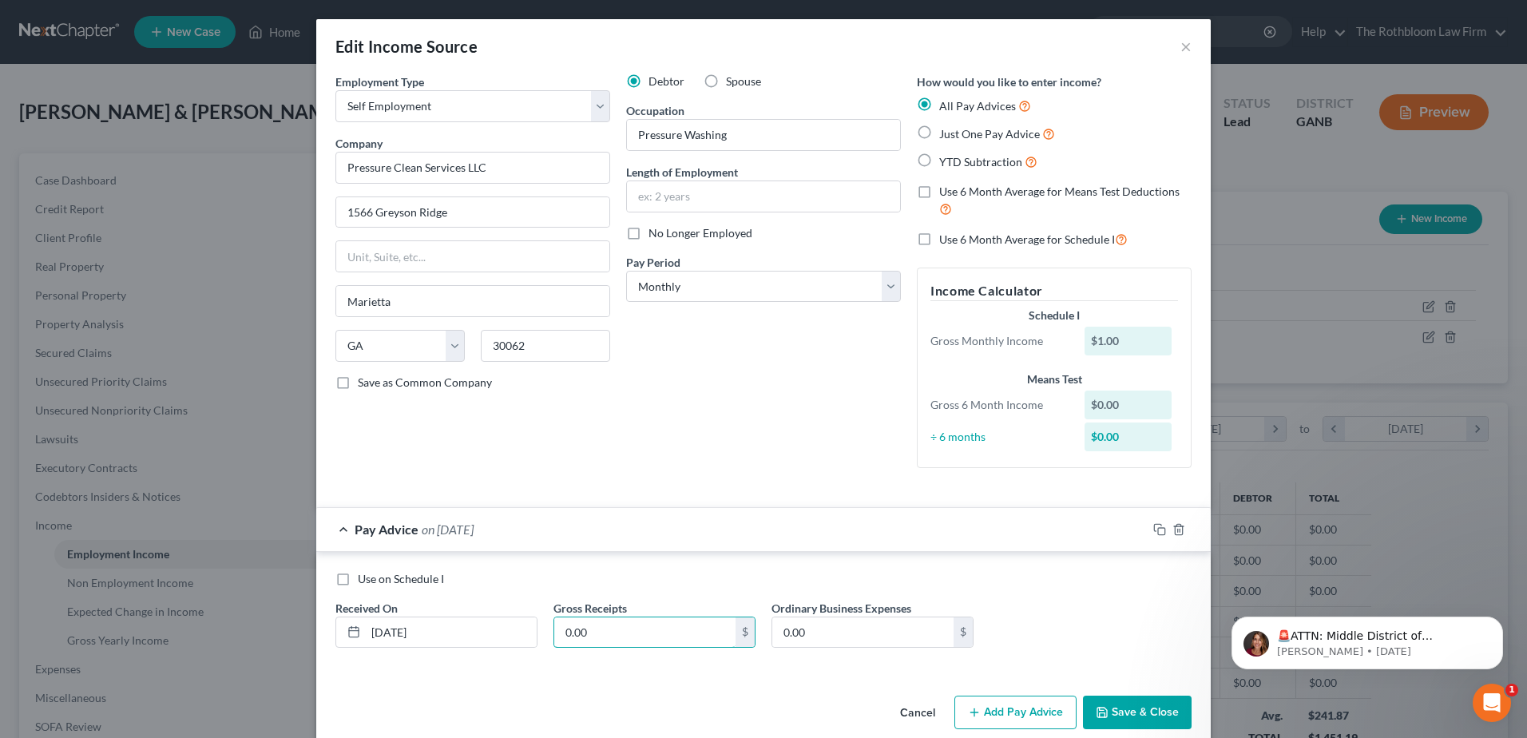
type input "0.00"
click at [654, 188] on input "text" at bounding box center [763, 196] width 273 height 30
type input "7 months"
drag, startPoint x: 1133, startPoint y: 708, endPoint x: 930, endPoint y: 622, distance: 220.4
click at [1133, 708] on button "Save & Close" at bounding box center [1137, 713] width 109 height 34
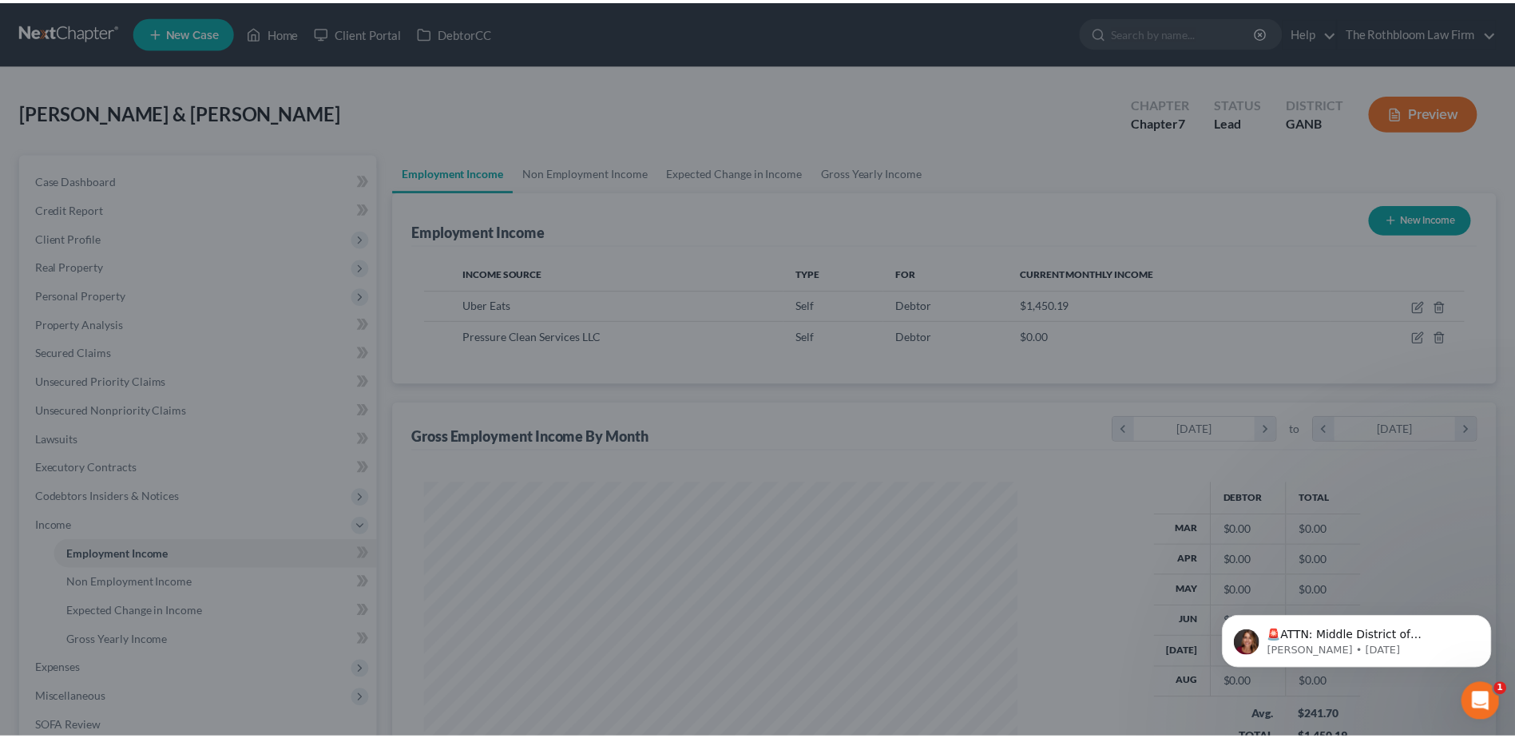
scroll to position [798407, 798078]
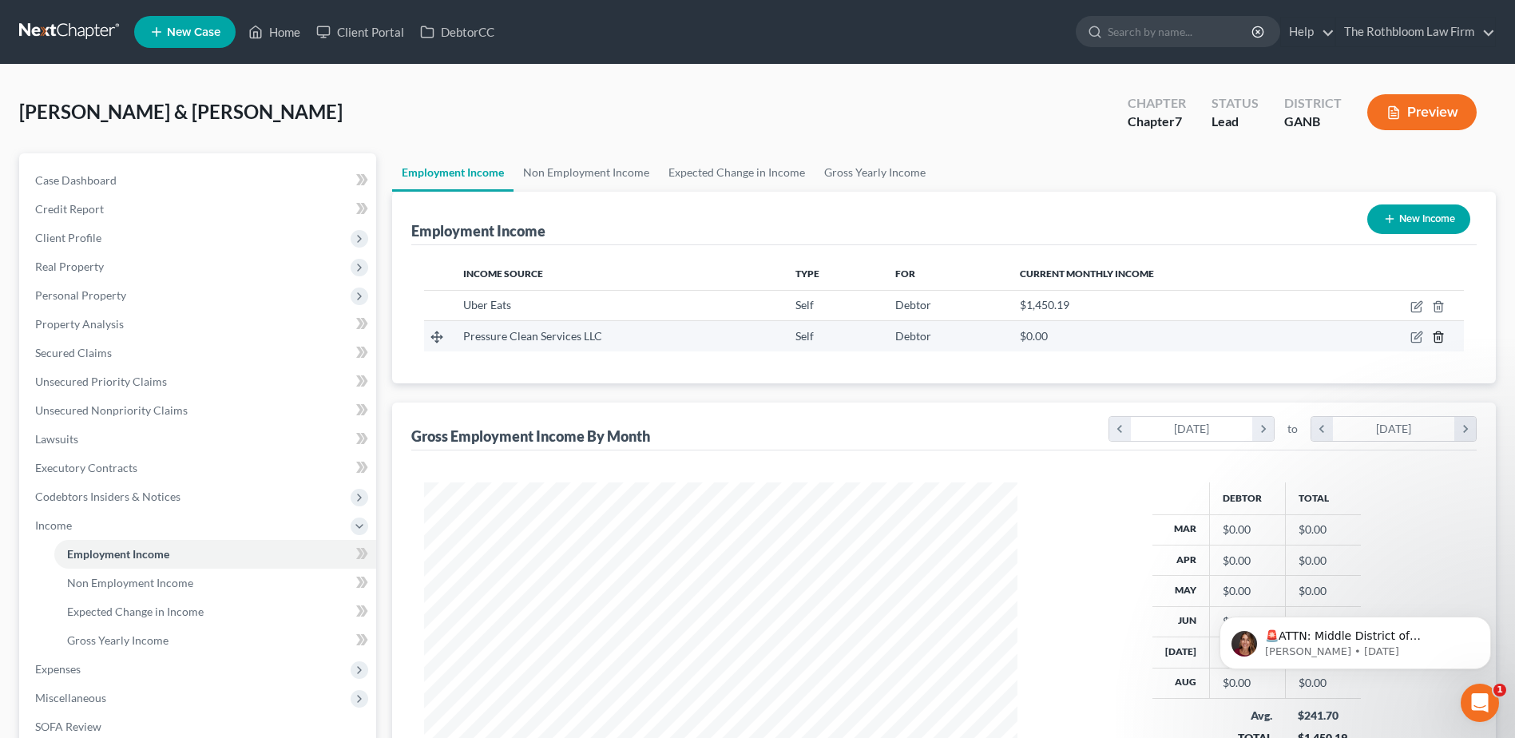
click at [1439, 337] on line "button" at bounding box center [1439, 338] width 0 height 3
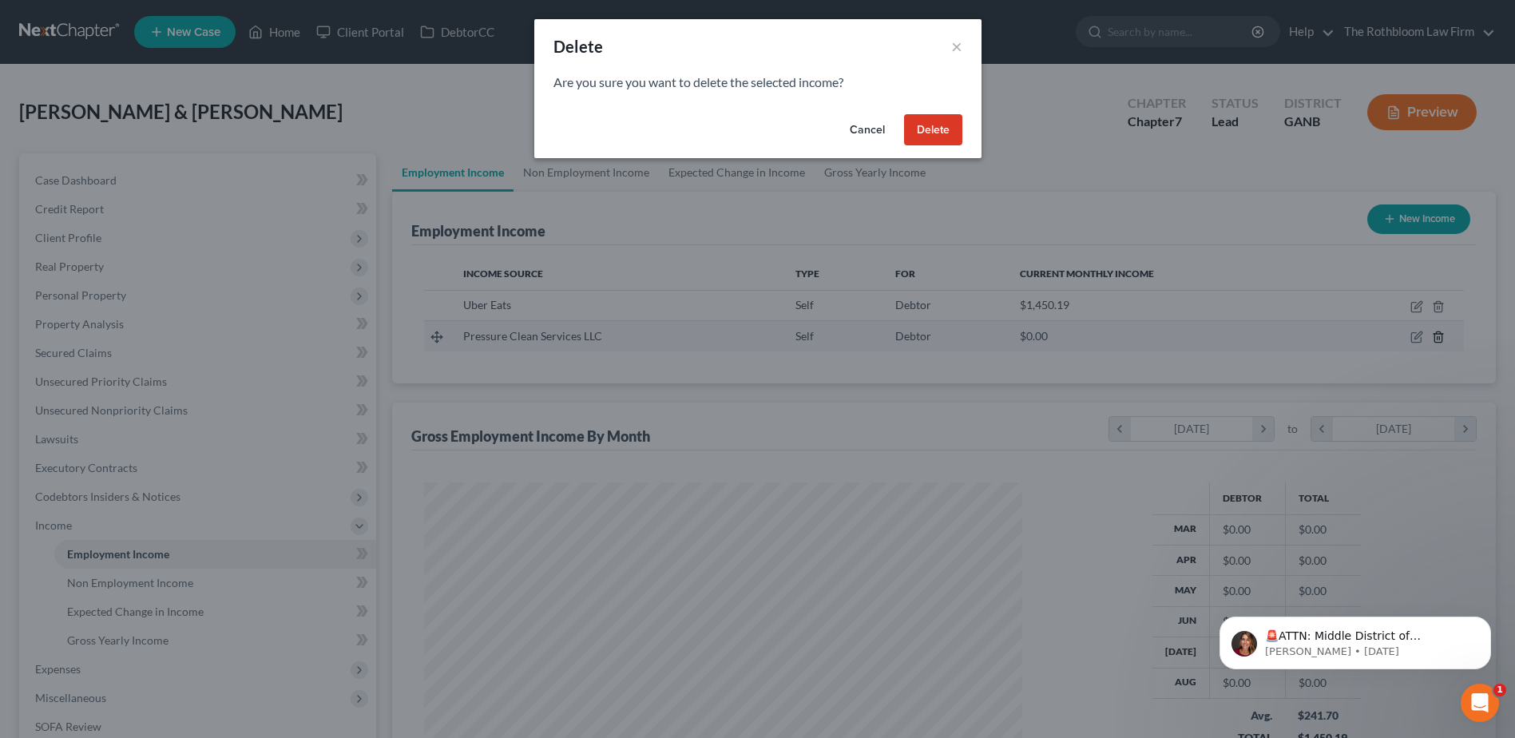
scroll to position [299, 631]
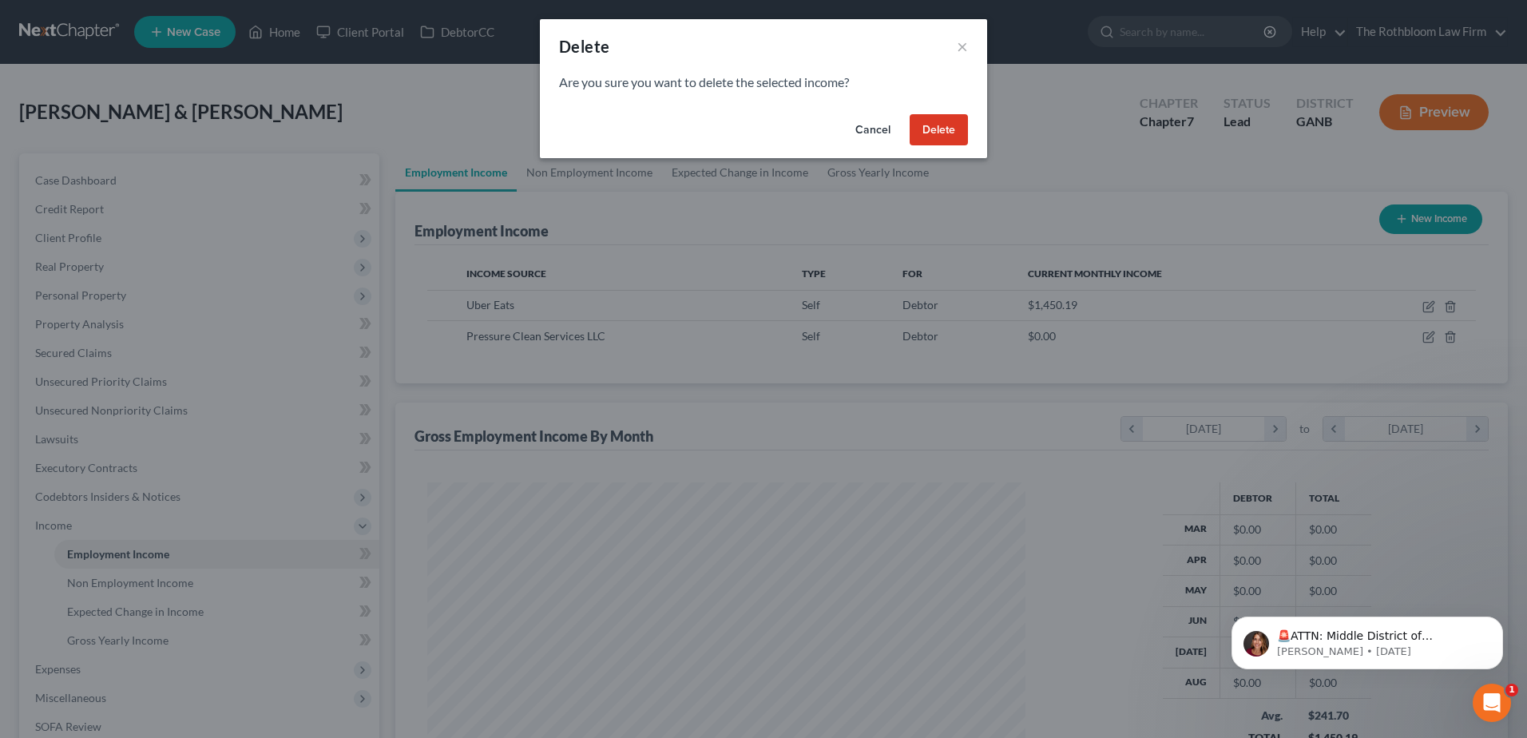
click at [937, 133] on button "Delete" at bounding box center [939, 130] width 58 height 32
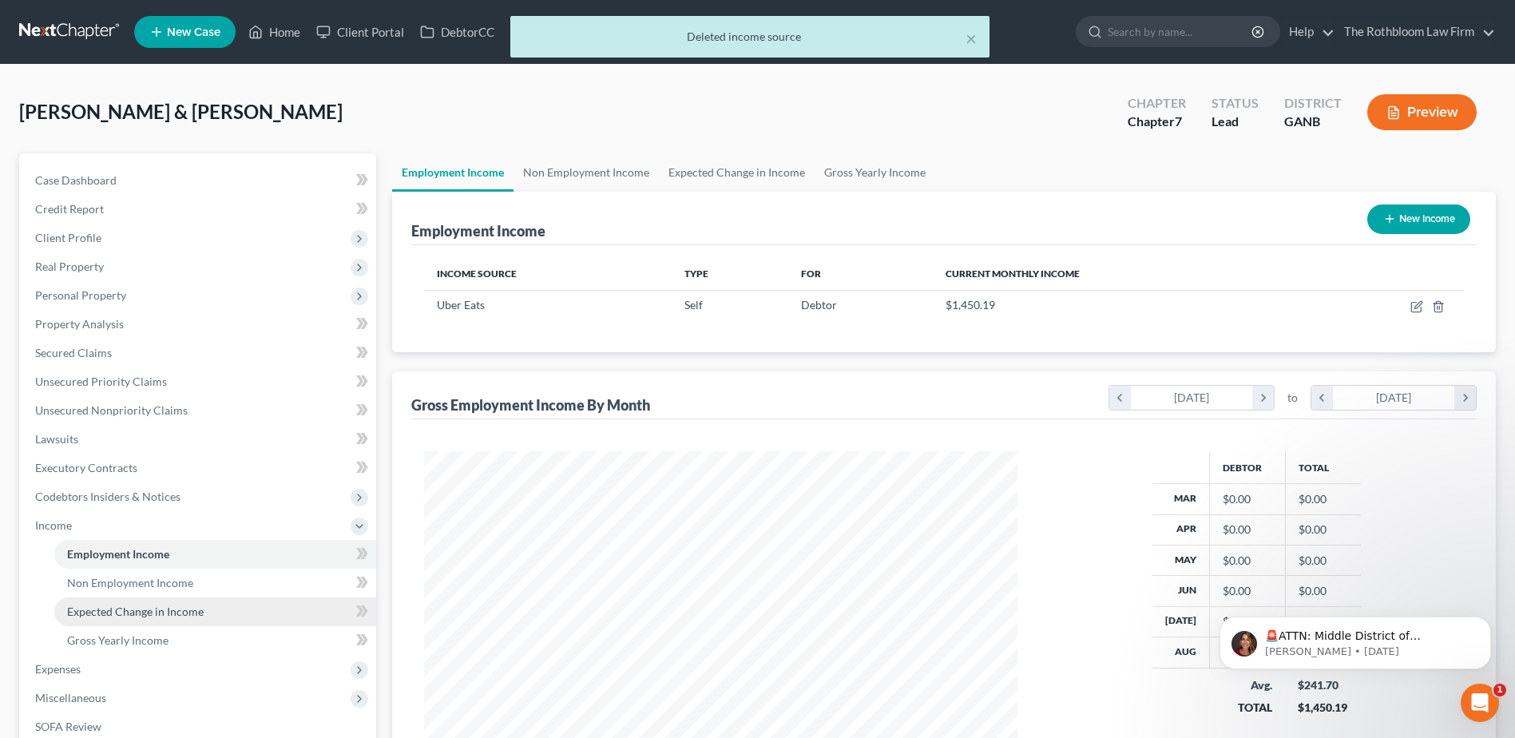
scroll to position [240, 0]
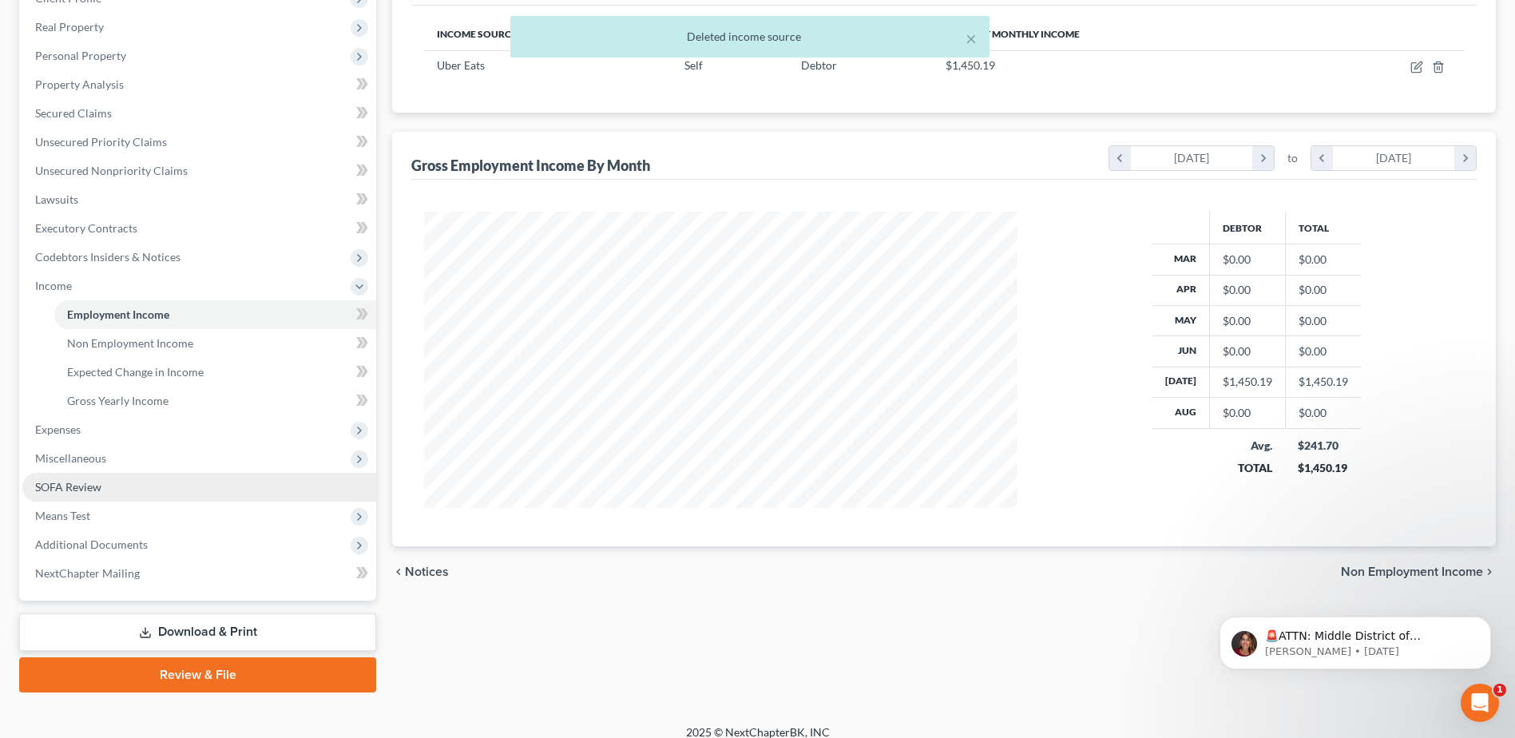
click at [68, 489] on span "SOFA Review" at bounding box center [68, 487] width 66 height 14
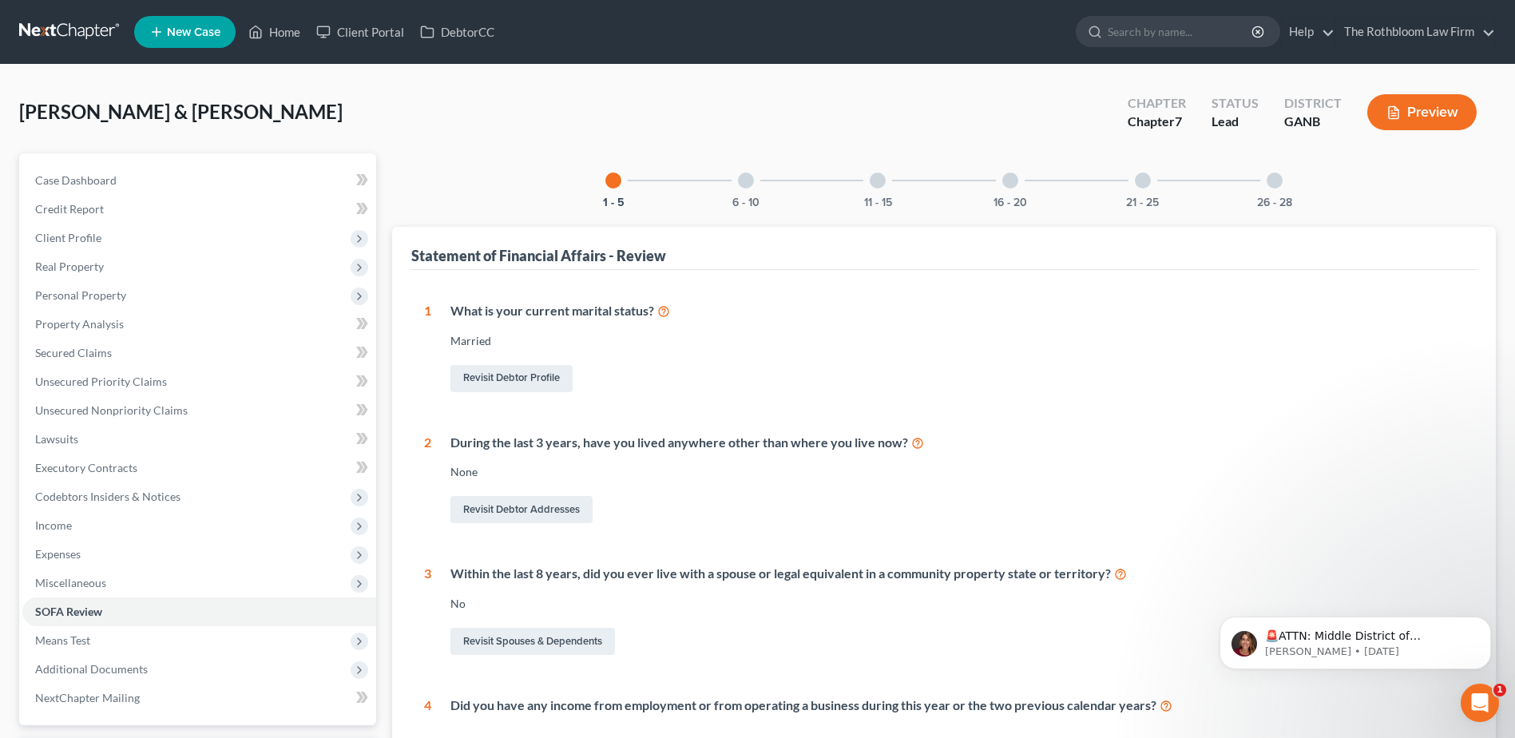
click at [1280, 184] on div at bounding box center [1275, 181] width 16 height 16
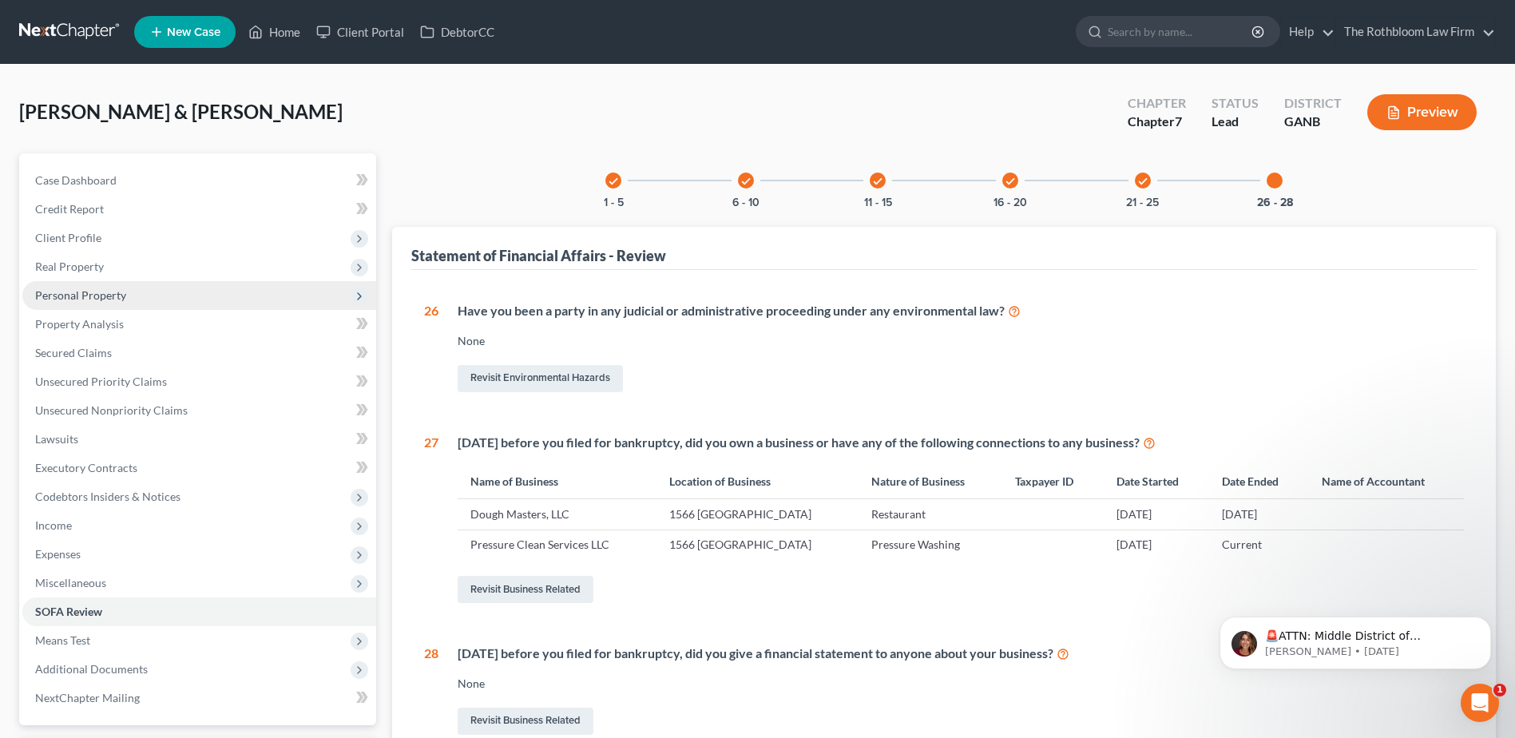
click at [84, 300] on span "Personal Property" at bounding box center [80, 295] width 91 height 14
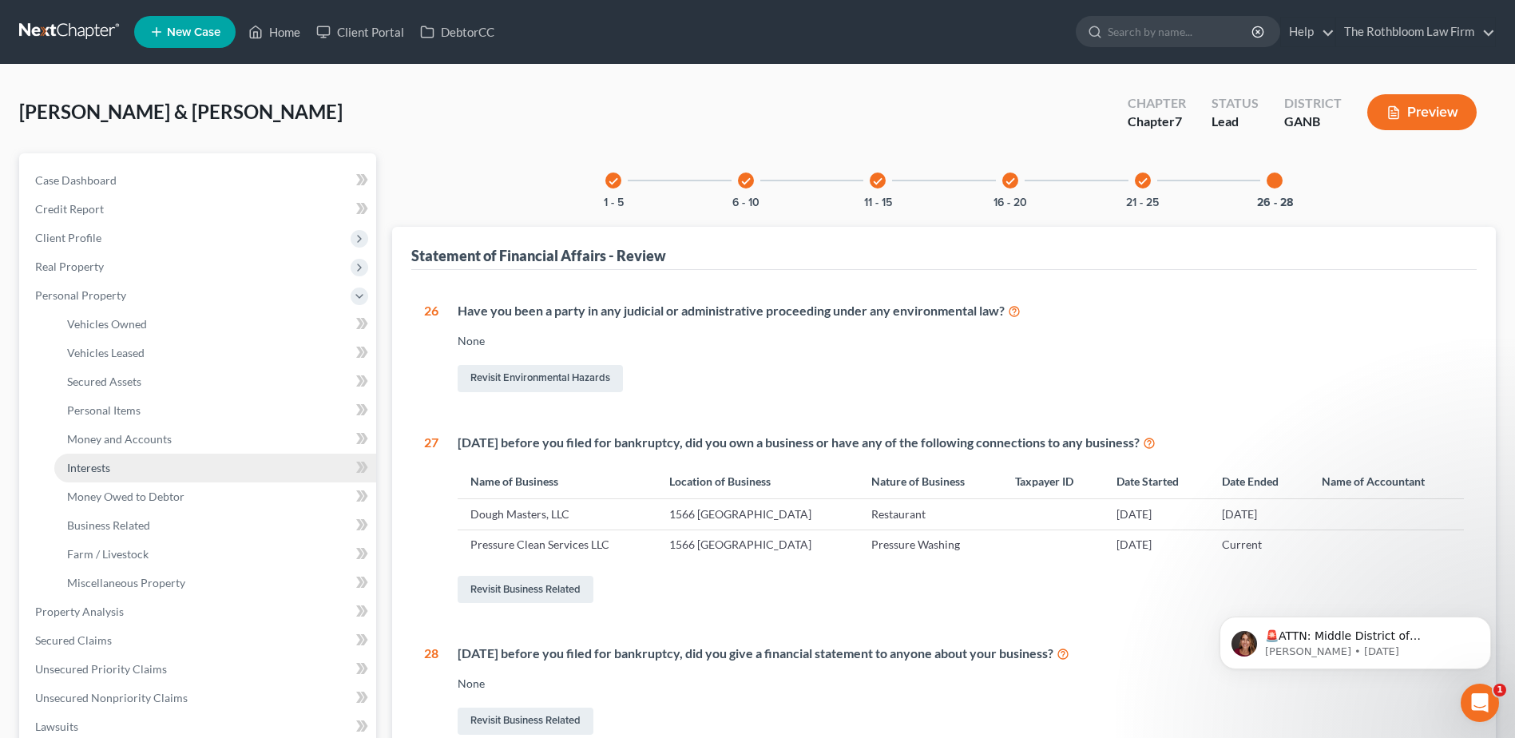
click at [78, 472] on span "Interests" at bounding box center [88, 468] width 43 height 14
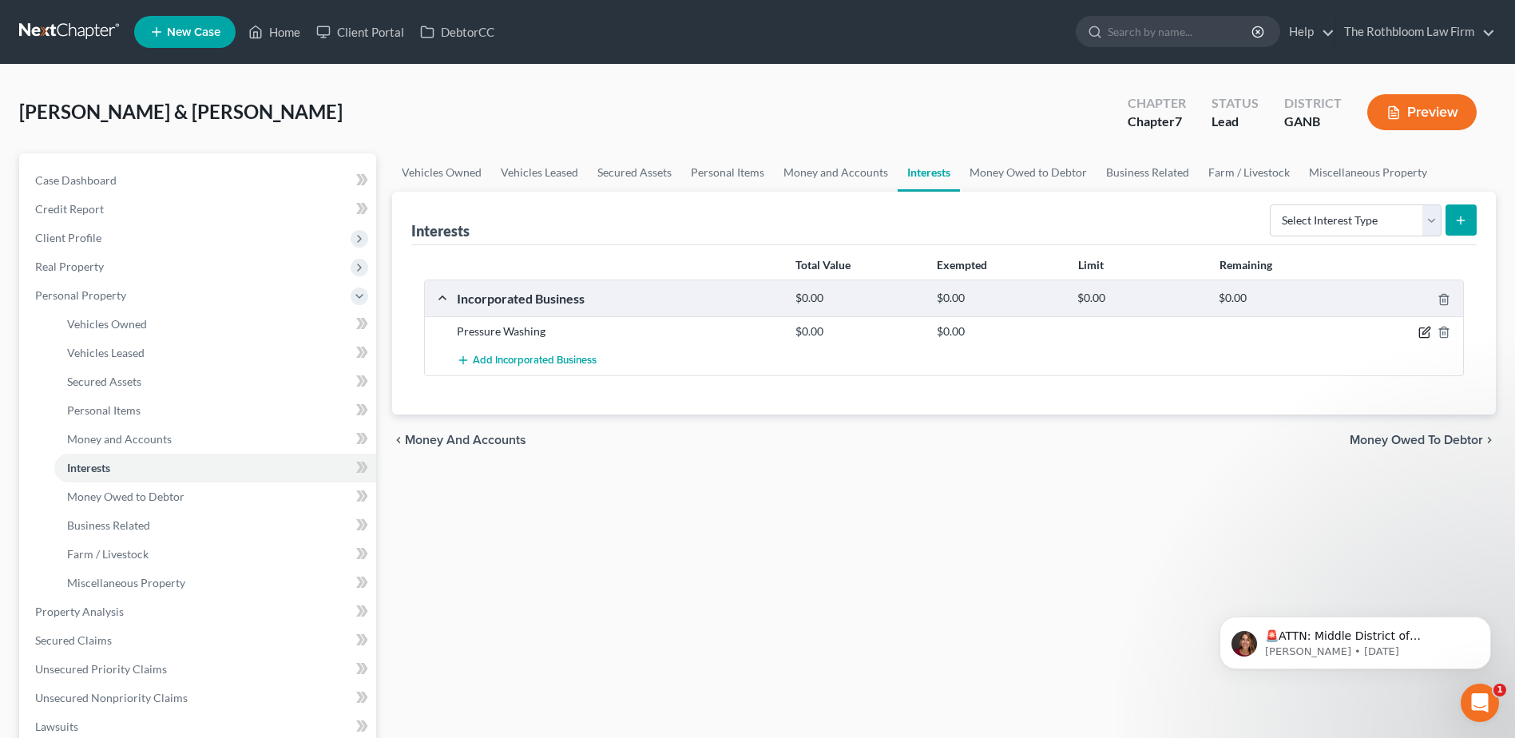
click at [1426, 329] on icon "button" at bounding box center [1424, 332] width 13 height 13
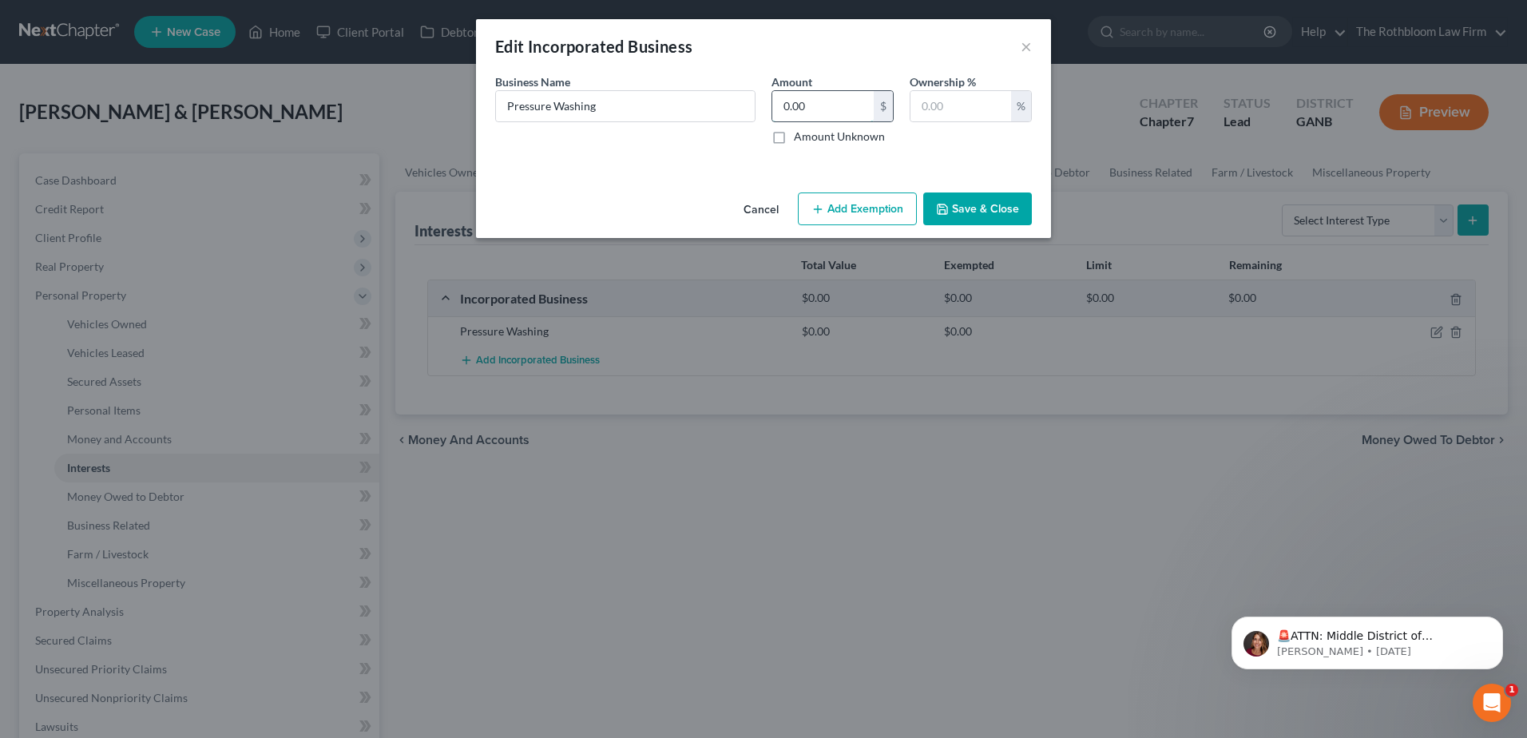
click at [819, 104] on input "0.00" at bounding box center [822, 106] width 101 height 30
type input "40.00"
click at [948, 96] on input "text" at bounding box center [961, 106] width 101 height 30
type input "100"
click at [863, 206] on button "Add Exemption" at bounding box center [857, 209] width 119 height 34
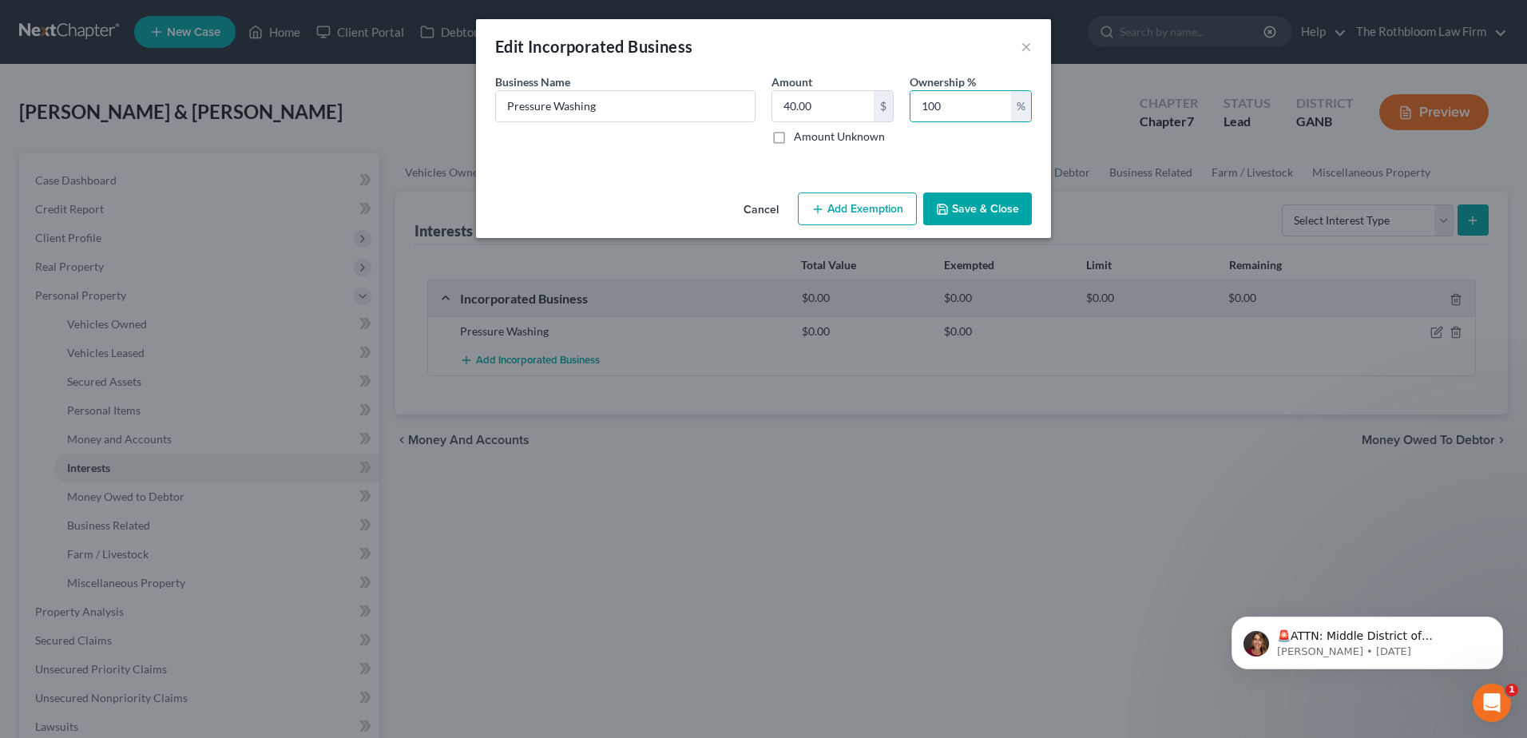
select select "2"
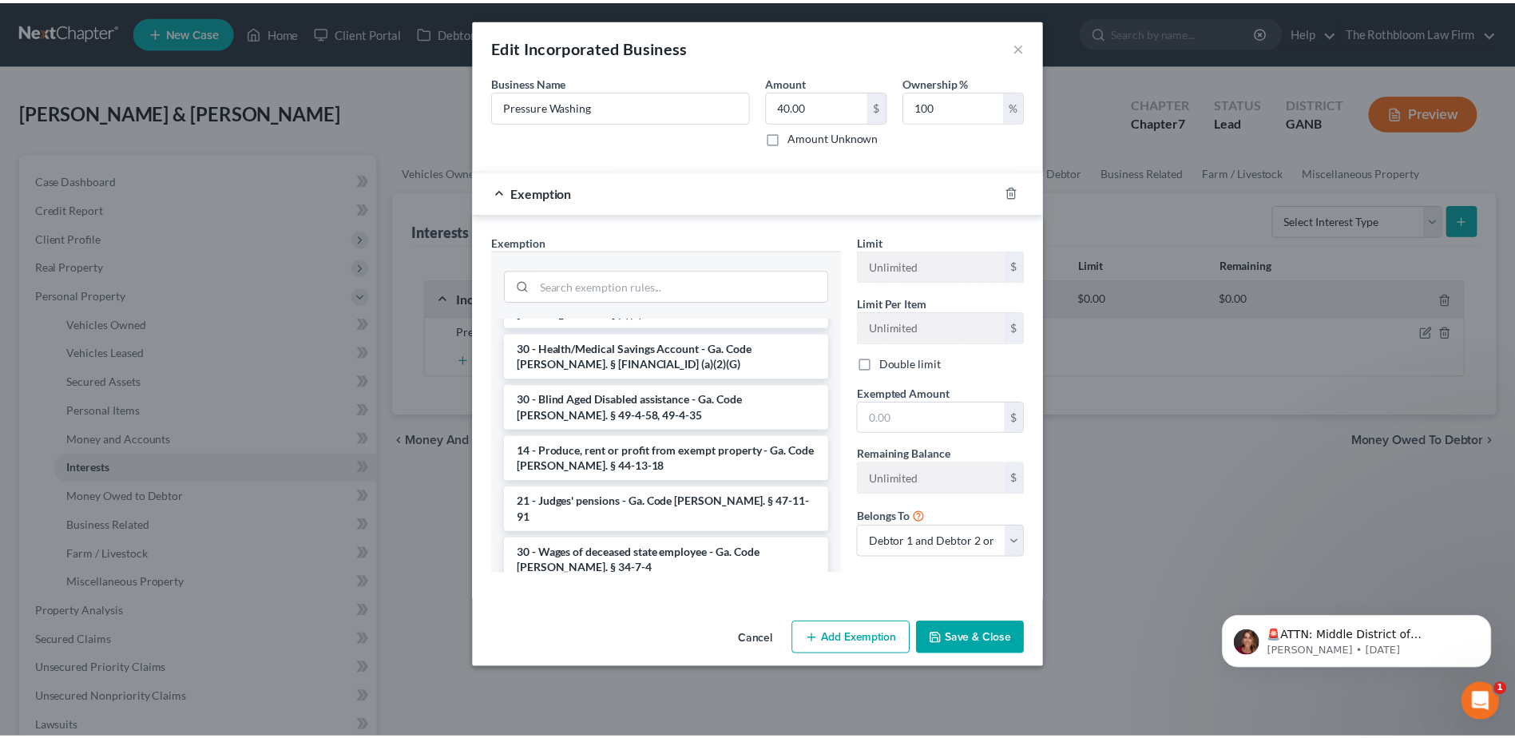
scroll to position [639, 0]
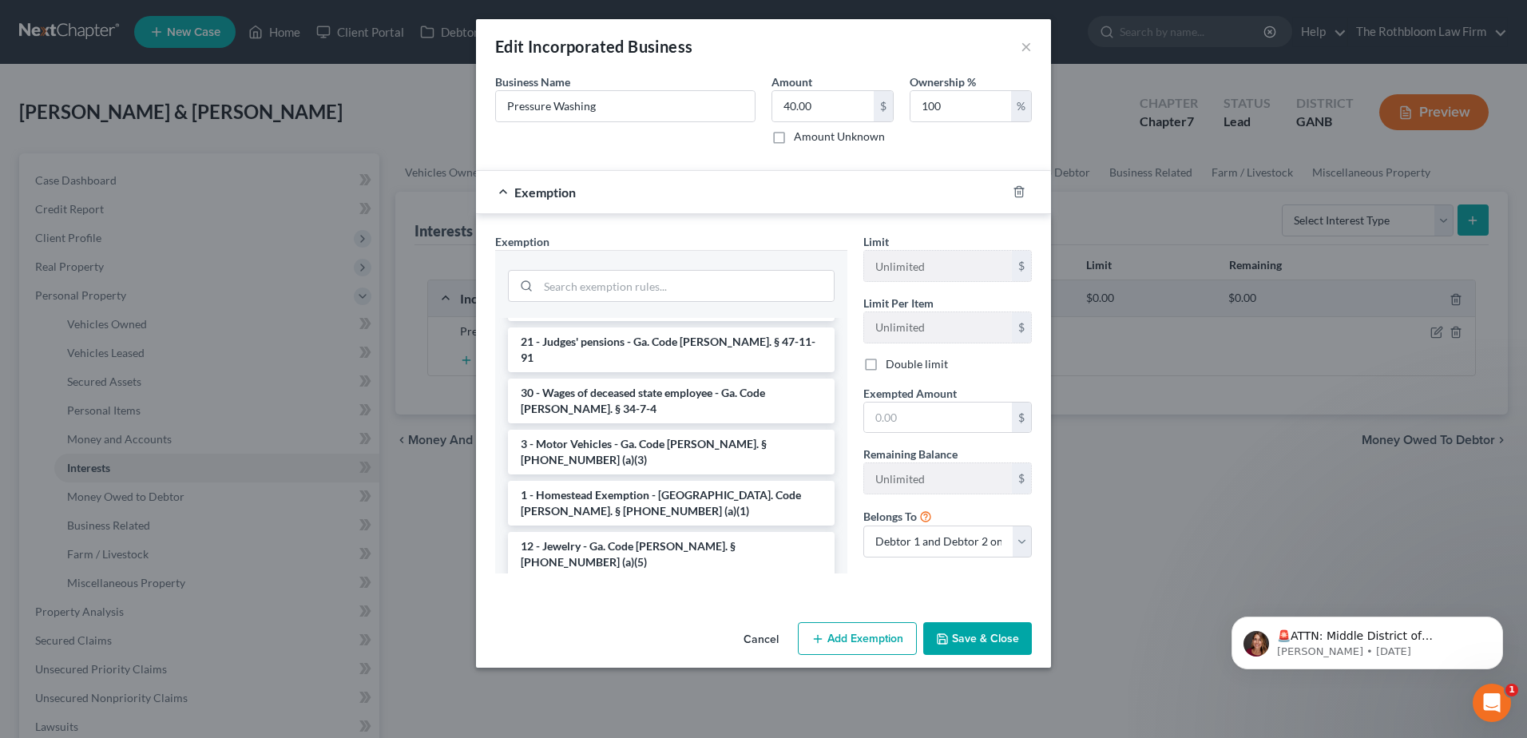
click at [706, 583] on li "14 - Wildcard - $1200 of any property plus unused homestead to $10000 - Ga. Cod…" at bounding box center [671, 613] width 327 height 61
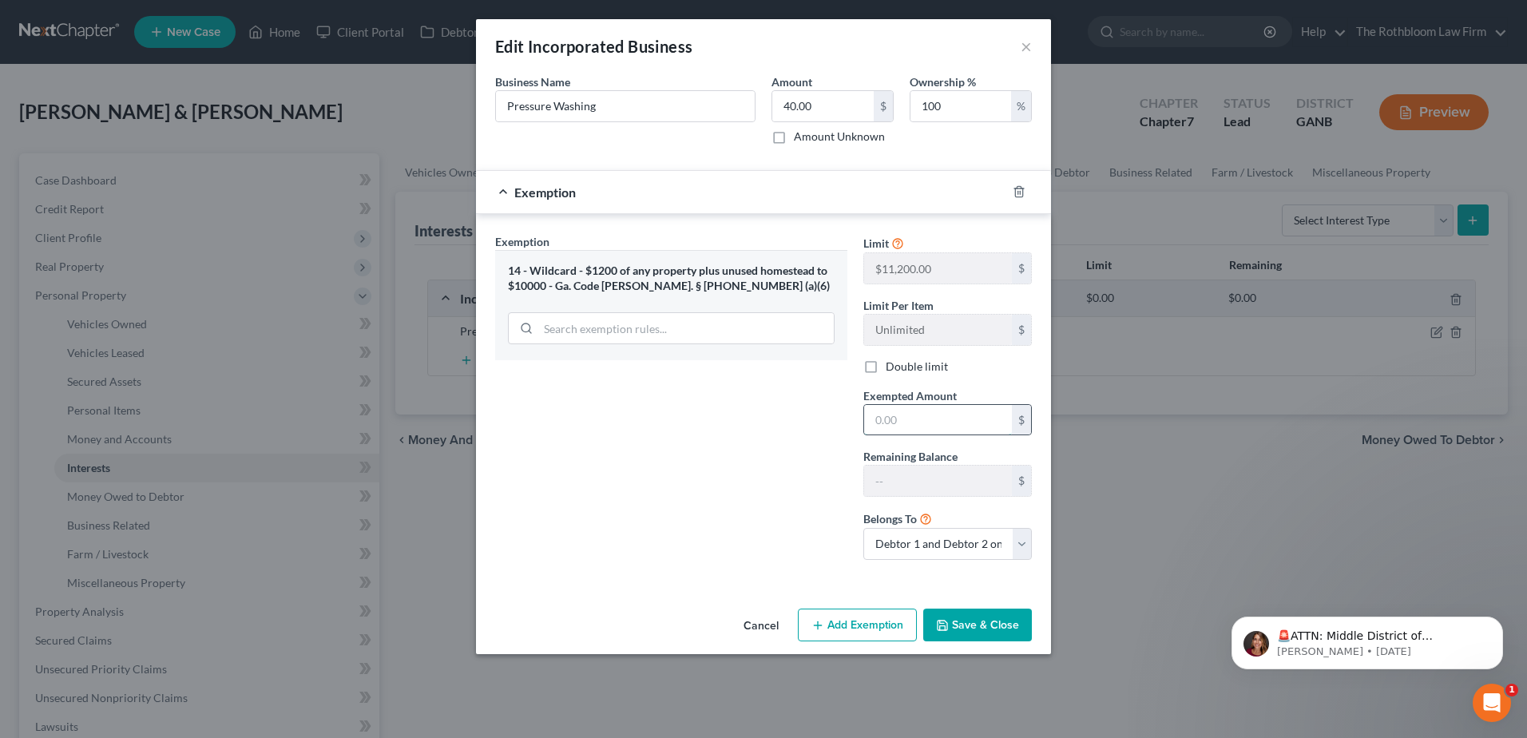
click at [934, 429] on input "text" at bounding box center [938, 420] width 148 height 30
type input "40"
click at [949, 627] on icon "button" at bounding box center [942, 625] width 13 height 13
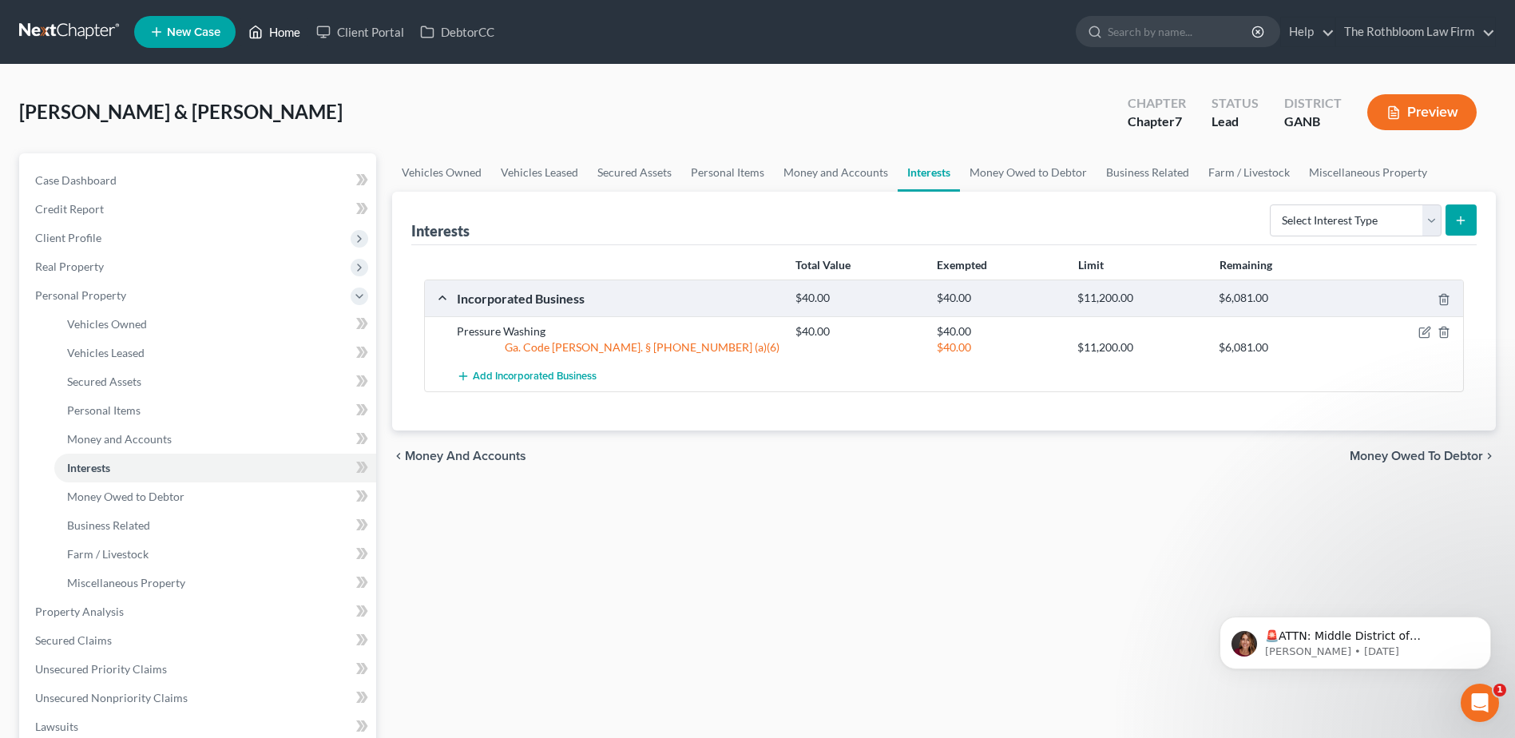
click at [283, 35] on link "Home" at bounding box center [274, 32] width 68 height 29
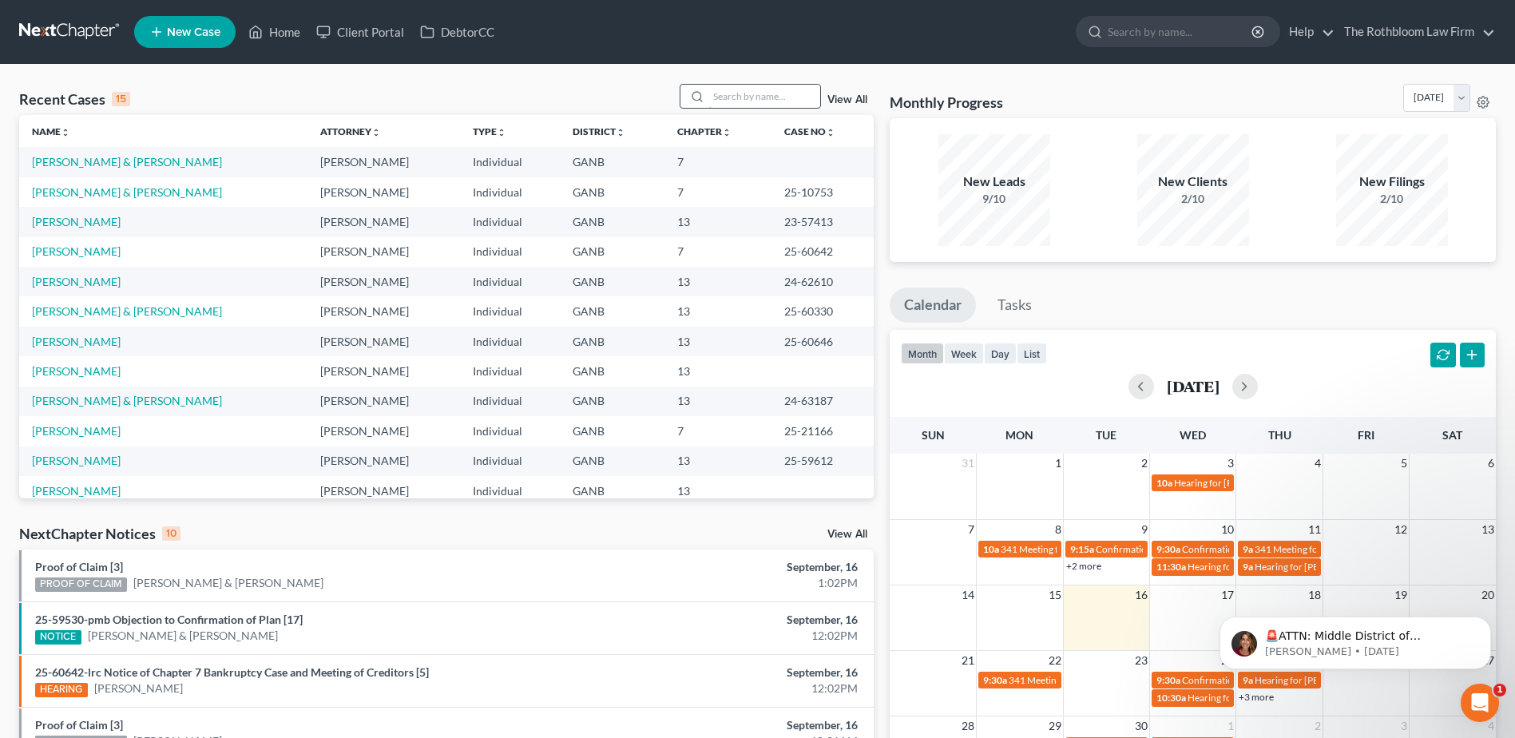
click at [721, 105] on input "search" at bounding box center [764, 96] width 112 height 23
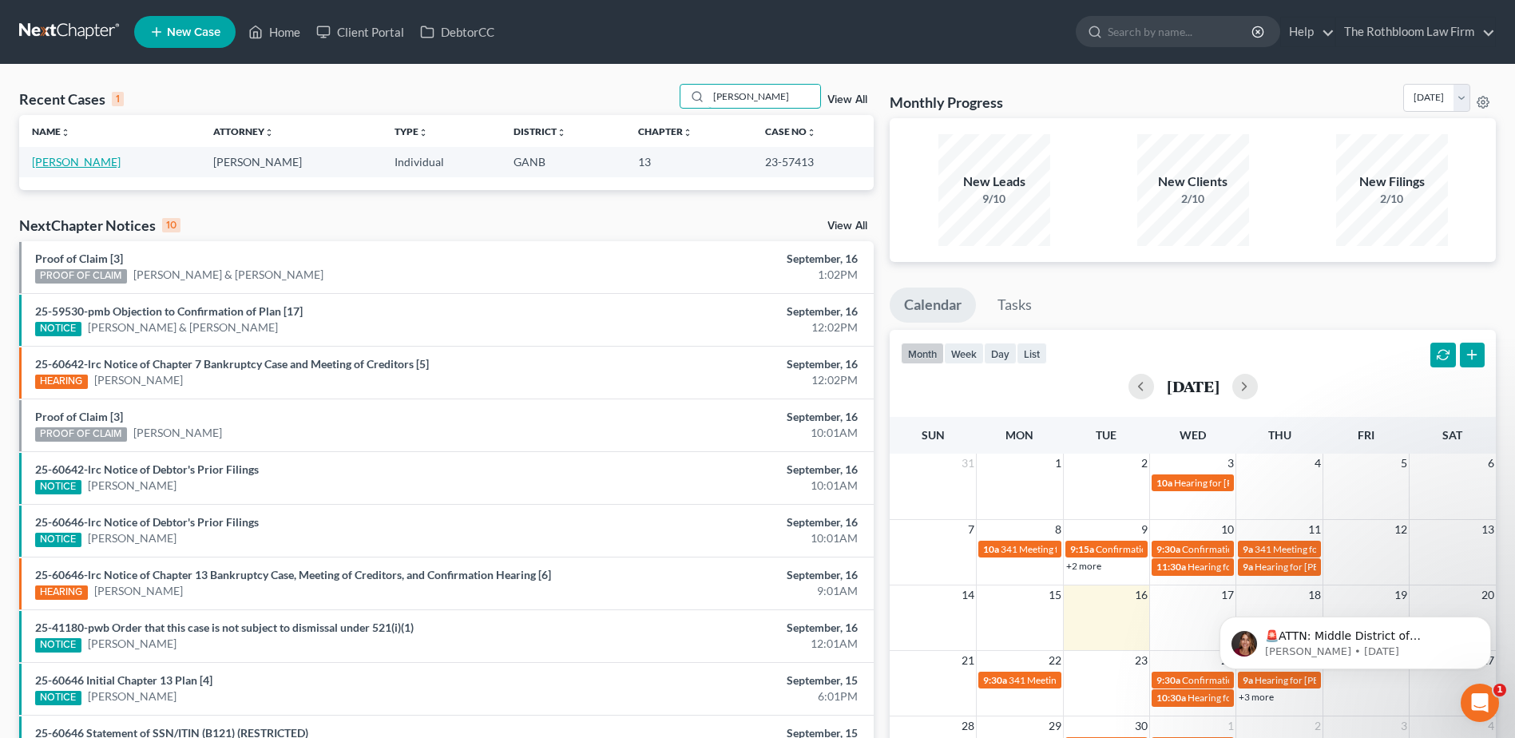
type input "[PERSON_NAME]"
click at [56, 158] on link "[PERSON_NAME]" at bounding box center [76, 162] width 89 height 14
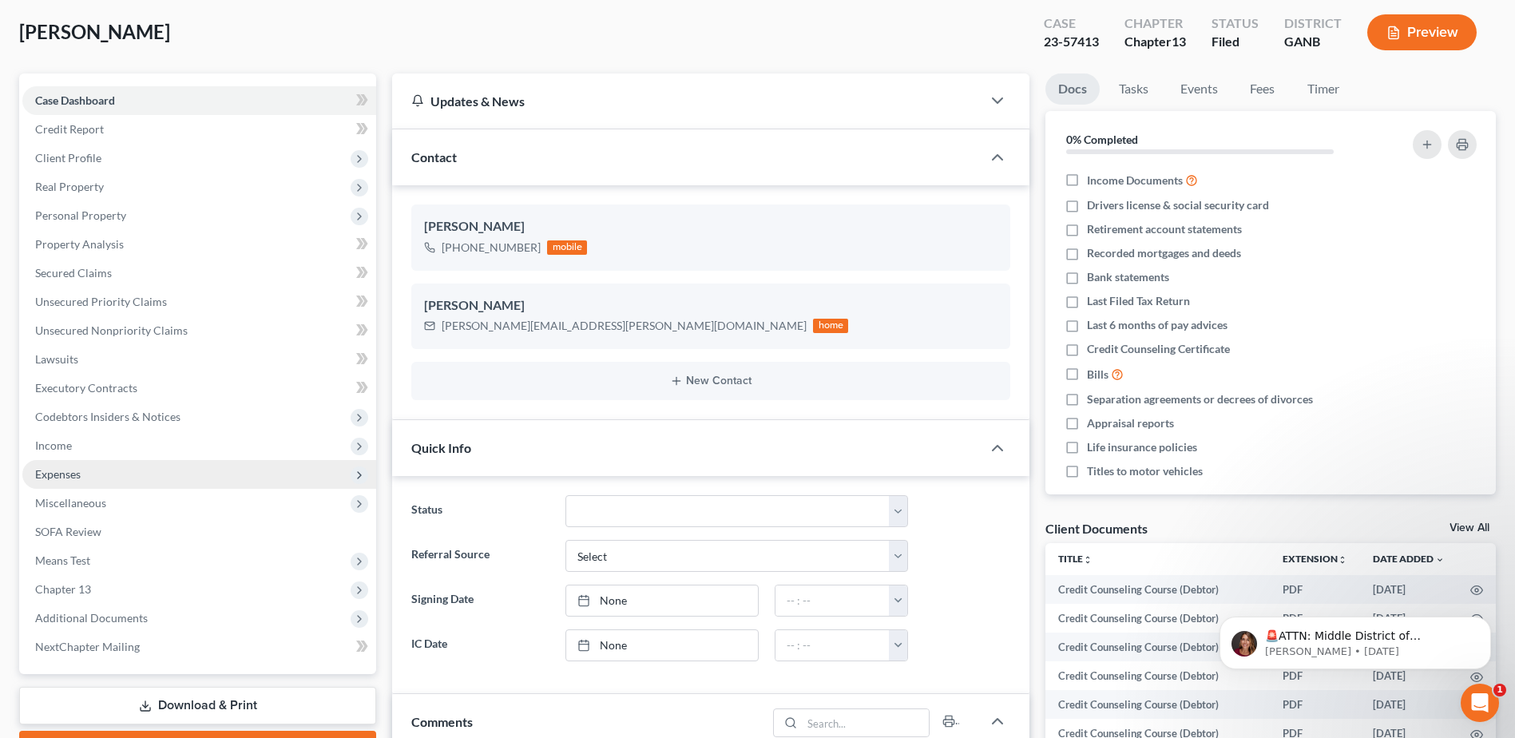
scroll to position [319, 0]
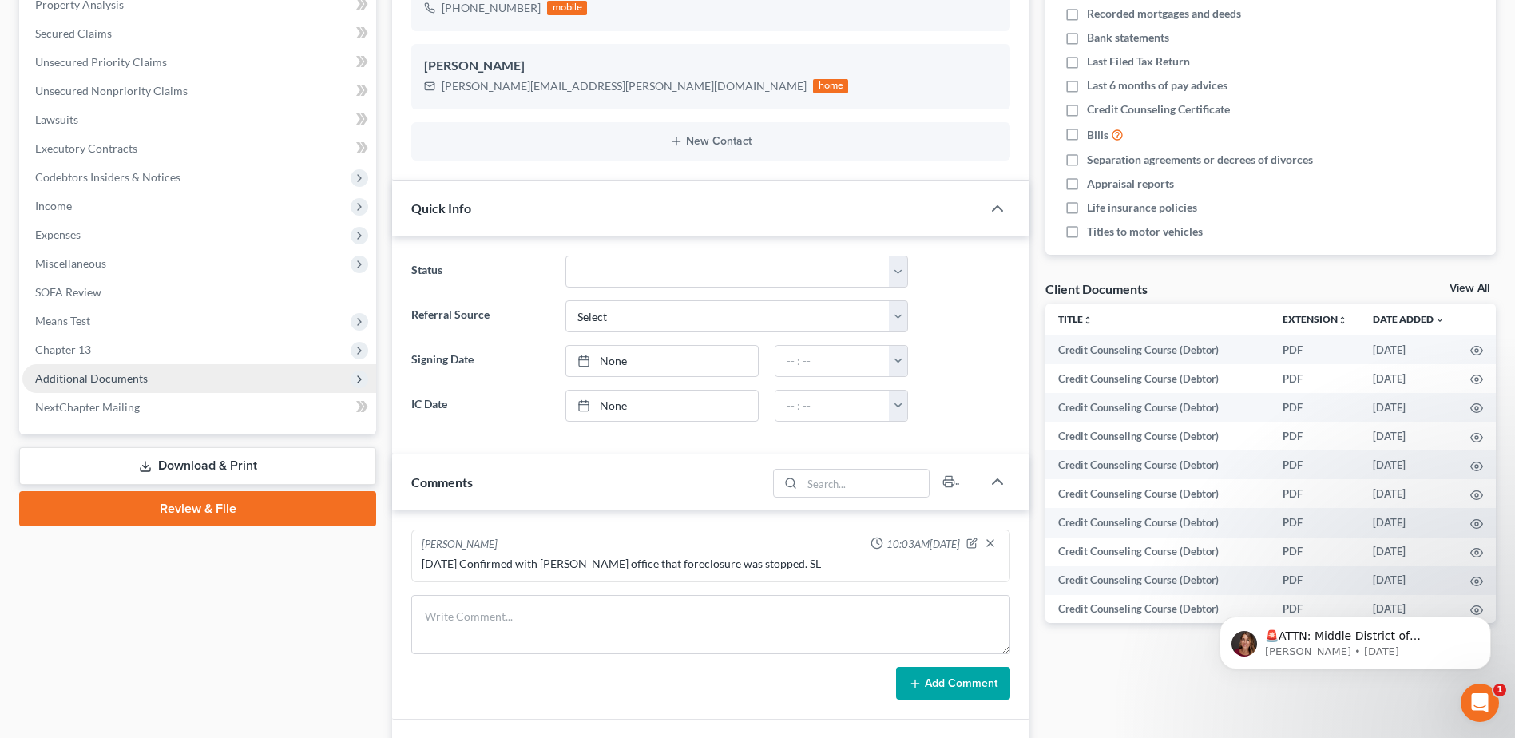
click at [87, 372] on span "Additional Documents" at bounding box center [91, 378] width 113 height 14
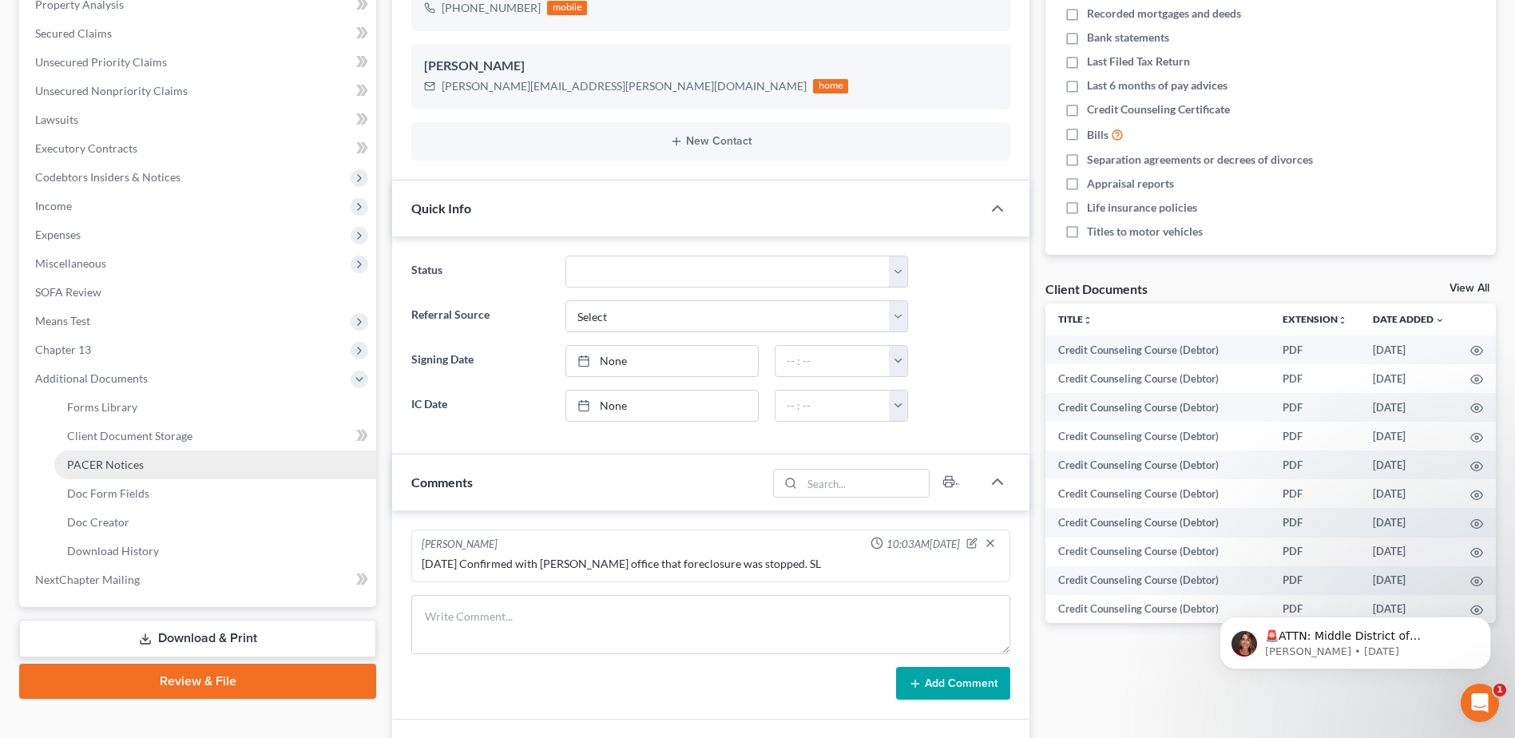
click at [108, 466] on span "PACER Notices" at bounding box center [105, 465] width 77 height 14
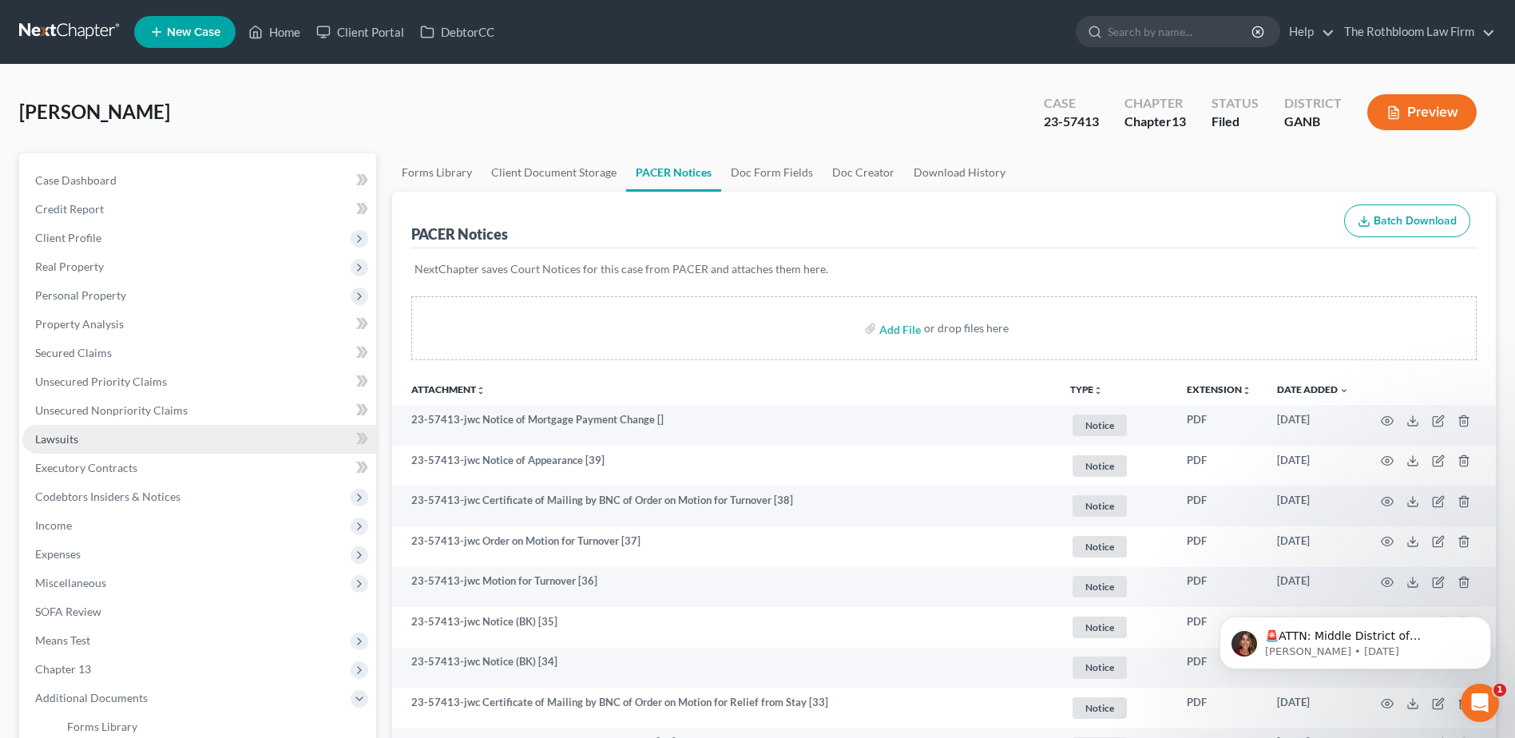
scroll to position [240, 0]
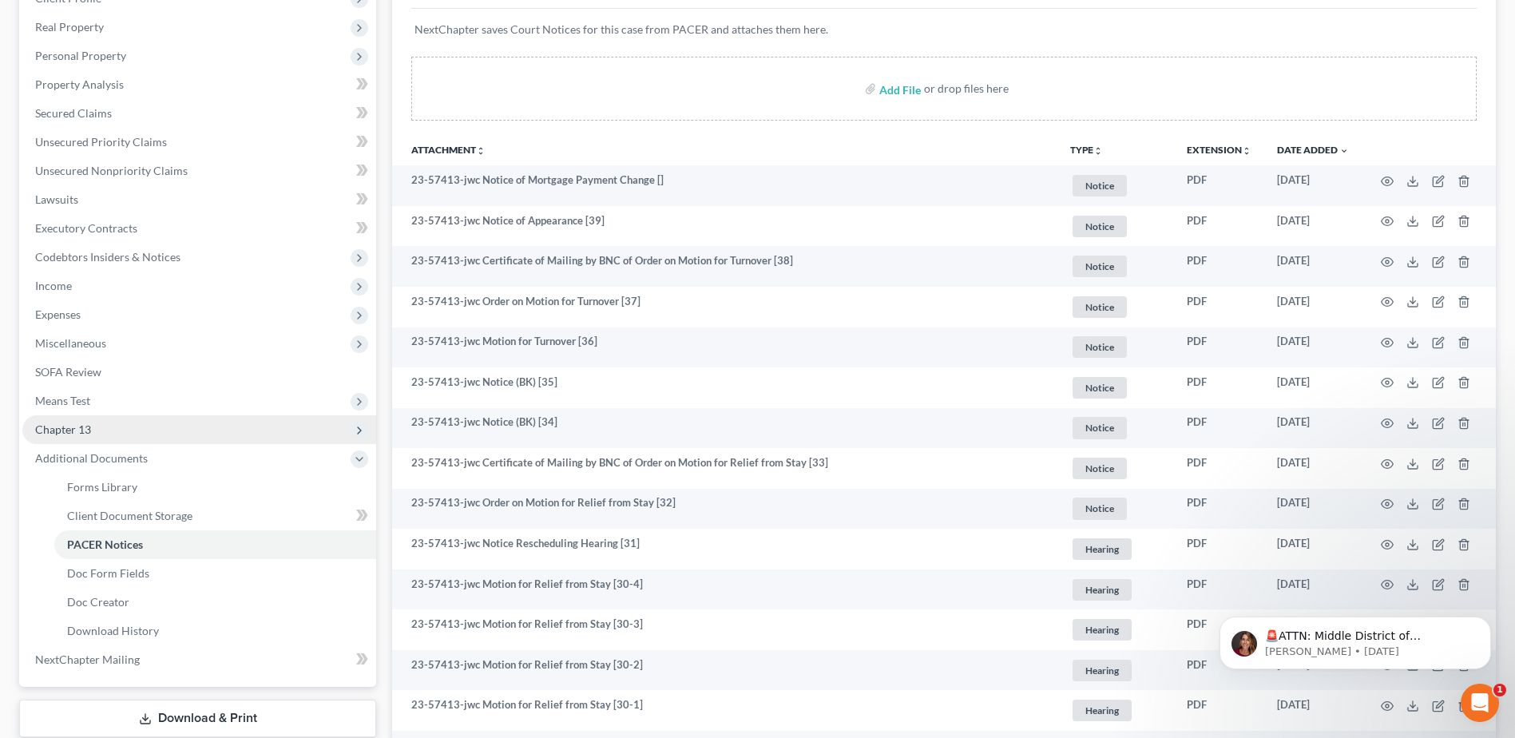
click at [85, 431] on span "Chapter 13" at bounding box center [63, 430] width 56 height 14
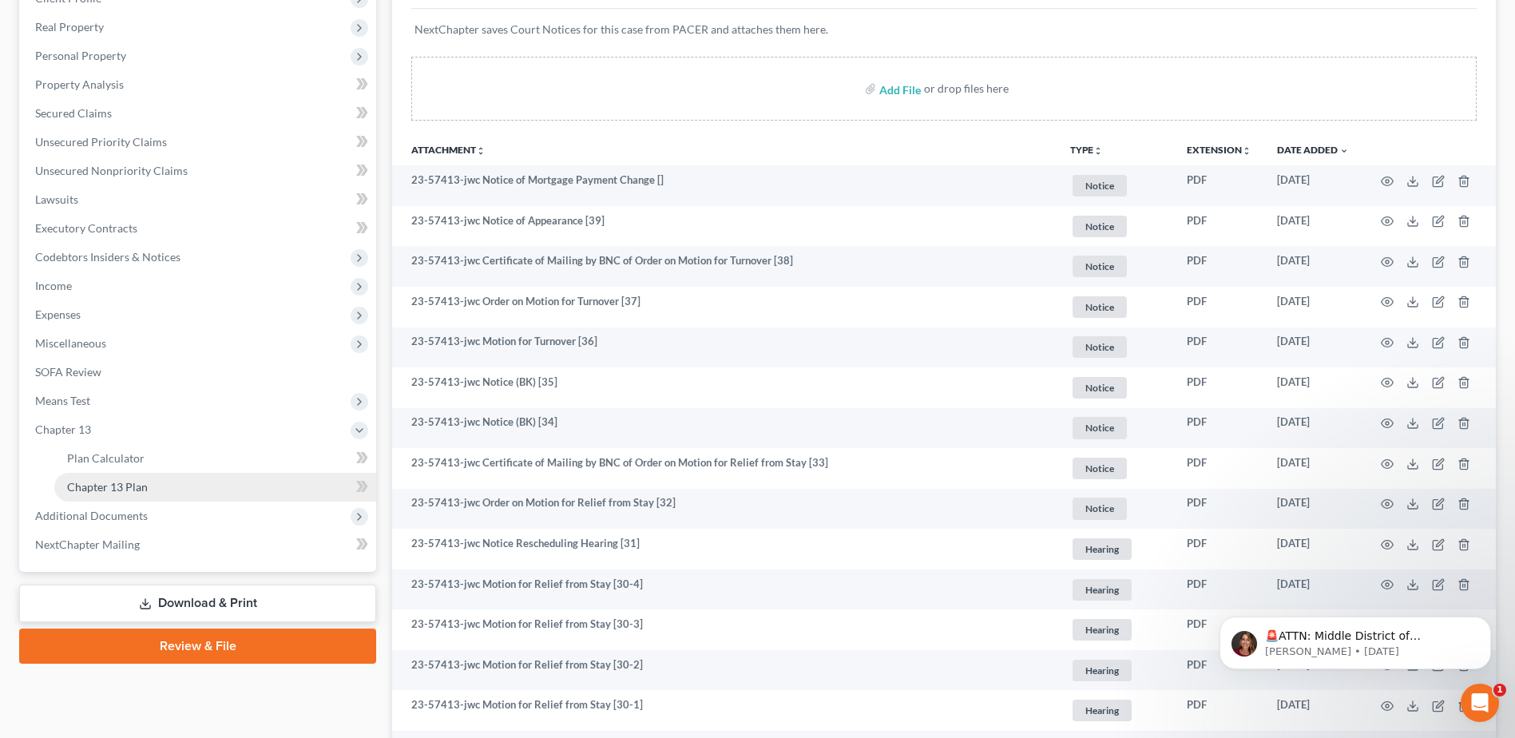
click at [128, 489] on span "Chapter 13 Plan" at bounding box center [107, 487] width 81 height 14
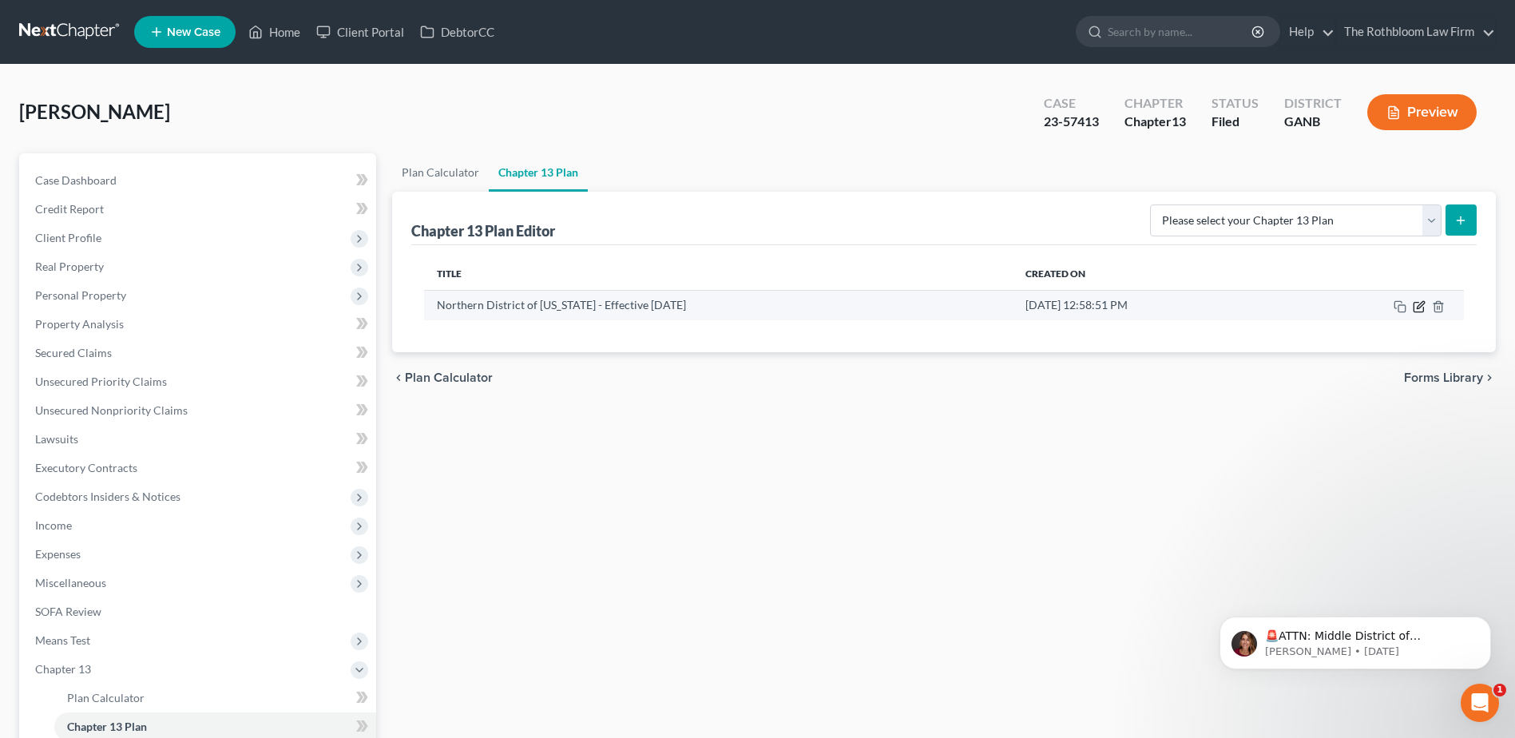
click at [1424, 303] on icon "button" at bounding box center [1420, 304] width 7 height 7
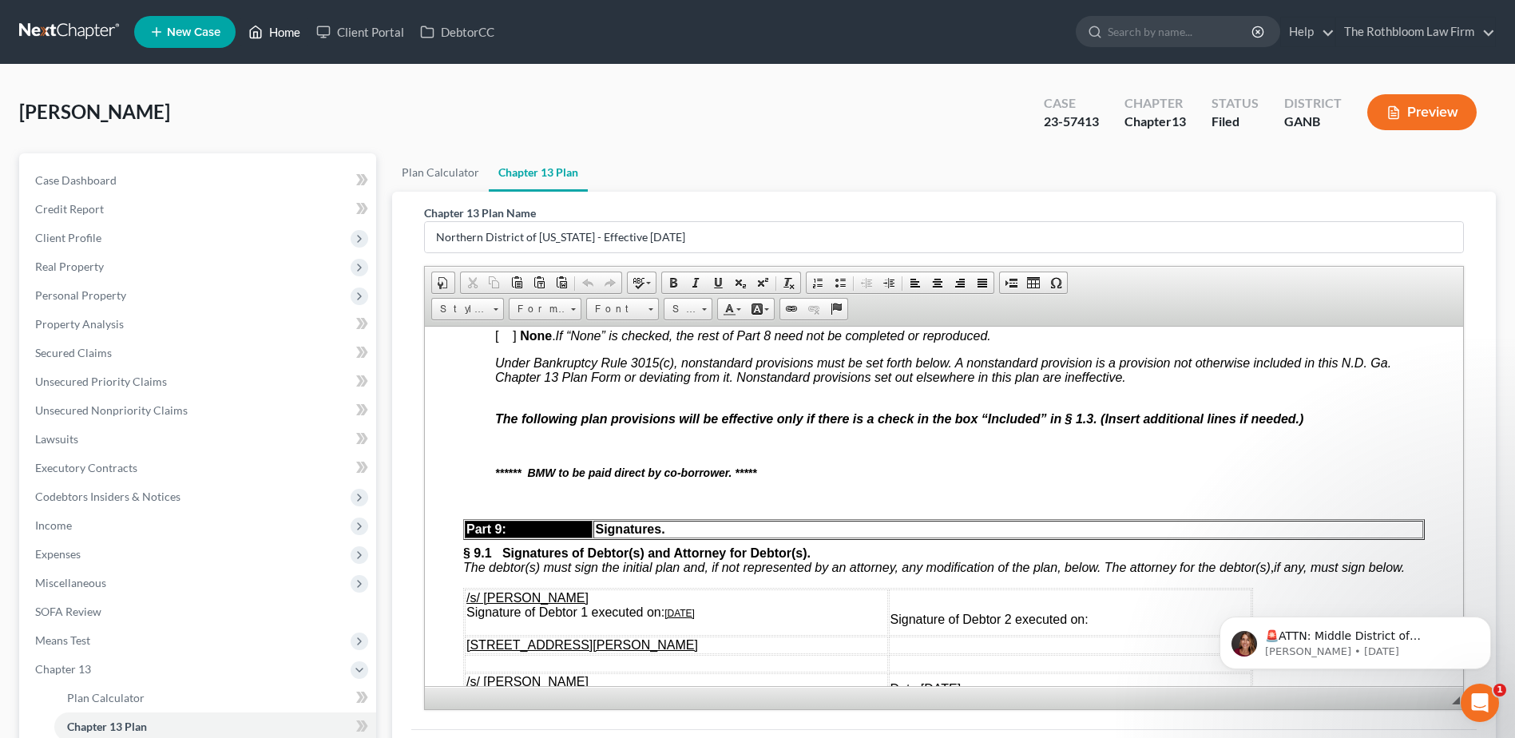
click at [282, 38] on link "Home" at bounding box center [274, 32] width 68 height 29
